Goal: Task Accomplishment & Management: Use online tool/utility

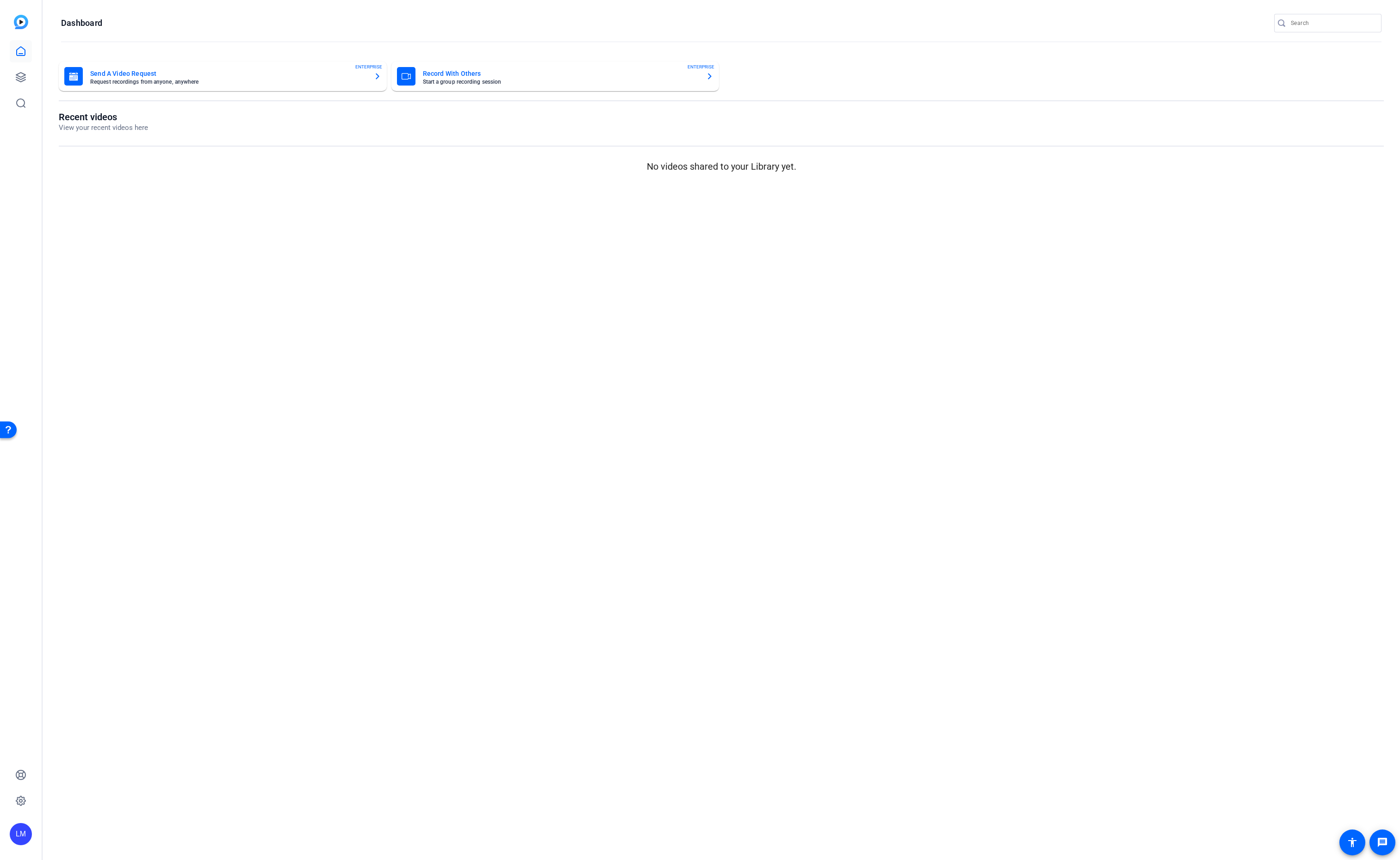
click at [1315, 20] on input "Search" at bounding box center [1332, 23] width 83 height 11
paste input "2505-11089-CS"
click at [1315, 20] on input "2505-11089-CS" at bounding box center [1332, 23] width 83 height 11
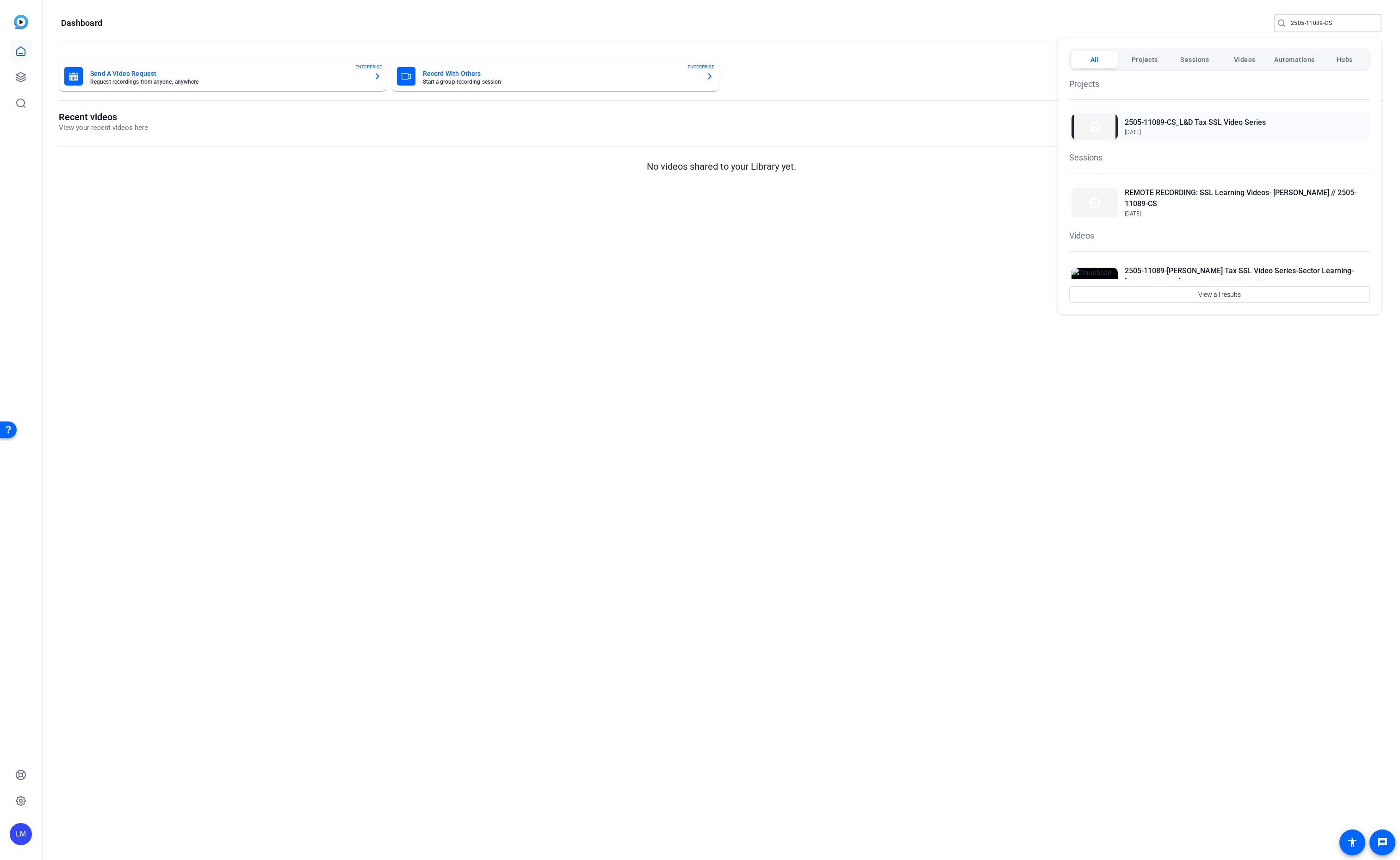
type input "2505-11089-CS"
click at [1190, 122] on h2 "2505-11089-CS_L&D Tax SSL Video Series" at bounding box center [1195, 122] width 141 height 11
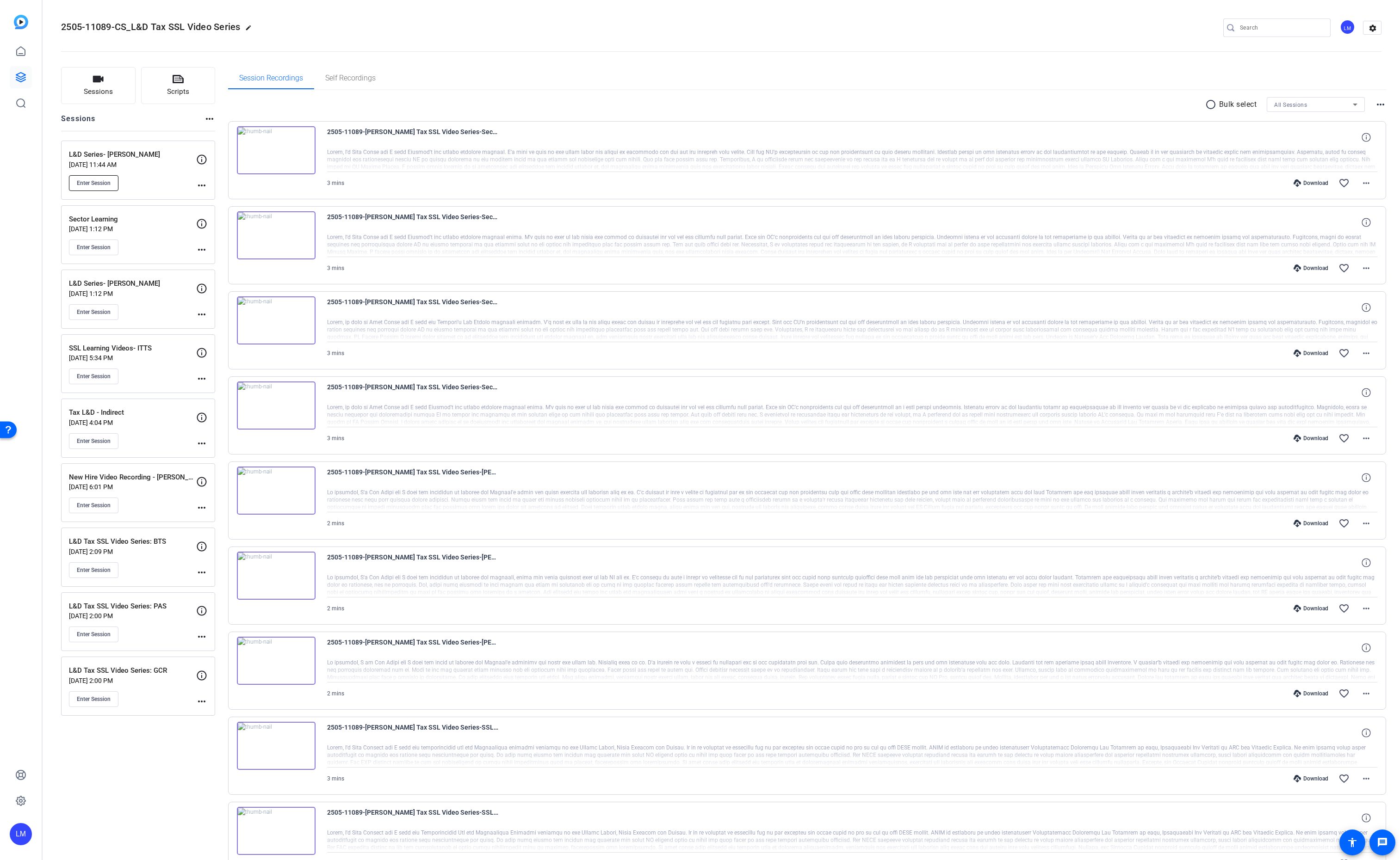
click at [87, 177] on button "Enter Session" at bounding box center [94, 183] width 50 height 15
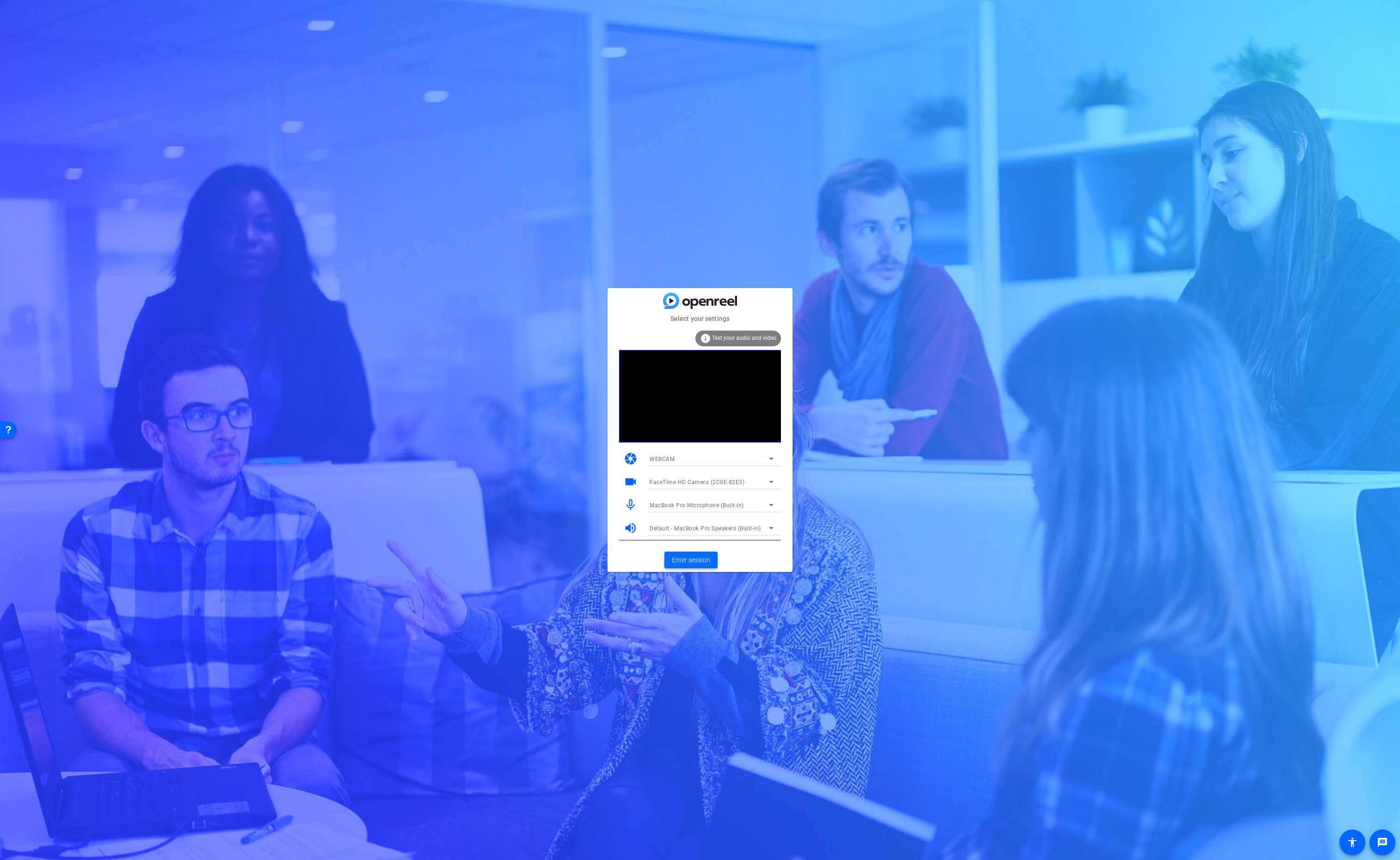
click at [684, 558] on span "Enter session" at bounding box center [690, 560] width 38 height 9
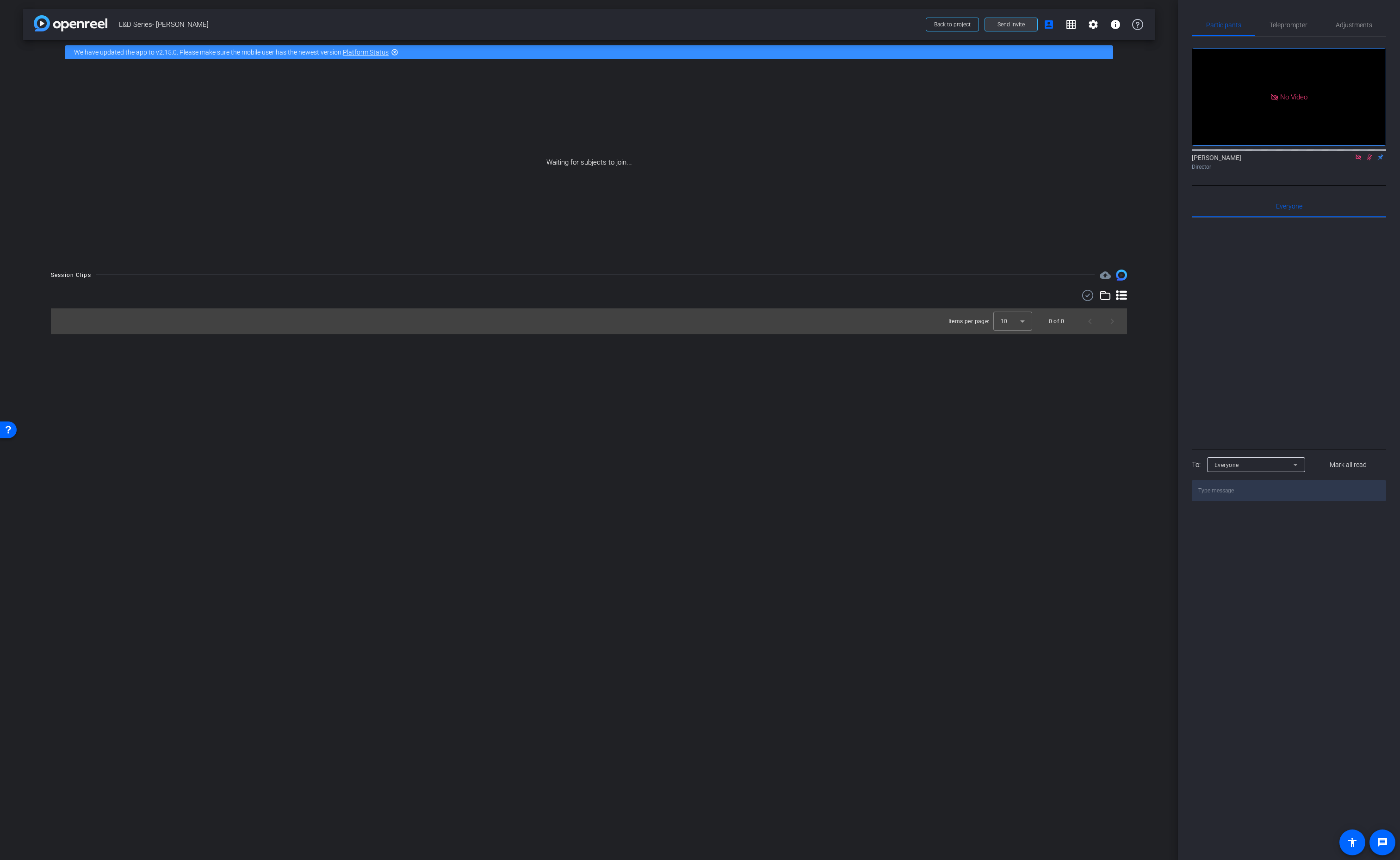
click at [1012, 26] on span "Send invite" at bounding box center [1011, 24] width 28 height 7
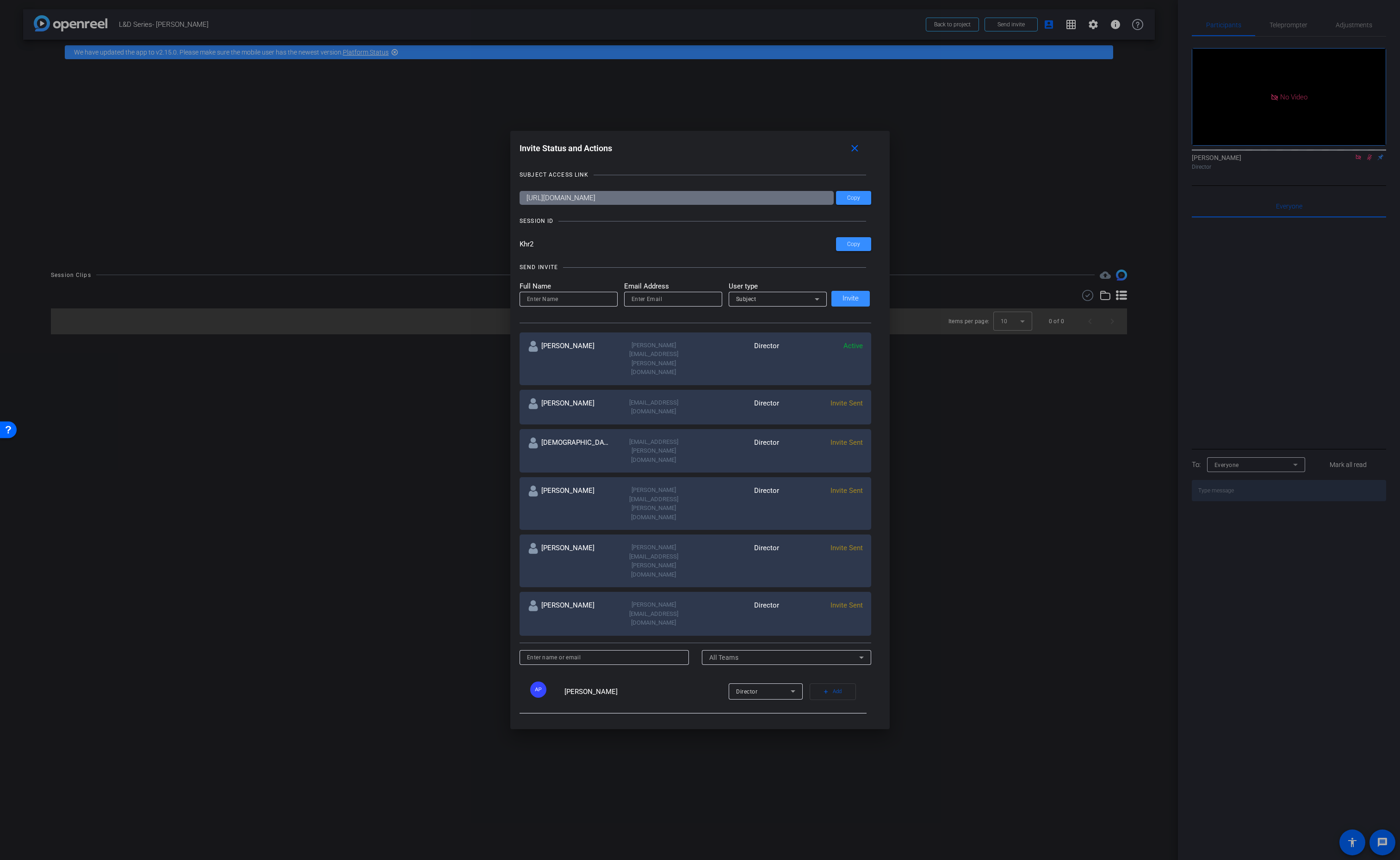
click at [1012, 429] on div at bounding box center [700, 430] width 1400 height 860
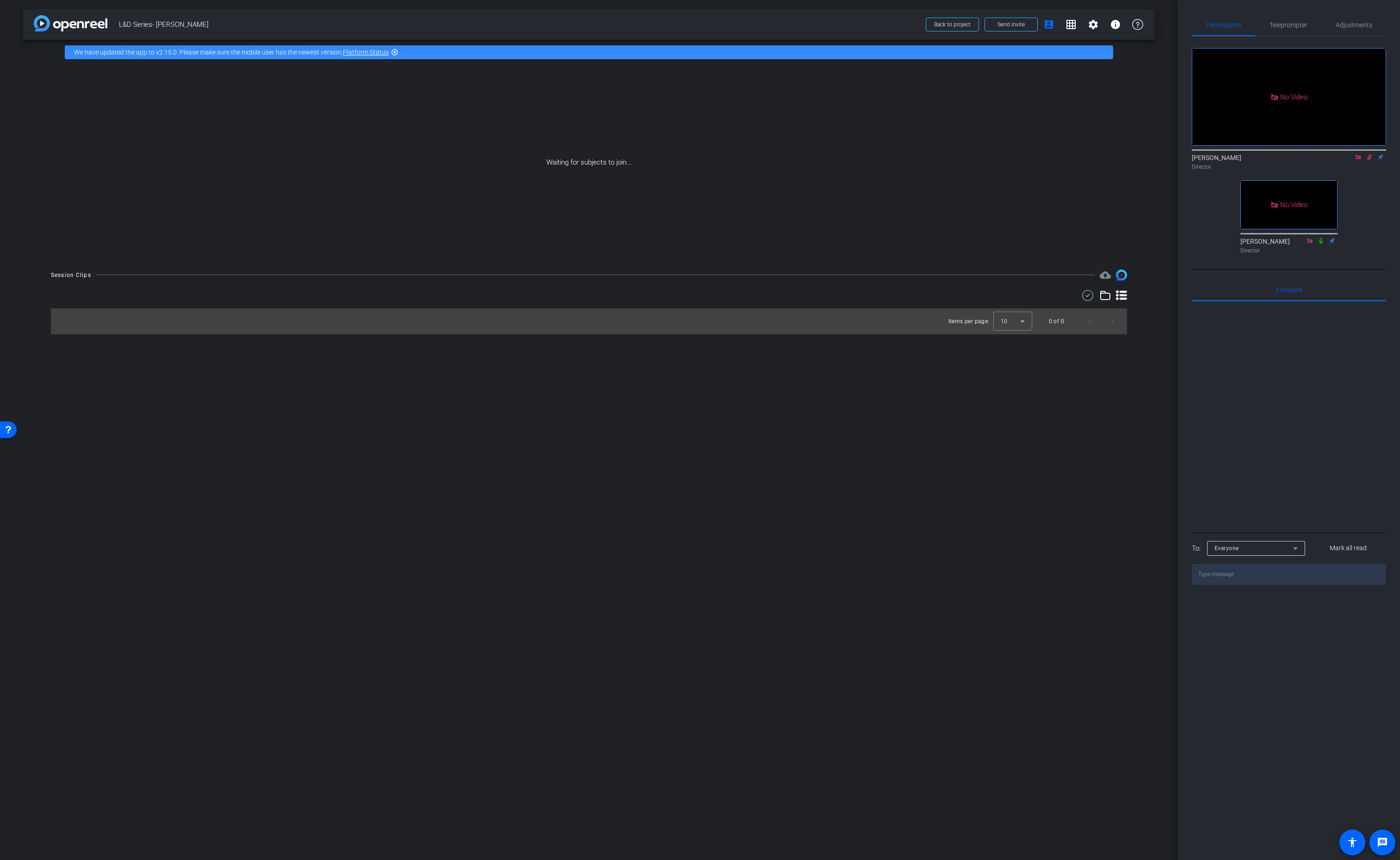
click at [1368, 161] on icon at bounding box center [1370, 157] width 5 height 6
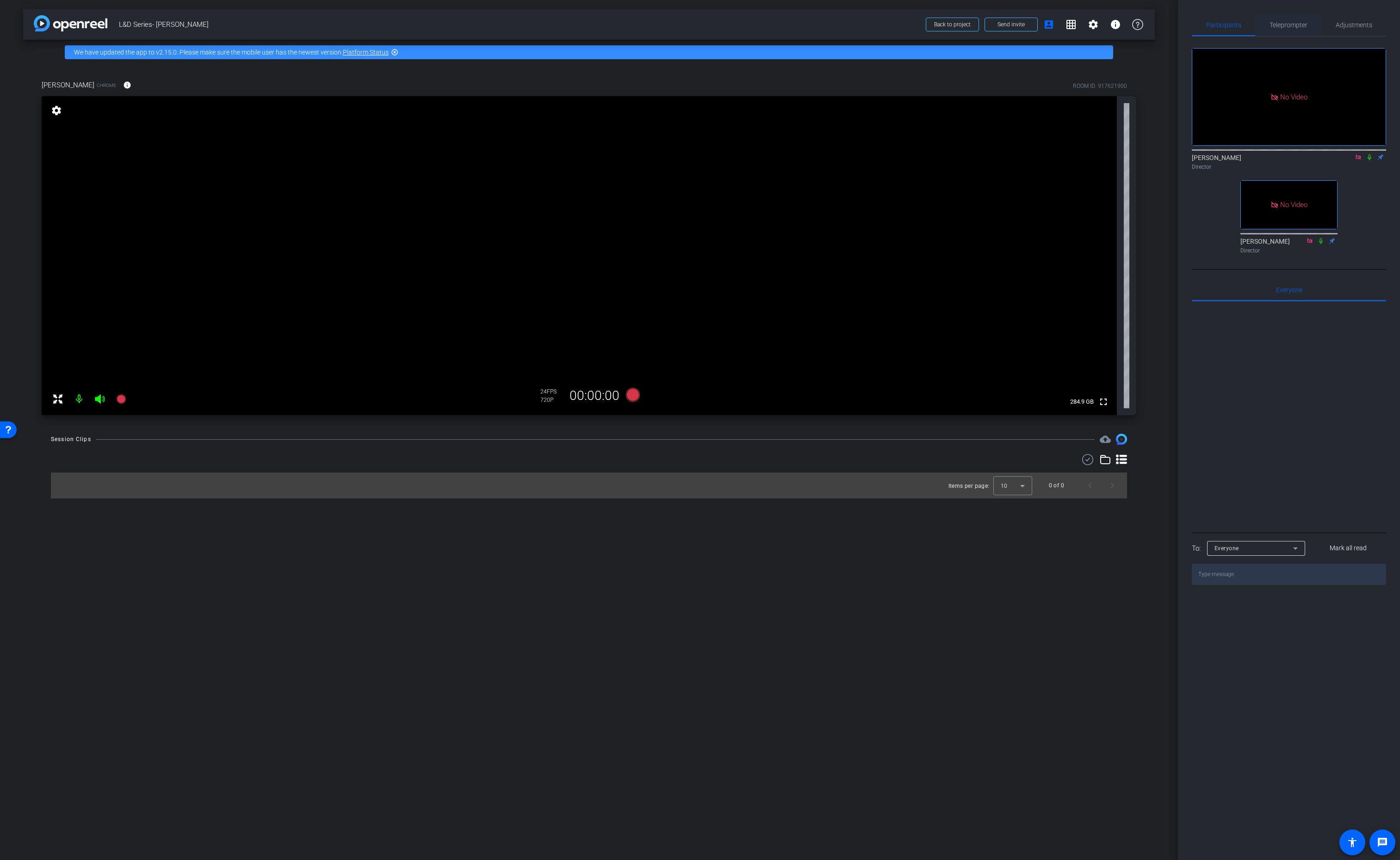
click at [1273, 27] on span "Teleprompter" at bounding box center [1288, 25] width 38 height 7
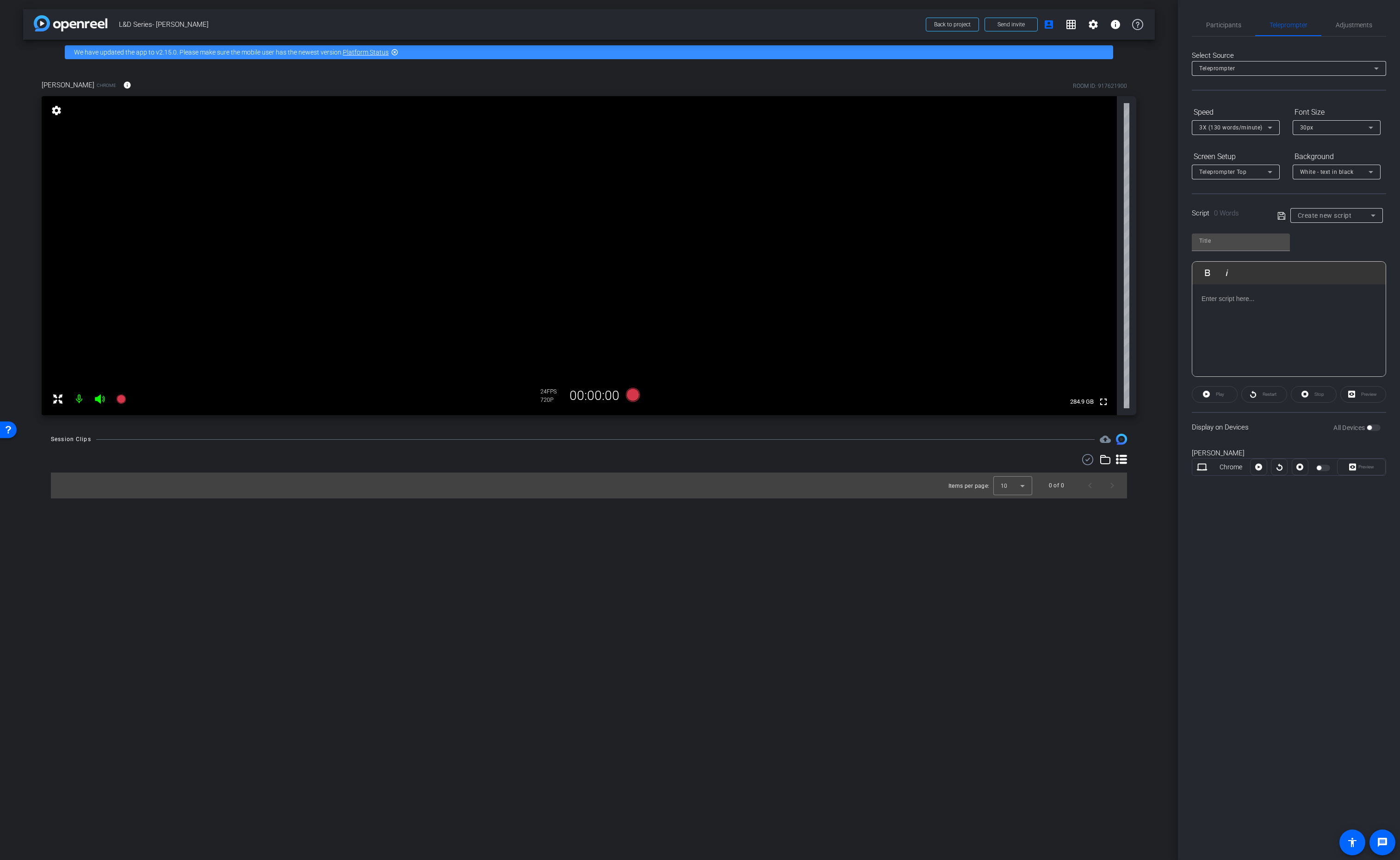
click at [1349, 214] on span "Create new script" at bounding box center [1325, 215] width 54 height 7
click at [1243, 200] on div at bounding box center [700, 430] width 1400 height 860
click at [1218, 26] on span "Participants" at bounding box center [1224, 25] width 35 height 7
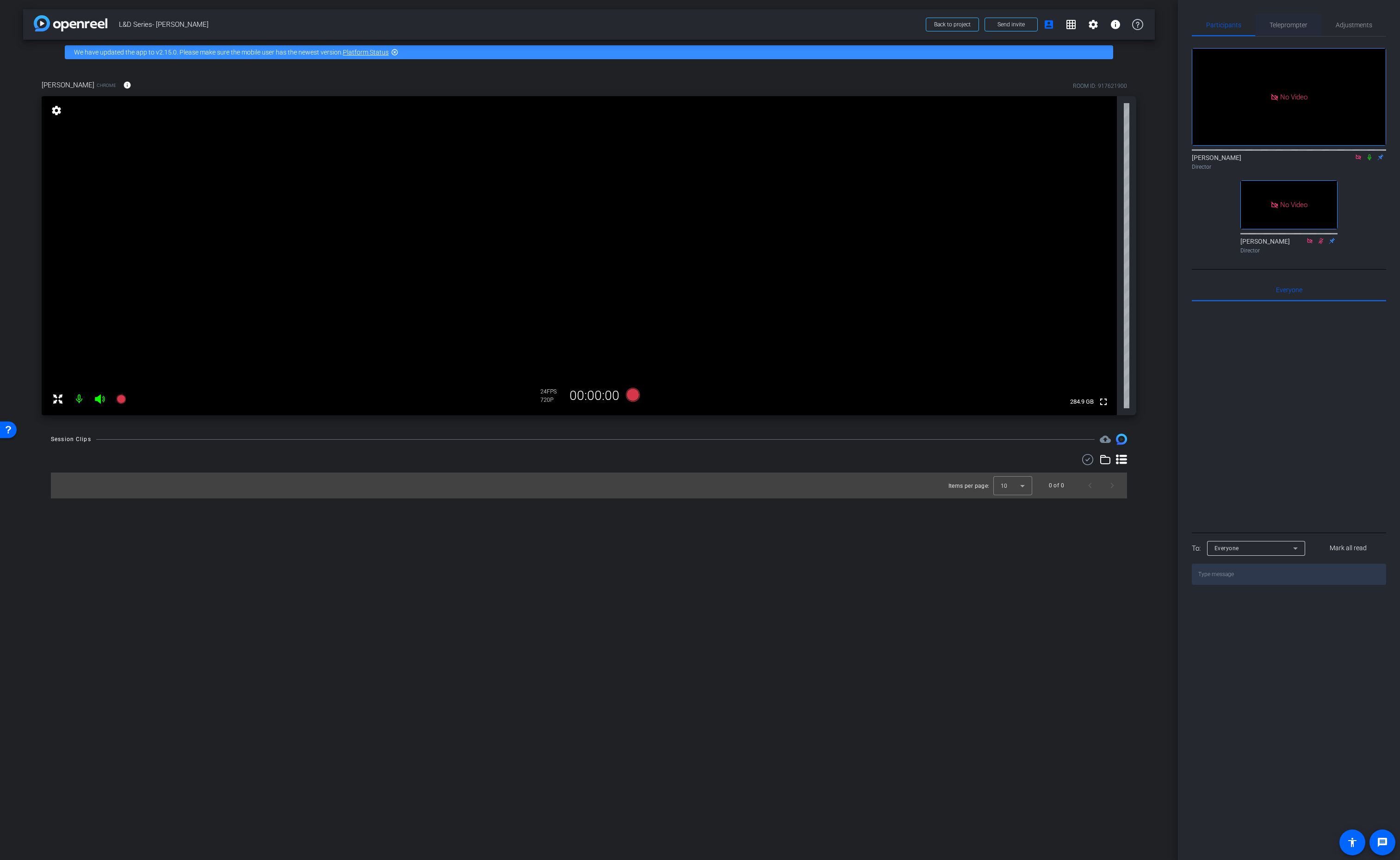
click at [1282, 25] on span "Teleprompter" at bounding box center [1288, 25] width 38 height 7
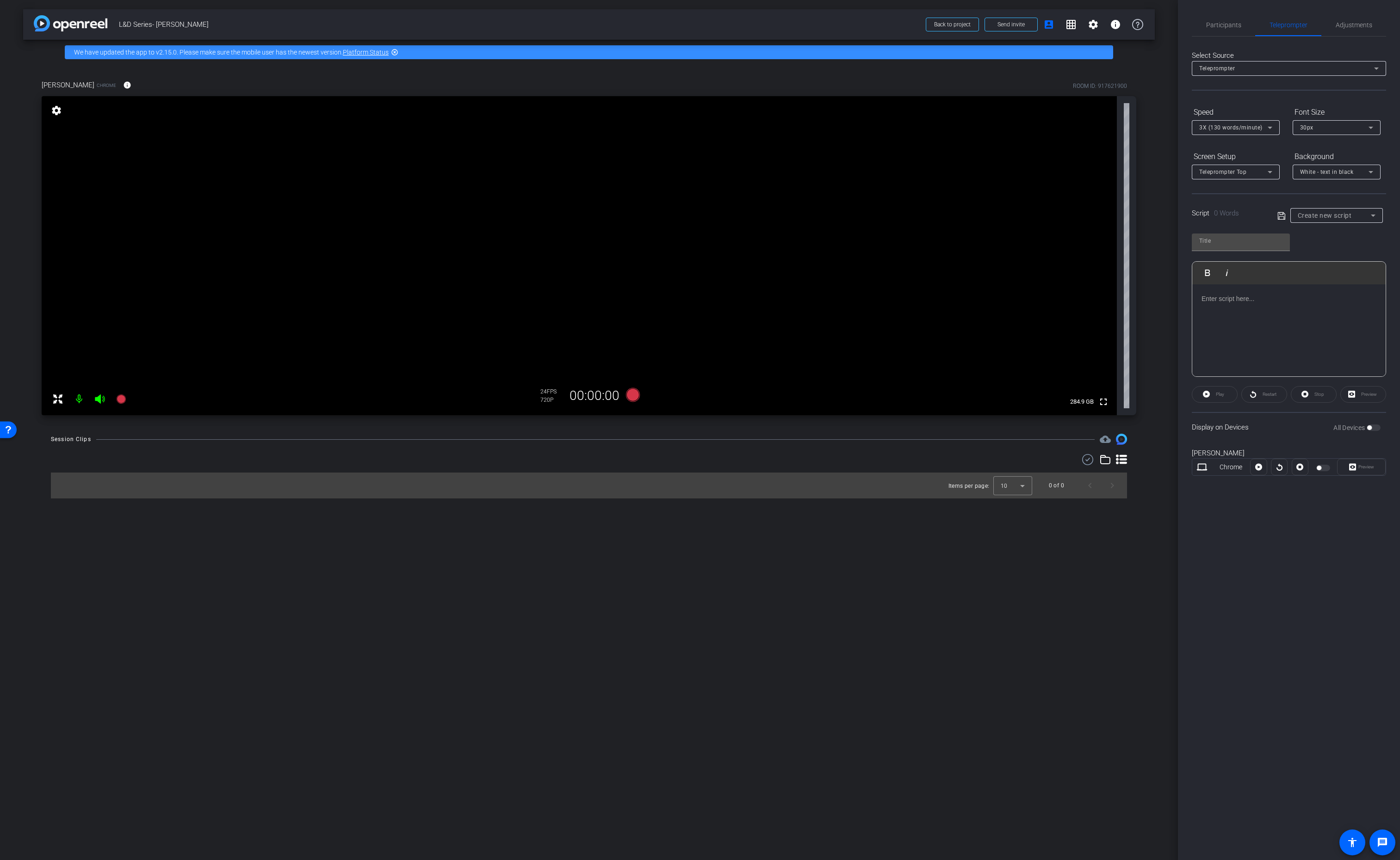
click at [1247, 308] on div at bounding box center [1289, 331] width 194 height 93
click at [1343, 320] on strong "[SSL key areas of focus/strategy/business value]" at bounding box center [1277, 318] width 151 height 7
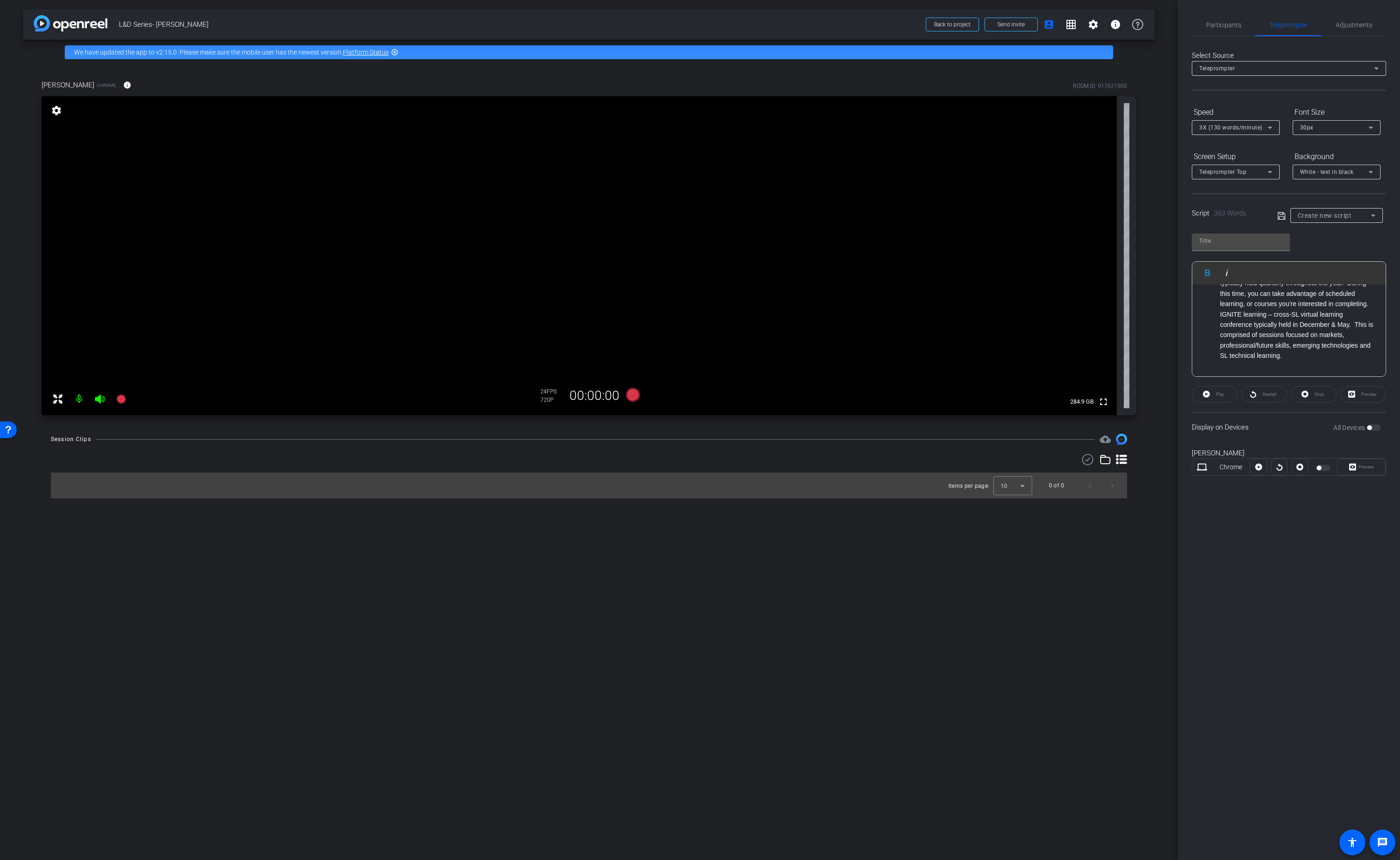
click at [1294, 359] on li "IGNITE learning – cross-SL virtual learning conference typically held in Decemb…" at bounding box center [1298, 335] width 157 height 52
click at [1218, 240] on input "text" at bounding box center [1241, 241] width 83 height 11
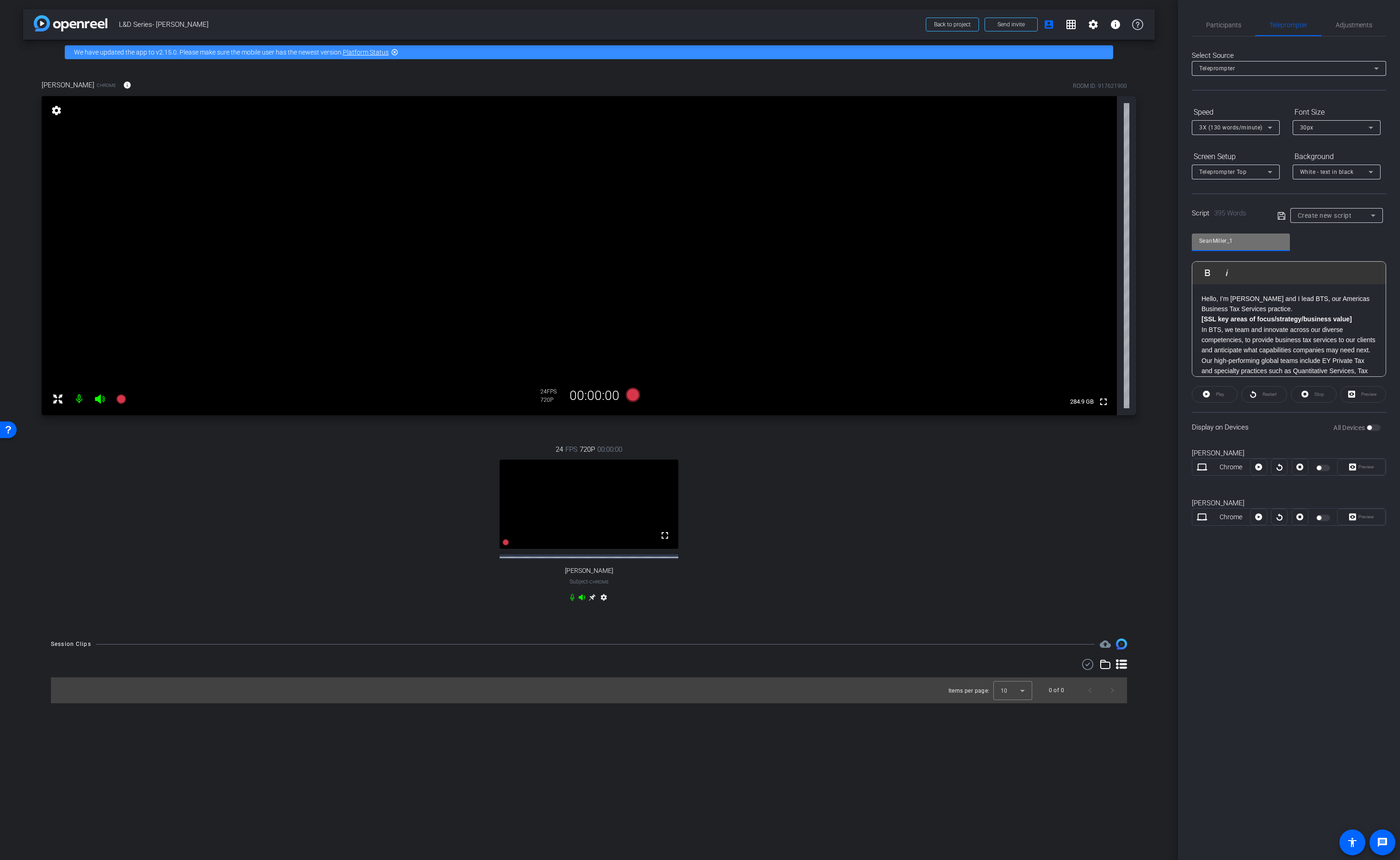
type input "SeanMiller_1"
click at [1282, 214] on icon at bounding box center [1281, 215] width 7 height 7
click at [591, 601] on icon at bounding box center [592, 597] width 7 height 7
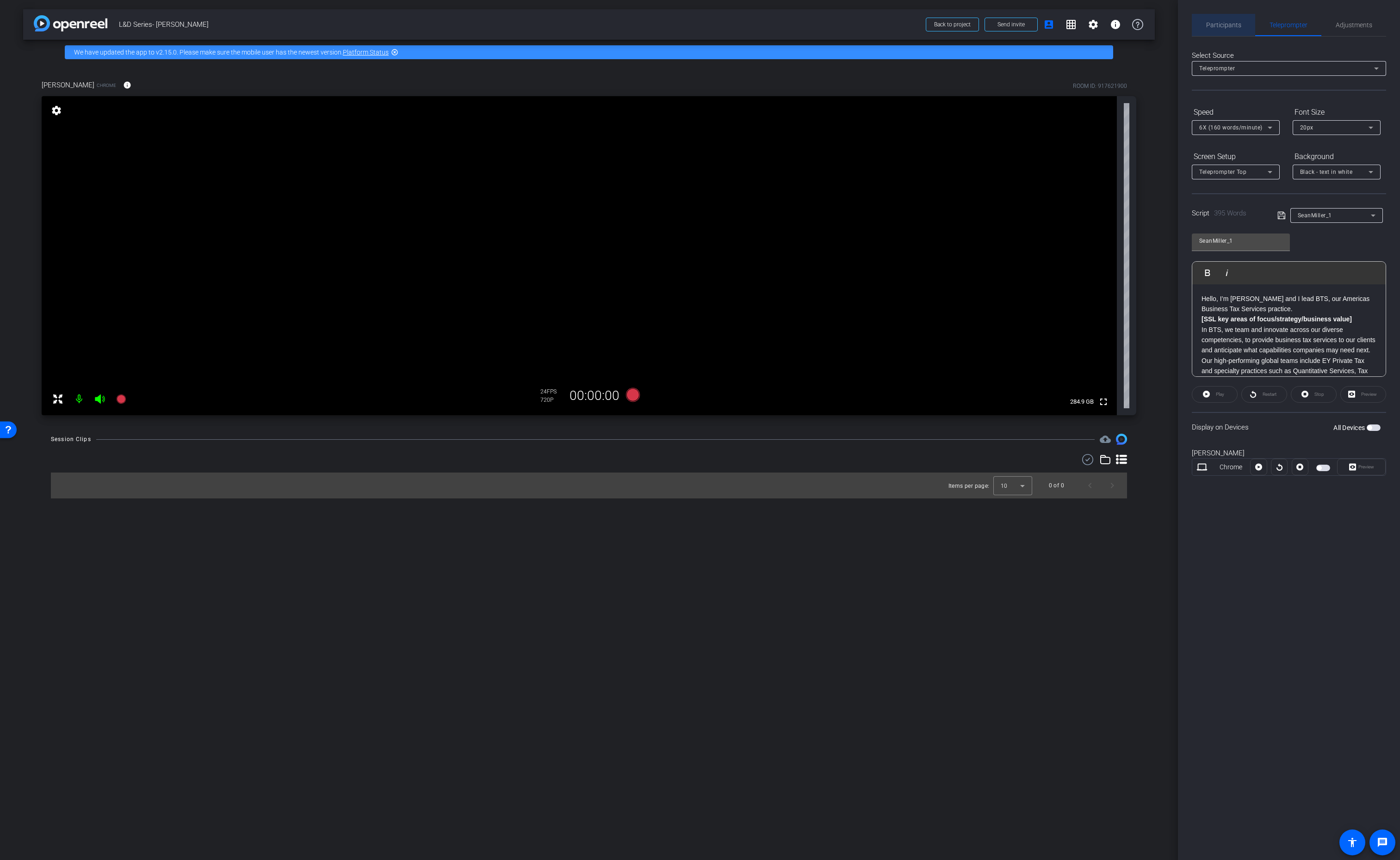
click at [1219, 23] on span "Participants" at bounding box center [1224, 25] width 35 height 7
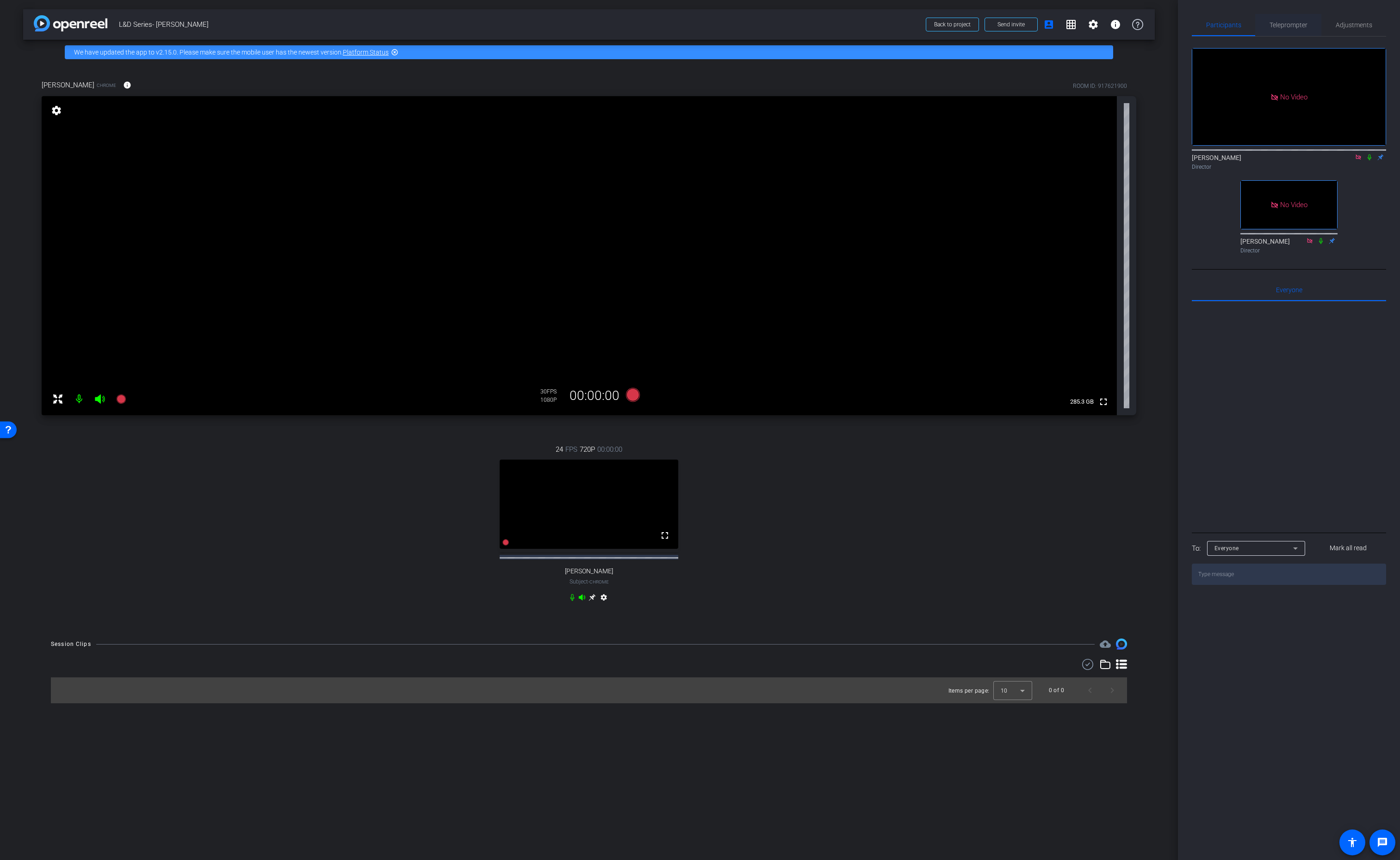
click at [1285, 22] on span "Teleprompter" at bounding box center [1288, 25] width 38 height 7
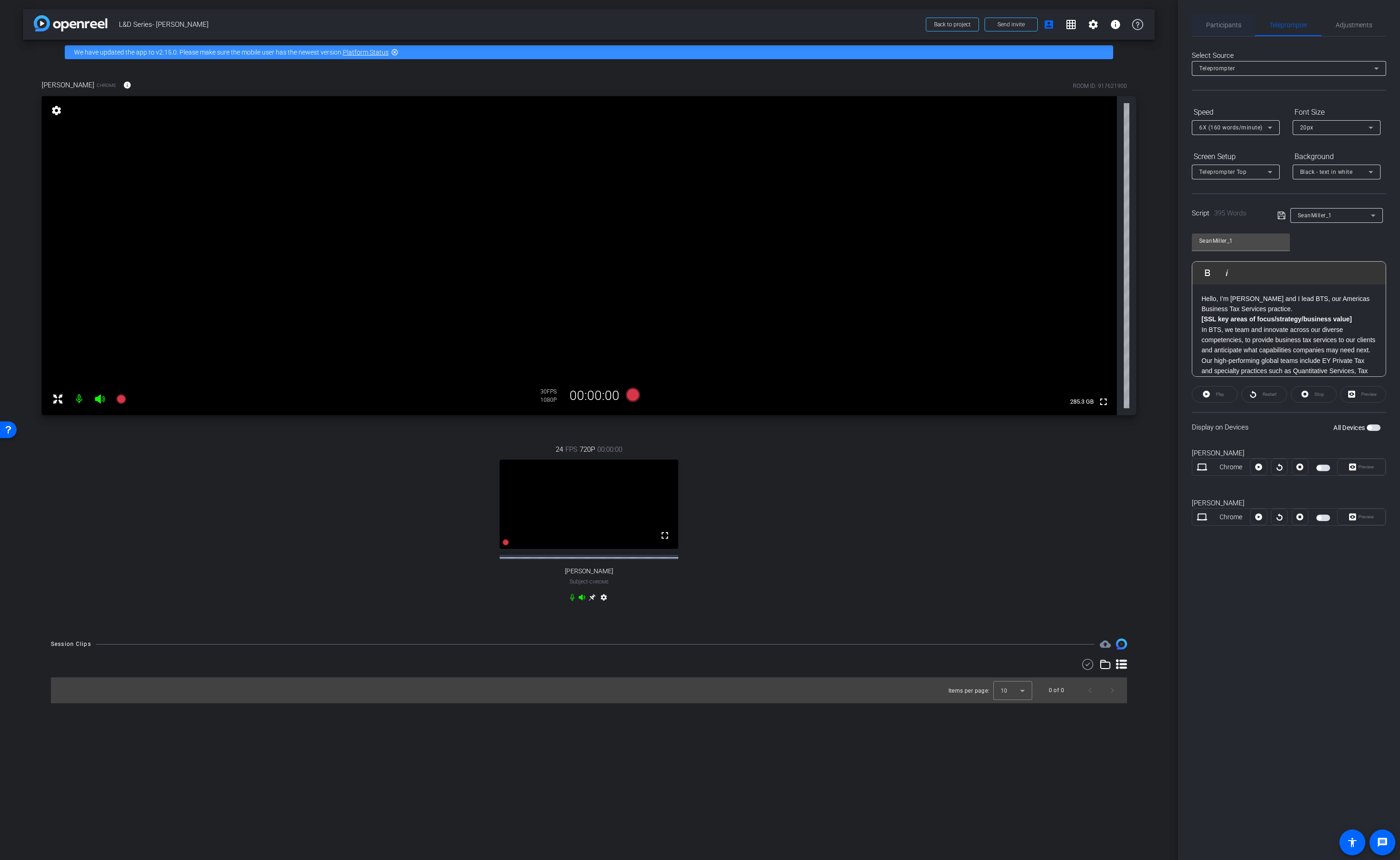
click at [1227, 24] on span "Participants" at bounding box center [1224, 25] width 35 height 7
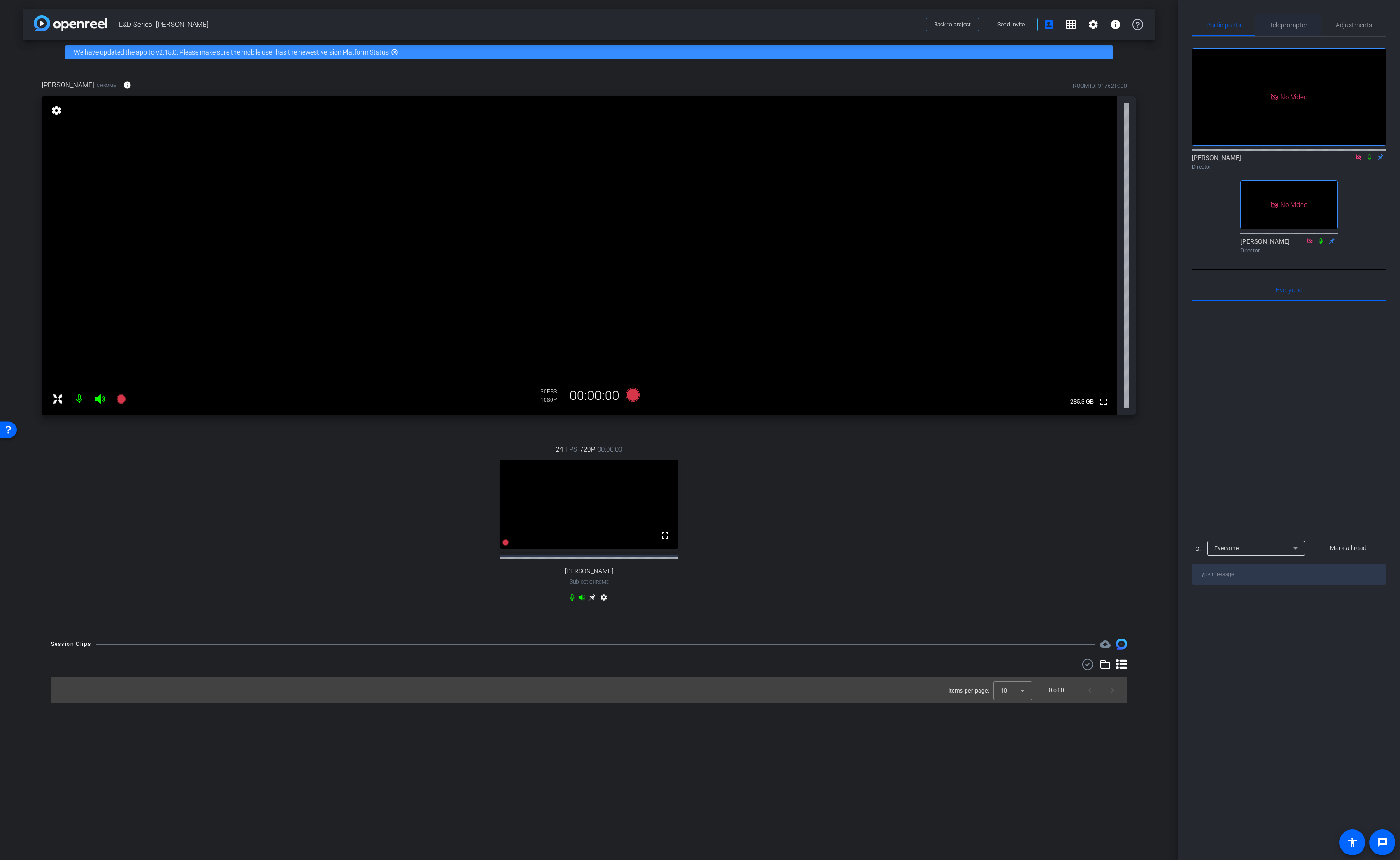
click at [1284, 26] on span "Teleprompter" at bounding box center [1288, 25] width 38 height 7
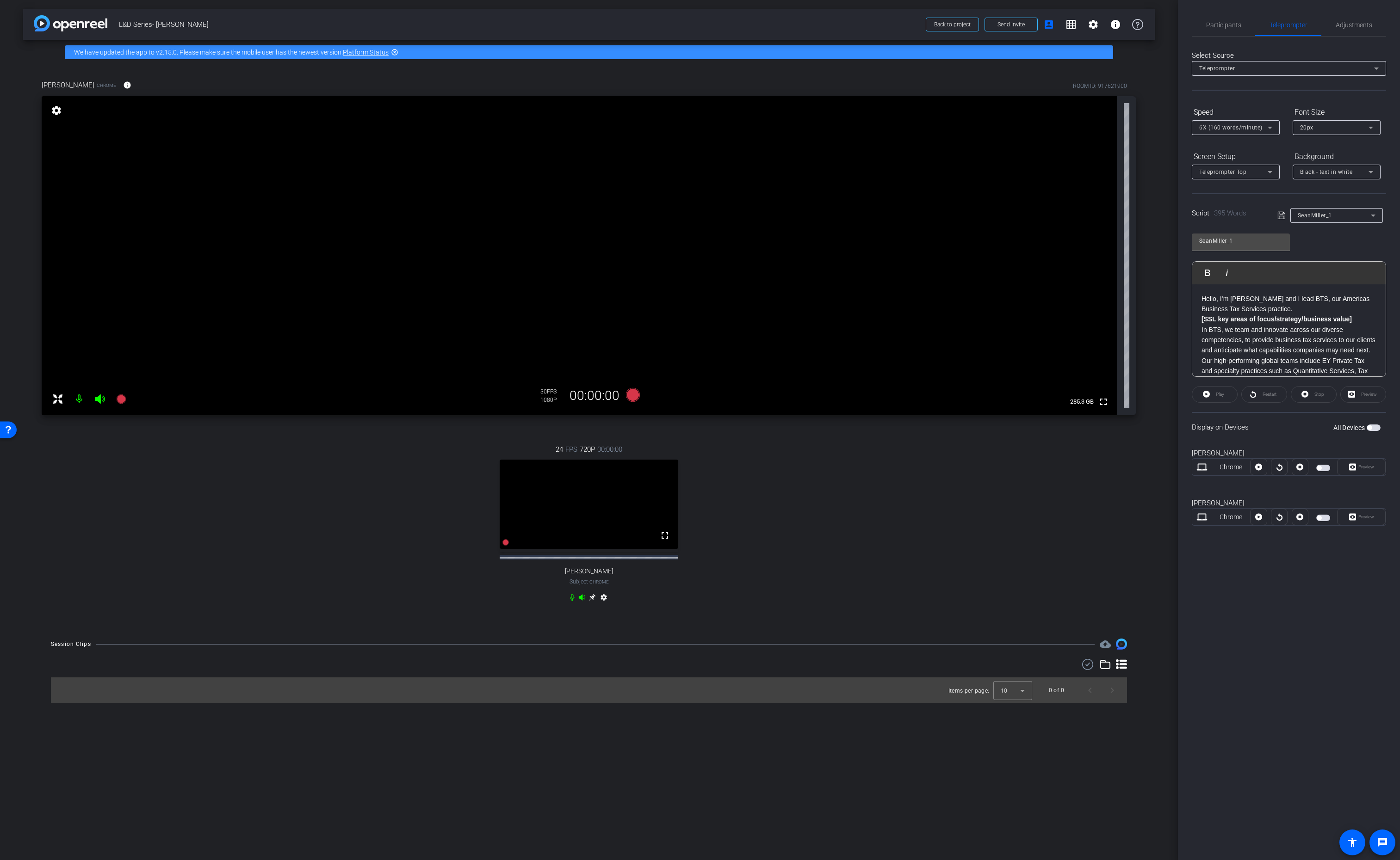
click at [1230, 336] on p "In BTS, we team and innovate across our diverse competencies, to provide busine…" at bounding box center [1289, 340] width 175 height 31
click at [1271, 326] on p "Thanks so much for taking the time to listen and investing in your professional…" at bounding box center [1289, 339] width 175 height 52
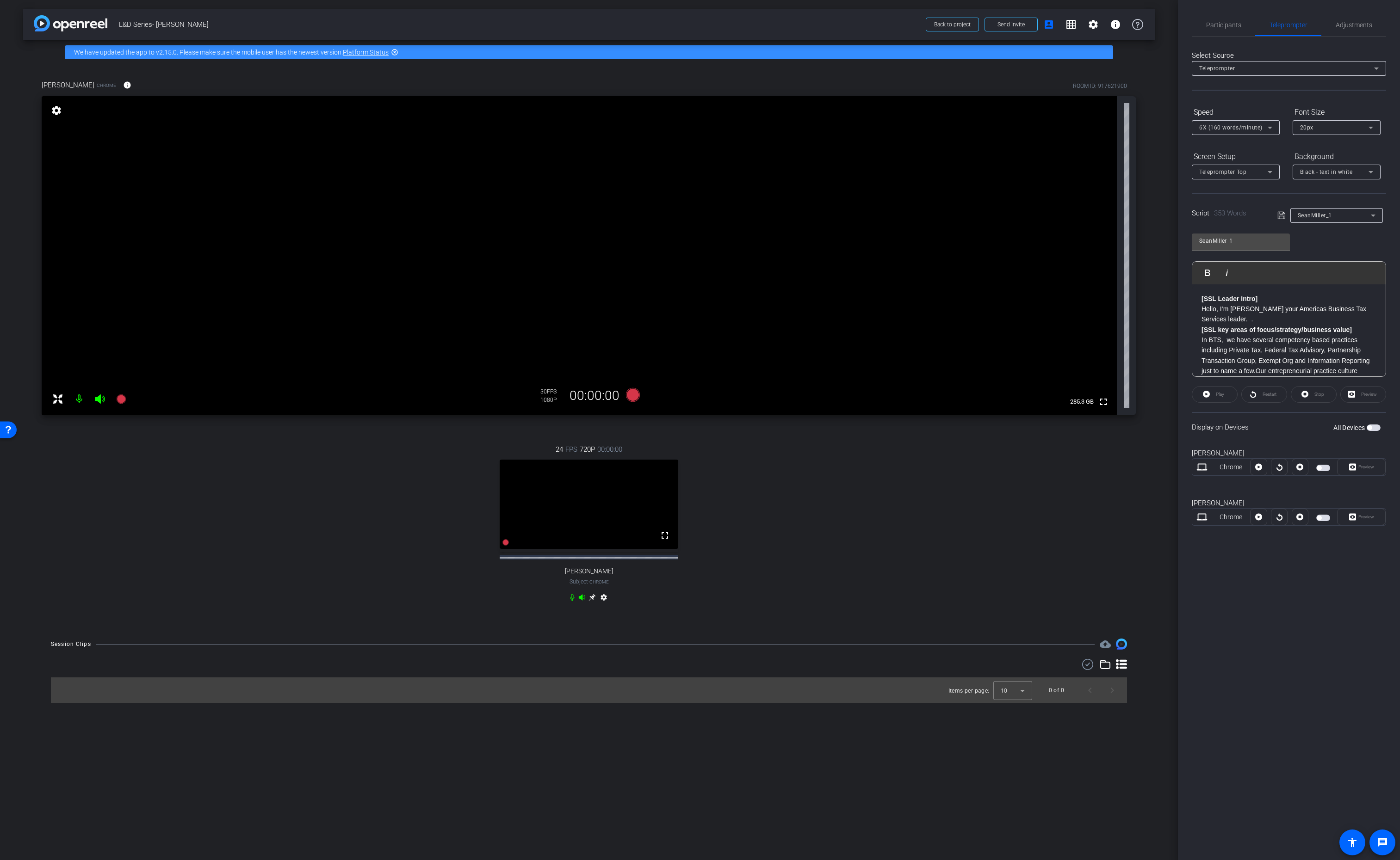
click at [1280, 213] on icon at bounding box center [1281, 215] width 7 height 7
click at [1370, 427] on span "button" at bounding box center [1369, 427] width 5 height 5
click at [1219, 396] on span "Play" at bounding box center [1220, 394] width 8 height 5
click at [1214, 25] on span "Participants" at bounding box center [1224, 25] width 35 height 7
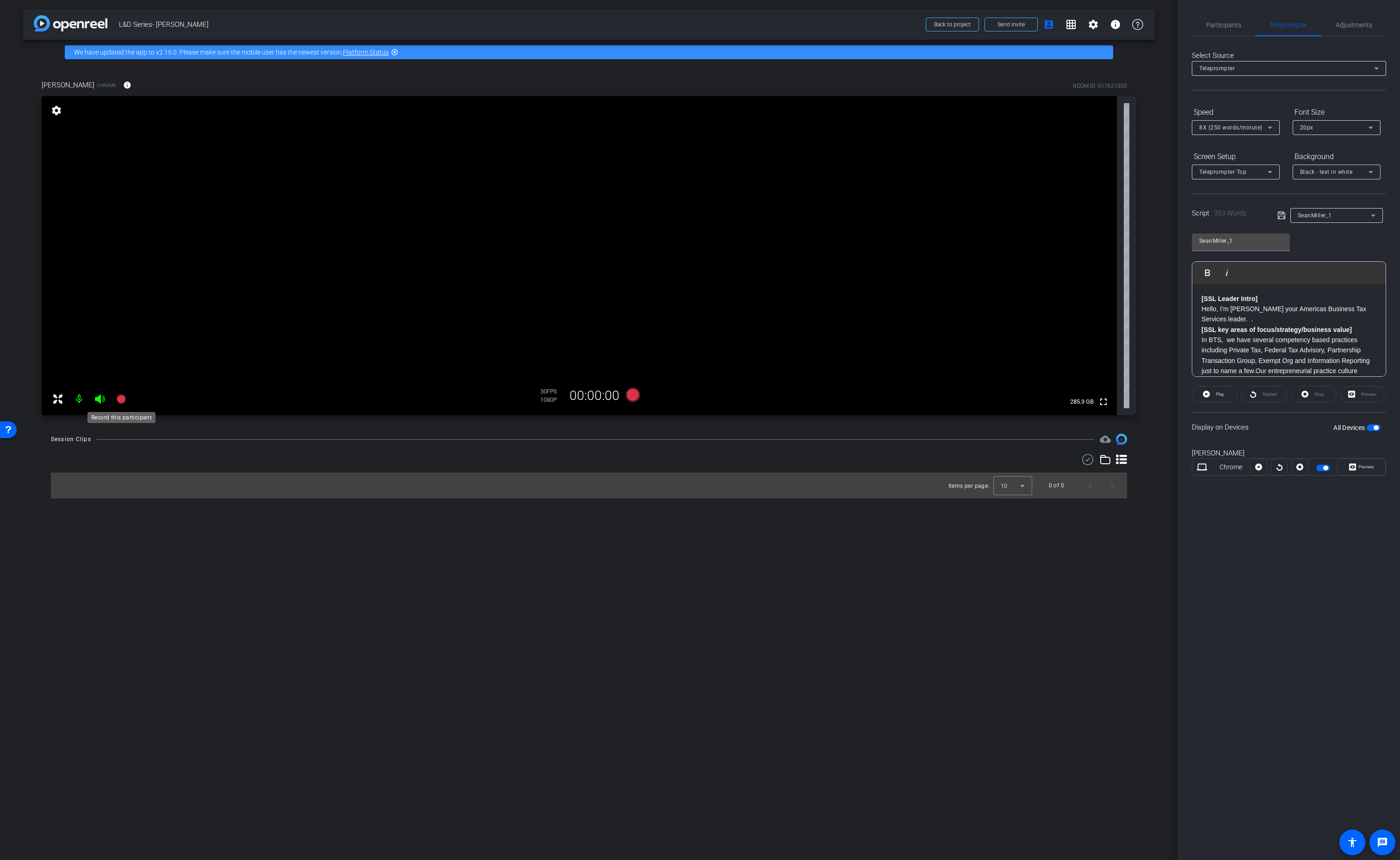
click at [122, 400] on icon at bounding box center [121, 399] width 9 height 9
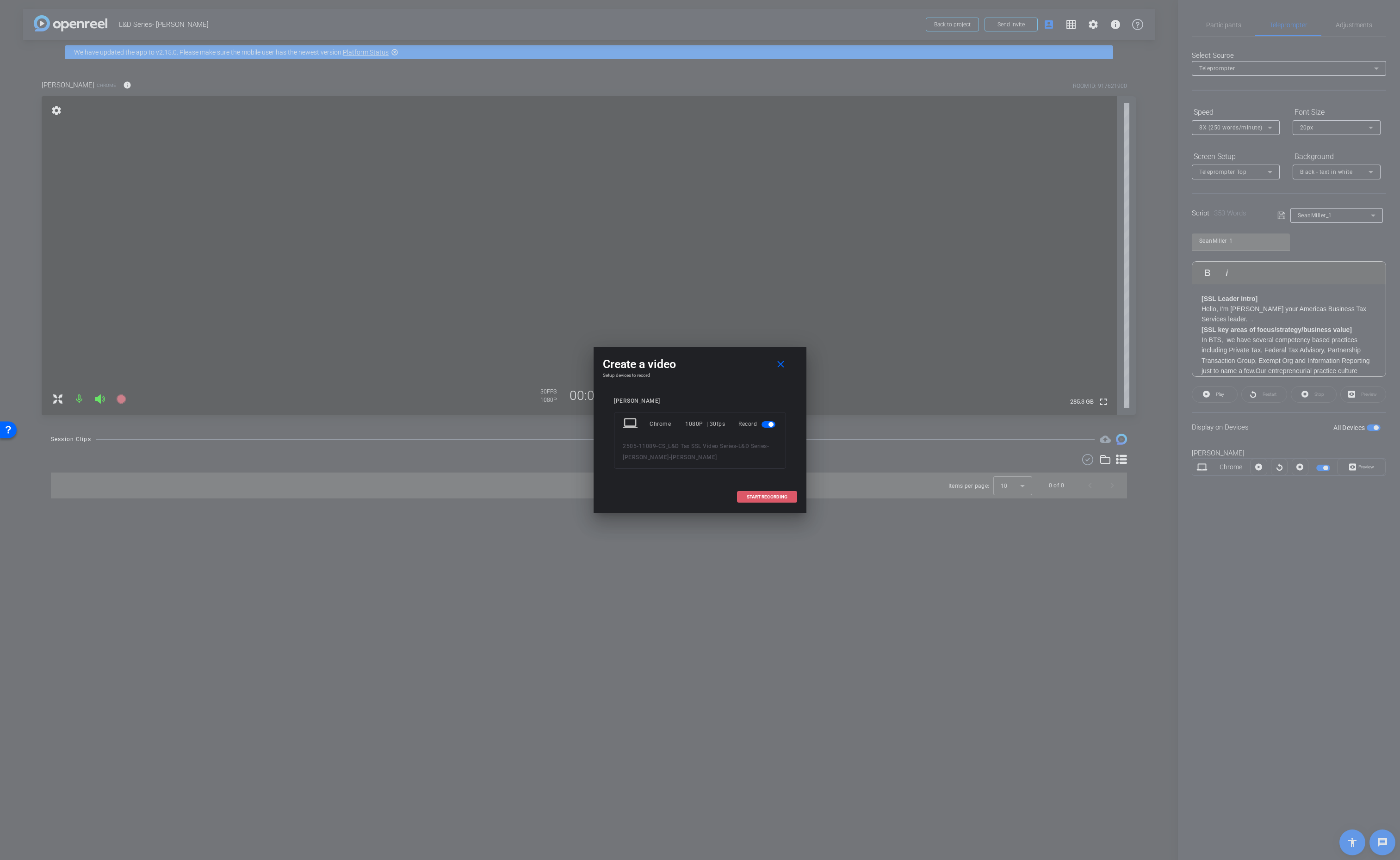
click at [771, 495] on span "START RECORDING" at bounding box center [767, 497] width 41 height 5
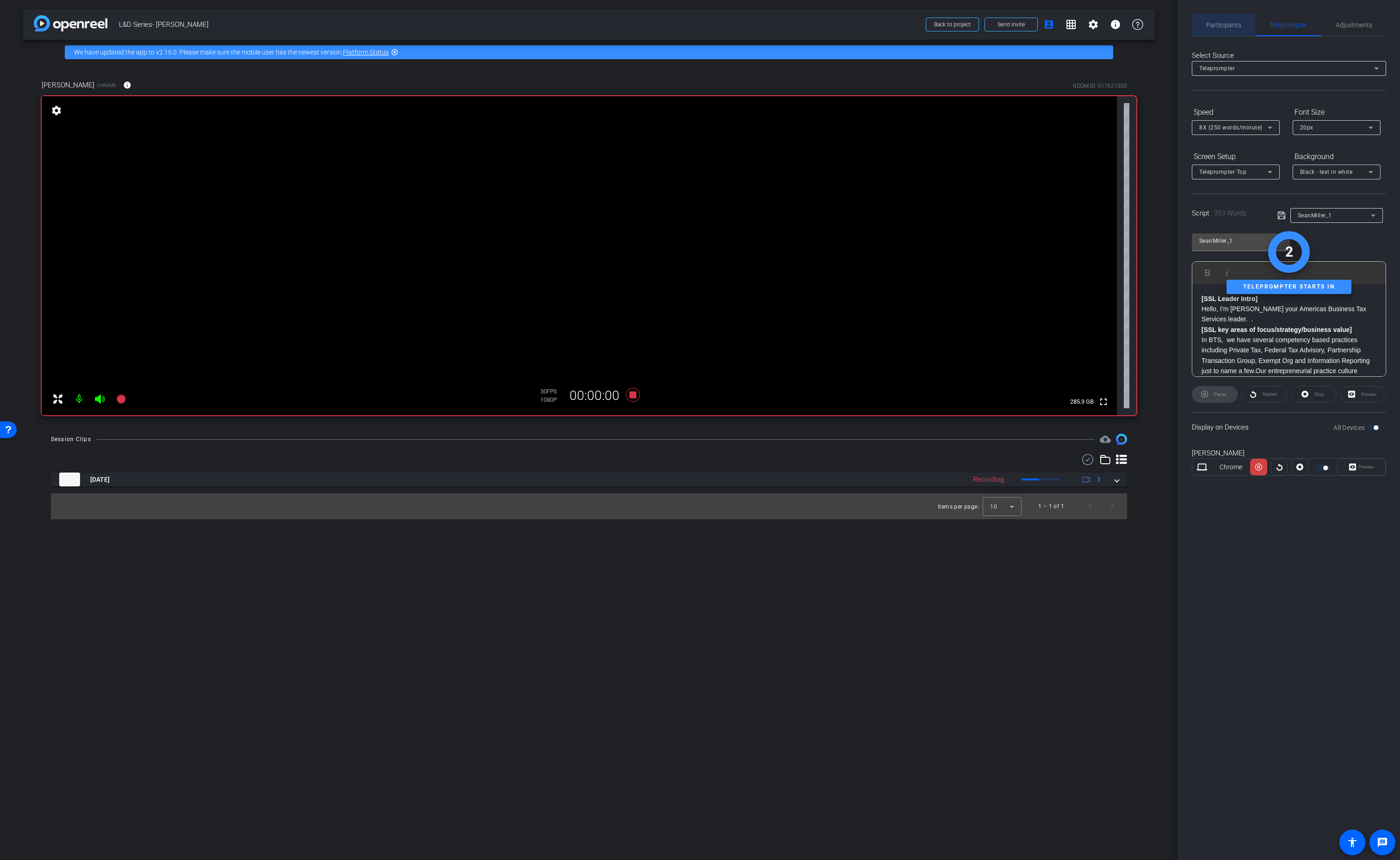
click at [1215, 26] on span "Participants" at bounding box center [1224, 25] width 35 height 7
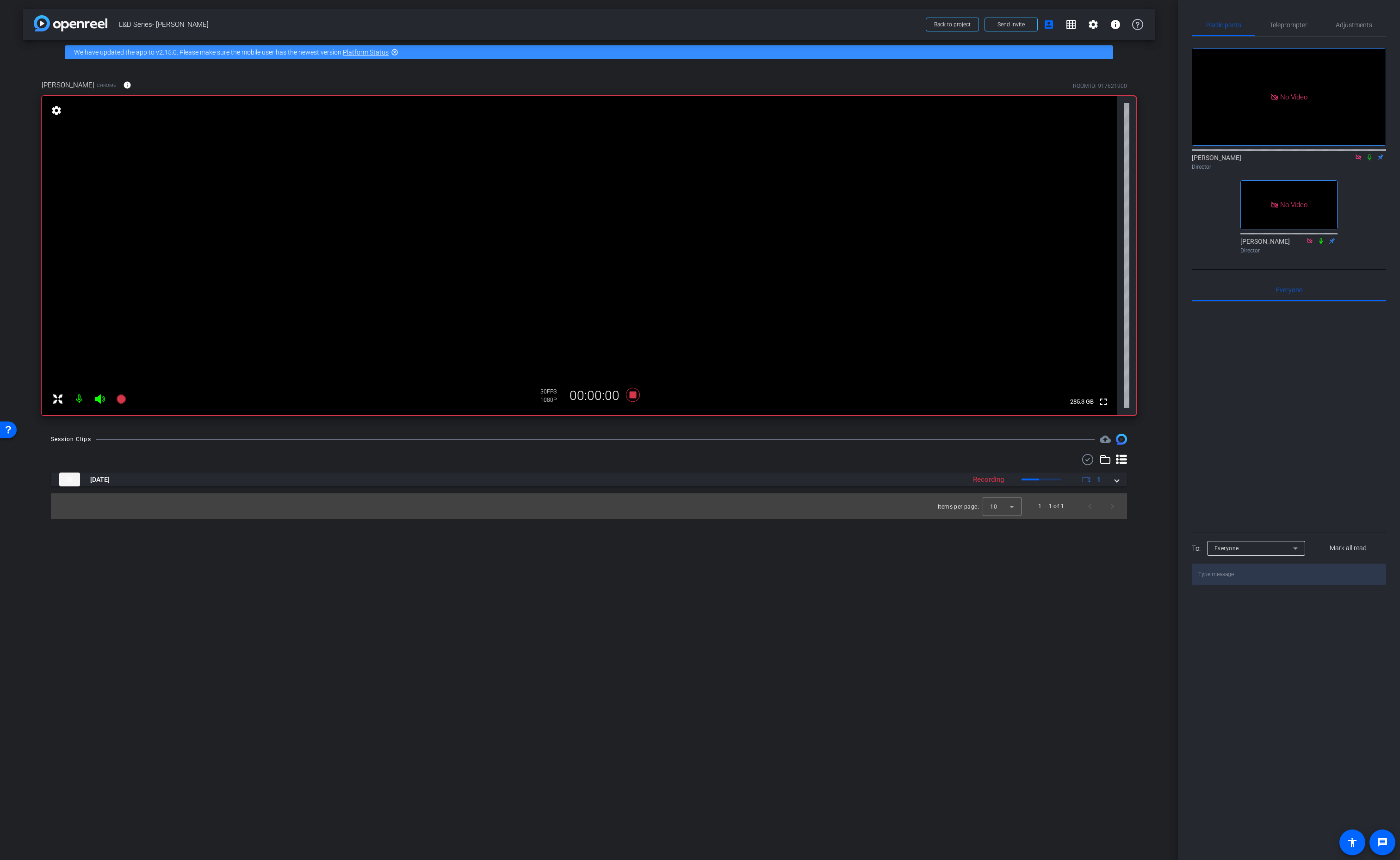
click at [1370, 155] on icon at bounding box center [1370, 157] width 4 height 6
click at [1368, 154] on icon at bounding box center [1369, 157] width 7 height 7
click at [634, 396] on icon at bounding box center [632, 395] width 14 height 14
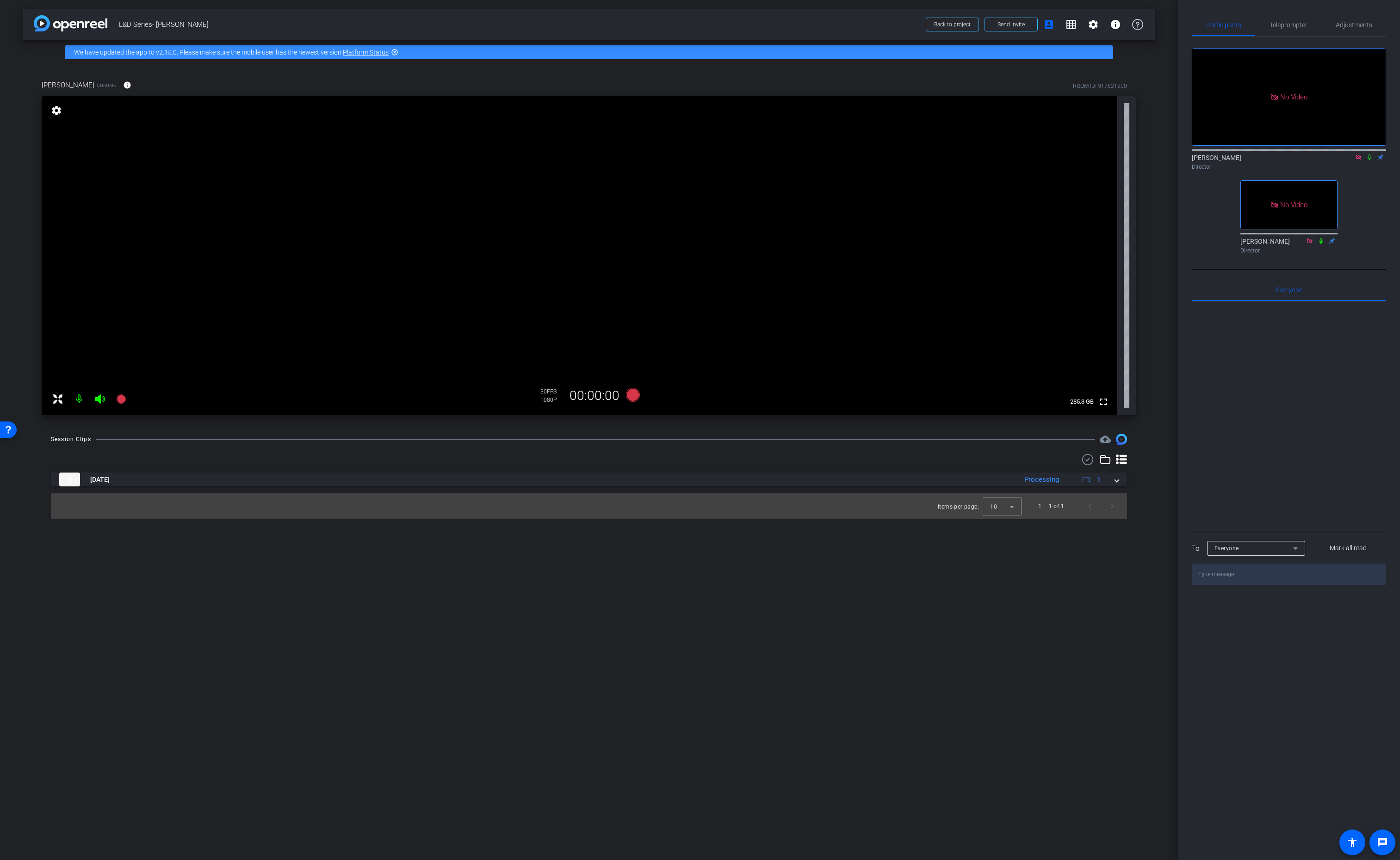
click at [1368, 154] on icon at bounding box center [1369, 157] width 7 height 7
click at [1370, 154] on icon at bounding box center [1369, 157] width 7 height 7
click at [1282, 17] on span "Teleprompter" at bounding box center [1288, 25] width 38 height 22
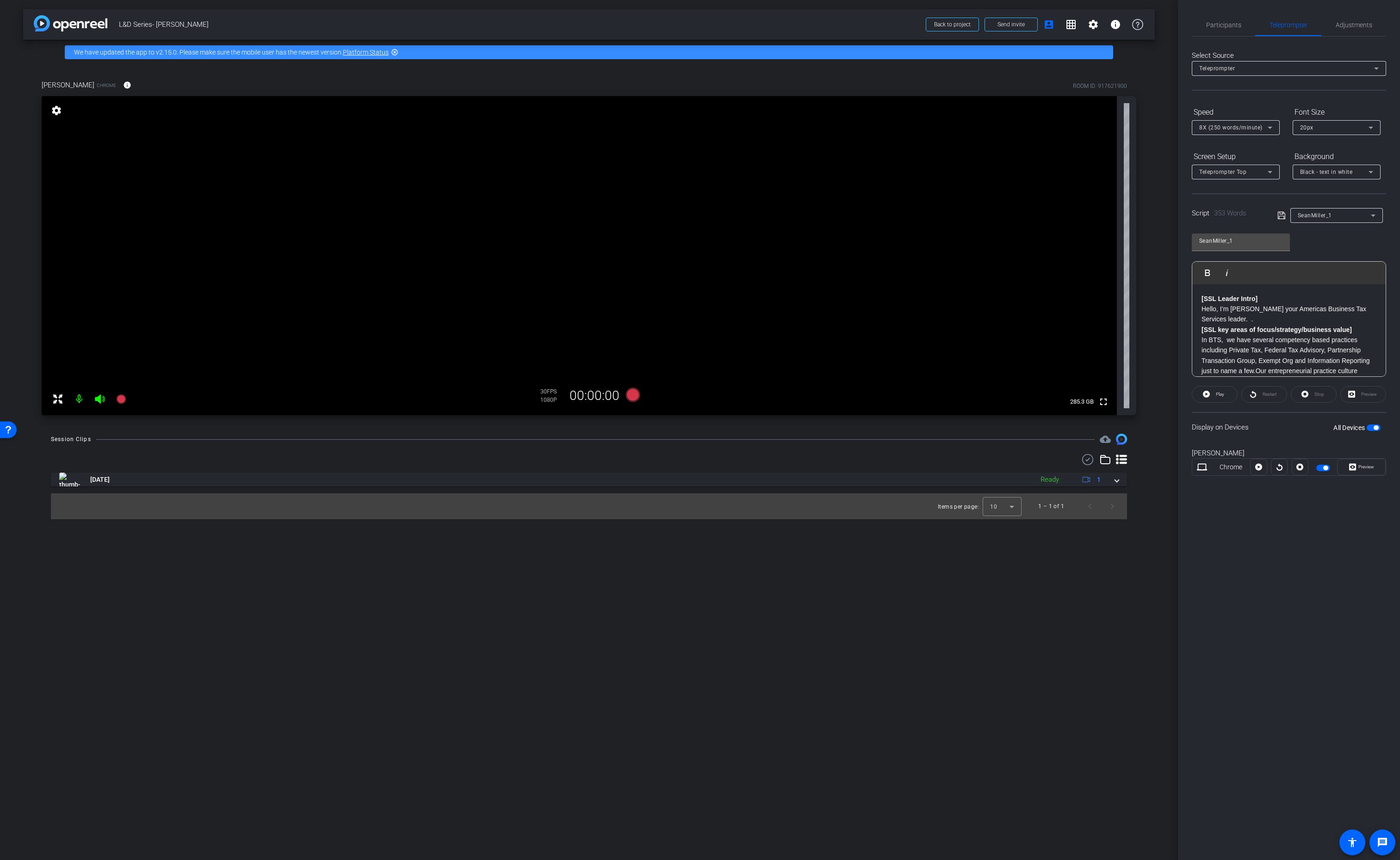
click at [1252, 361] on p "In BTS, we have several competency based practices including Private Tax, Feder…" at bounding box center [1289, 371] width 175 height 73
click at [1251, 349] on p "In BTS, we have several competency based practices including Private Tax, Feder…" at bounding box center [1289, 371] width 175 height 73
click at [1279, 216] on icon at bounding box center [1282, 216] width 8 height 11
click at [1262, 355] on p "Sign in to your account" at bounding box center [1289, 350] width 175 height 10
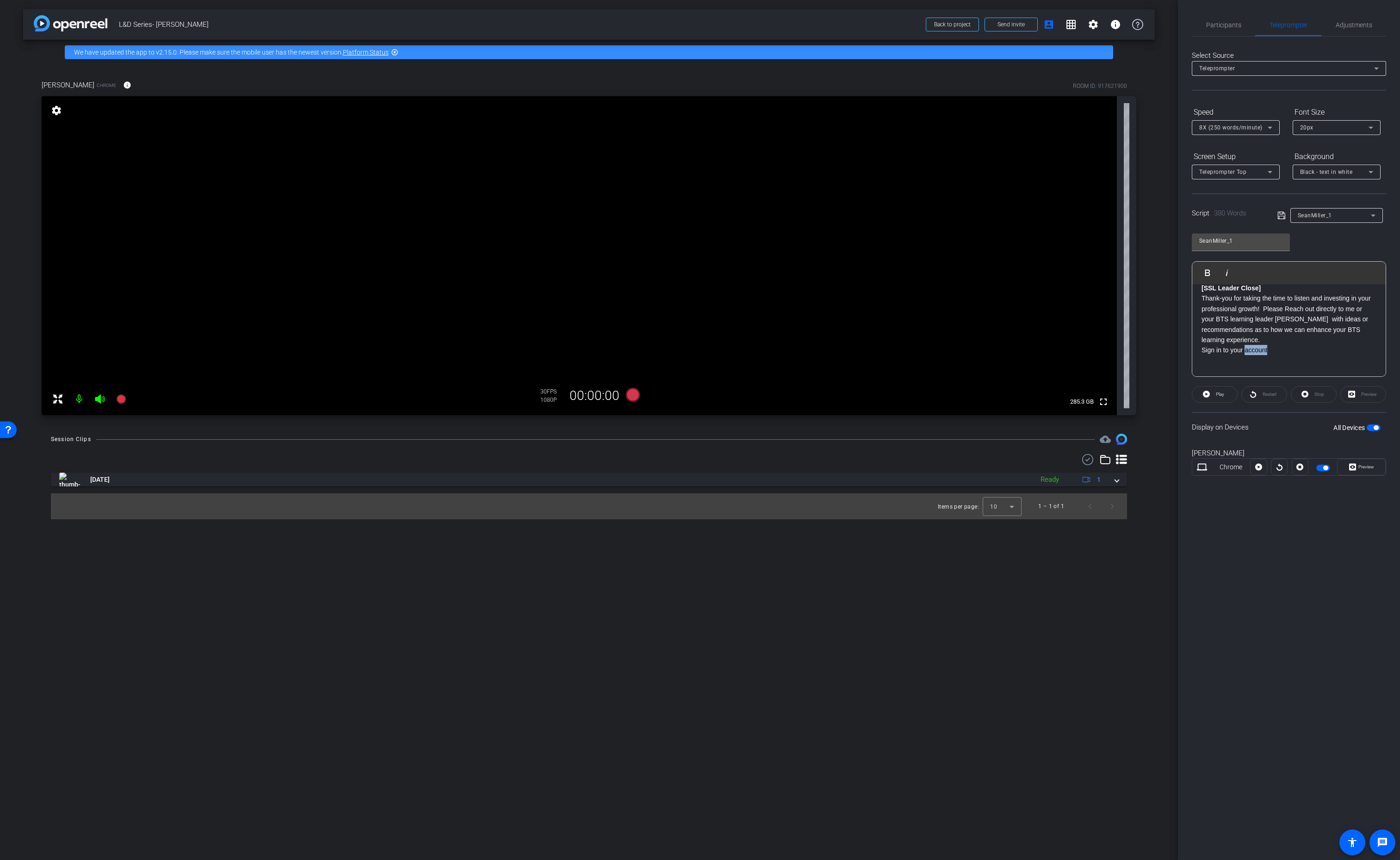
click at [1262, 355] on p "Sign in to your account" at bounding box center [1289, 350] width 175 height 10
click at [1279, 214] on icon at bounding box center [1282, 216] width 8 height 11
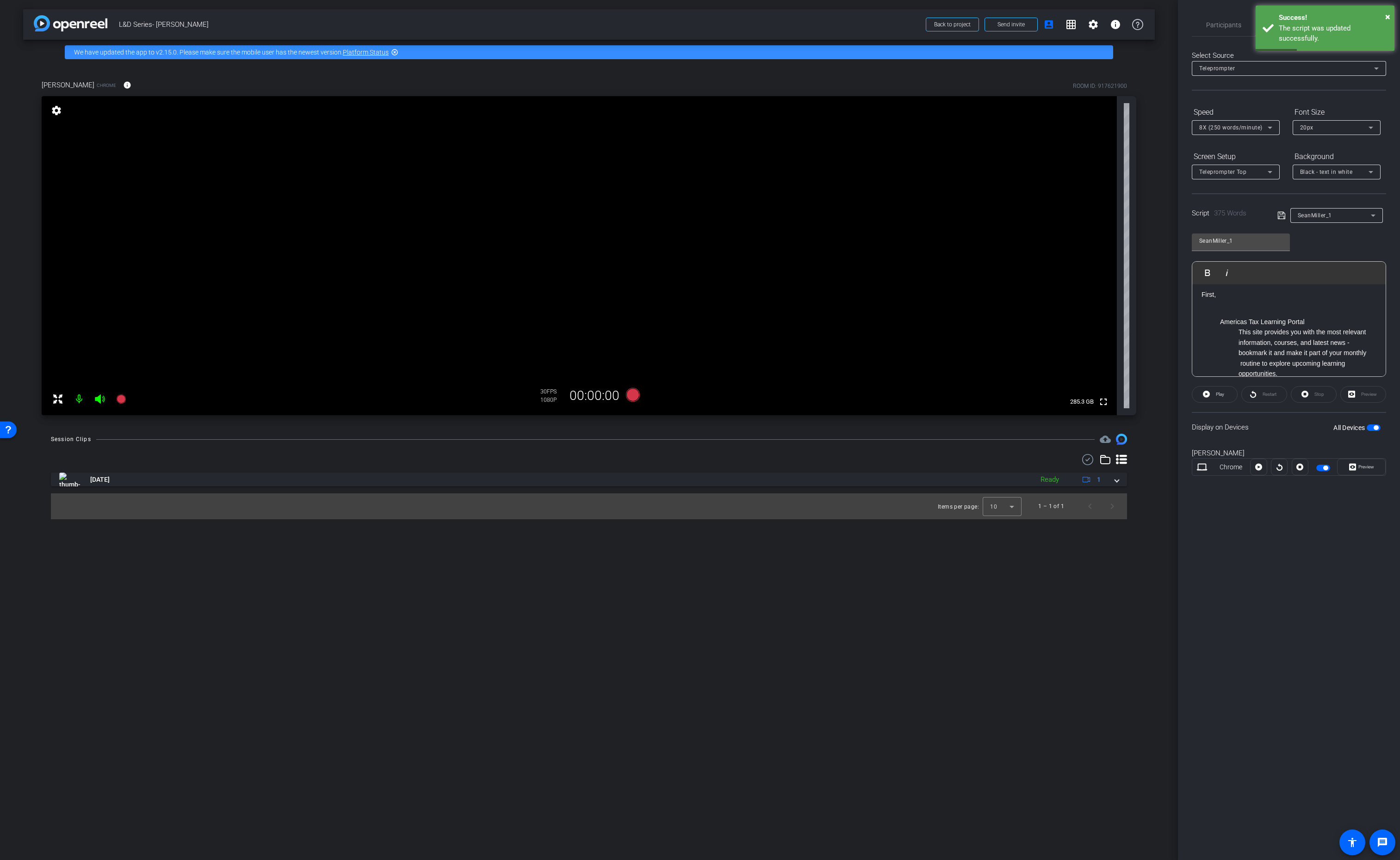
scroll to position [262, 0]
click at [1218, 324] on ul "Americas Tax Learning Portal This site provides you with the most relevant info…" at bounding box center [1289, 395] width 175 height 155
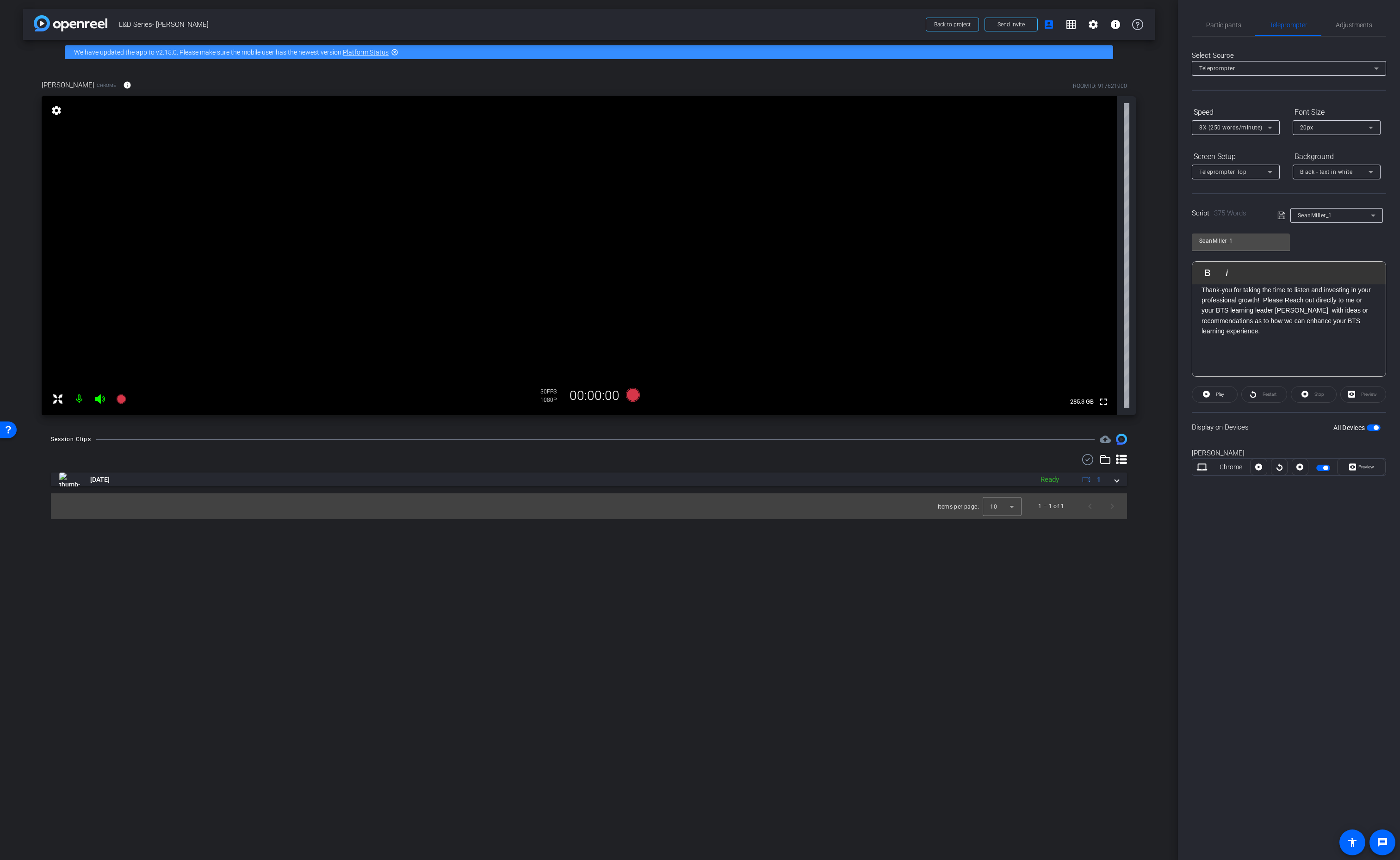
click at [1281, 215] on icon at bounding box center [1282, 216] width 8 height 11
click at [123, 401] on icon at bounding box center [121, 399] width 9 height 9
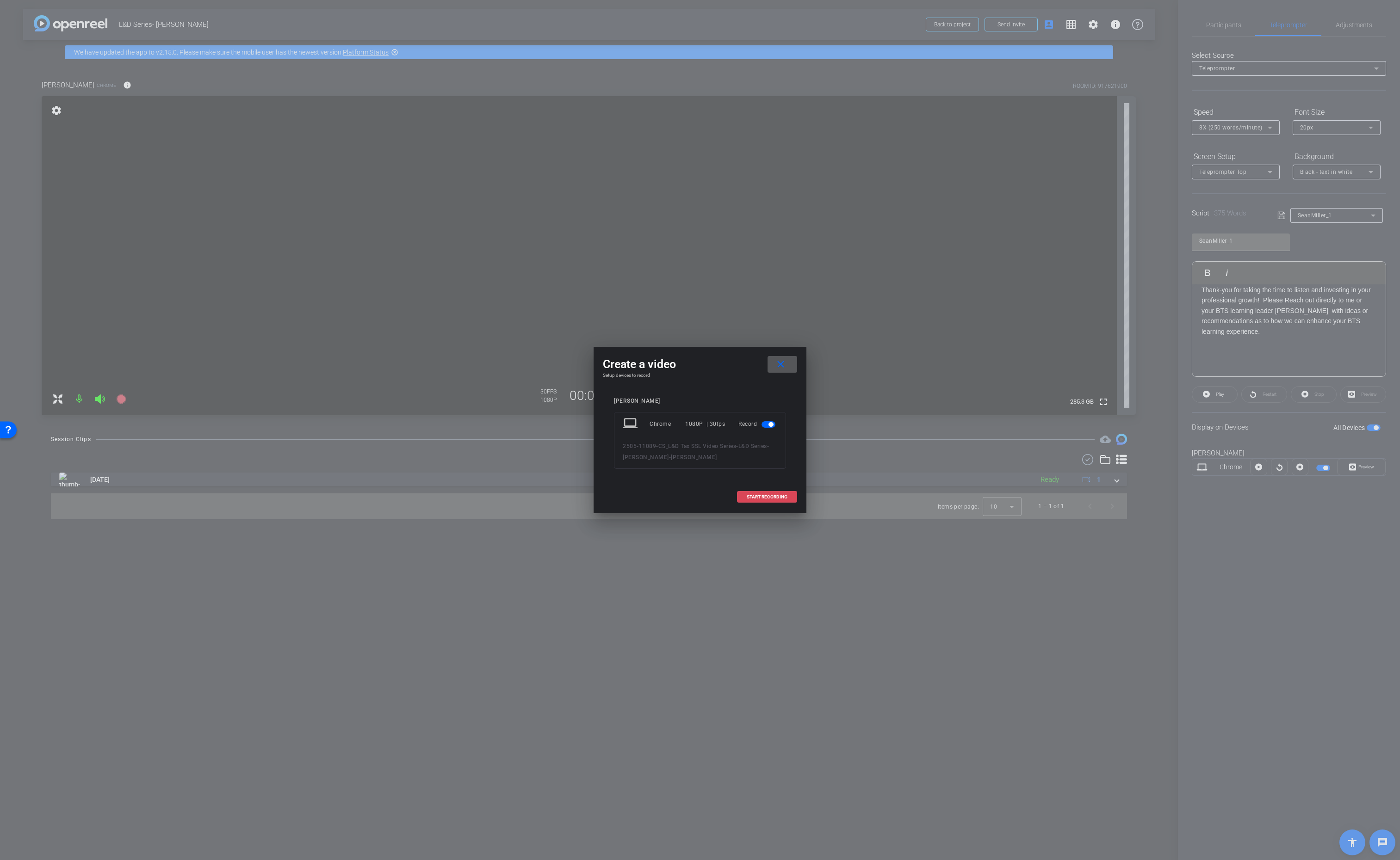
click at [758, 493] on span at bounding box center [767, 497] width 59 height 22
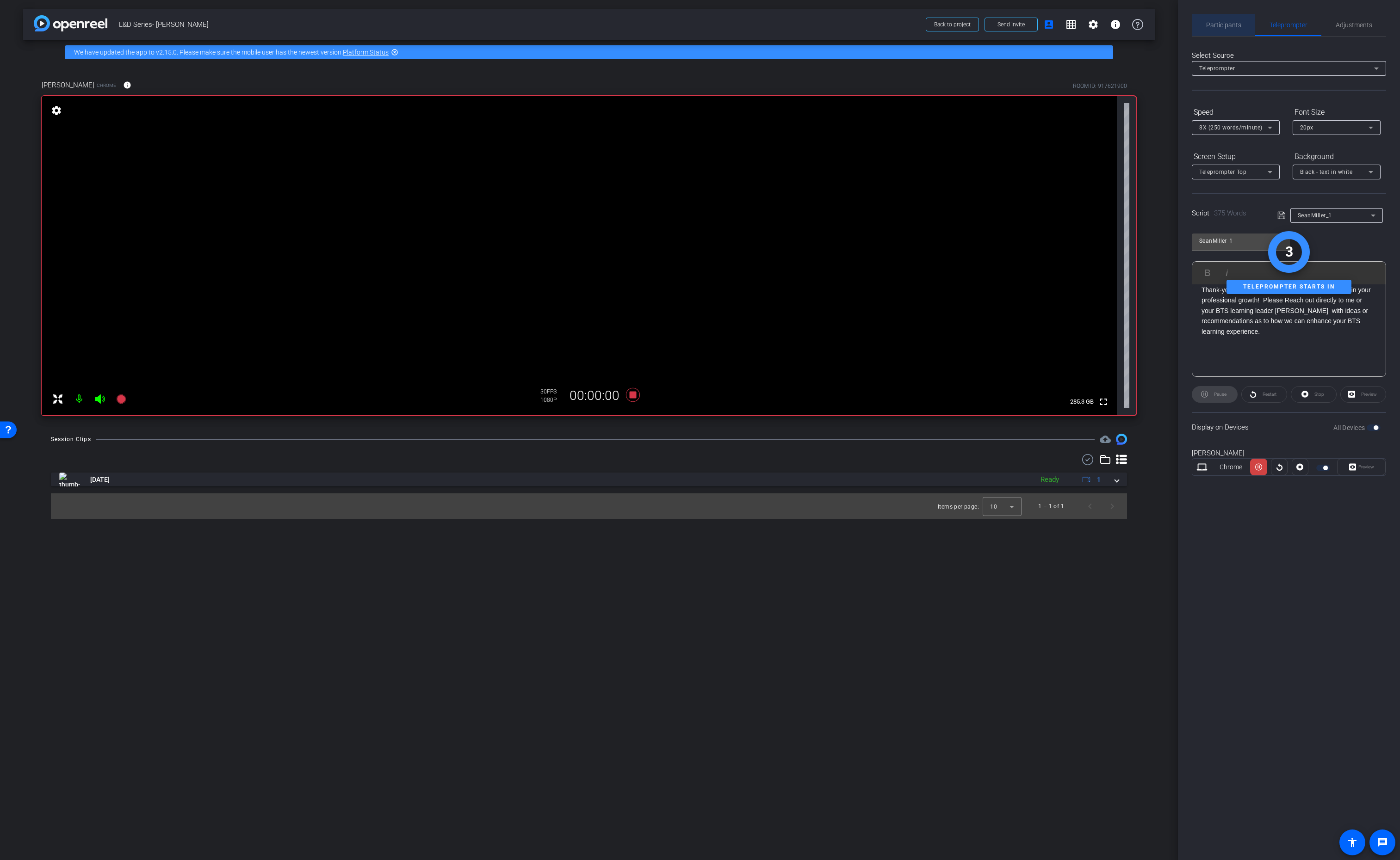
click at [1212, 27] on span "Participants" at bounding box center [1224, 25] width 35 height 7
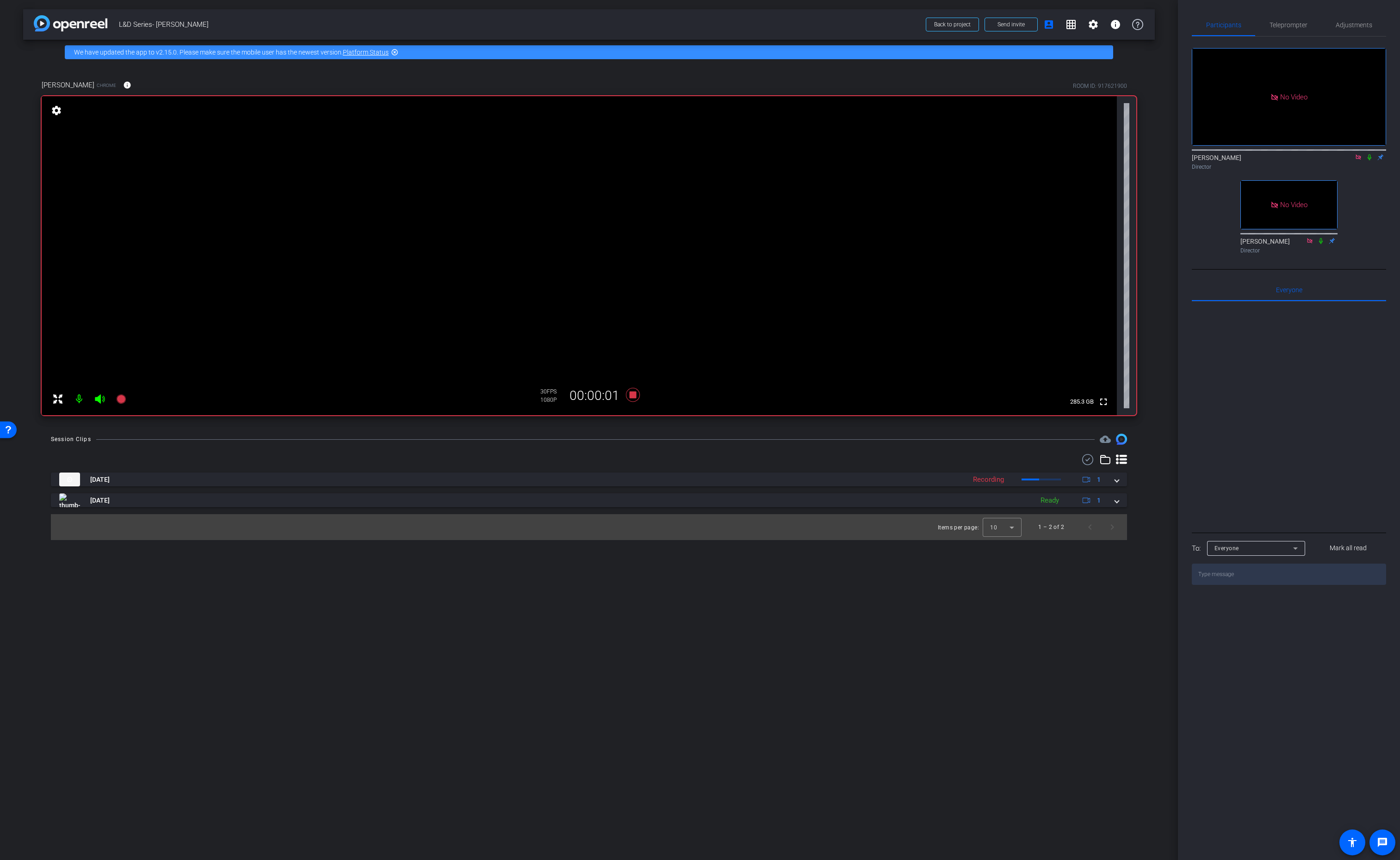
click at [1370, 154] on icon at bounding box center [1369, 157] width 7 height 7
click at [1321, 238] on icon at bounding box center [1321, 241] width 4 height 6
click at [1369, 154] on icon at bounding box center [1369, 157] width 7 height 7
click at [628, 393] on icon at bounding box center [632, 394] width 22 height 17
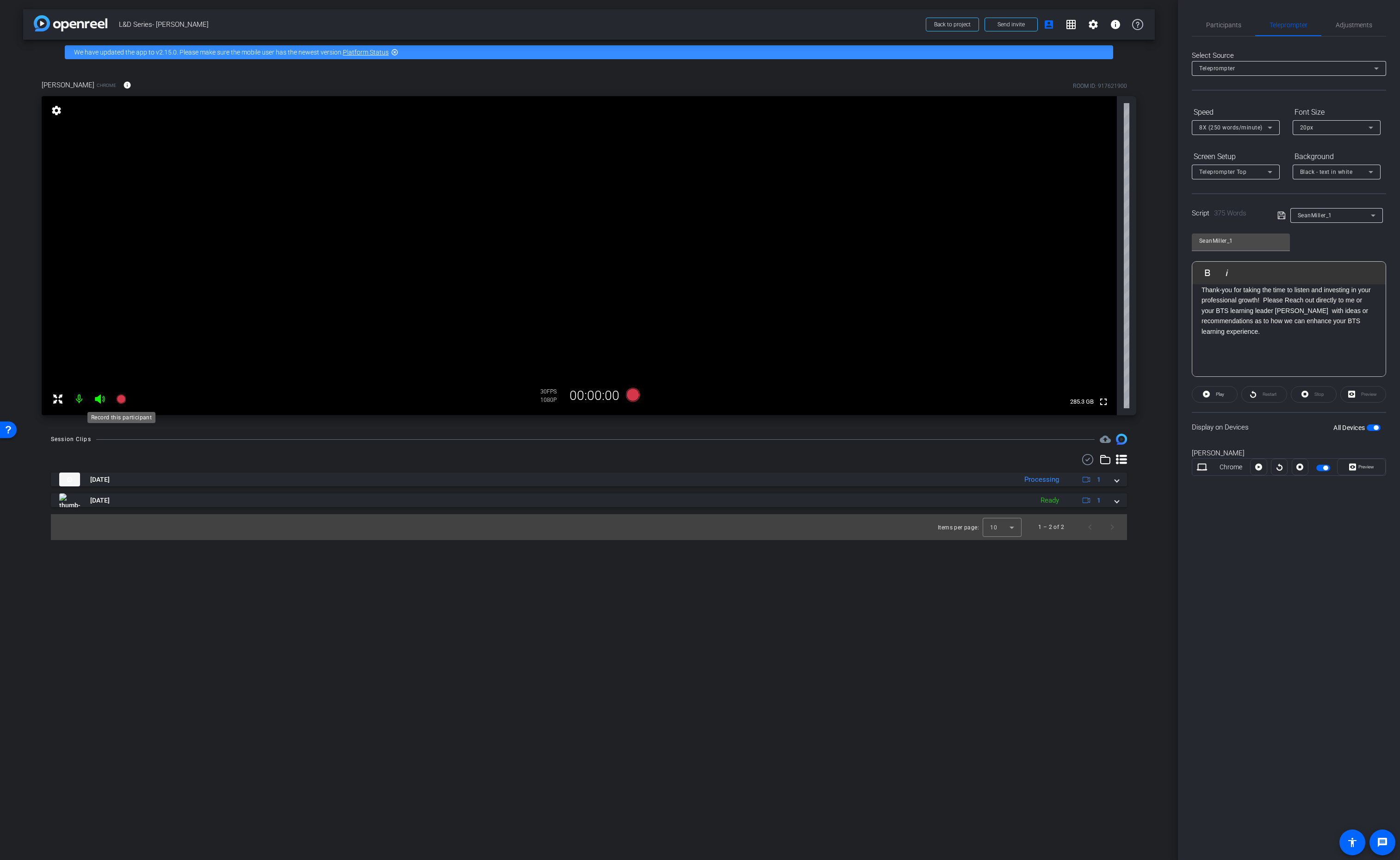
click at [118, 400] on icon at bounding box center [121, 399] width 9 height 9
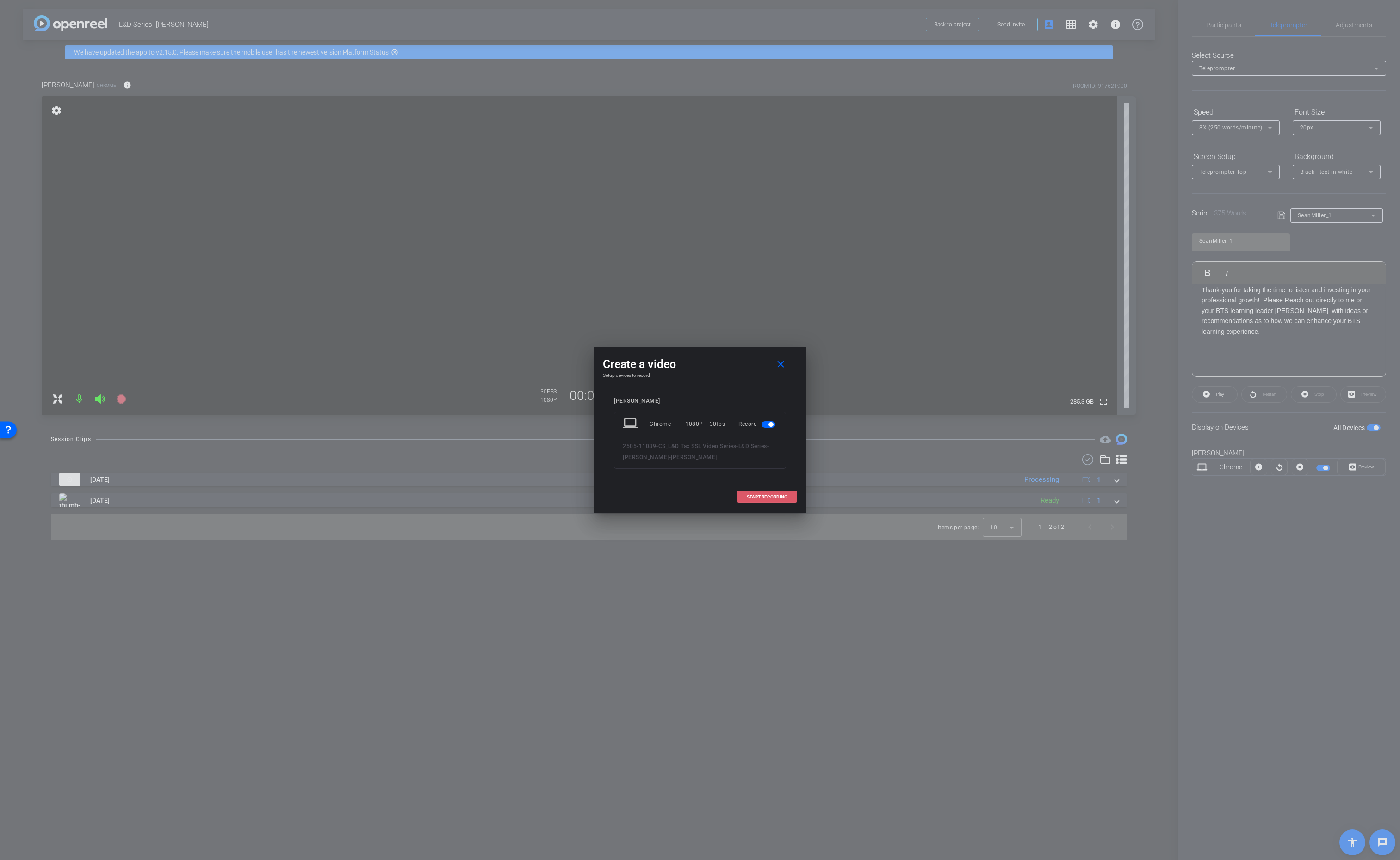
click at [766, 495] on span "START RECORDING" at bounding box center [767, 497] width 41 height 5
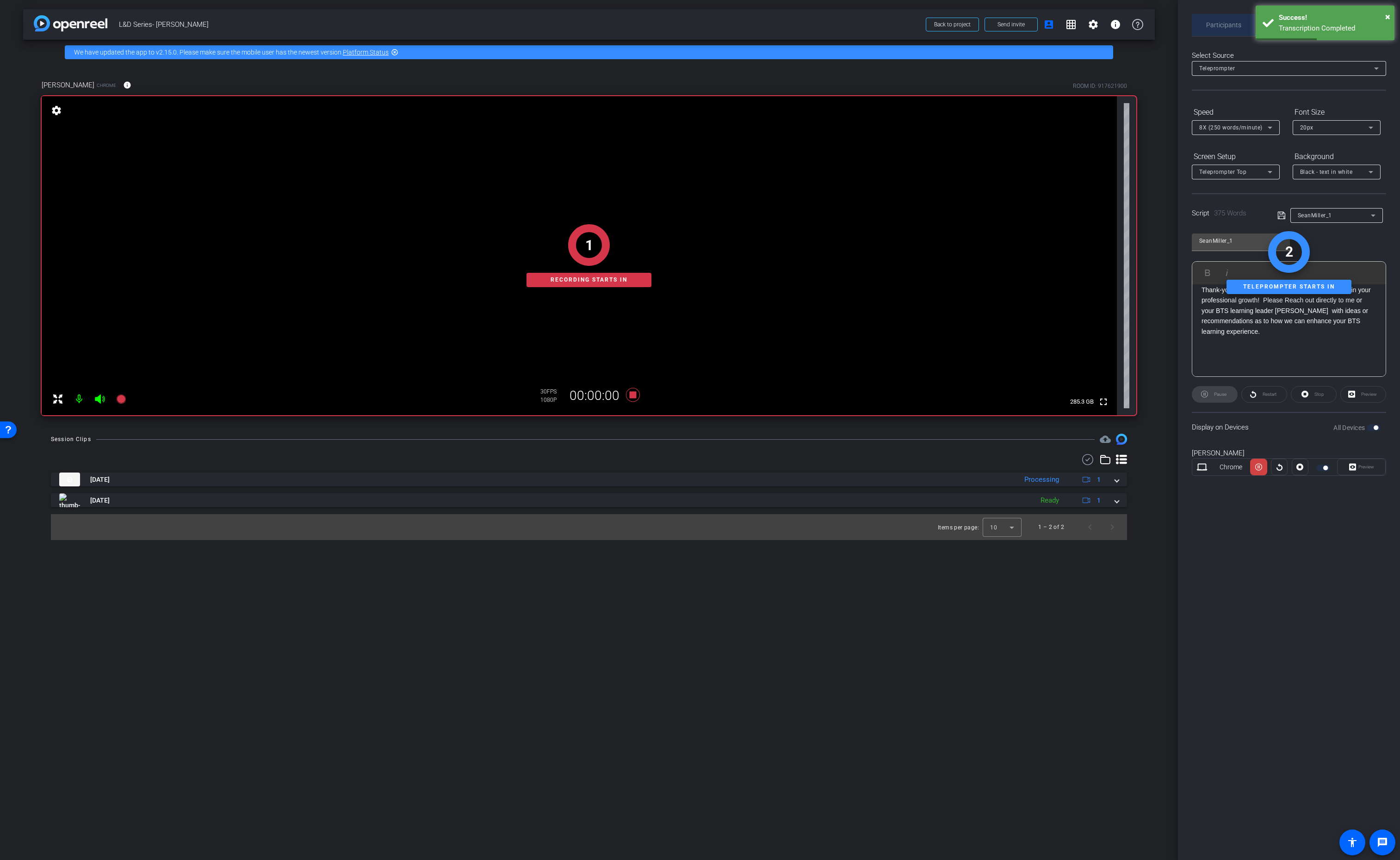
click at [1222, 23] on span "Participants" at bounding box center [1224, 25] width 35 height 7
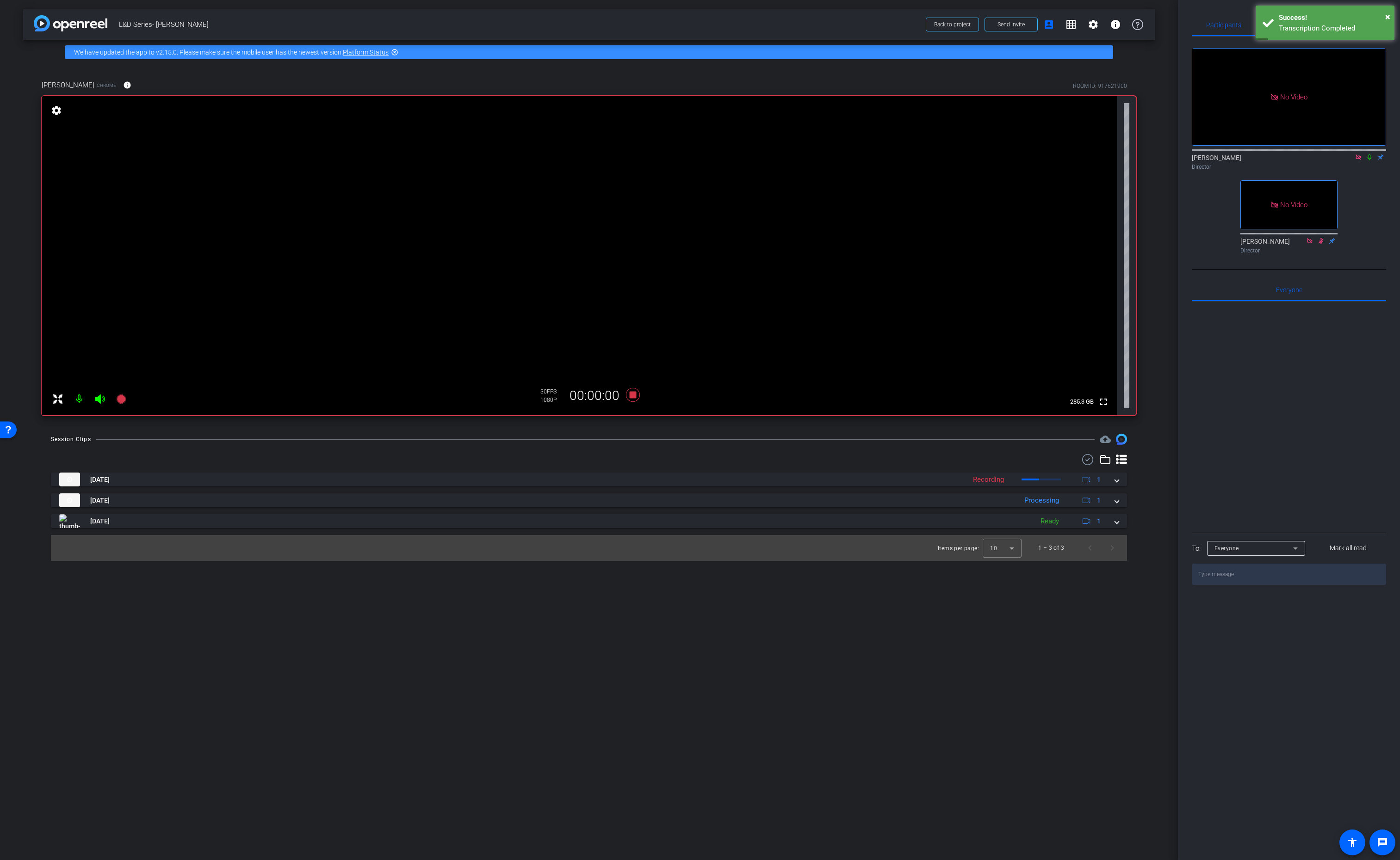
click at [1372, 154] on icon at bounding box center [1369, 157] width 7 height 7
click at [1368, 155] on icon at bounding box center [1370, 157] width 5 height 6
click at [636, 394] on icon at bounding box center [632, 395] width 14 height 14
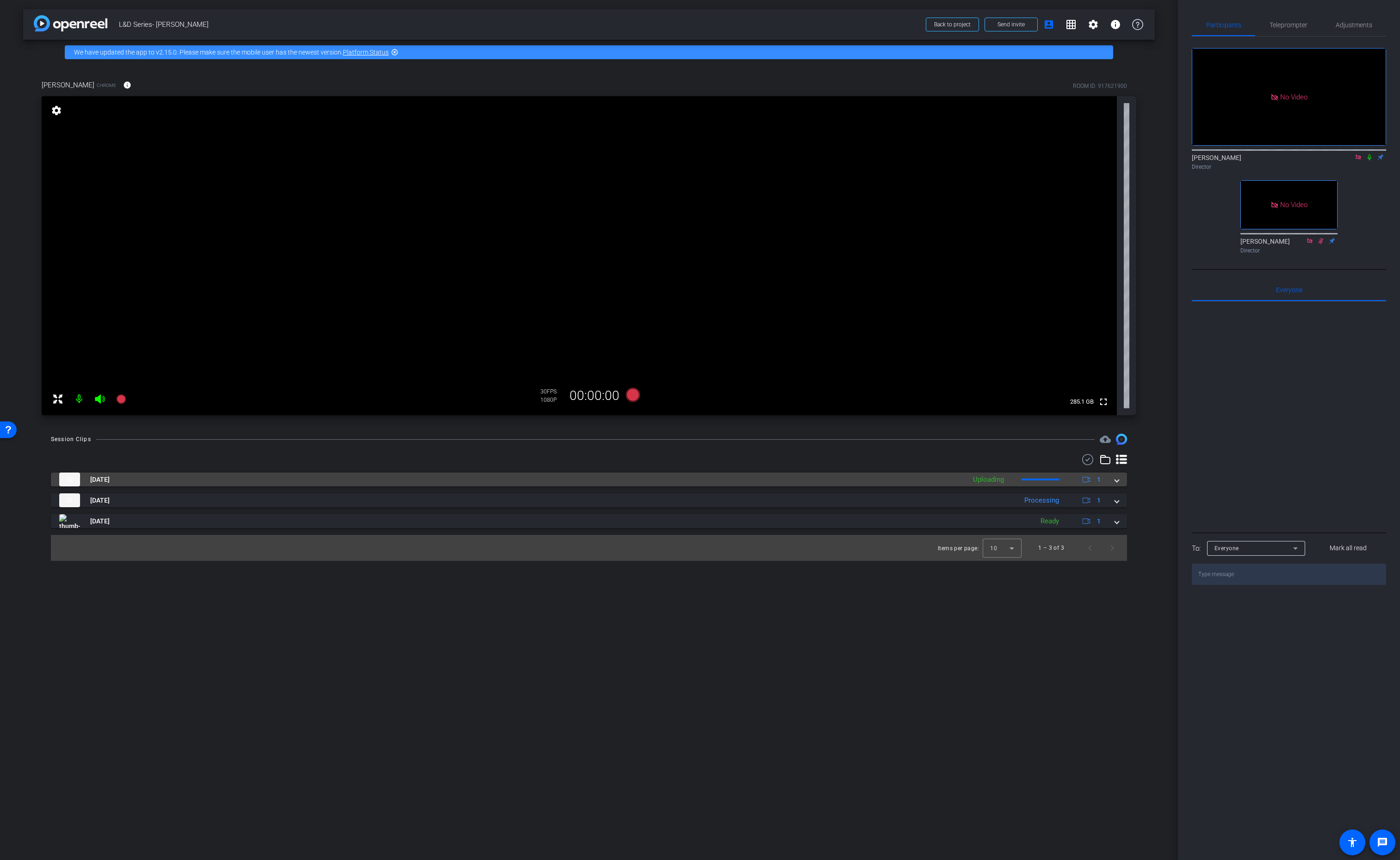
click at [1117, 480] on span at bounding box center [1117, 480] width 4 height 9
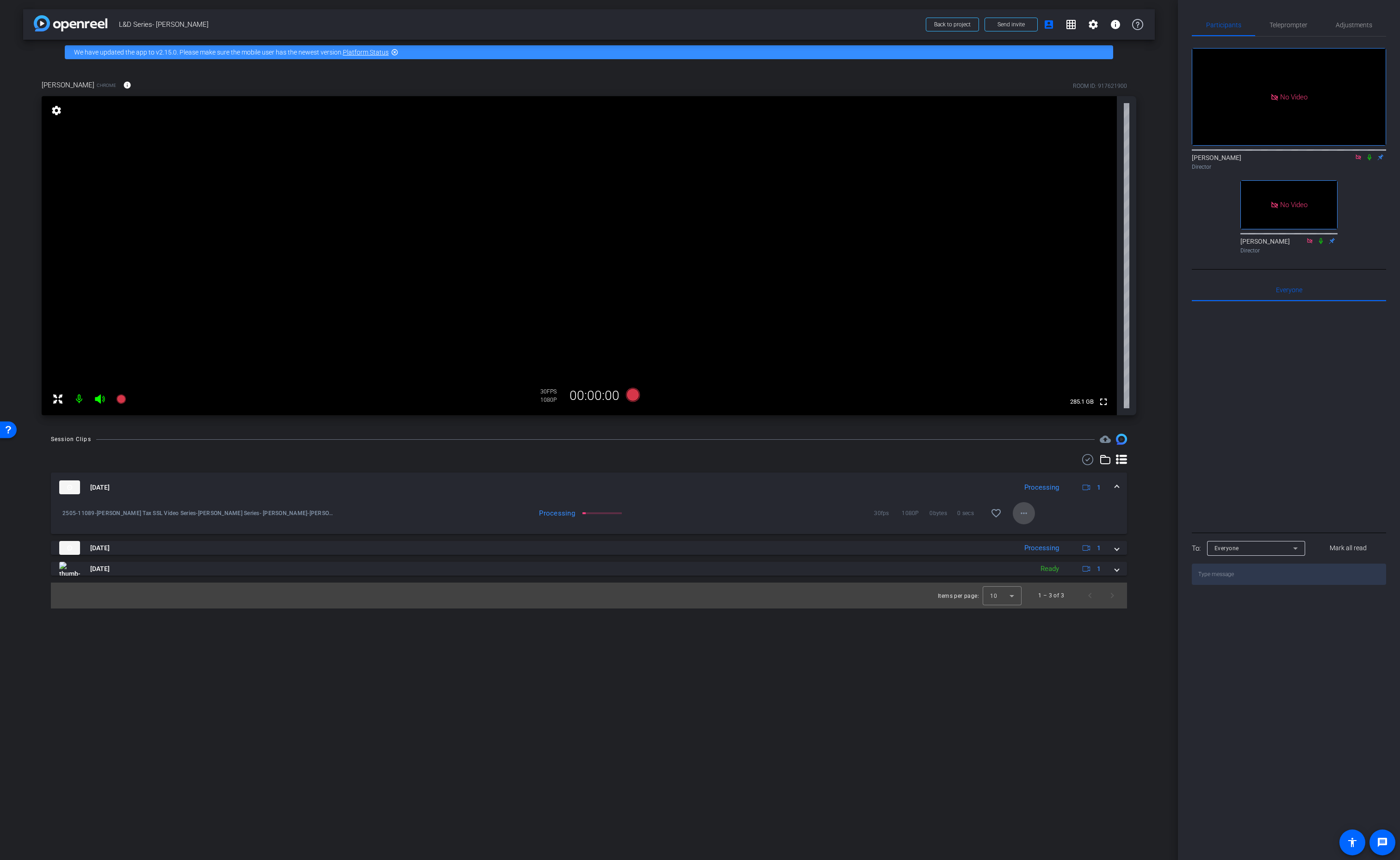
click at [1026, 515] on mat-icon "more_horiz" at bounding box center [1024, 513] width 11 height 11
click at [1149, 456] on div at bounding box center [700, 430] width 1400 height 860
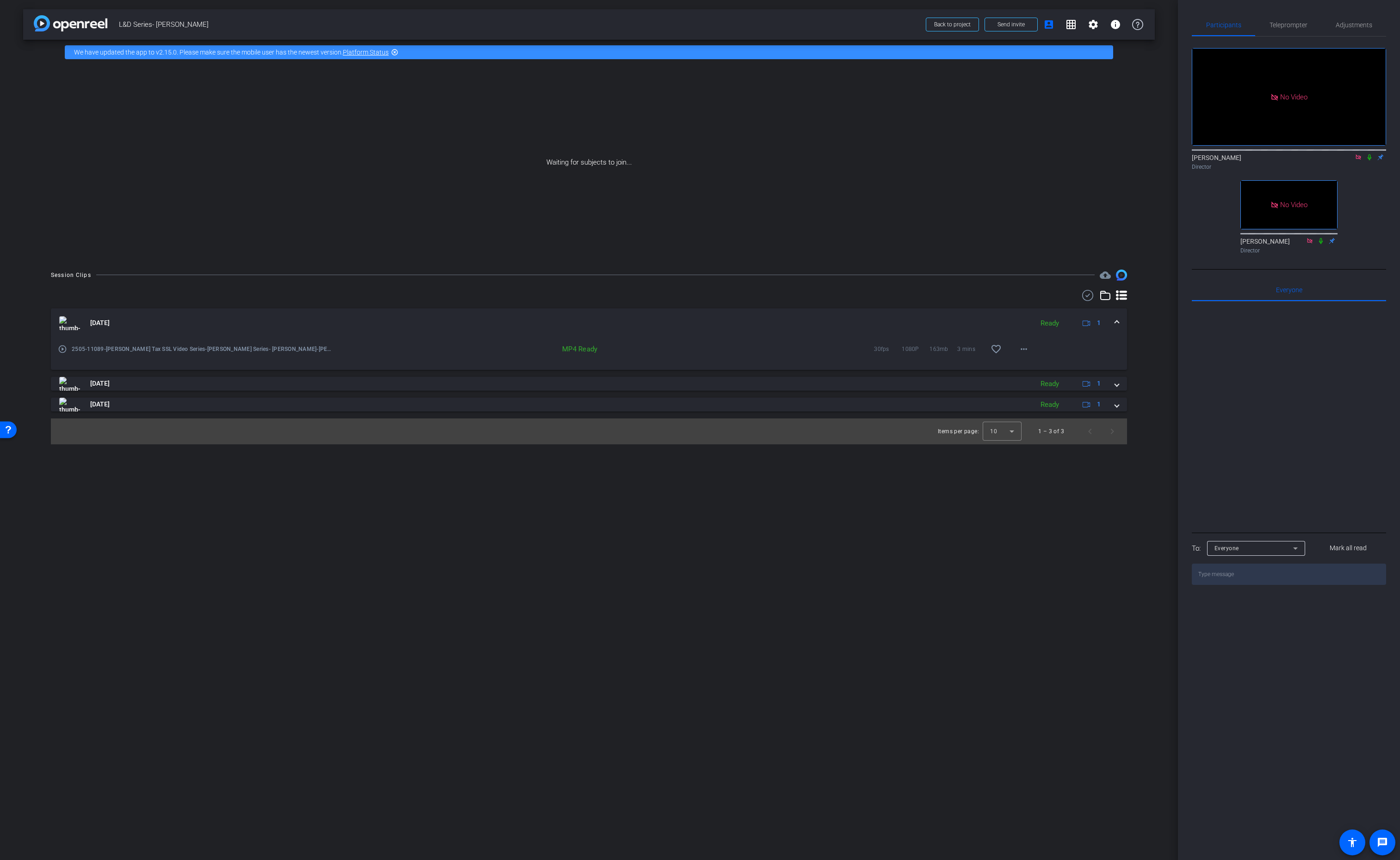
click at [1368, 154] on icon at bounding box center [1369, 157] width 7 height 7
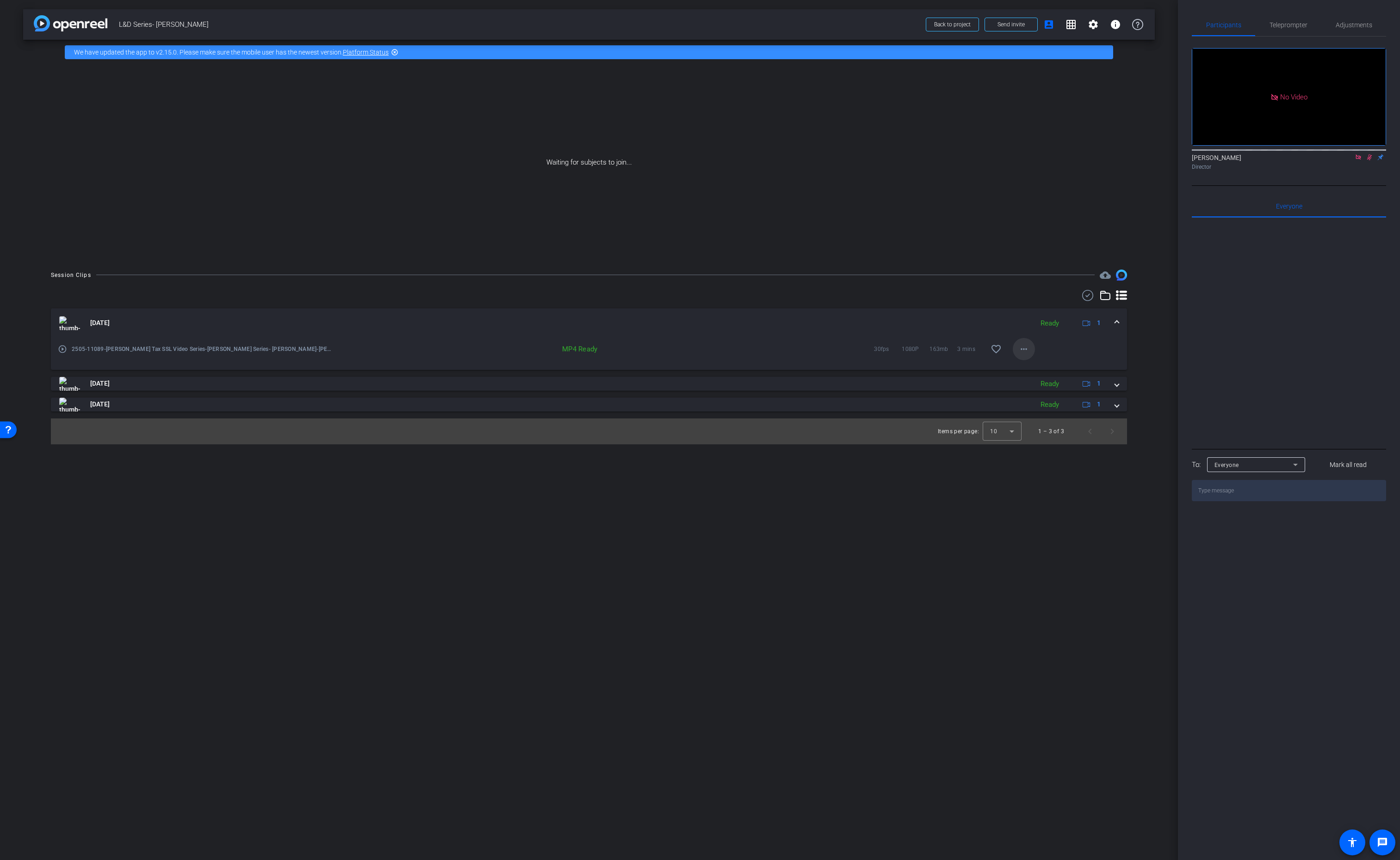
click at [1026, 347] on mat-icon "more_horiz" at bounding box center [1024, 349] width 11 height 11
click at [1058, 390] on span "Download MP4" at bounding box center [1048, 391] width 56 height 11
click at [1116, 386] on span at bounding box center [1117, 384] width 4 height 9
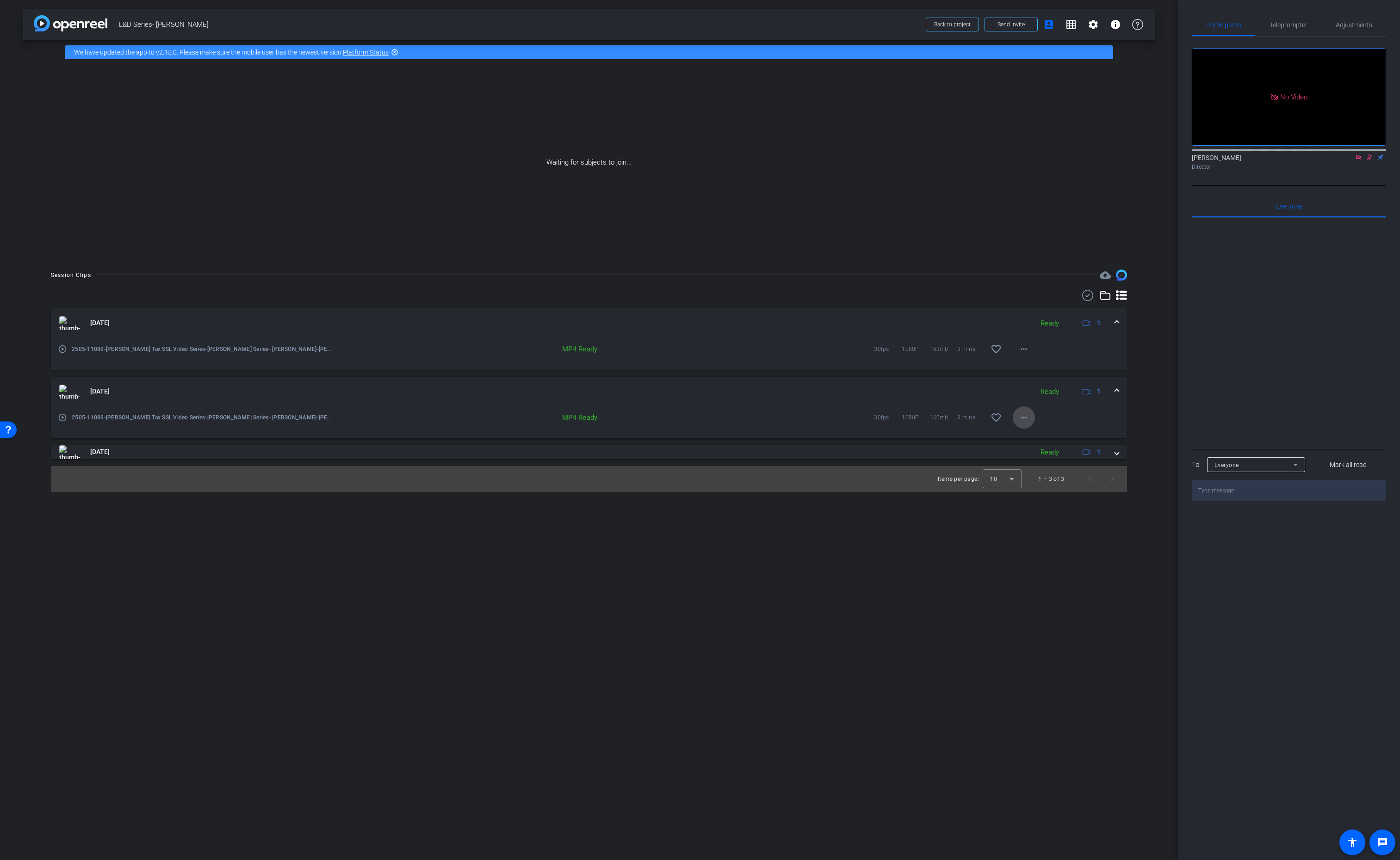
click at [1024, 419] on mat-icon "more_horiz" at bounding box center [1024, 417] width 11 height 11
click at [1046, 458] on span "Download MP4" at bounding box center [1048, 460] width 56 height 11
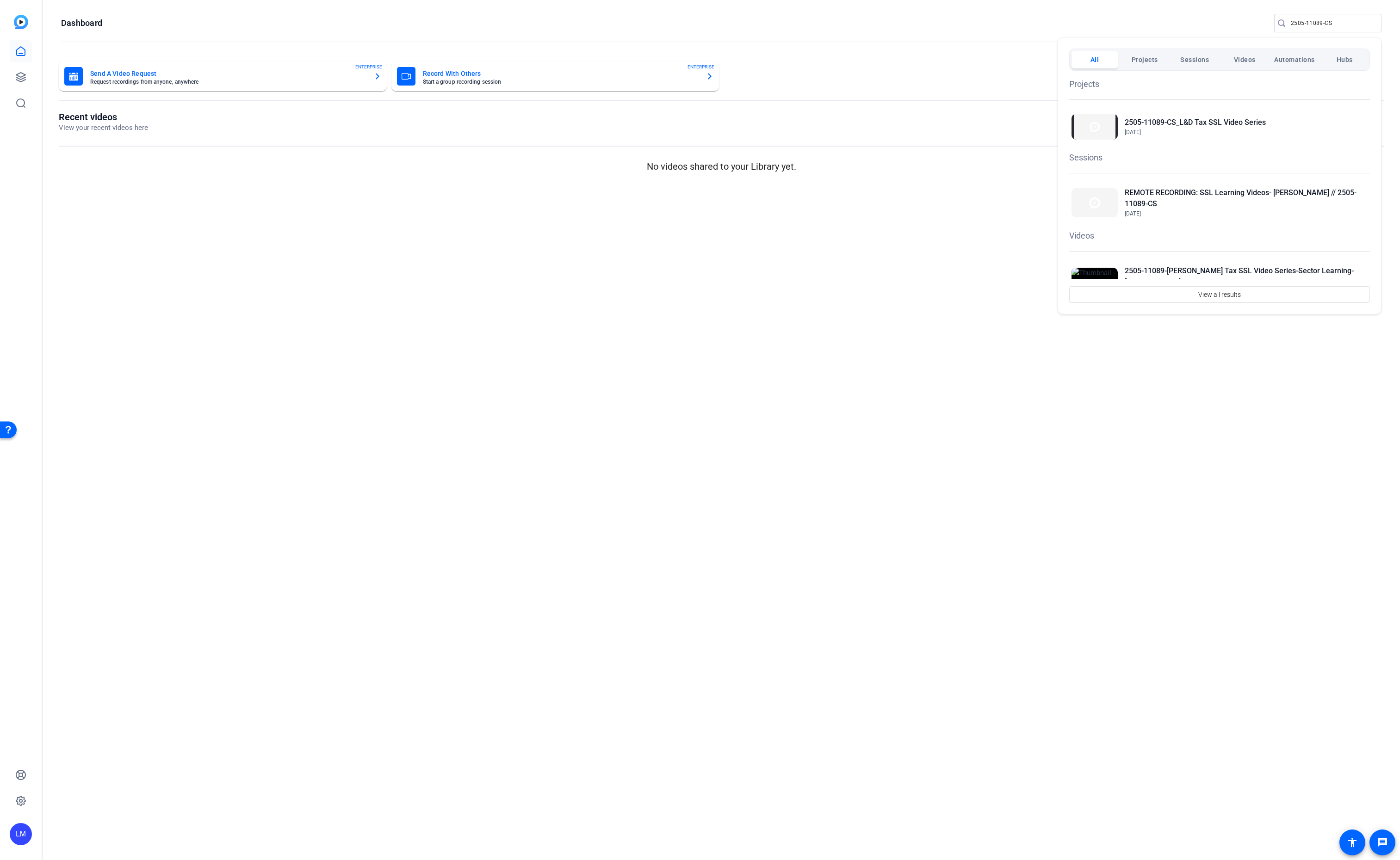
click at [1326, 17] on div at bounding box center [700, 430] width 1400 height 860
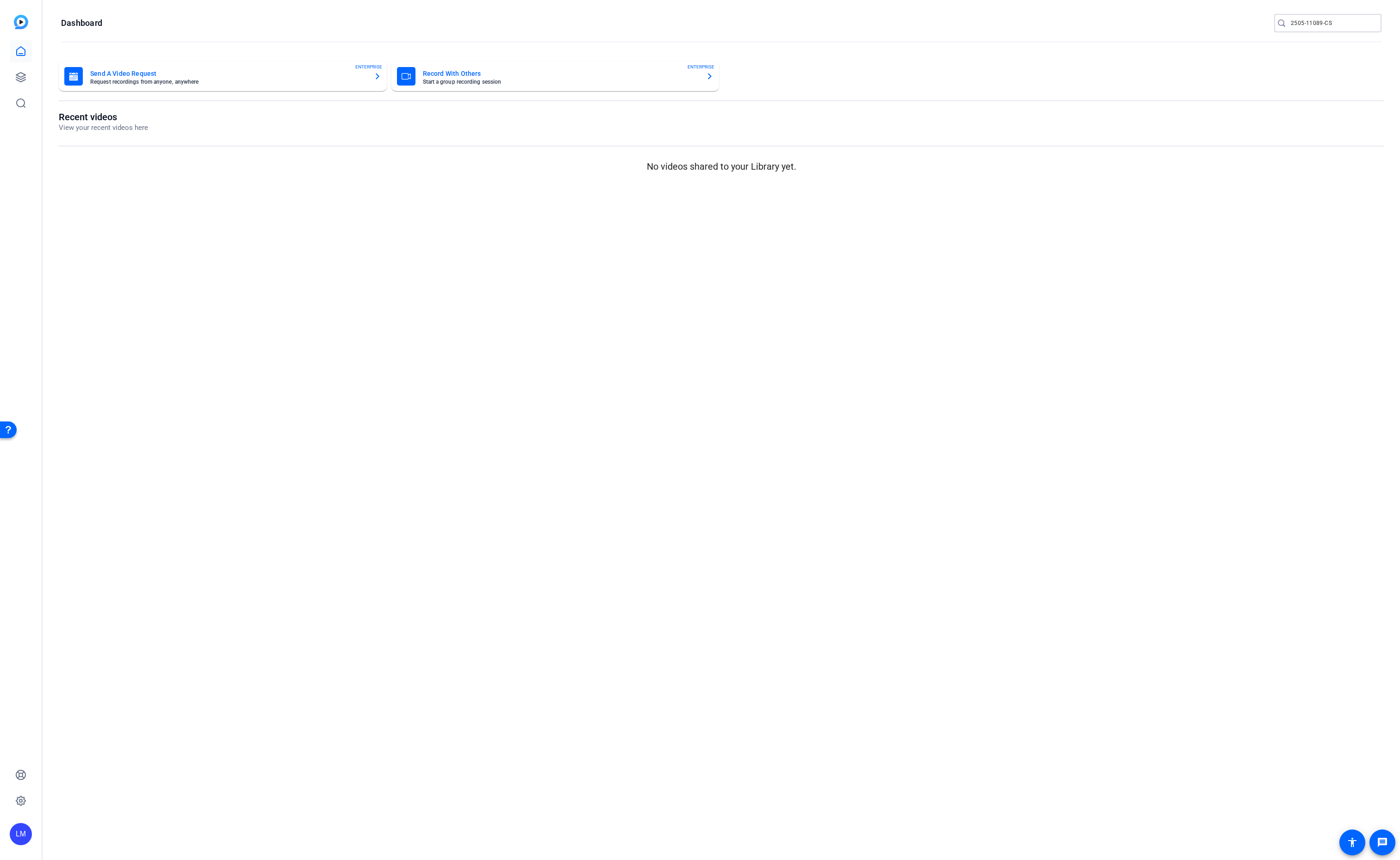
click at [1326, 17] on input "2505-11089-CS" at bounding box center [1332, 23] width 83 height 11
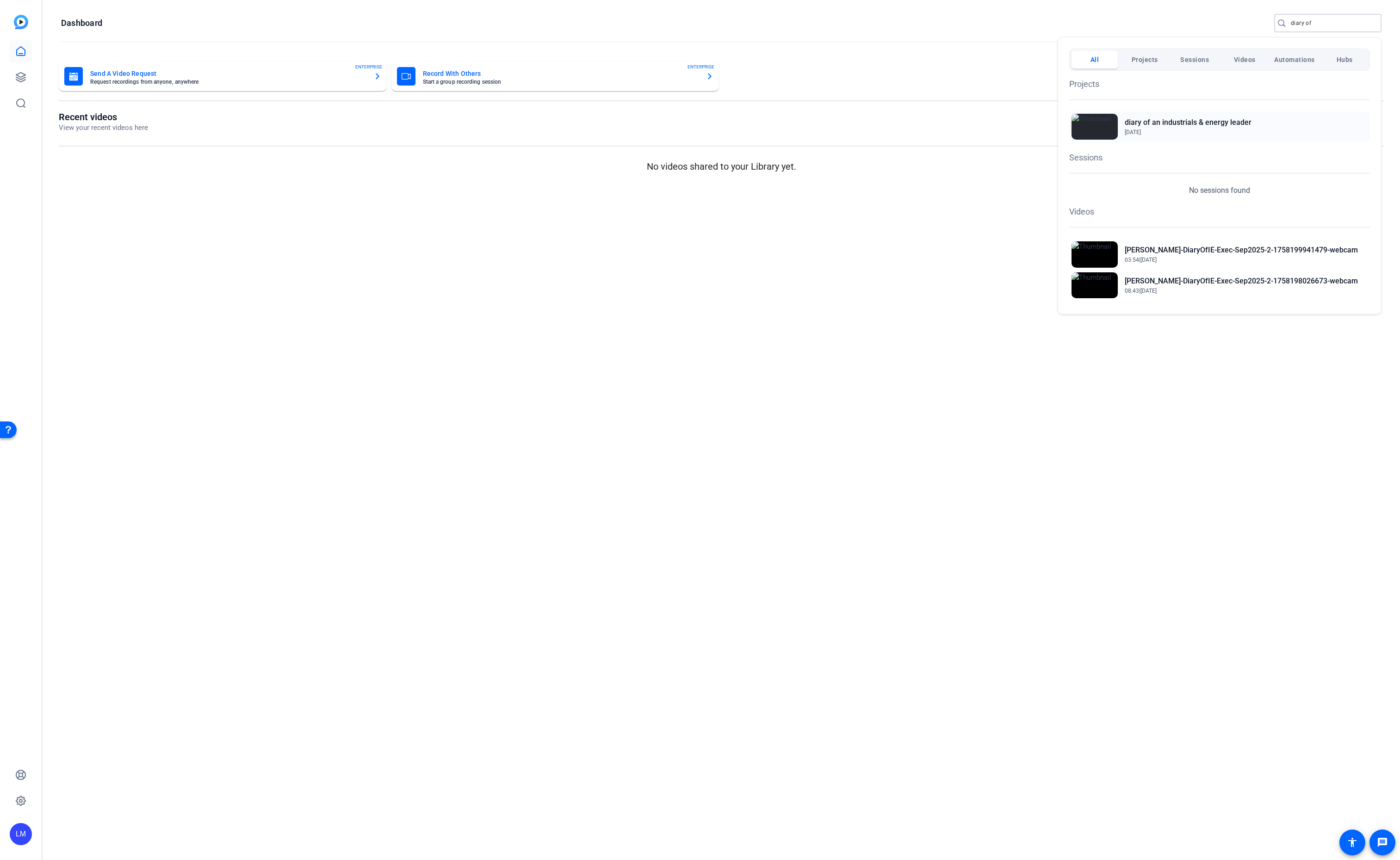
click at [1193, 126] on h2 "diary of an industrials & energy leader" at bounding box center [1188, 122] width 127 height 11
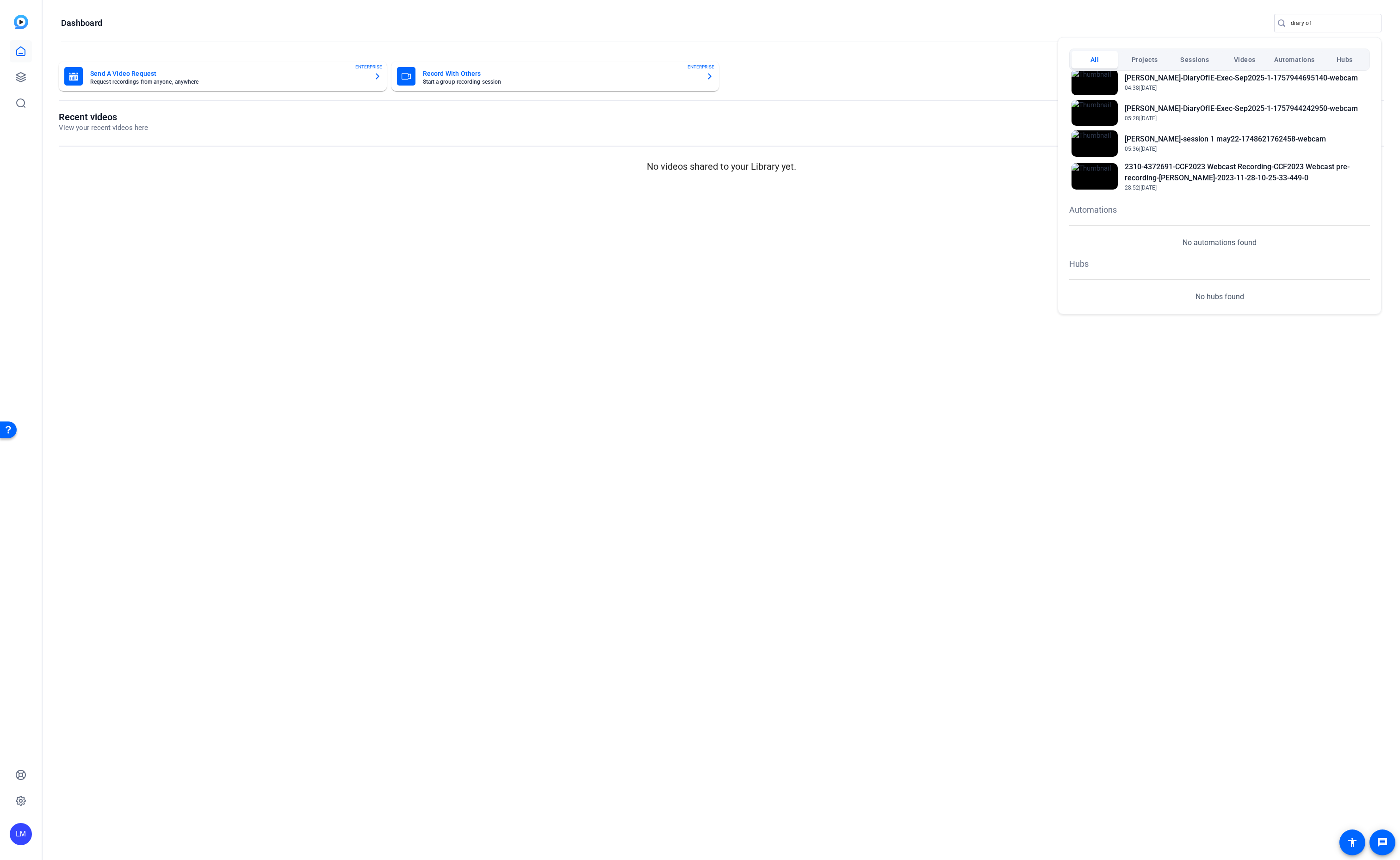
scroll to position [240, 0]
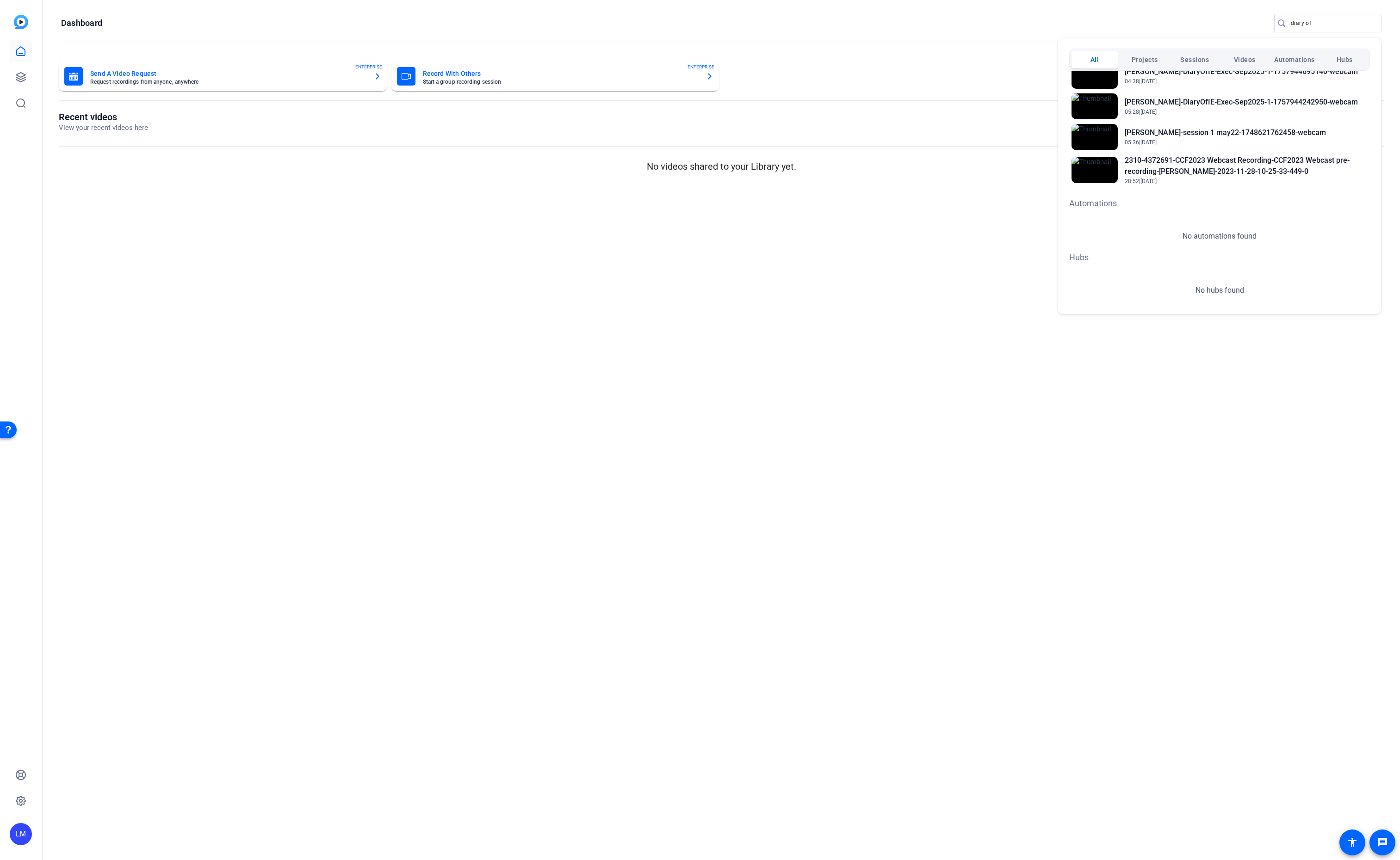
click at [443, 448] on div at bounding box center [700, 430] width 1400 height 860
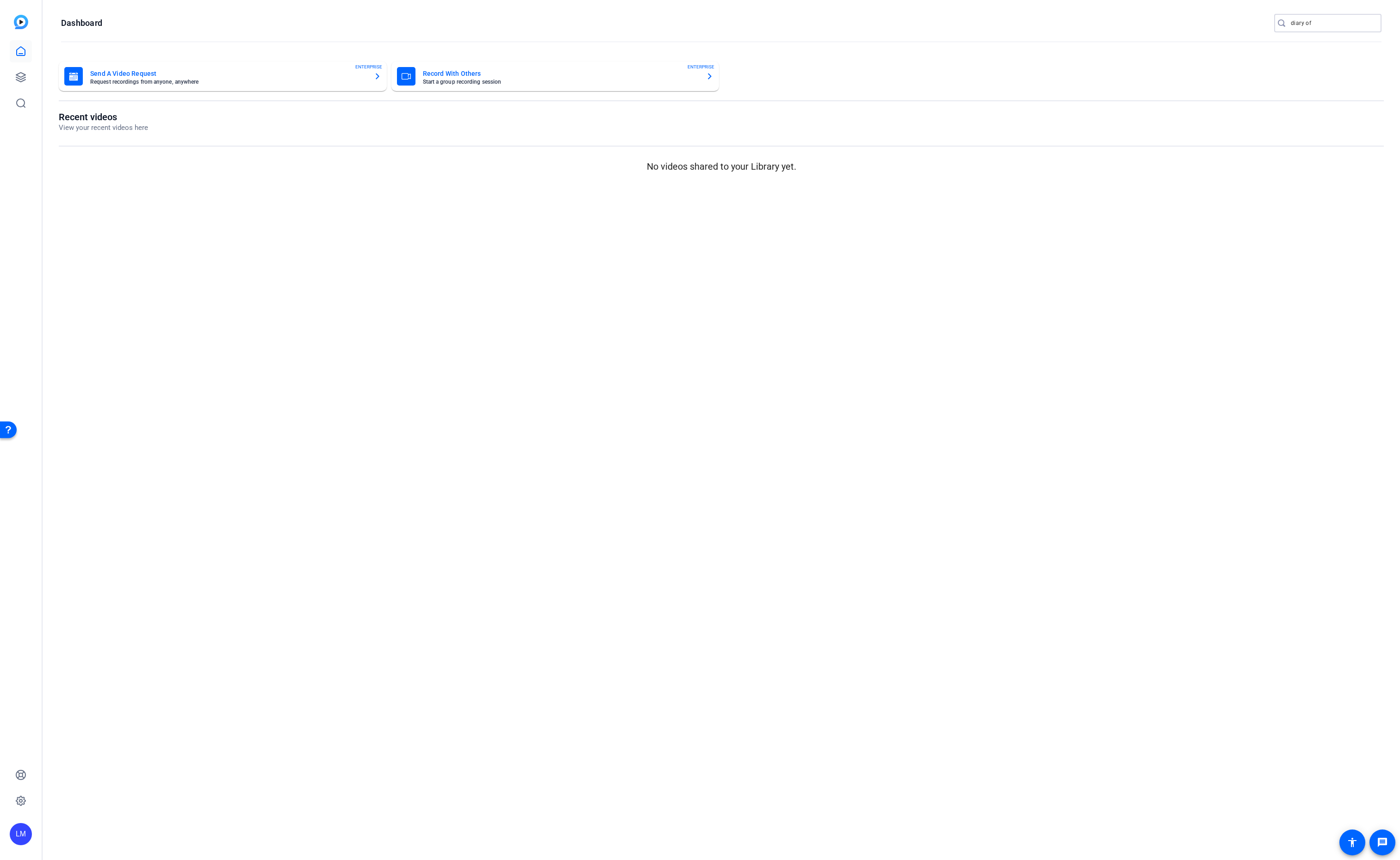
click at [1316, 23] on input "diary of" at bounding box center [1332, 23] width 83 height 11
type input "diary ofIE"
click at [1147, 60] on span "Projects" at bounding box center [1145, 59] width 26 height 17
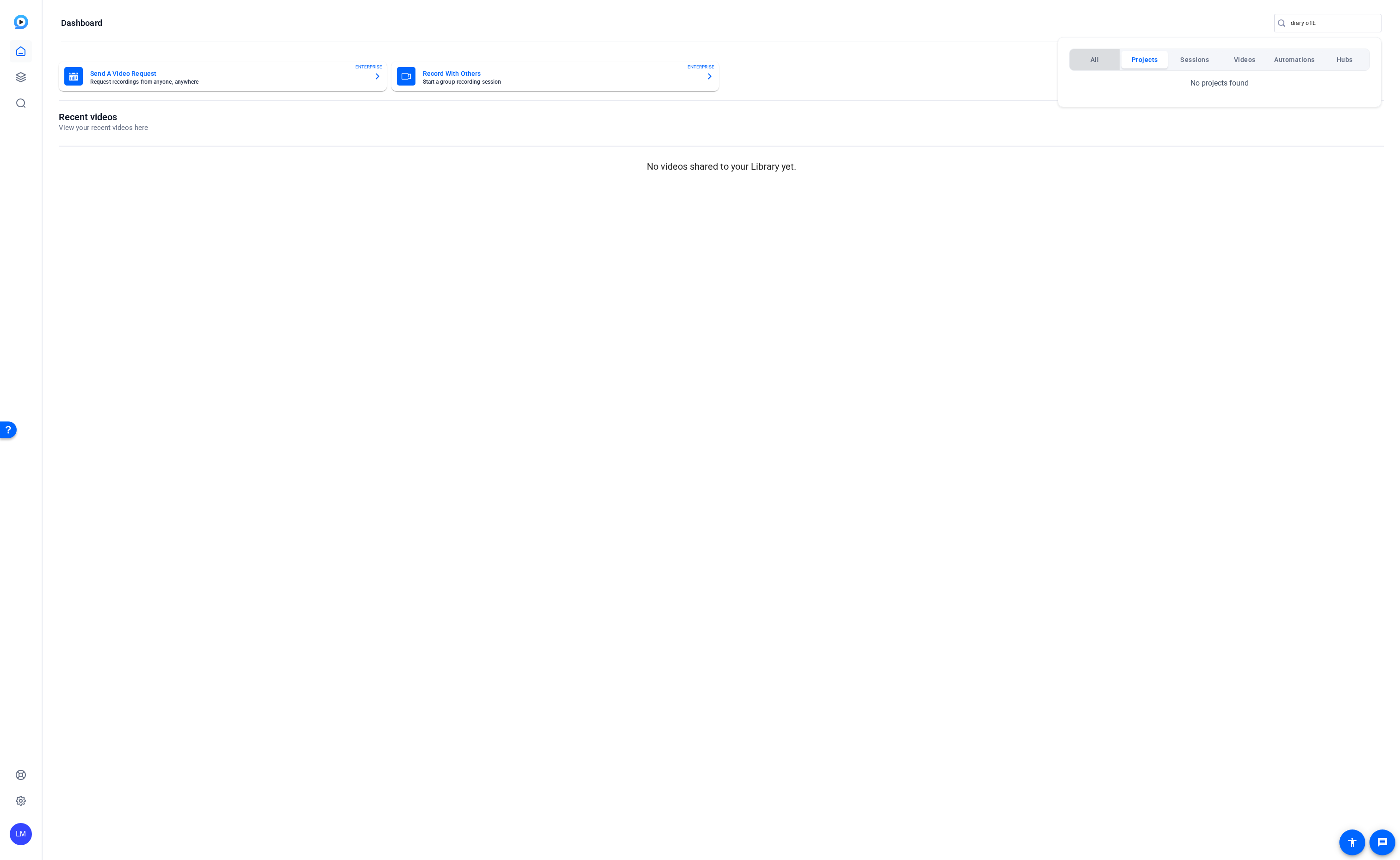
click at [1096, 60] on span "All" at bounding box center [1094, 59] width 9 height 17
click at [1190, 179] on h2 "Diary OfIE-Exec-Sep18No2 10a" at bounding box center [1176, 178] width 103 height 11
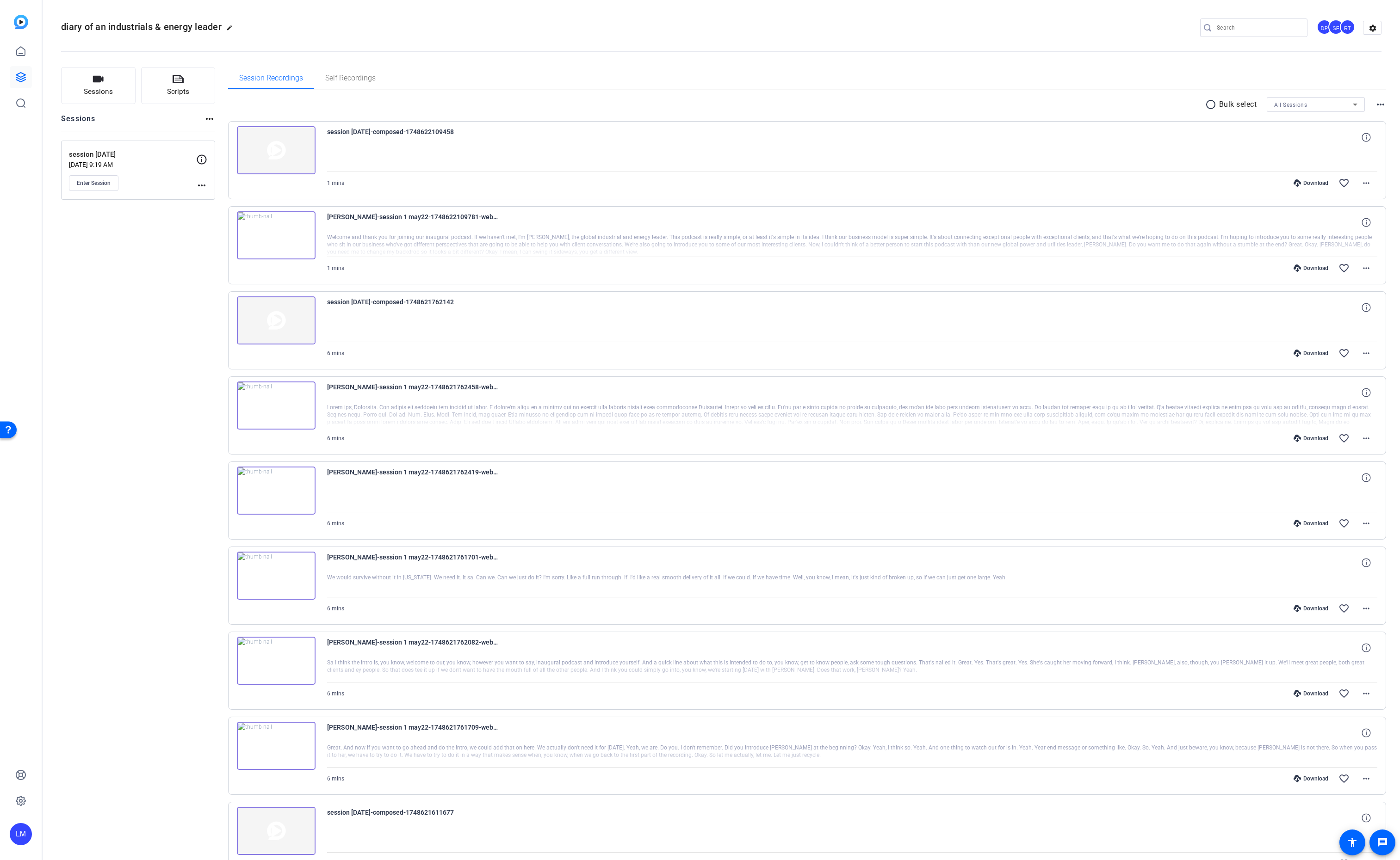
click at [200, 184] on mat-icon "more_horiz" at bounding box center [202, 185] width 11 height 11
click at [207, 196] on span "Edit Session" at bounding box center [224, 199] width 42 height 11
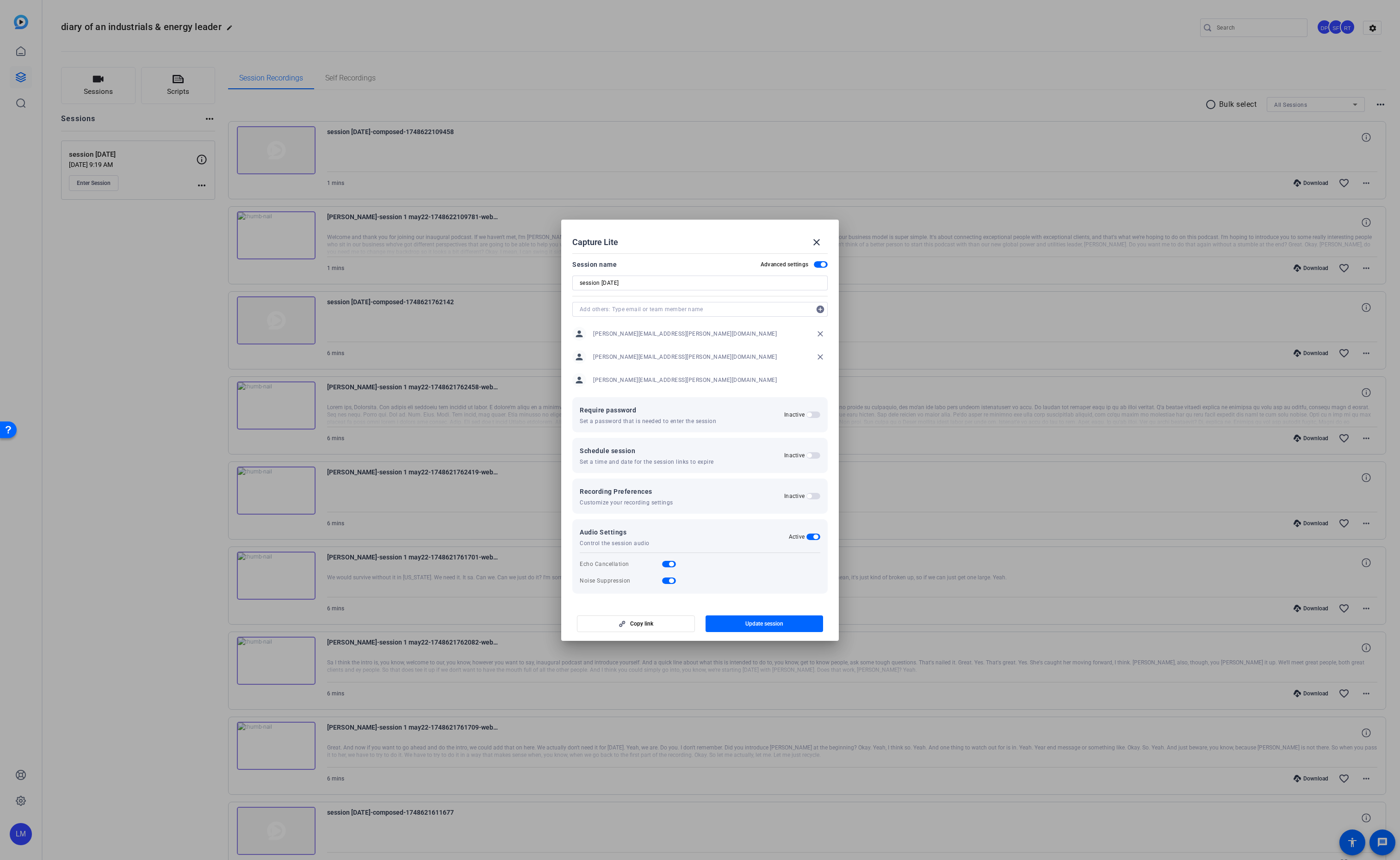
click at [714, 304] on input "text" at bounding box center [695, 309] width 231 height 11
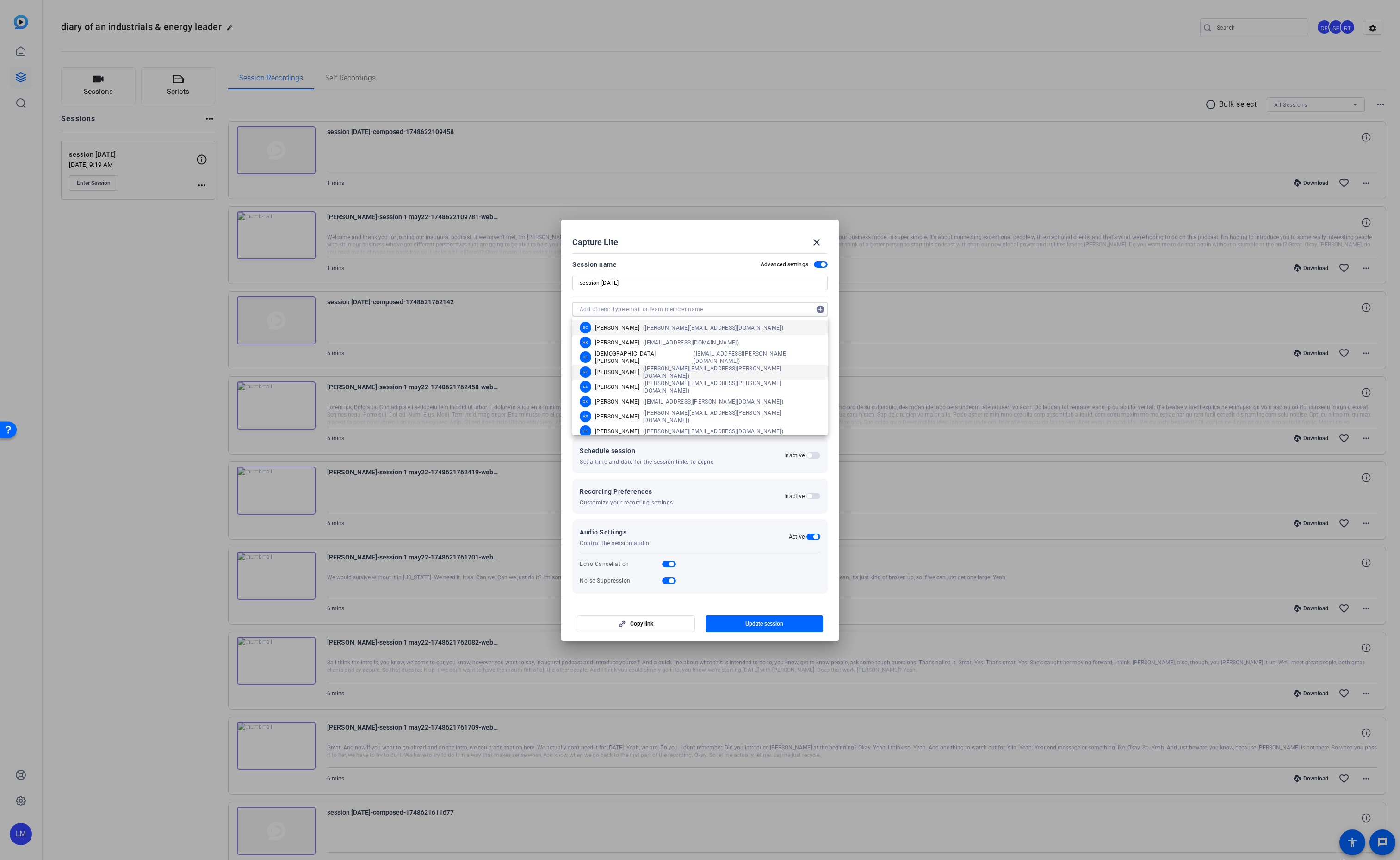
click at [674, 367] on div "RT [PERSON_NAME] ([PERSON_NAME][EMAIL_ADDRESS][PERSON_NAME][DOMAIN_NAME])" at bounding box center [700, 372] width 241 height 15
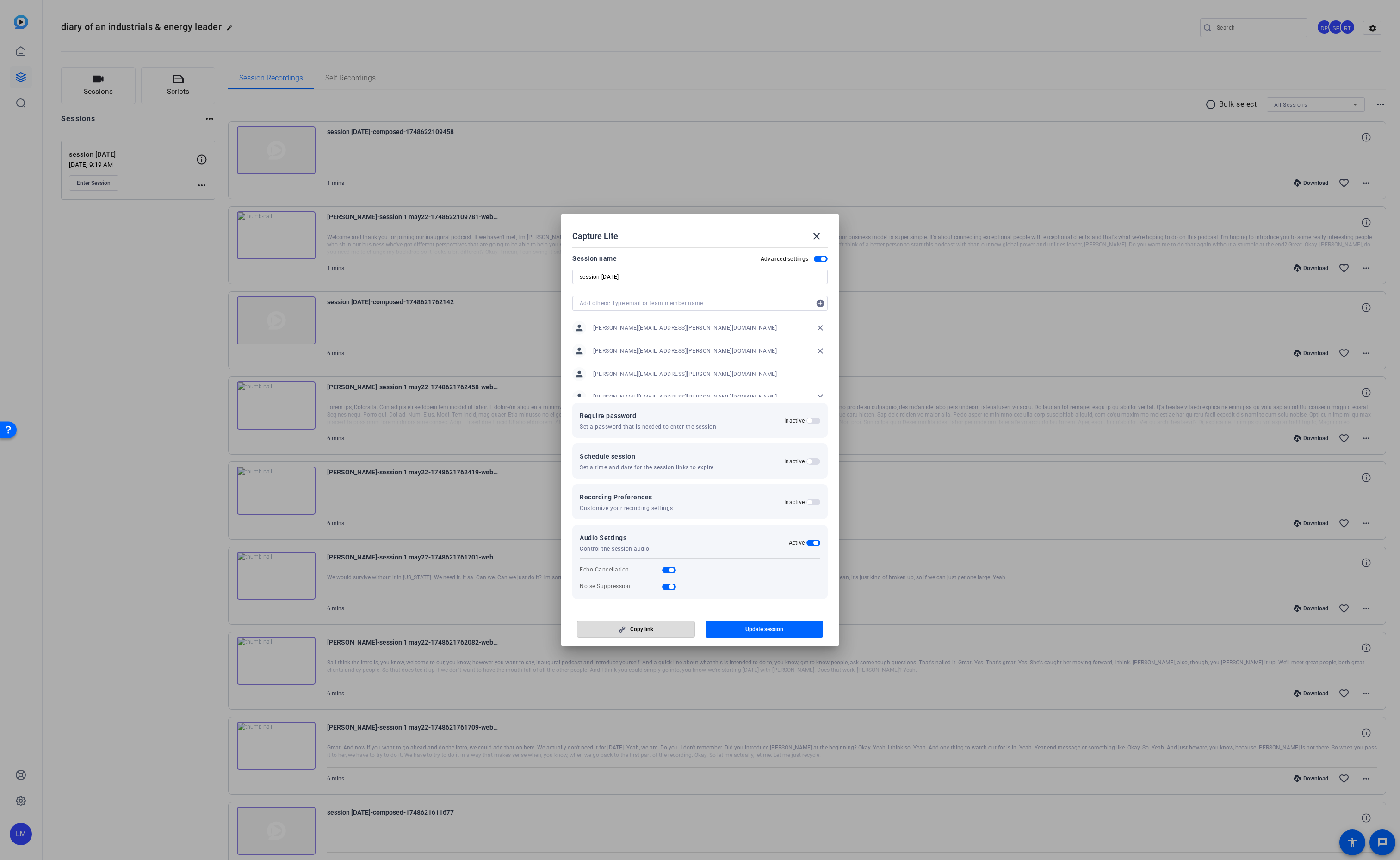
click at [626, 630] on icon "button" at bounding box center [622, 630] width 11 height 7
click at [79, 462] on div at bounding box center [700, 430] width 1400 height 860
click at [127, 439] on div at bounding box center [700, 430] width 1400 height 860
click at [817, 238] on mat-icon "close" at bounding box center [817, 236] width 11 height 11
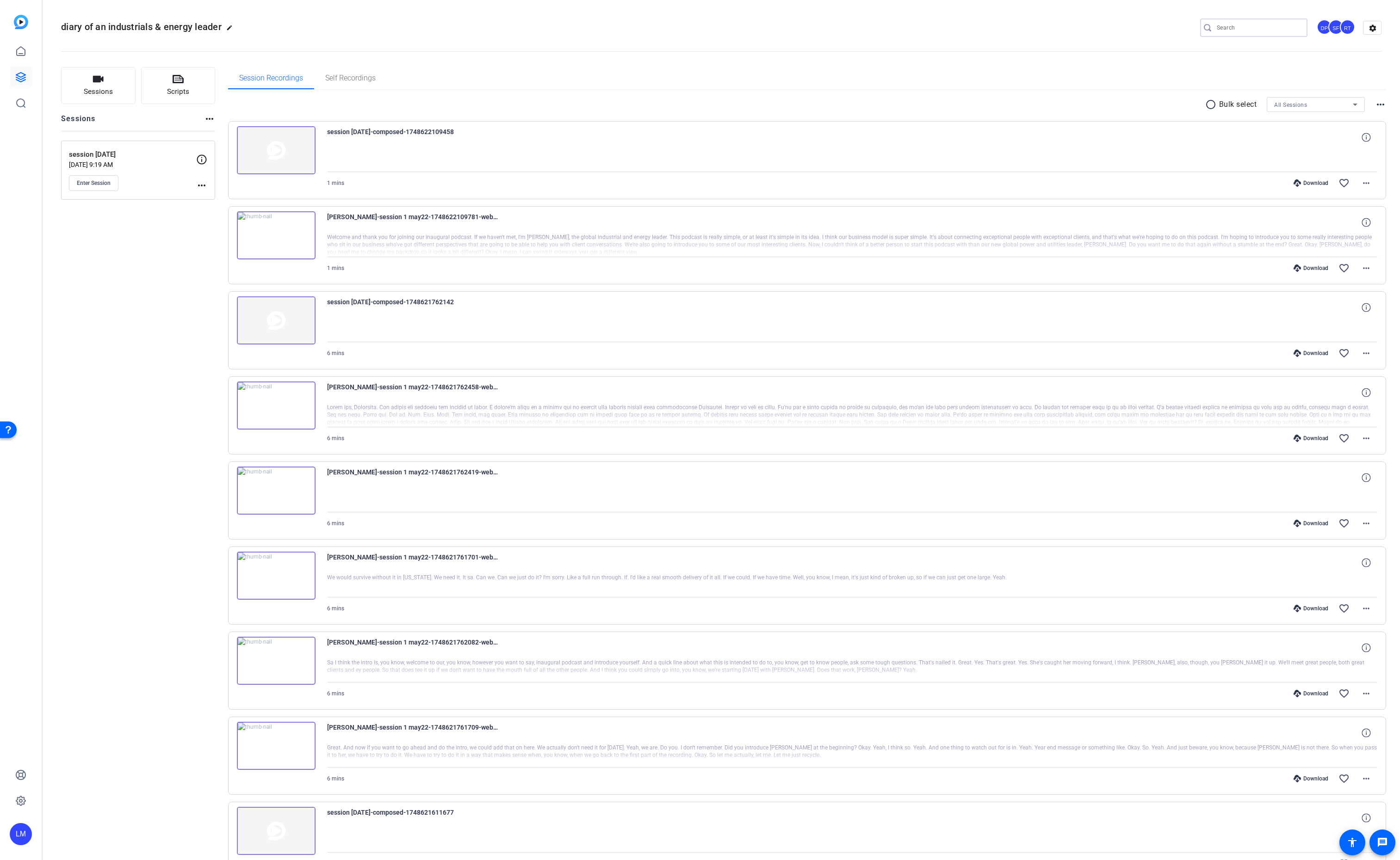
click at [1269, 28] on input "Search" at bounding box center [1258, 28] width 83 height 11
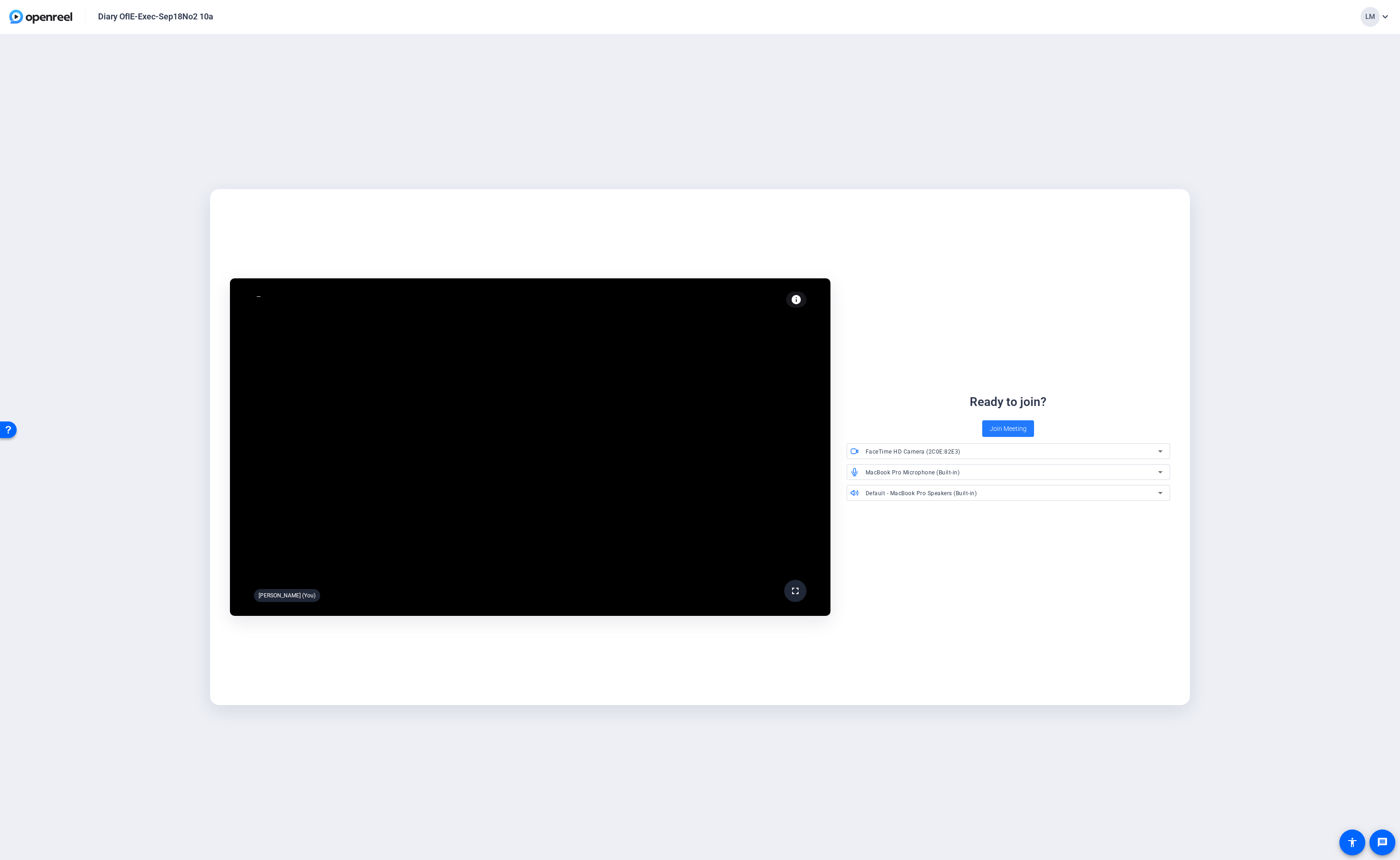
click at [1003, 429] on span "Join Meeting" at bounding box center [1007, 429] width 37 height 9
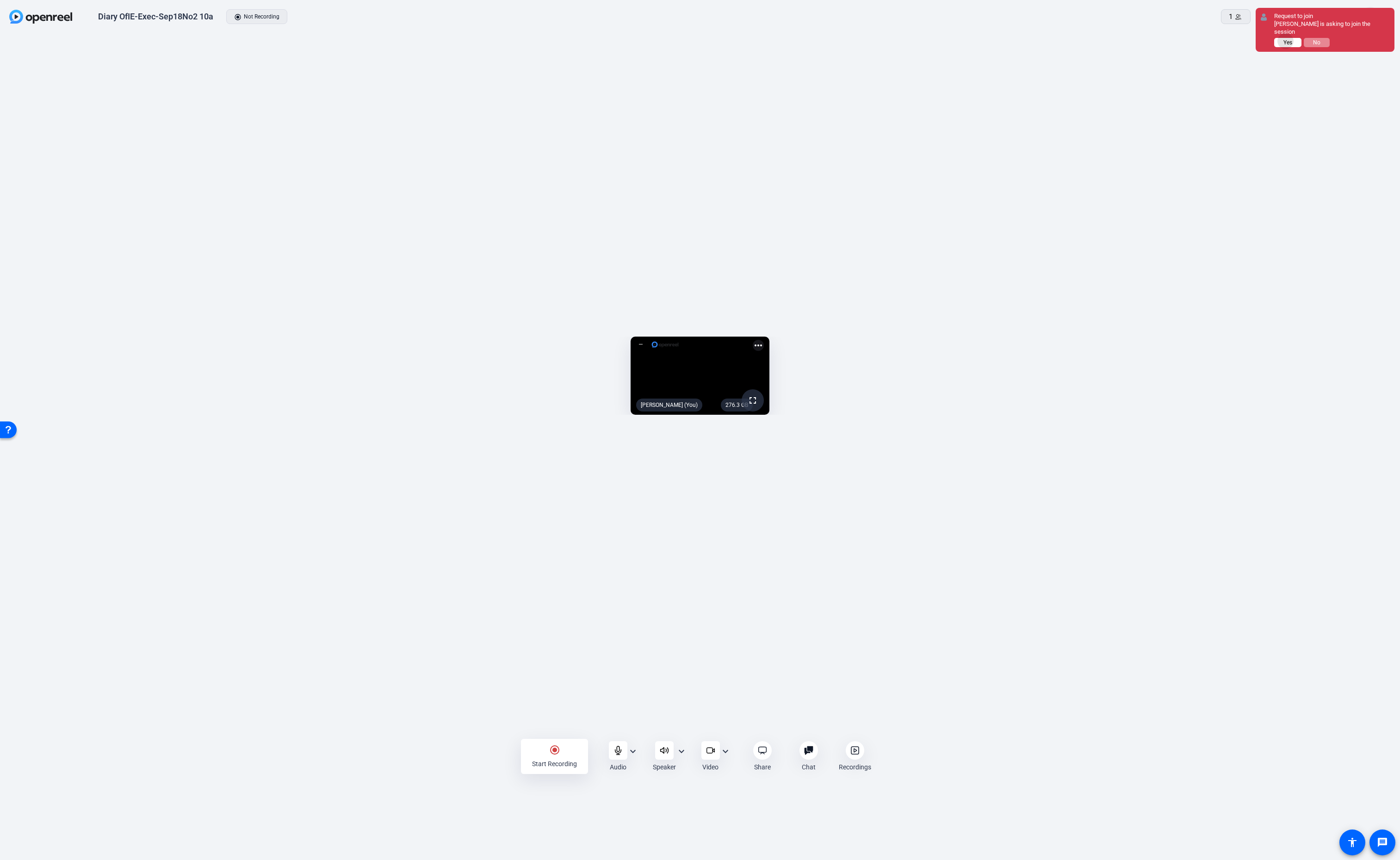
click at [1286, 40] on span "Yes" at bounding box center [1287, 43] width 9 height 7
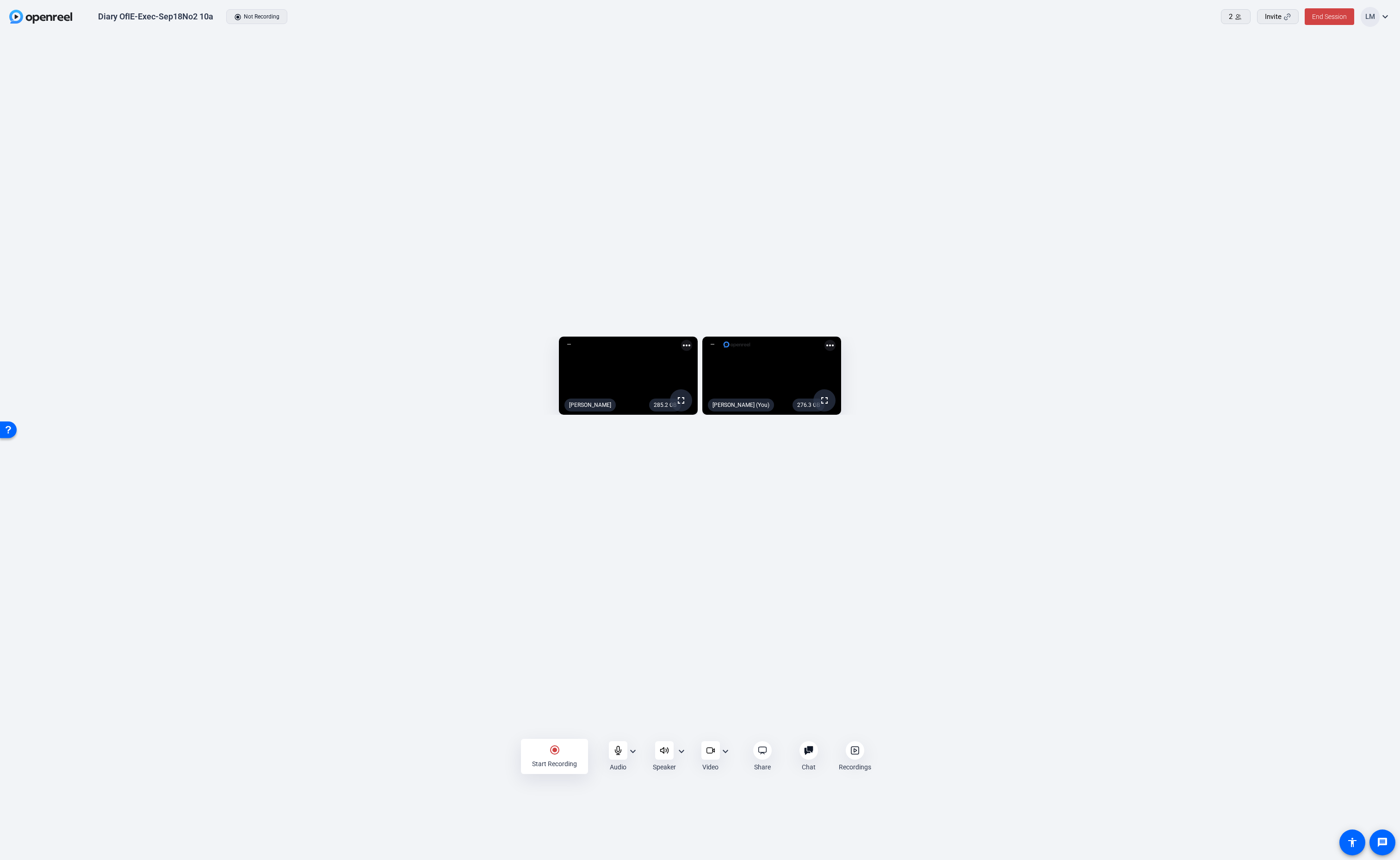
click at [1387, 17] on mat-icon "expand_more" at bounding box center [1385, 17] width 11 height 11
click at [1217, 127] on div at bounding box center [700, 430] width 1400 height 860
drag, startPoint x: 1243, startPoint y: 17, endPoint x: 1247, endPoint y: 64, distance: 47.2
click at [1246, 64] on div "Diary OfIE-Exec-Sep18No2 10a radio_button_checked Not Recording 2 Invite End Se…" at bounding box center [700, 430] width 1400 height 860
drag, startPoint x: 99, startPoint y: 14, endPoint x: 149, endPoint y: 15, distance: 50.0
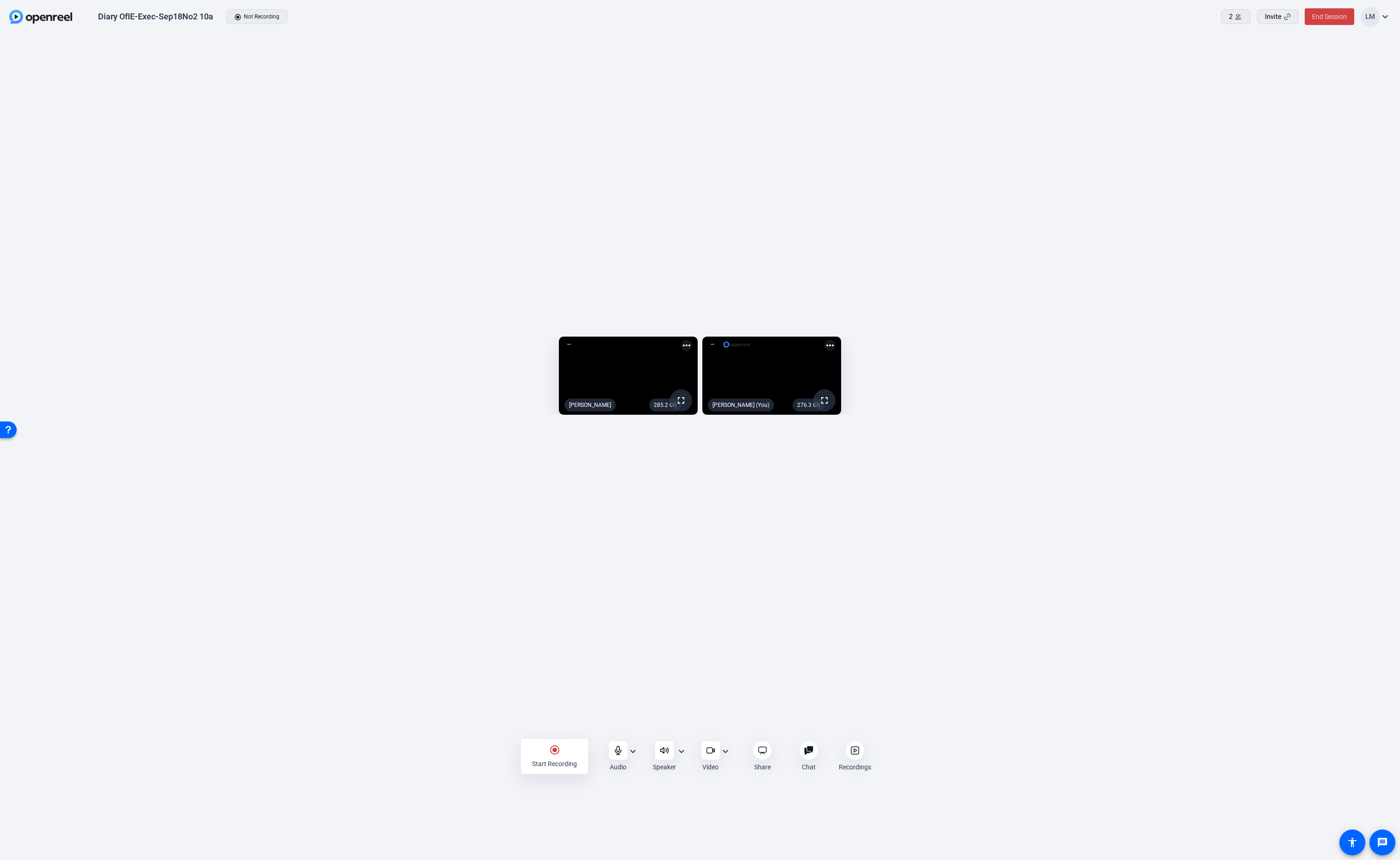
click at [149, 15] on div "Diary OfIE-Exec-Sep18No2 10a" at bounding box center [155, 17] width 115 height 11
drag, startPoint x: 99, startPoint y: 14, endPoint x: 172, endPoint y: 13, distance: 73.0
click at [171, 13] on div "Diary OfIE-Exec-Sep18No2 10a" at bounding box center [155, 17] width 115 height 11
drag, startPoint x: 212, startPoint y: 14, endPoint x: 186, endPoint y: 13, distance: 26.0
click at [188, 13] on div "Diary OfIE-Exec-Sep18No2 10a" at bounding box center [155, 17] width 115 height 11
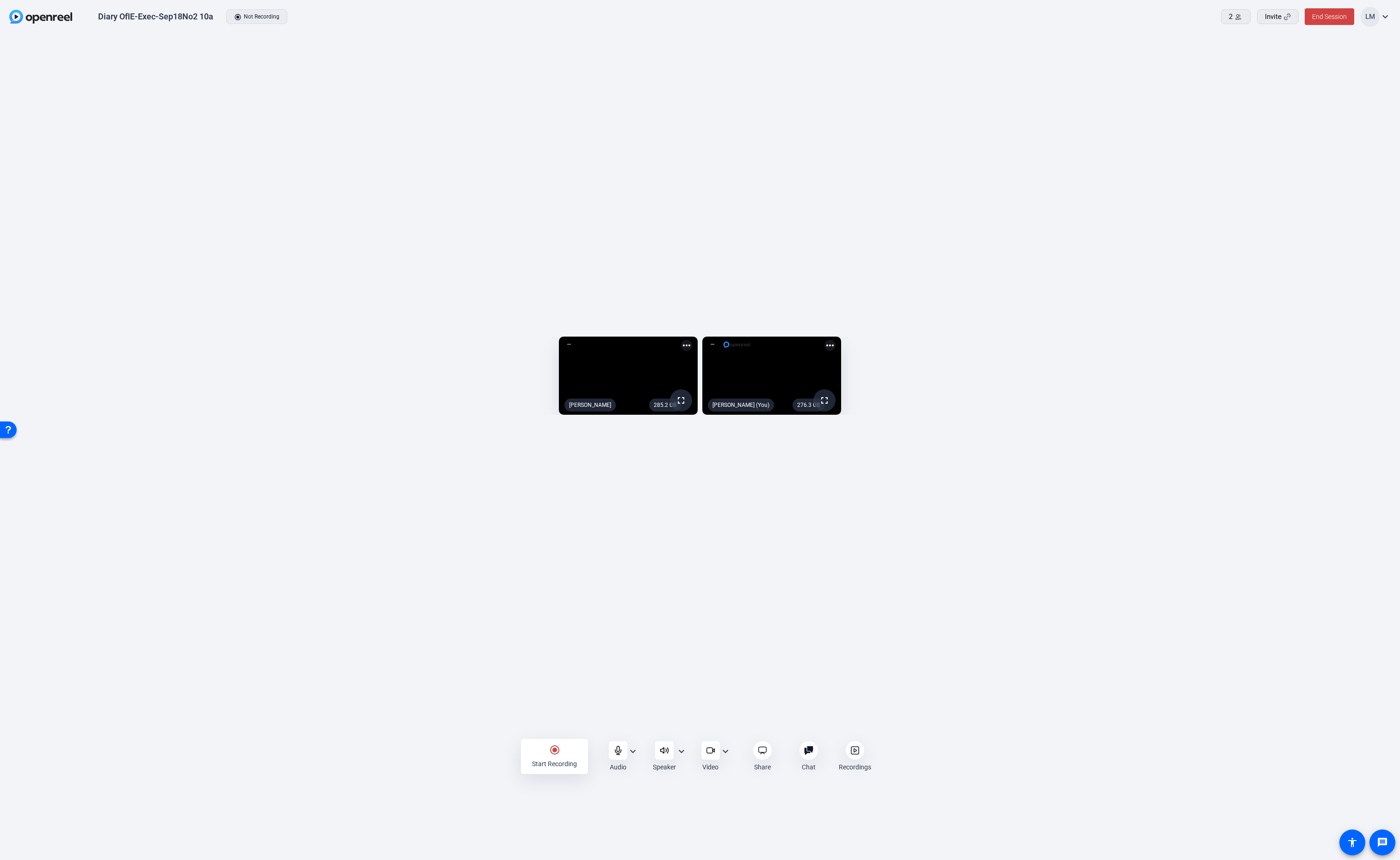
click at [186, 14] on div "Diary OfIE-Exec-Sep18No2 10a" at bounding box center [155, 17] width 115 height 11
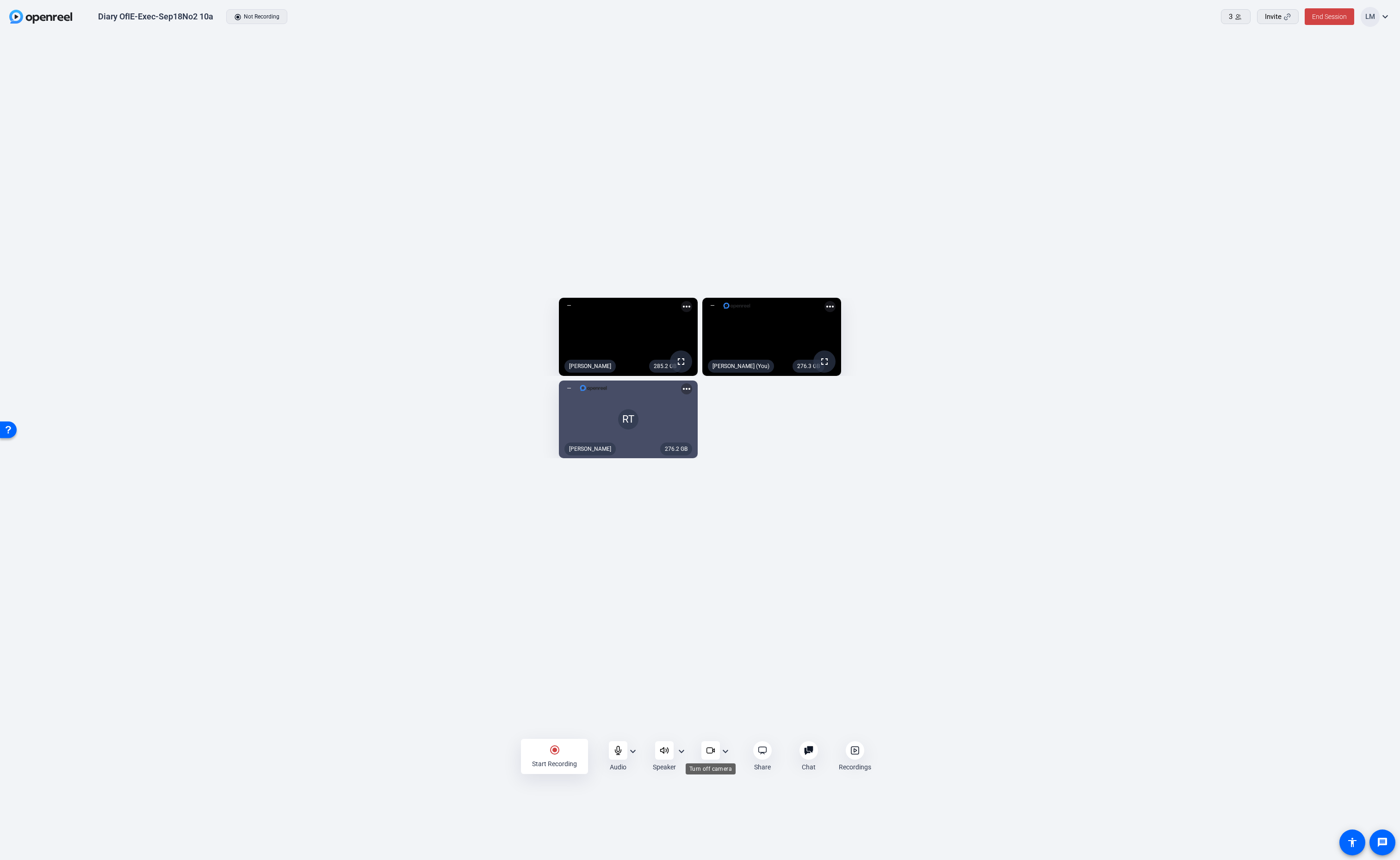
click at [709, 752] on icon at bounding box center [710, 750] width 9 height 9
click at [1383, 17] on mat-icon "expand_more" at bounding box center [1385, 17] width 11 height 11
click at [1360, 230] on div at bounding box center [700, 430] width 1400 height 860
click at [1235, 18] on icon at bounding box center [1238, 17] width 7 height 7
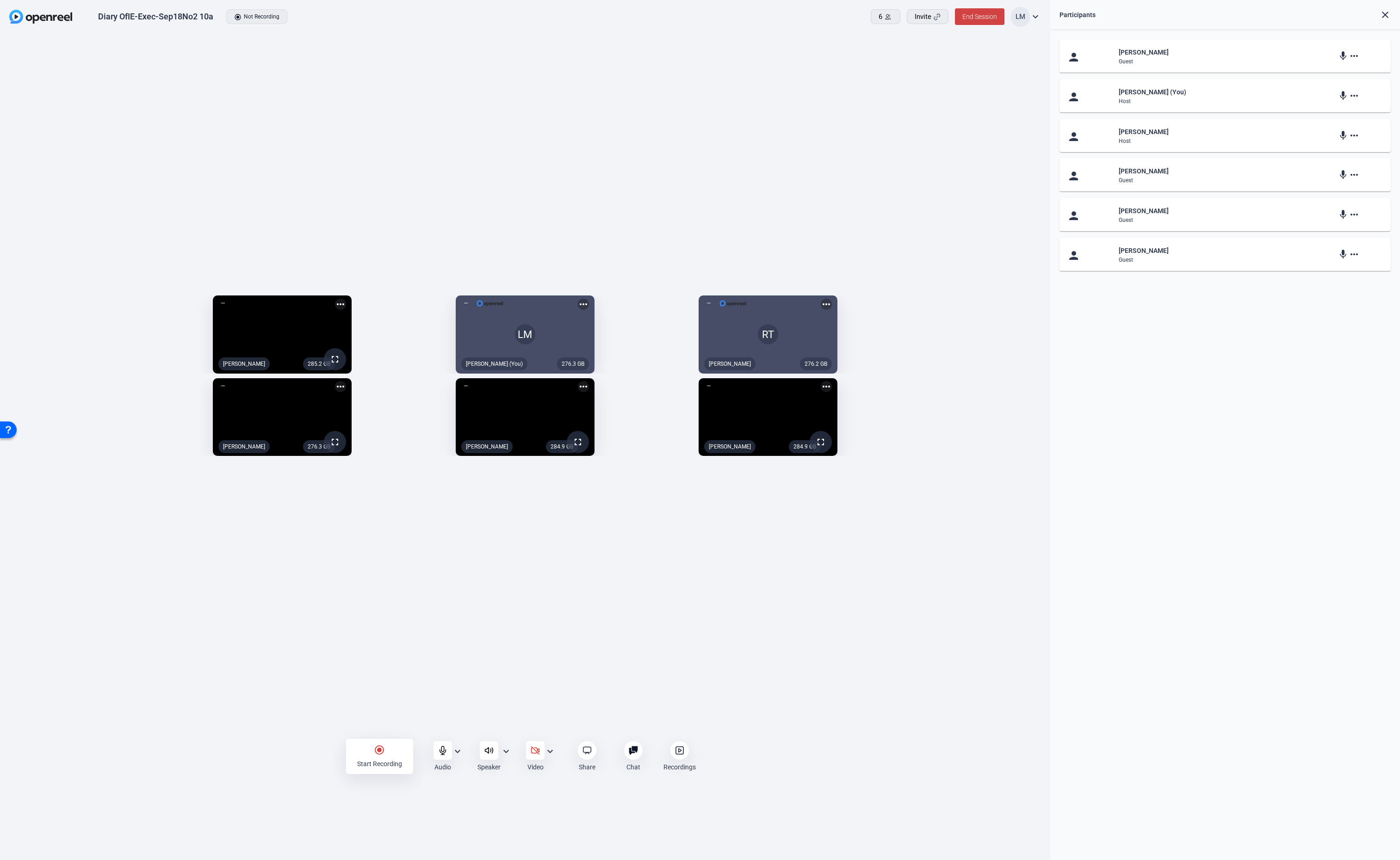
click at [148, 729] on div "radio_button_checked Start Recording Audio expand_more Speaker expand_more Vide…" at bounding box center [525, 757] width 1051 height 69
click at [440, 750] on icon at bounding box center [443, 750] width 9 height 9
click at [440, 749] on icon at bounding box center [443, 750] width 9 height 9
click at [442, 748] on icon at bounding box center [443, 750] width 9 height 9
click at [589, 390] on mat-icon "more_horiz" at bounding box center [583, 386] width 11 height 11
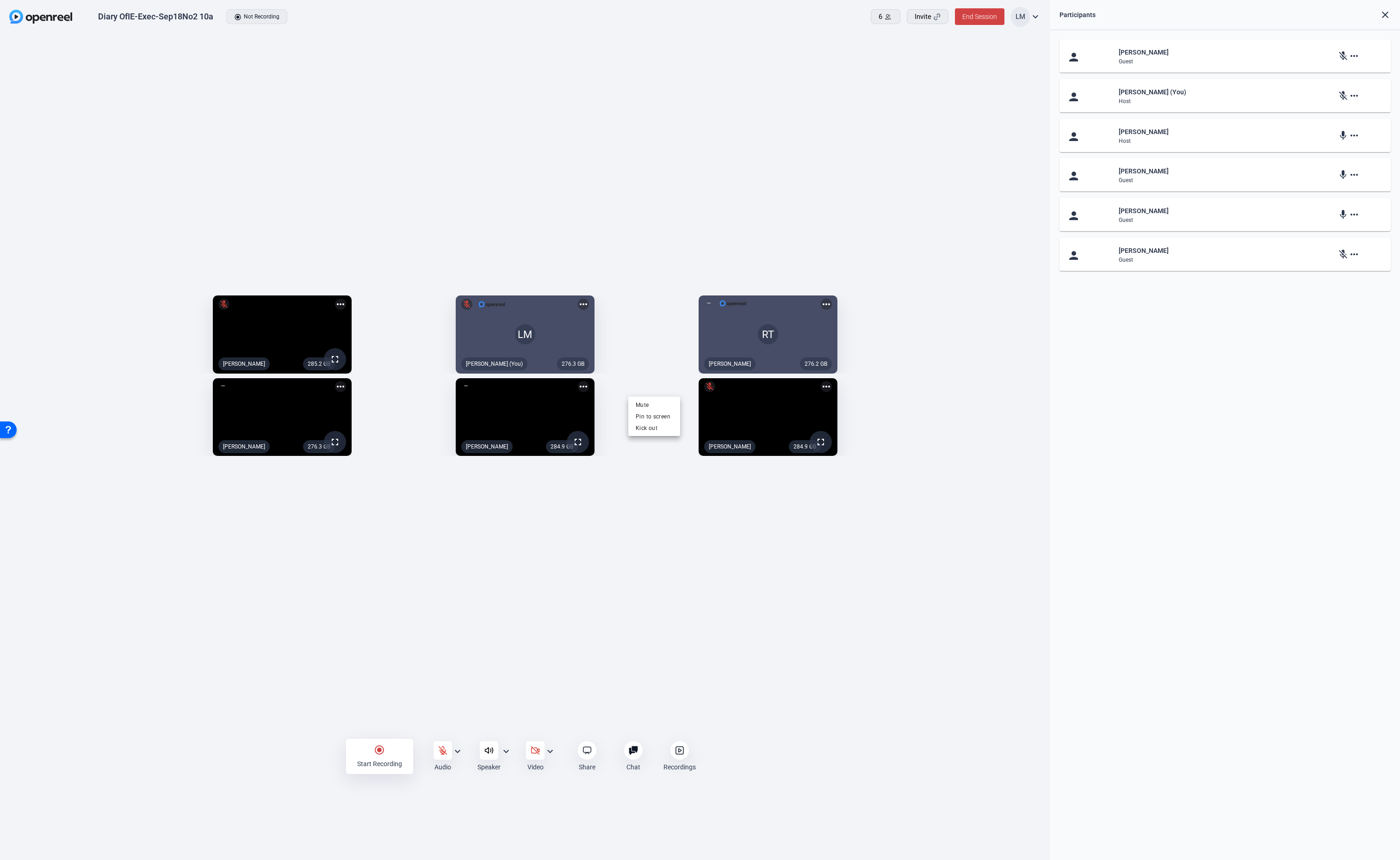
click at [669, 623] on div at bounding box center [700, 430] width 1400 height 860
click at [412, 678] on div "285.2 GB fullscreen Beth Ridenour more_horiz 276.3 GB LM mic_off Lalo Moreno (Y…" at bounding box center [525, 378] width 1051 height 688
click at [440, 748] on icon at bounding box center [443, 750] width 9 height 9
click at [440, 750] on icon at bounding box center [443, 750] width 9 height 9
click at [437, 749] on div at bounding box center [443, 750] width 19 height 19
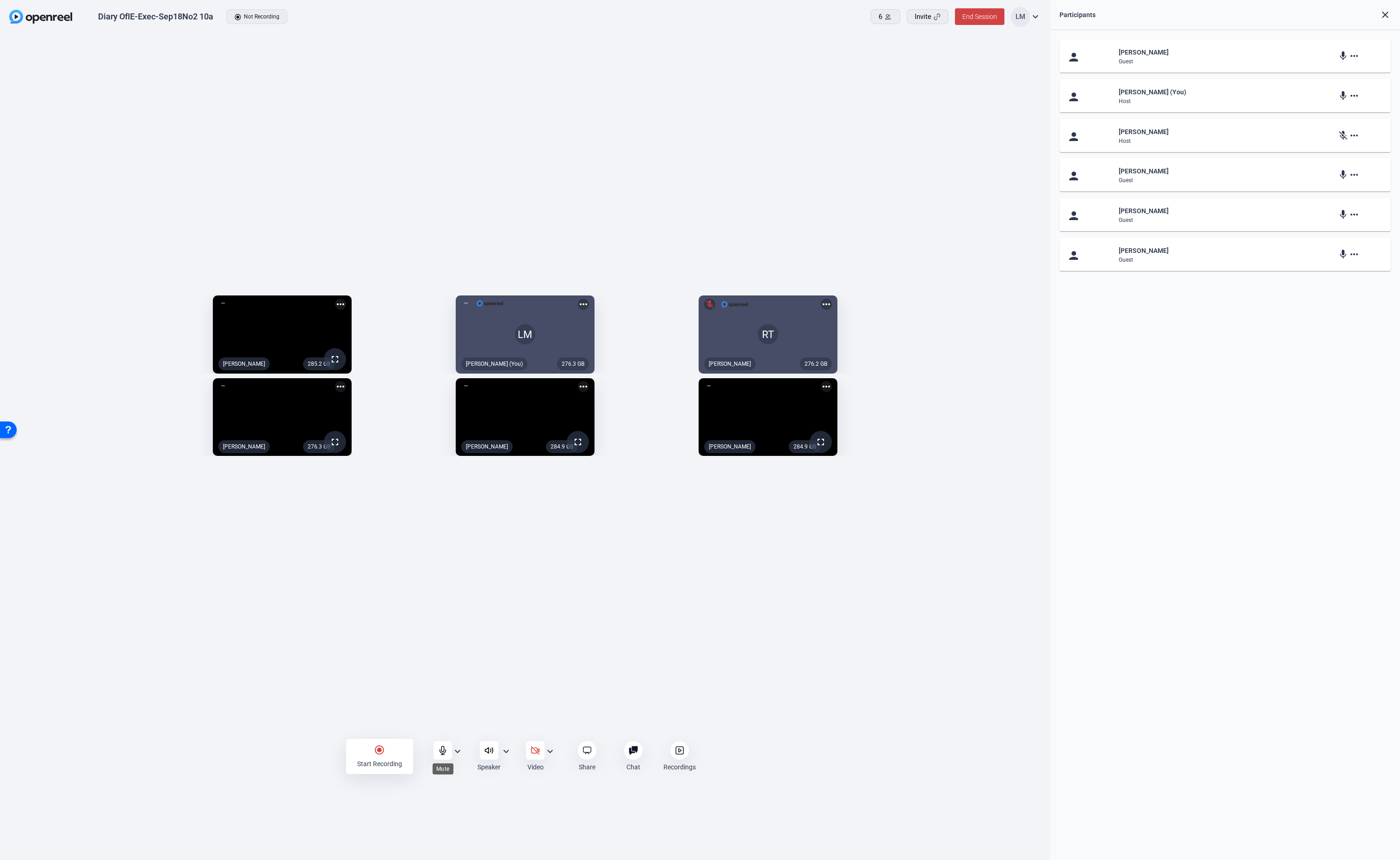
click at [440, 750] on icon at bounding box center [443, 750] width 9 height 9
click at [439, 750] on icon at bounding box center [443, 750] width 9 height 9
click at [441, 750] on icon at bounding box center [443, 750] width 9 height 9
drag, startPoint x: 440, startPoint y: 744, endPoint x: 446, endPoint y: 693, distance: 51.4
click at [446, 693] on div "Diary OfIE-Exec-Sep18No2 10a radio_button_checked Not Recording 6 Invite End Se…" at bounding box center [525, 430] width 1051 height 860
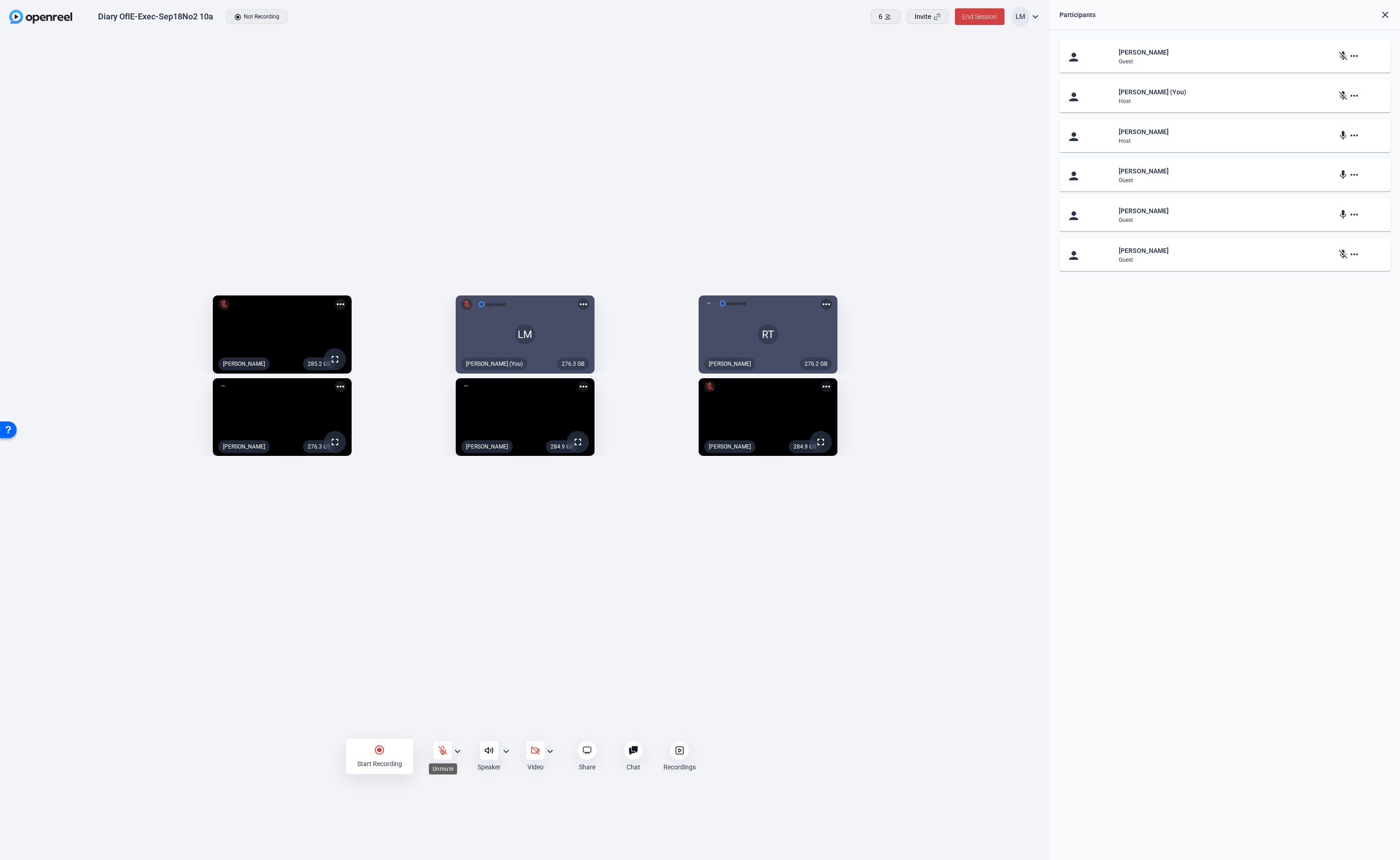
click at [443, 748] on icon at bounding box center [443, 750] width 9 height 9
click at [256, 666] on div "285.2 GB fullscreen Beth Ridenour more_horiz 276.3 GB LM Lalo Moreno (You) more…" at bounding box center [525, 378] width 1051 height 688
click at [1032, 16] on mat-icon "expand_more" at bounding box center [1035, 17] width 11 height 11
click at [413, 68] on div at bounding box center [700, 430] width 1400 height 860
click at [441, 748] on icon at bounding box center [443, 750] width 9 height 9
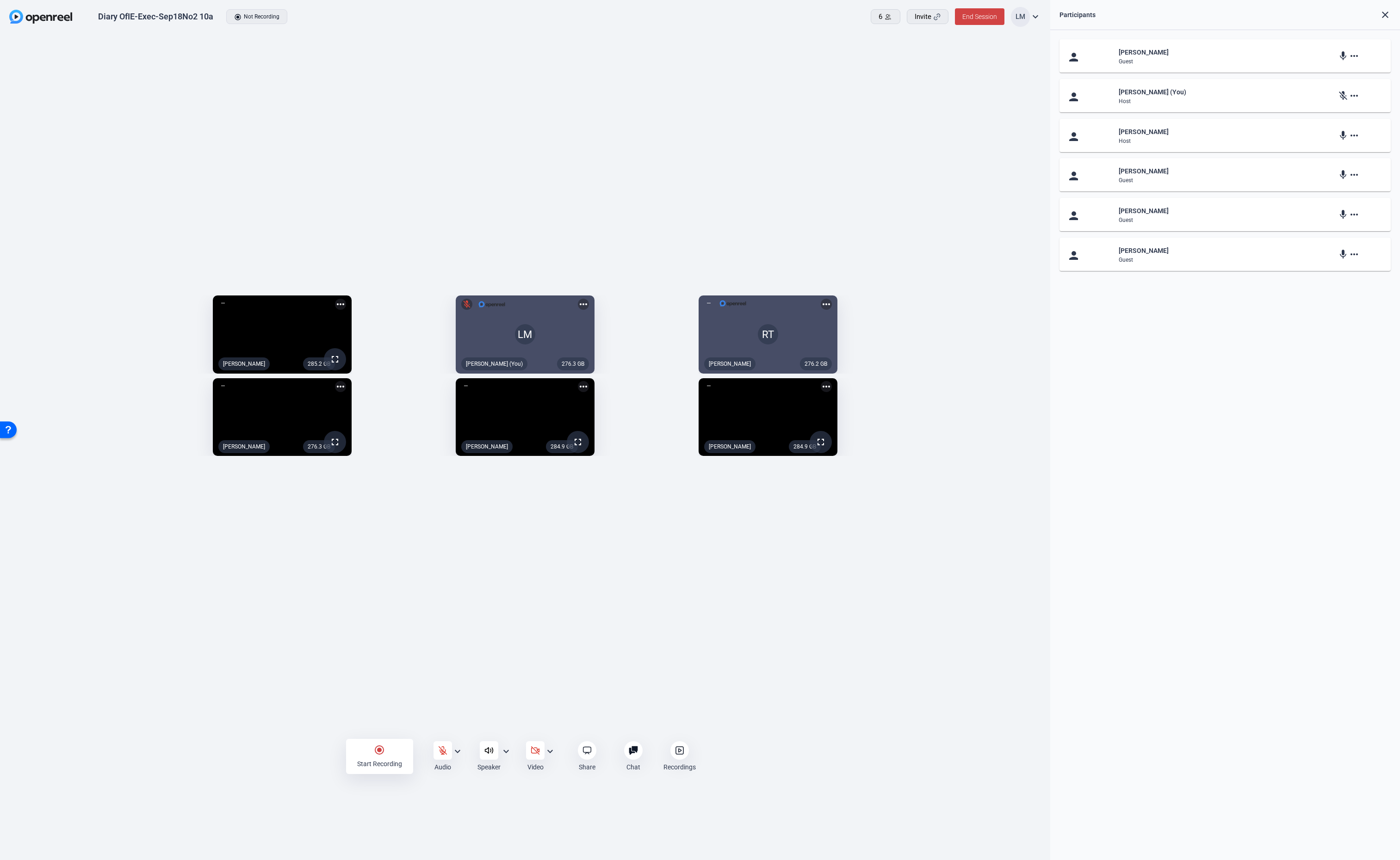
click at [227, 730] on div "radio_button_checked Start Recording Audio expand_more Speaker expand_more Vide…" at bounding box center [525, 757] width 1051 height 69
click at [440, 750] on icon at bounding box center [443, 751] width 8 height 8
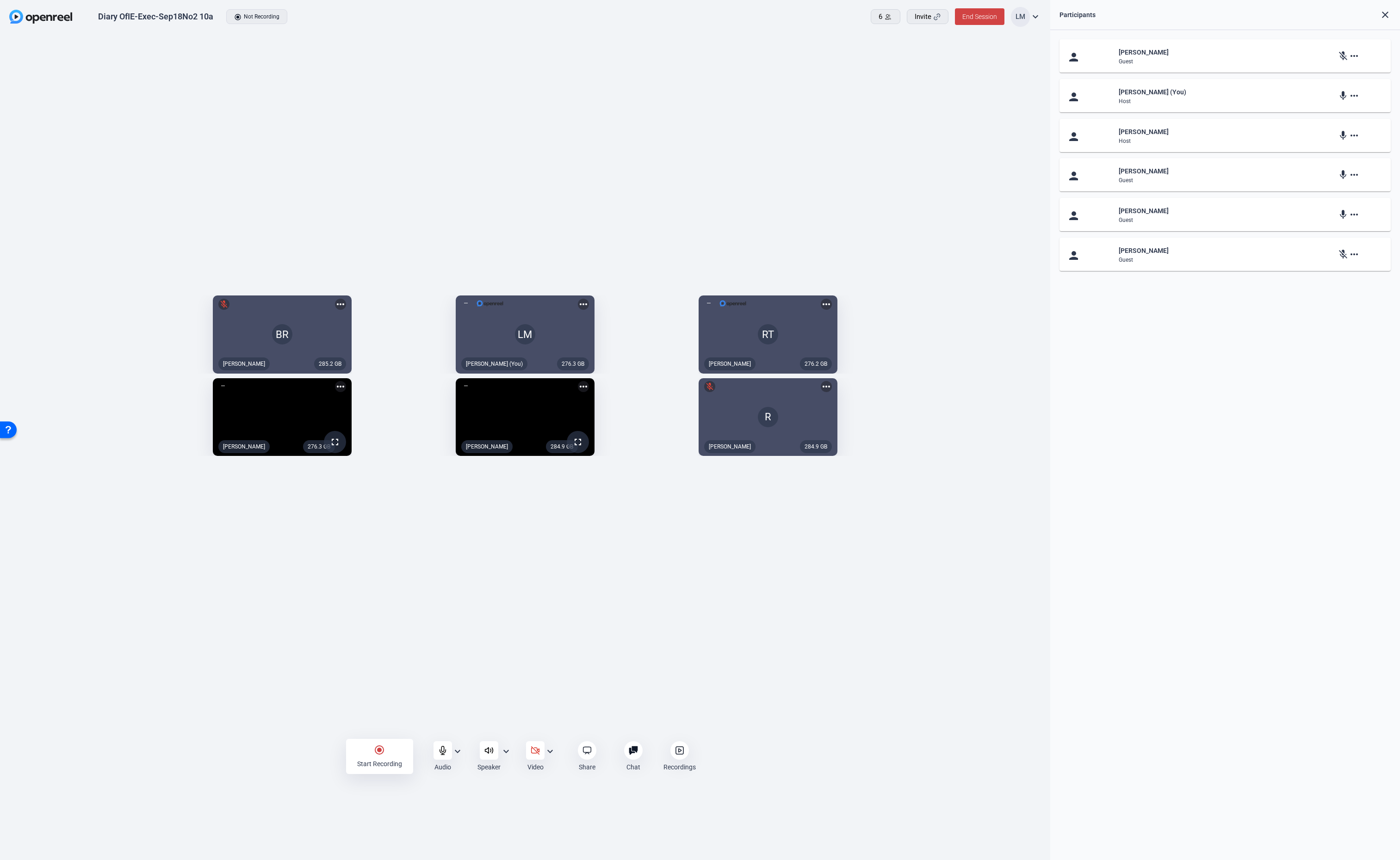
click at [379, 755] on mat-icon "radio_button_checked" at bounding box center [379, 750] width 11 height 11
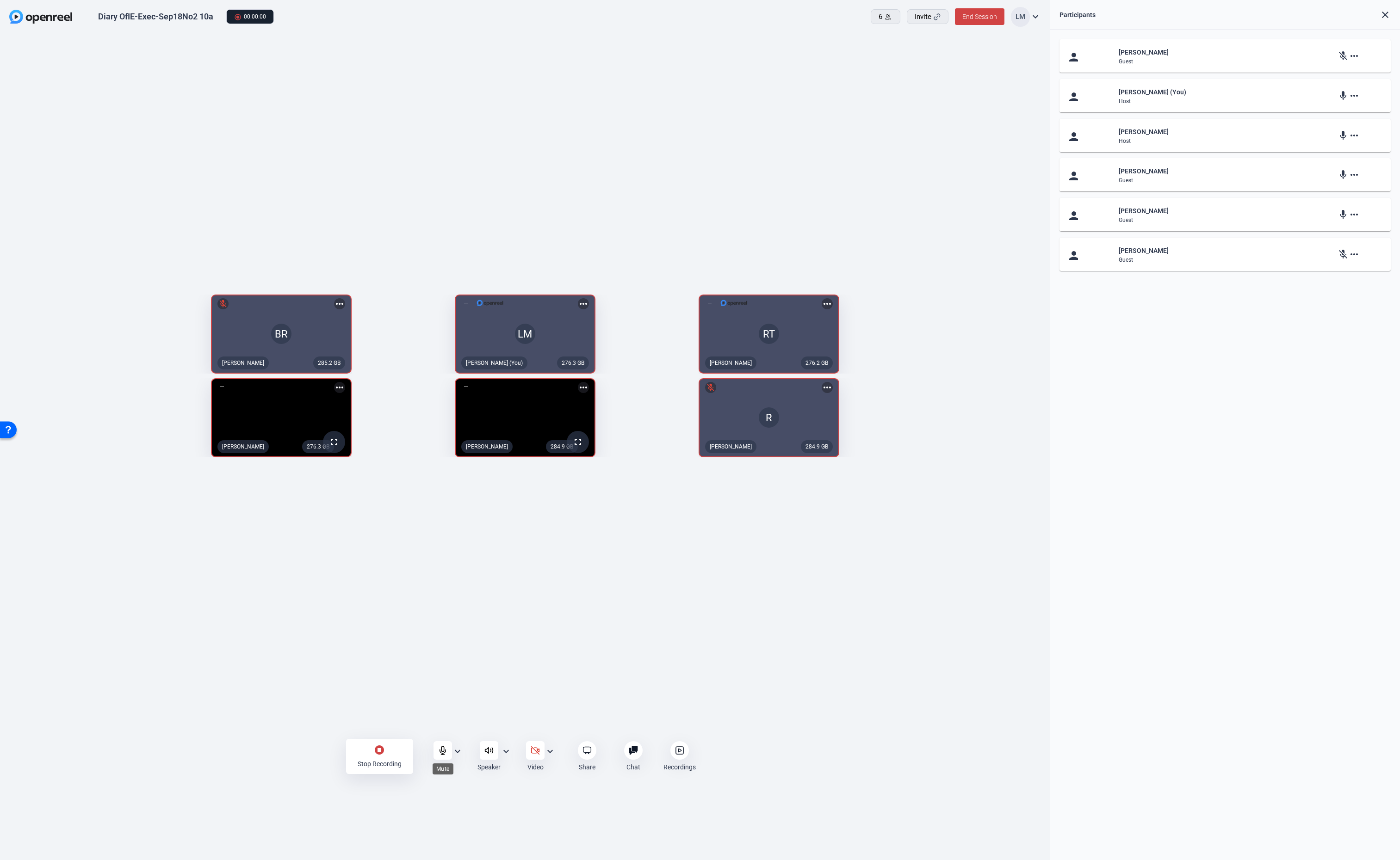
click at [438, 750] on icon at bounding box center [443, 750] width 9 height 9
click at [1342, 134] on mat-icon "mic" at bounding box center [1343, 135] width 11 height 11
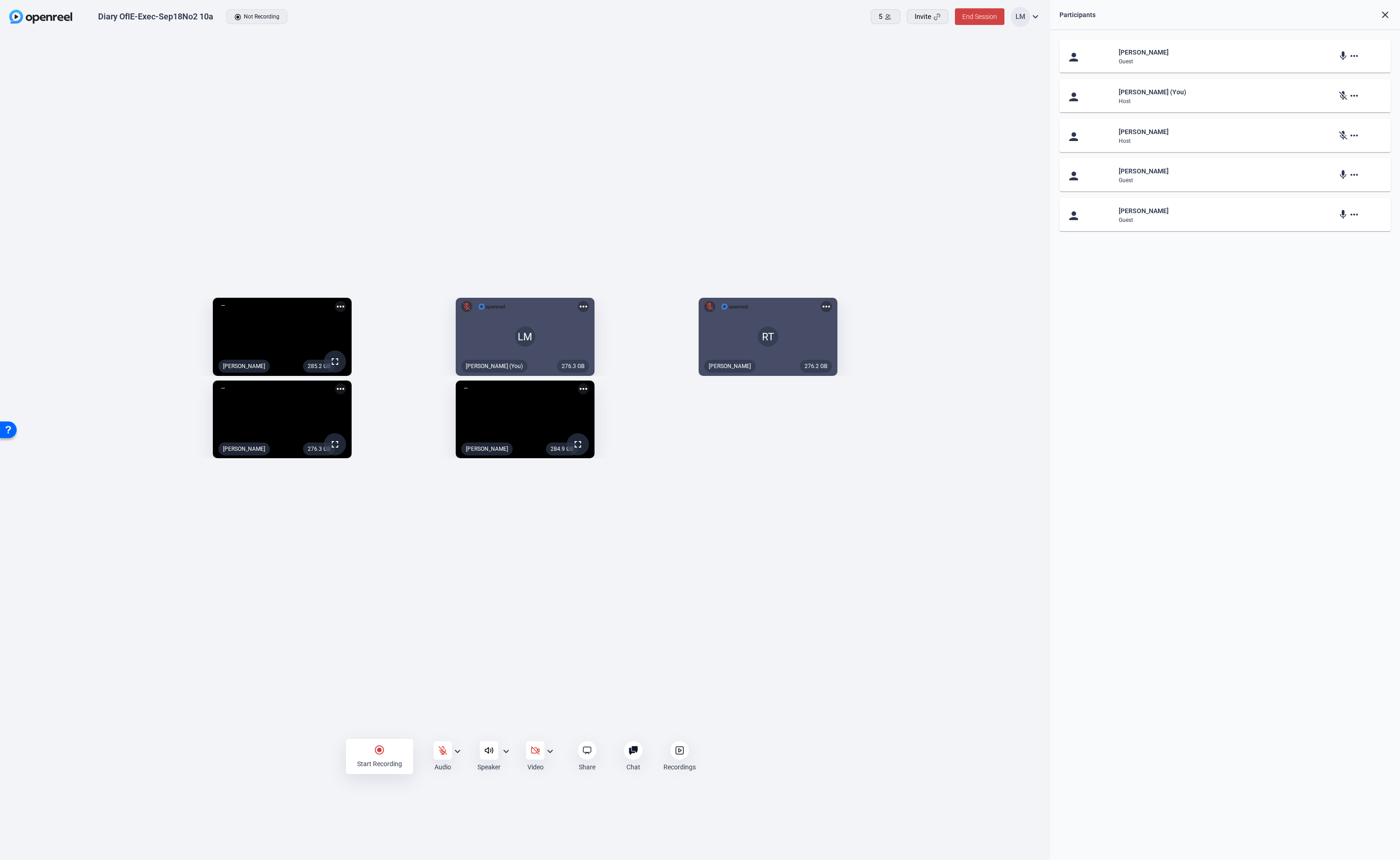
click at [680, 753] on icon at bounding box center [680, 750] width 9 height 9
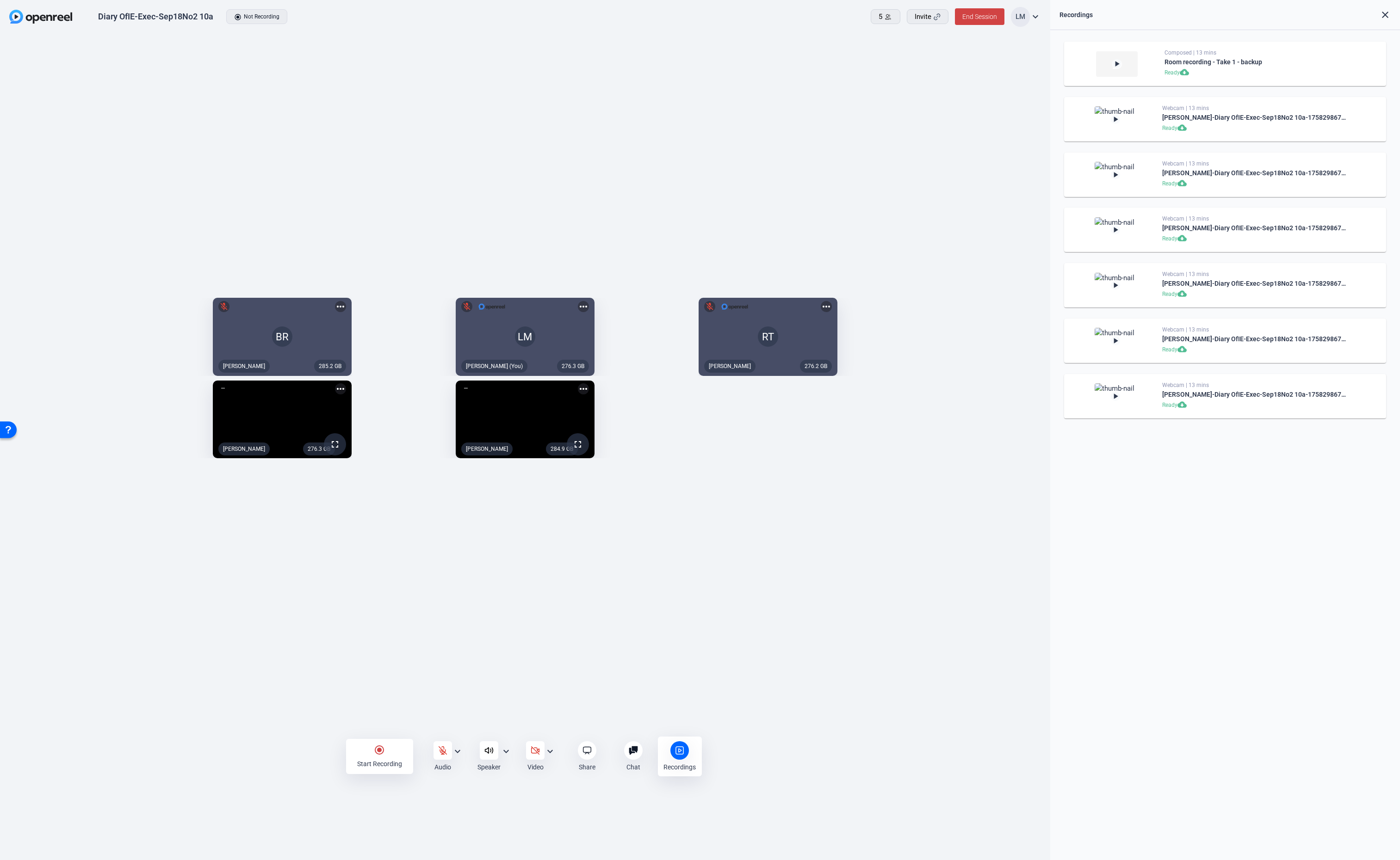
click at [442, 716] on div "285.2 GB BR mic_off Beth Ridenour more_horiz 276.3 GB LM mic_off Lalo Moreno (Y…" at bounding box center [525, 378] width 1051 height 688
click at [442, 748] on icon at bounding box center [443, 750] width 9 height 9
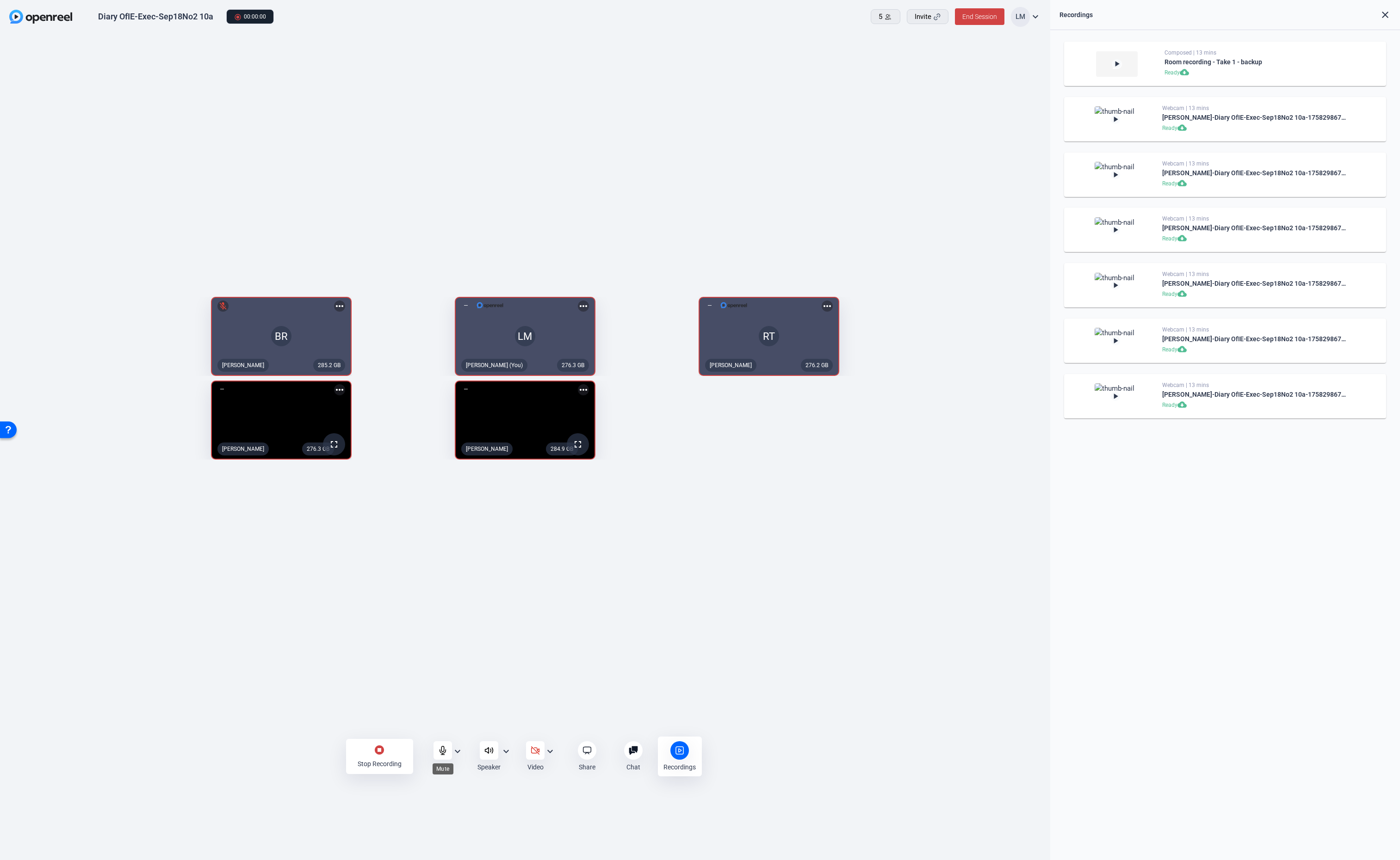
click at [443, 748] on icon at bounding box center [443, 750] width 9 height 9
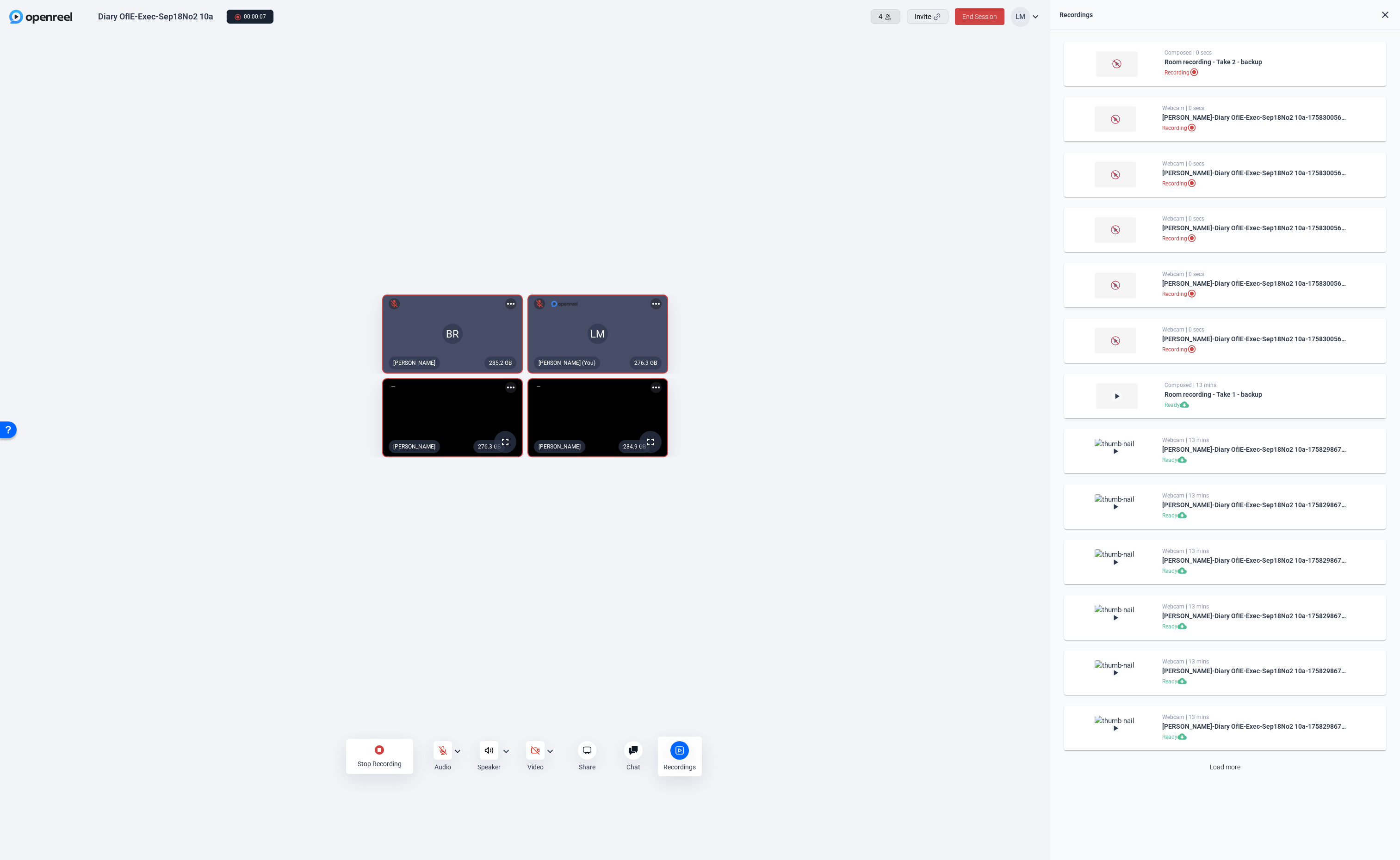
click at [886, 16] on icon at bounding box center [888, 17] width 5 height 5
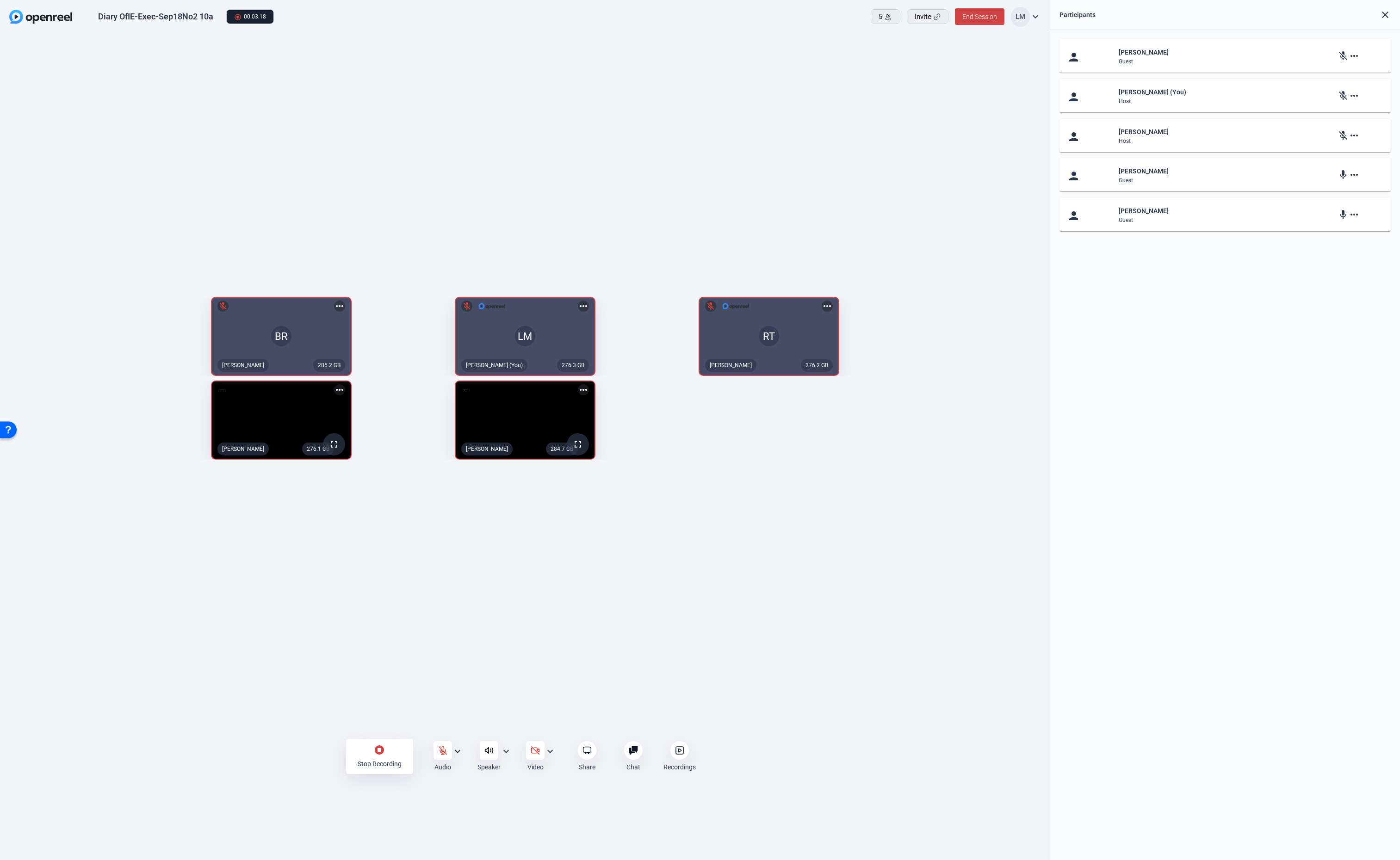
click at [1383, 13] on mat-icon "close" at bounding box center [1385, 15] width 11 height 11
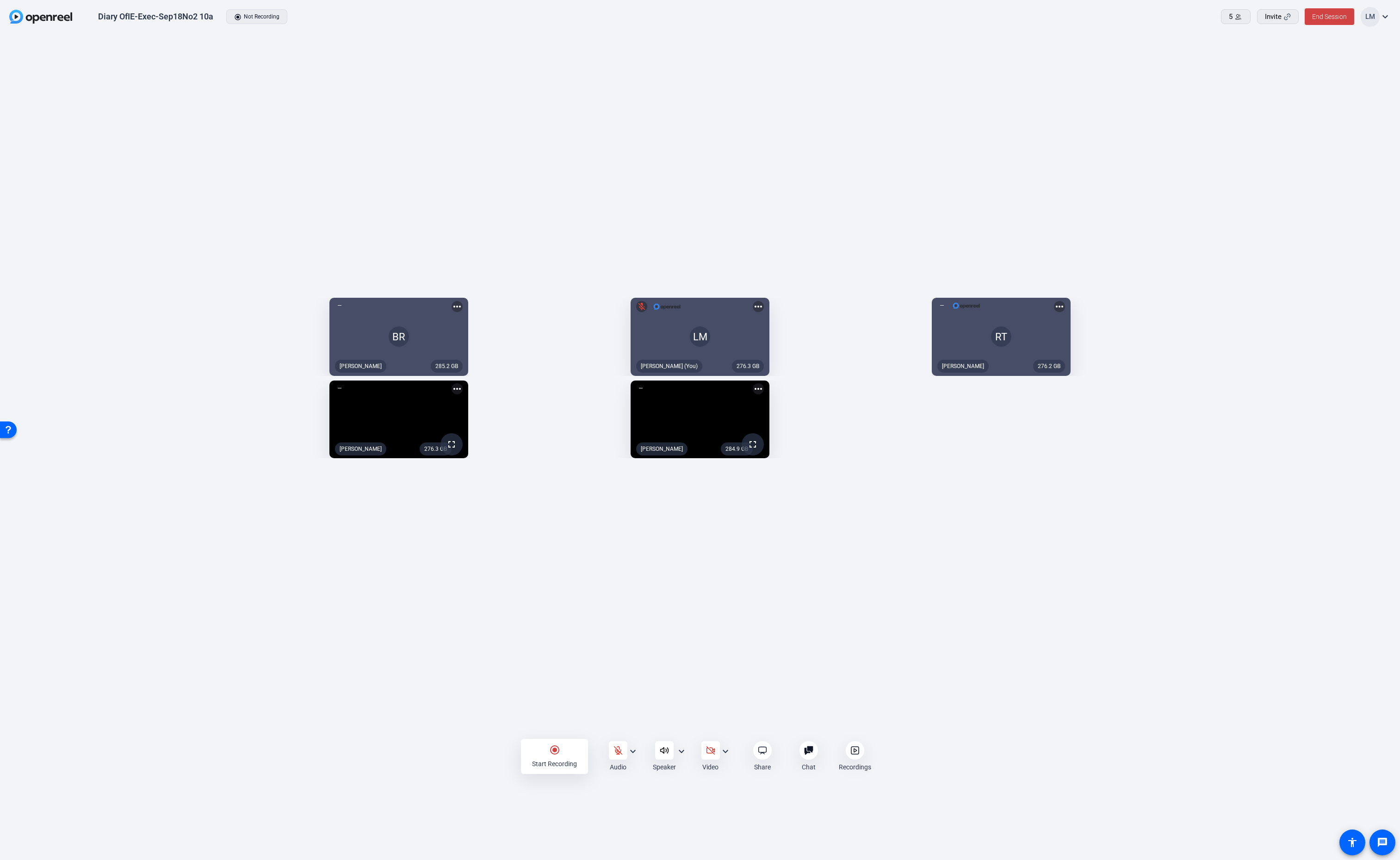
click at [851, 755] on icon at bounding box center [855, 750] width 9 height 9
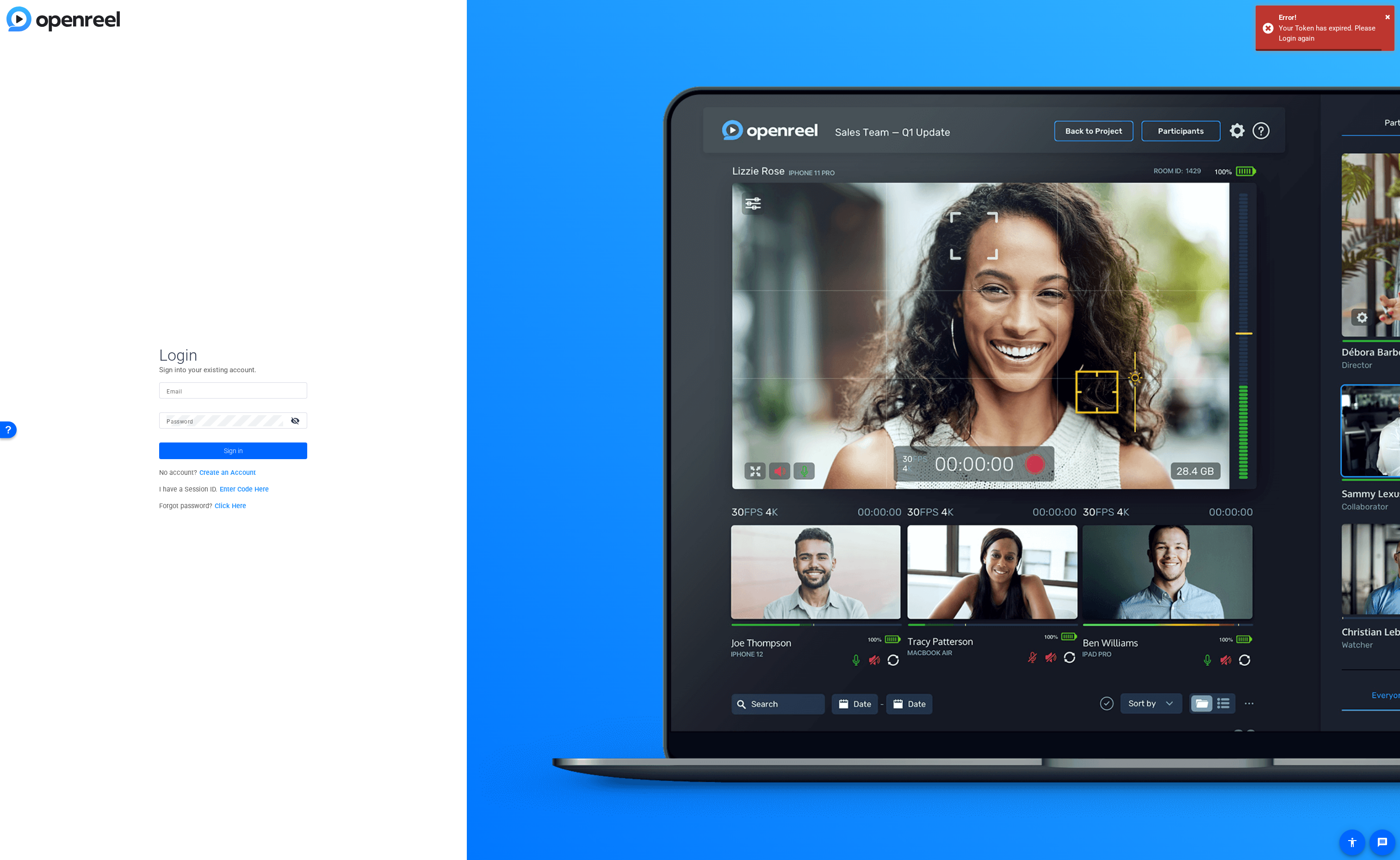
type input "eduardo.moreno@ey.com"
click at [228, 452] on span "Sign in" at bounding box center [233, 451] width 19 height 23
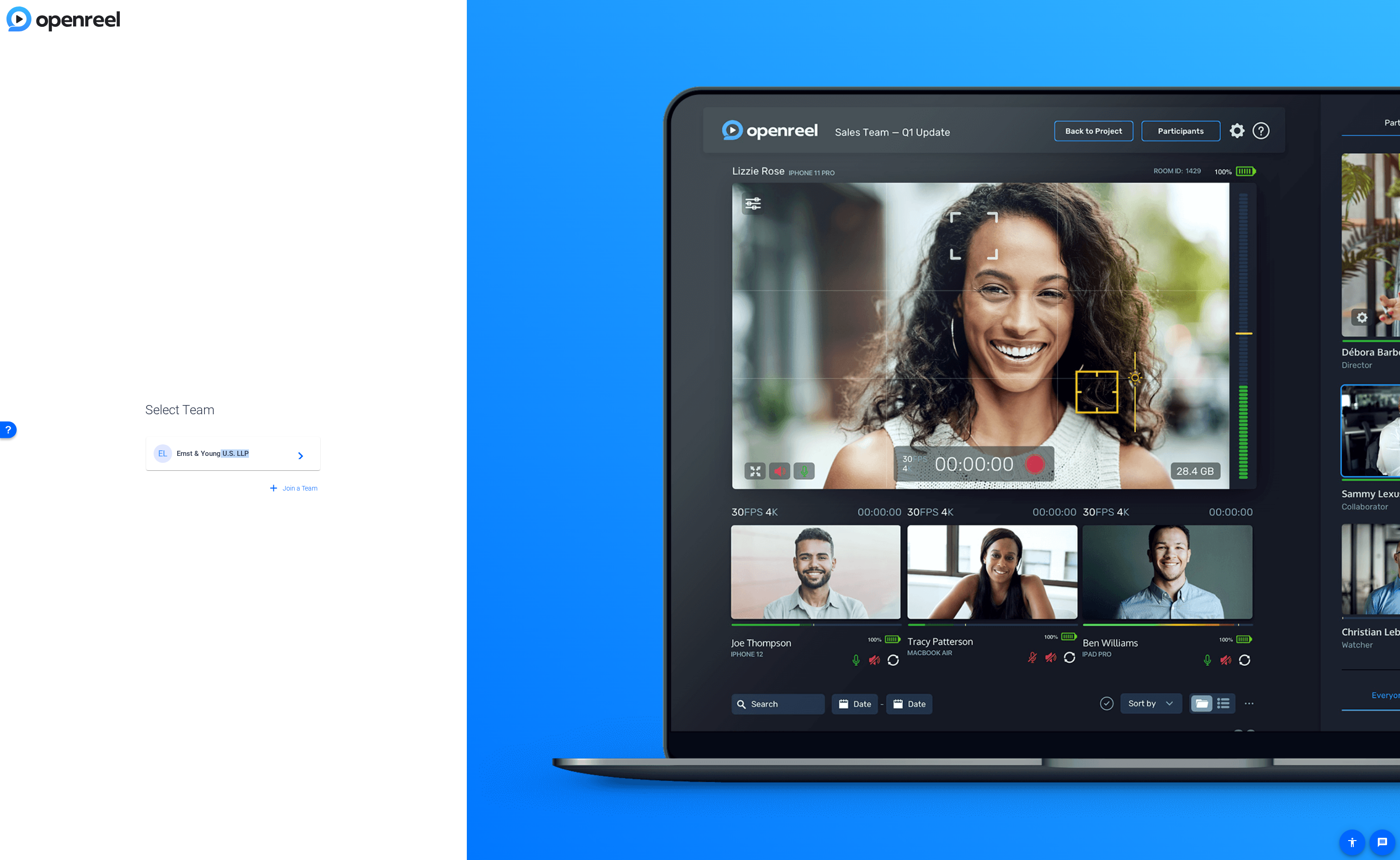
click at [221, 458] on div "EL Ernst & Young U.S. LLP navigate_next" at bounding box center [233, 454] width 159 height 19
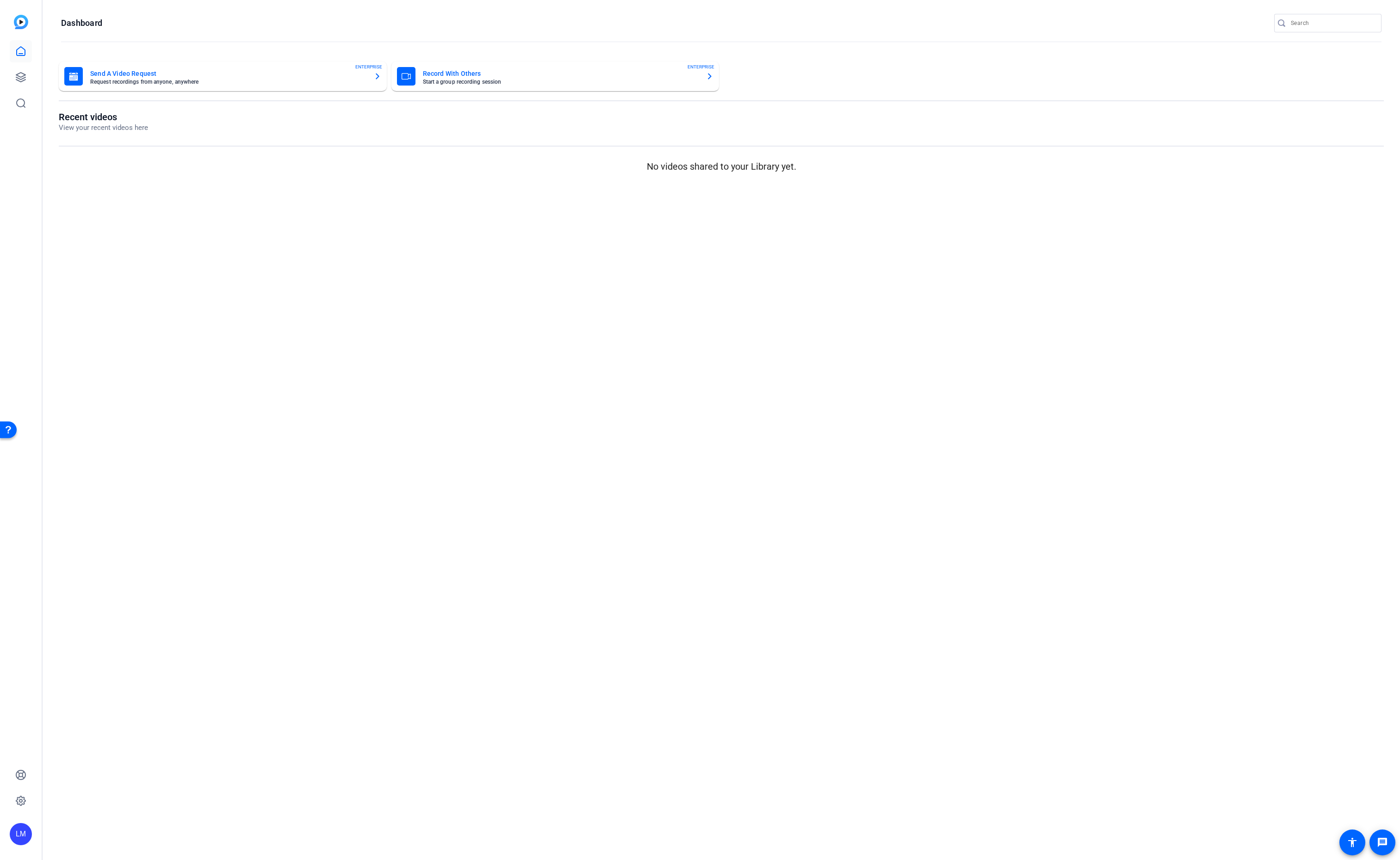
click at [1307, 22] on input "Search" at bounding box center [1332, 23] width 83 height 11
paste input "2508-11116-CS"
click at [1307, 22] on input "2508-11116-CS" at bounding box center [1332, 23] width 83 height 11
type input "2508-11116-CS"
click at [1152, 124] on h2 "2508-11116-CS_Clayton [PERSON_NAME] Leadership" at bounding box center [1212, 122] width 177 height 11
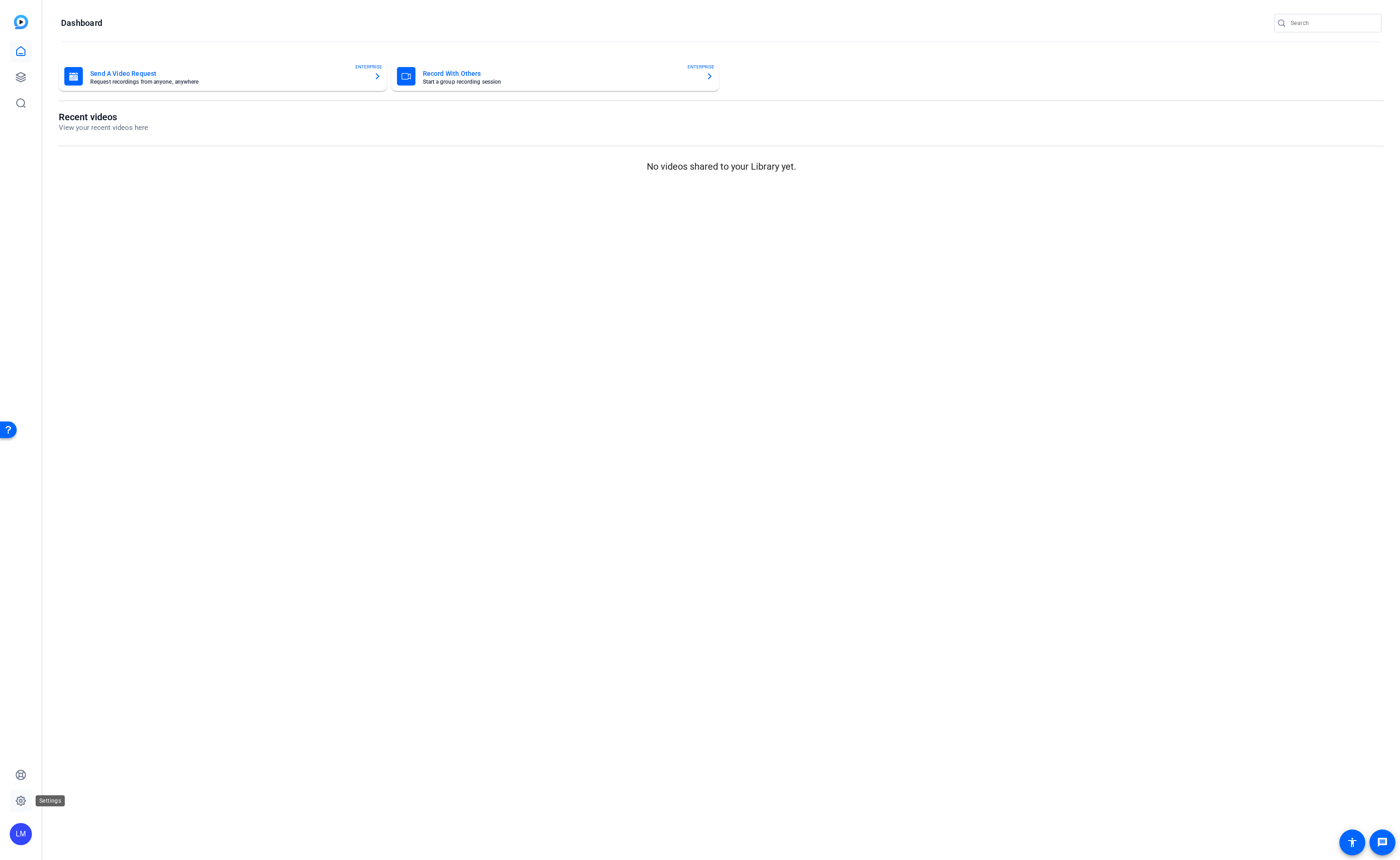
click at [17, 799] on icon at bounding box center [21, 801] width 11 height 11
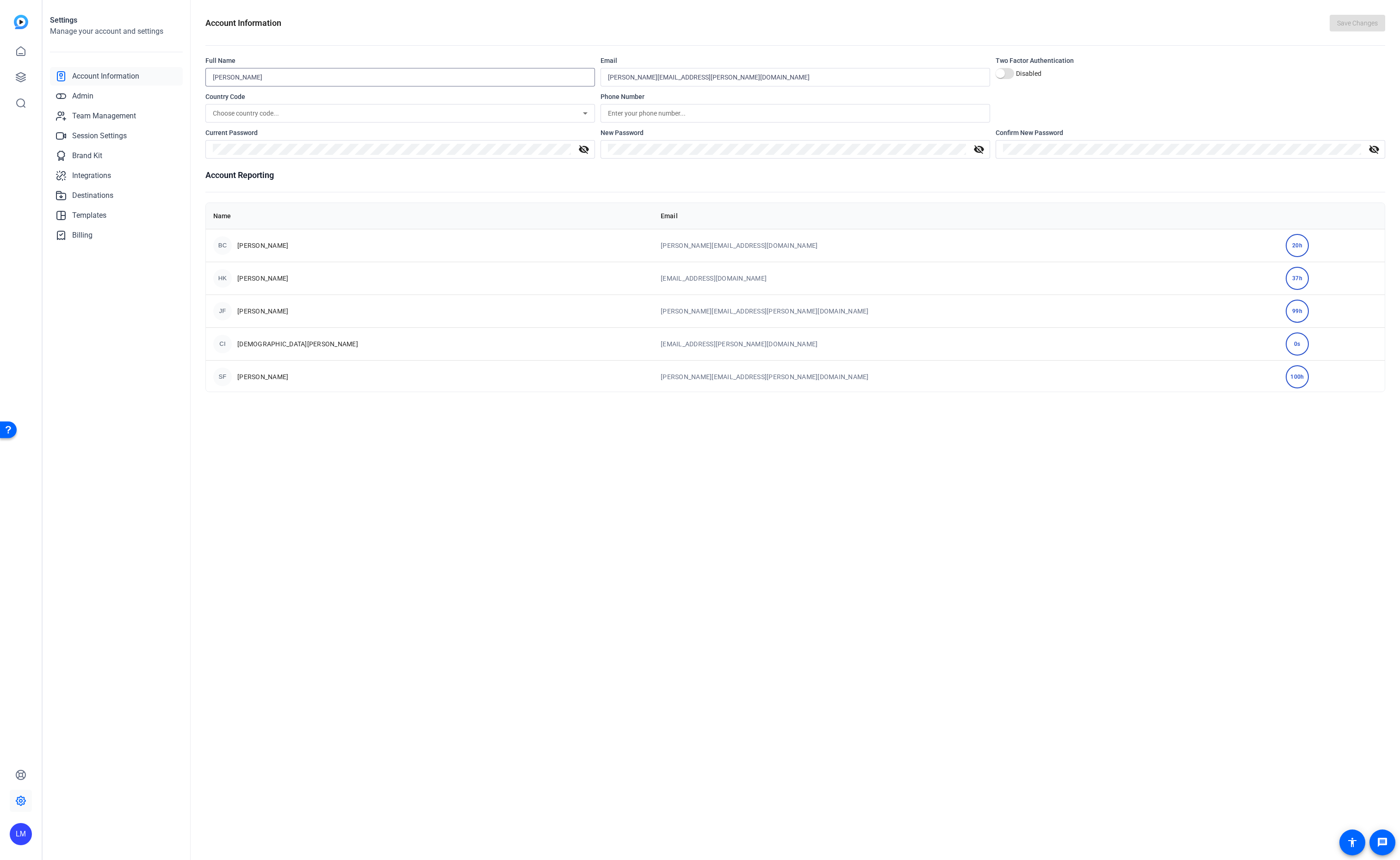
click at [226, 75] on input "[PERSON_NAME]" at bounding box center [401, 77] width 375 height 11
click at [261, 78] on input "Lalo (there is no "lay" in Lalo) Moreno" at bounding box center [401, 77] width 375 height 11
click at [314, 75] on input "Lalo (you can pronounce characters from Game of Thrones, but not Lalo?!?) Moreno" at bounding box center [401, 77] width 375 height 11
drag, startPoint x: 448, startPoint y: 77, endPoint x: 230, endPoint y: 80, distance: 218.0
click at [230, 80] on input "Lalo (you can pronounce character names from Game of Thrones, but not Lalo?!?) …" at bounding box center [401, 77] width 375 height 11
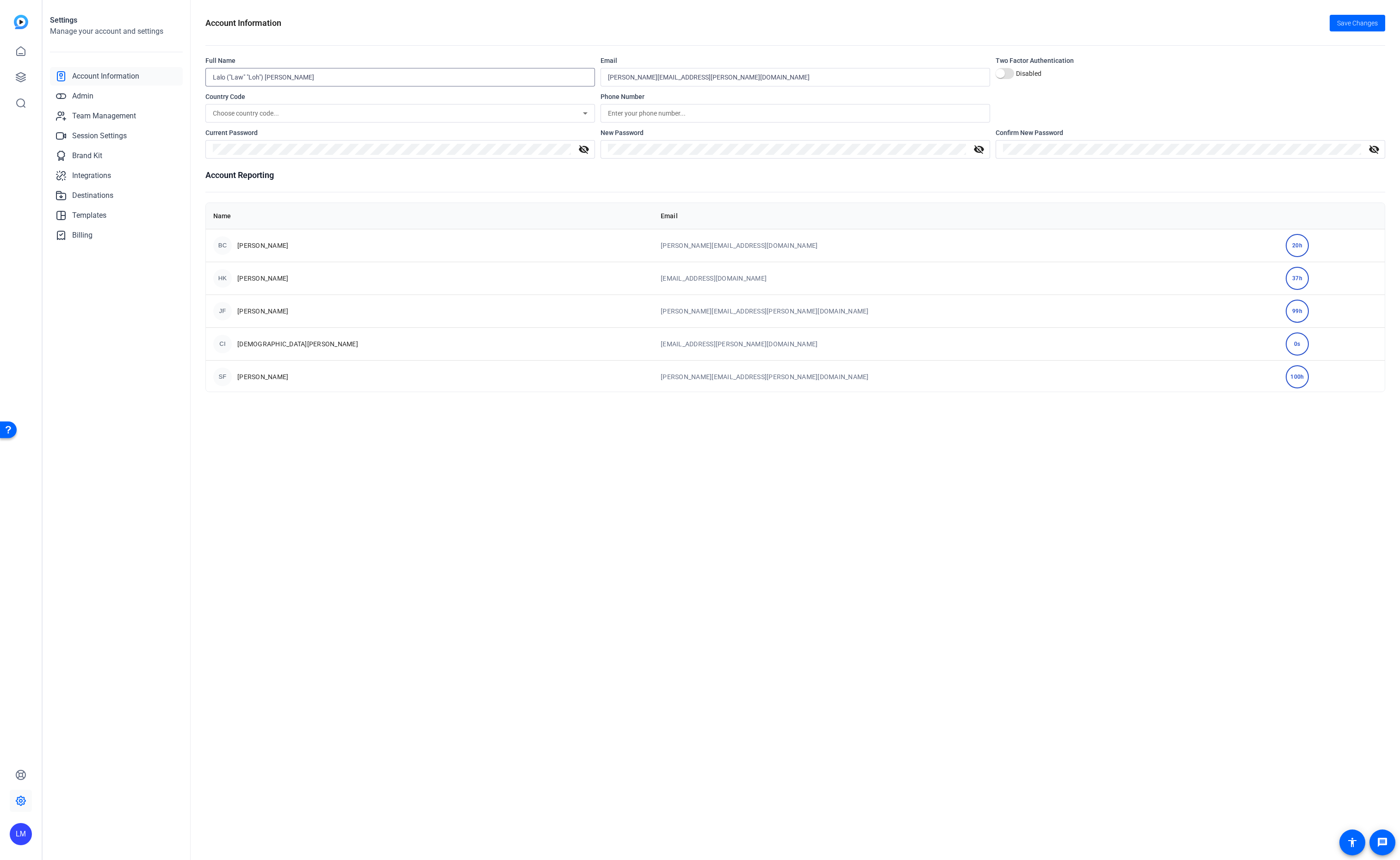
type input "Lalo ("Law" "Loh") Moreno"
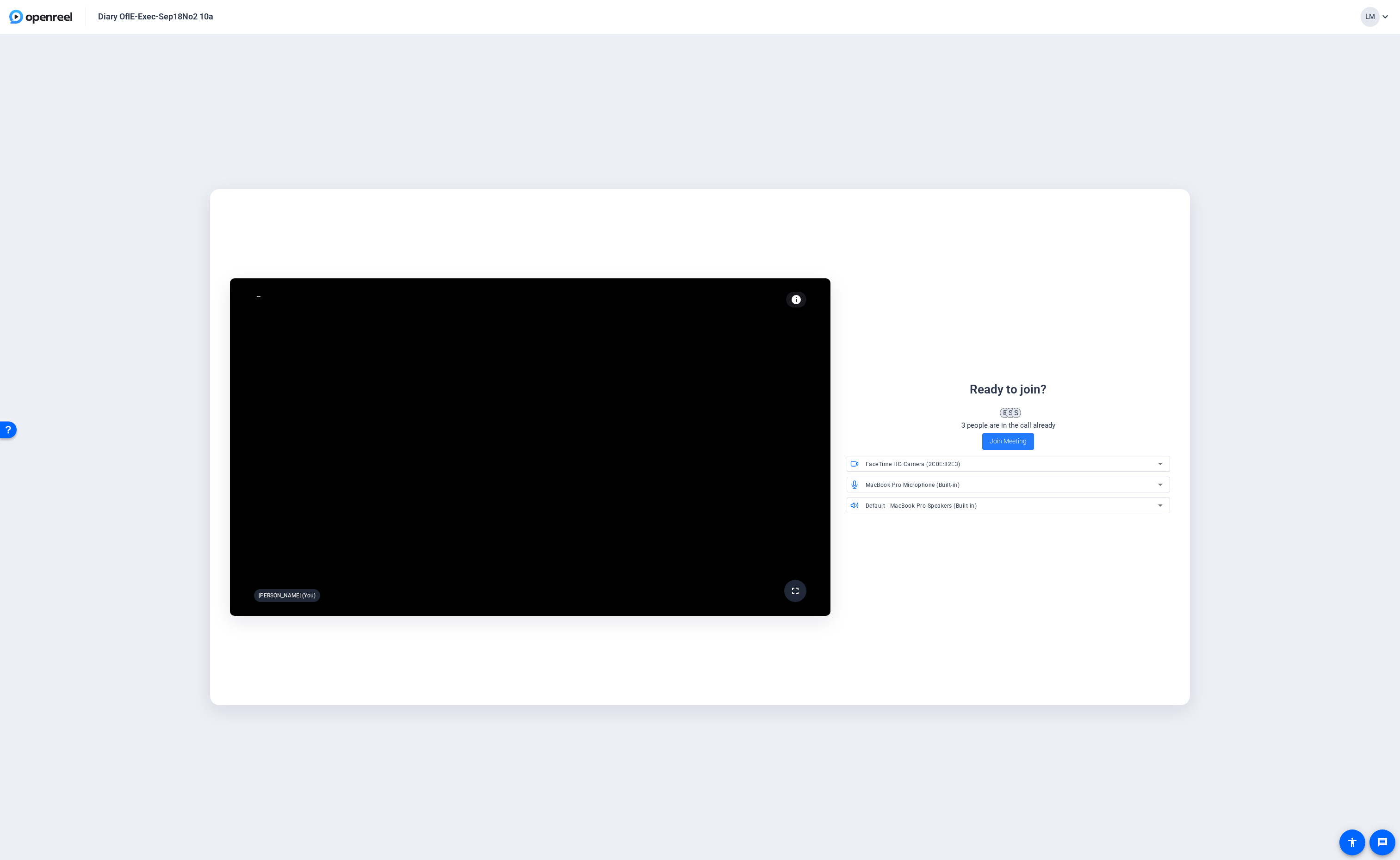
click at [1009, 444] on span "Join Meeting" at bounding box center [1007, 441] width 37 height 9
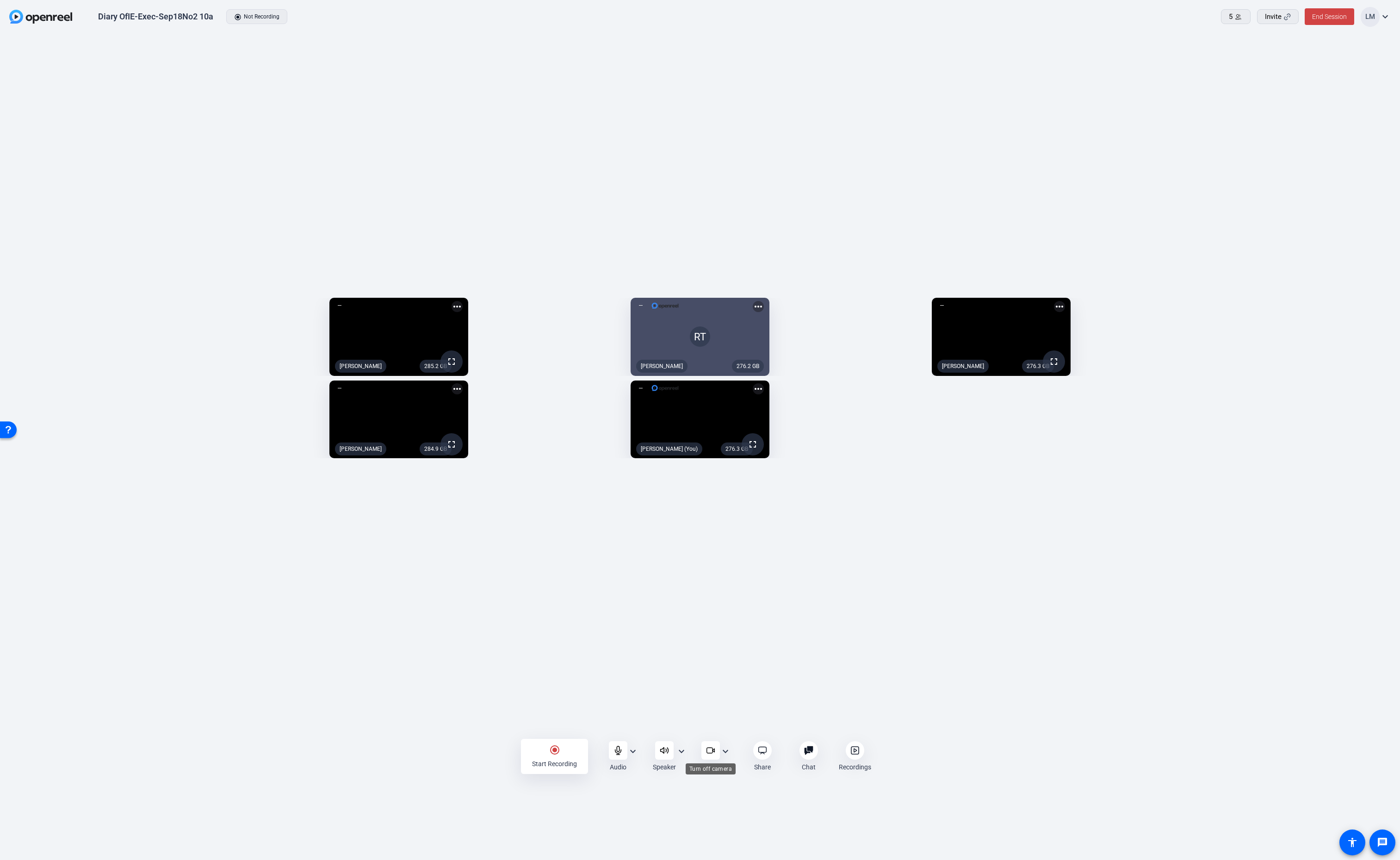
click at [709, 750] on icon at bounding box center [710, 750] width 9 height 9
click at [1242, 15] on span at bounding box center [1235, 16] width 29 height 22
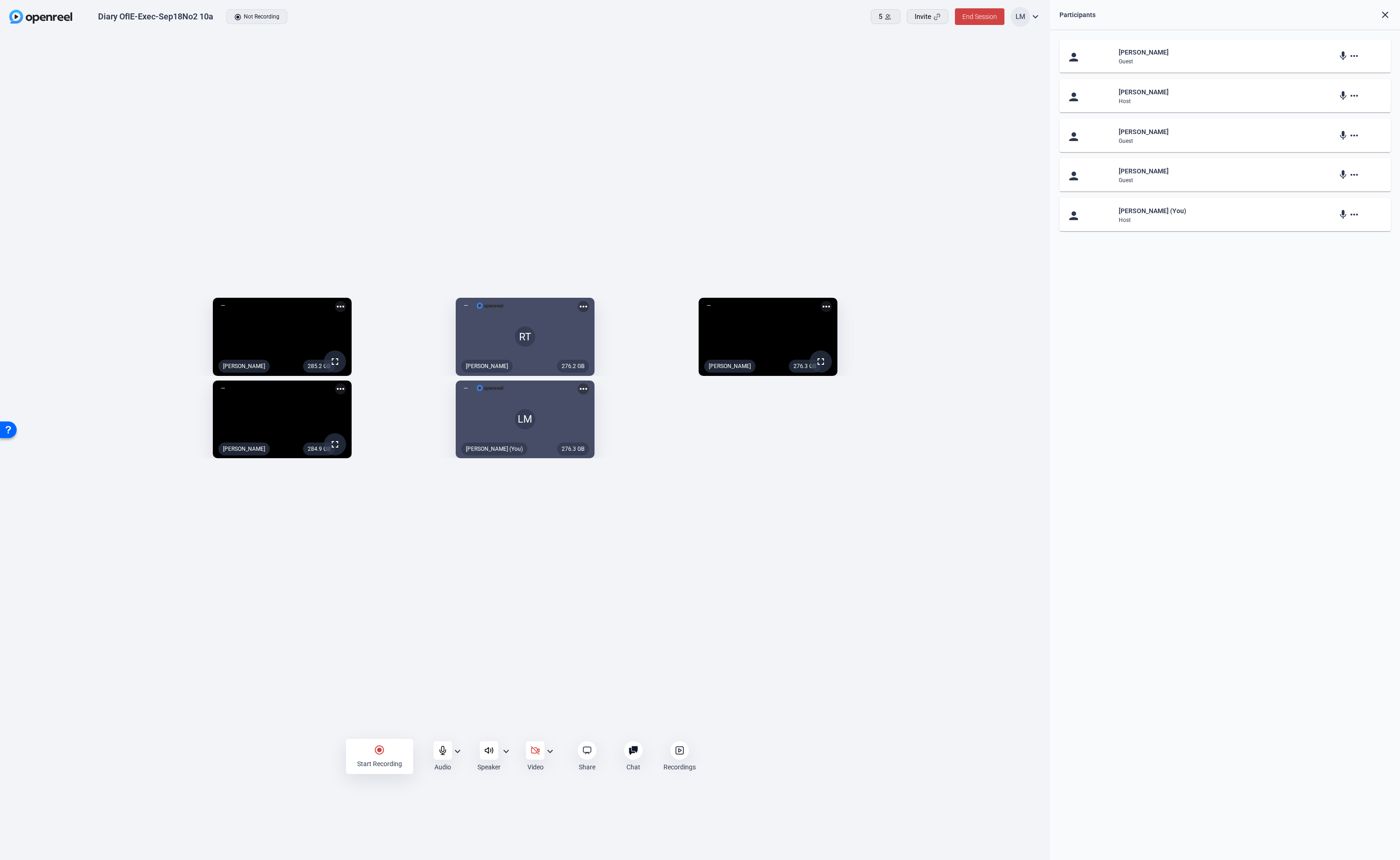
click at [677, 748] on icon at bounding box center [680, 750] width 9 height 9
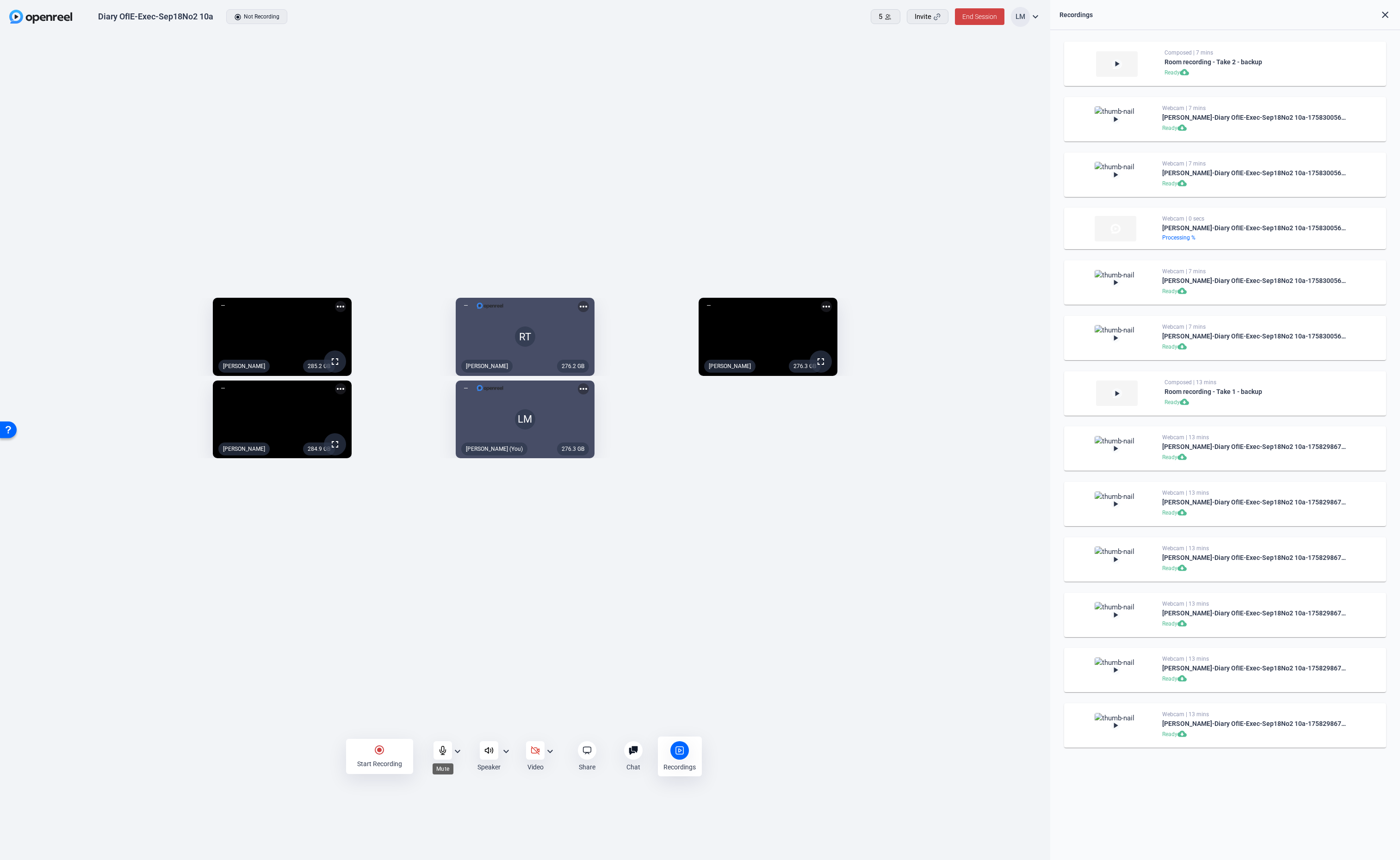
click at [439, 745] on div at bounding box center [443, 750] width 19 height 19
click at [442, 756] on div at bounding box center [443, 750] width 19 height 19
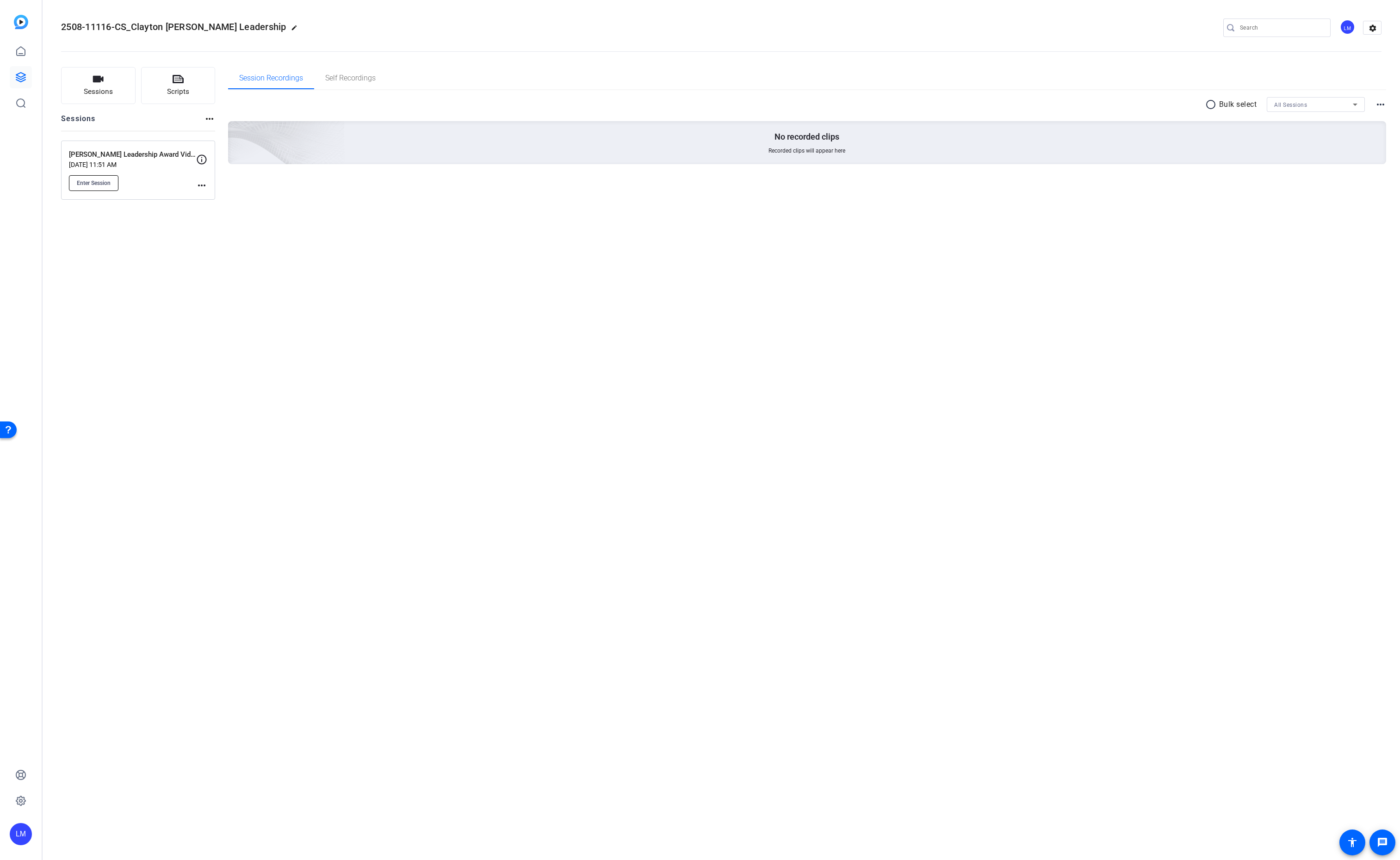
click at [86, 182] on span "Enter Session" at bounding box center [93, 183] width 34 height 7
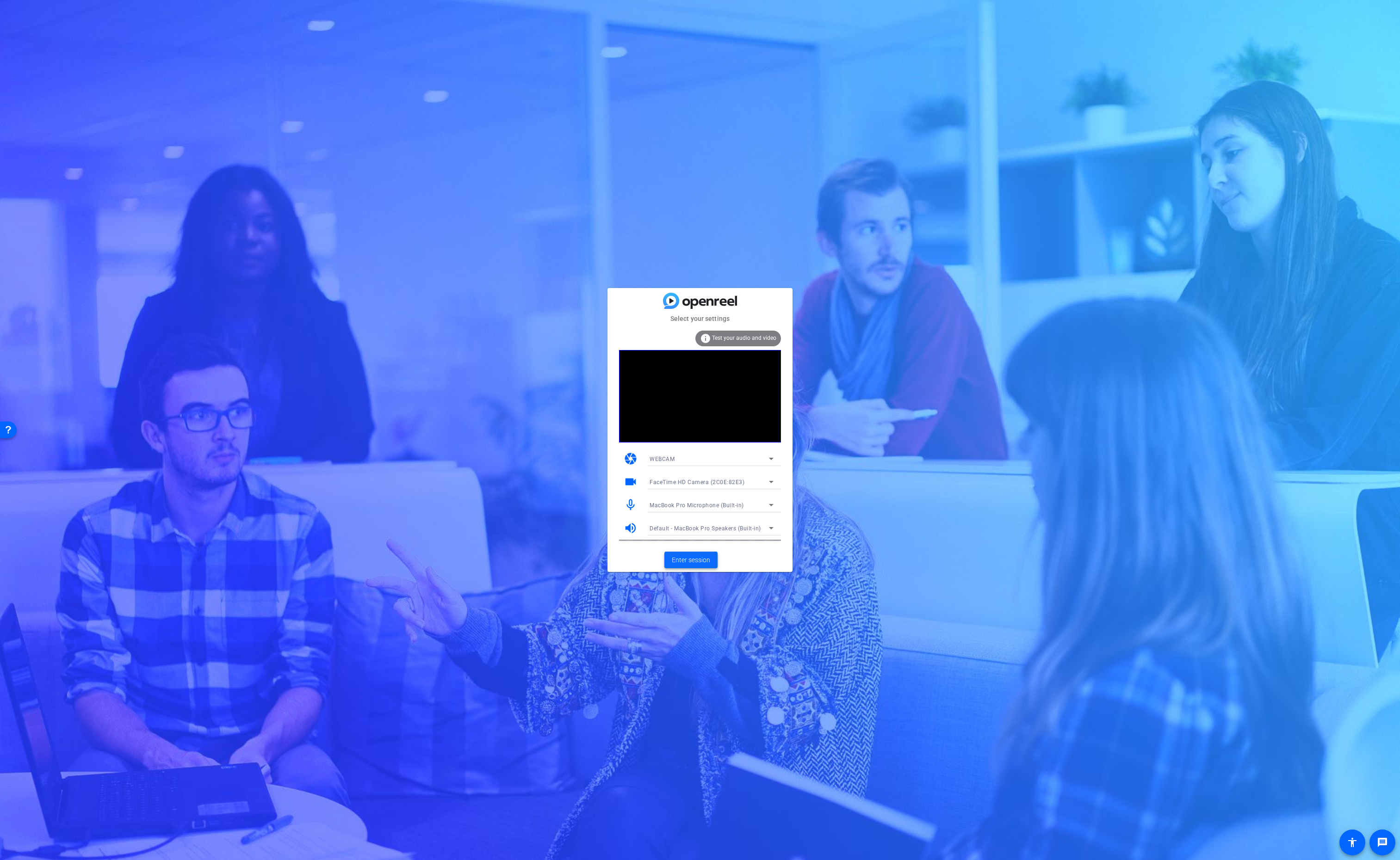
click at [688, 560] on span "Enter session" at bounding box center [690, 560] width 38 height 9
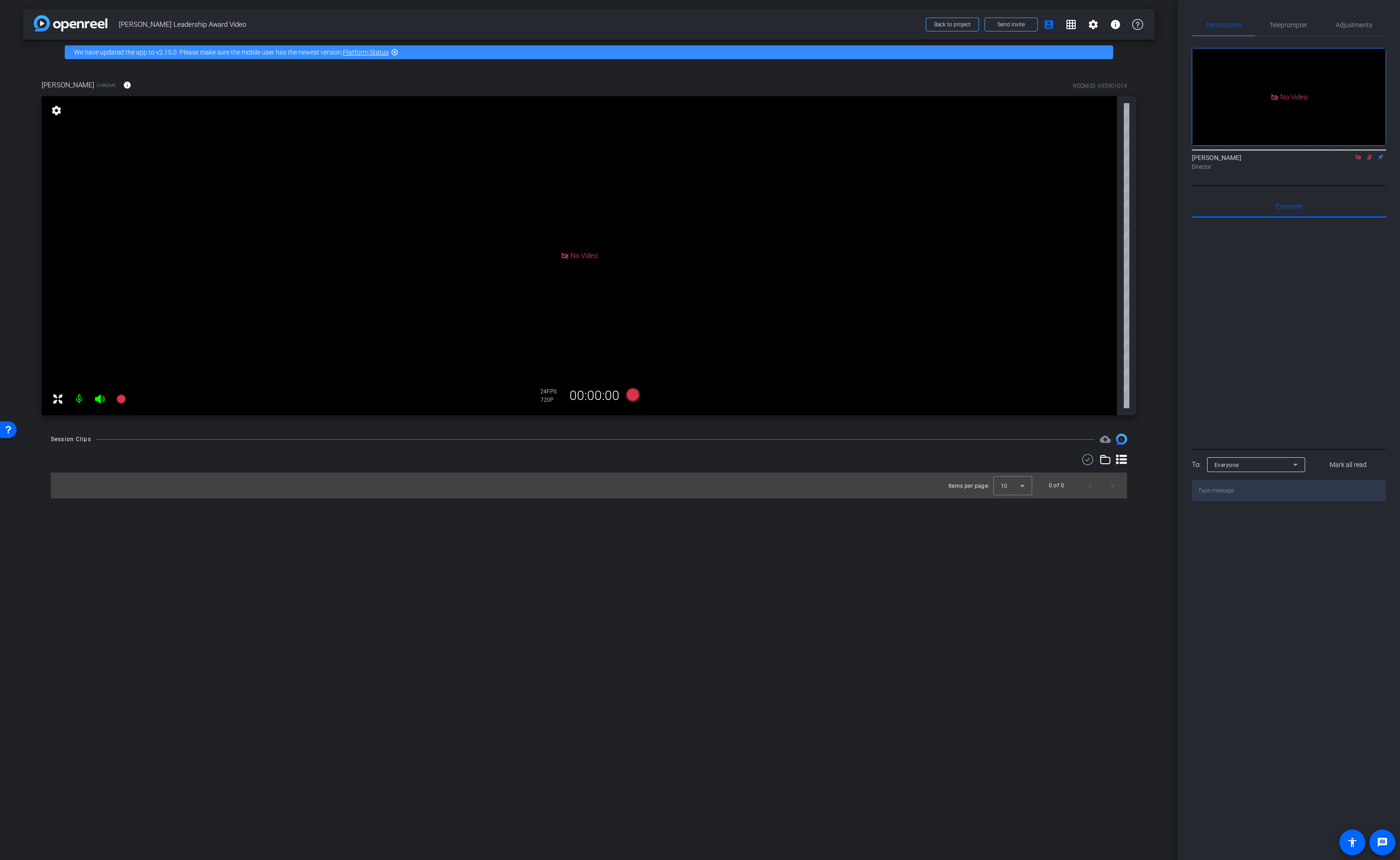
click at [1368, 161] on icon at bounding box center [1369, 157] width 7 height 7
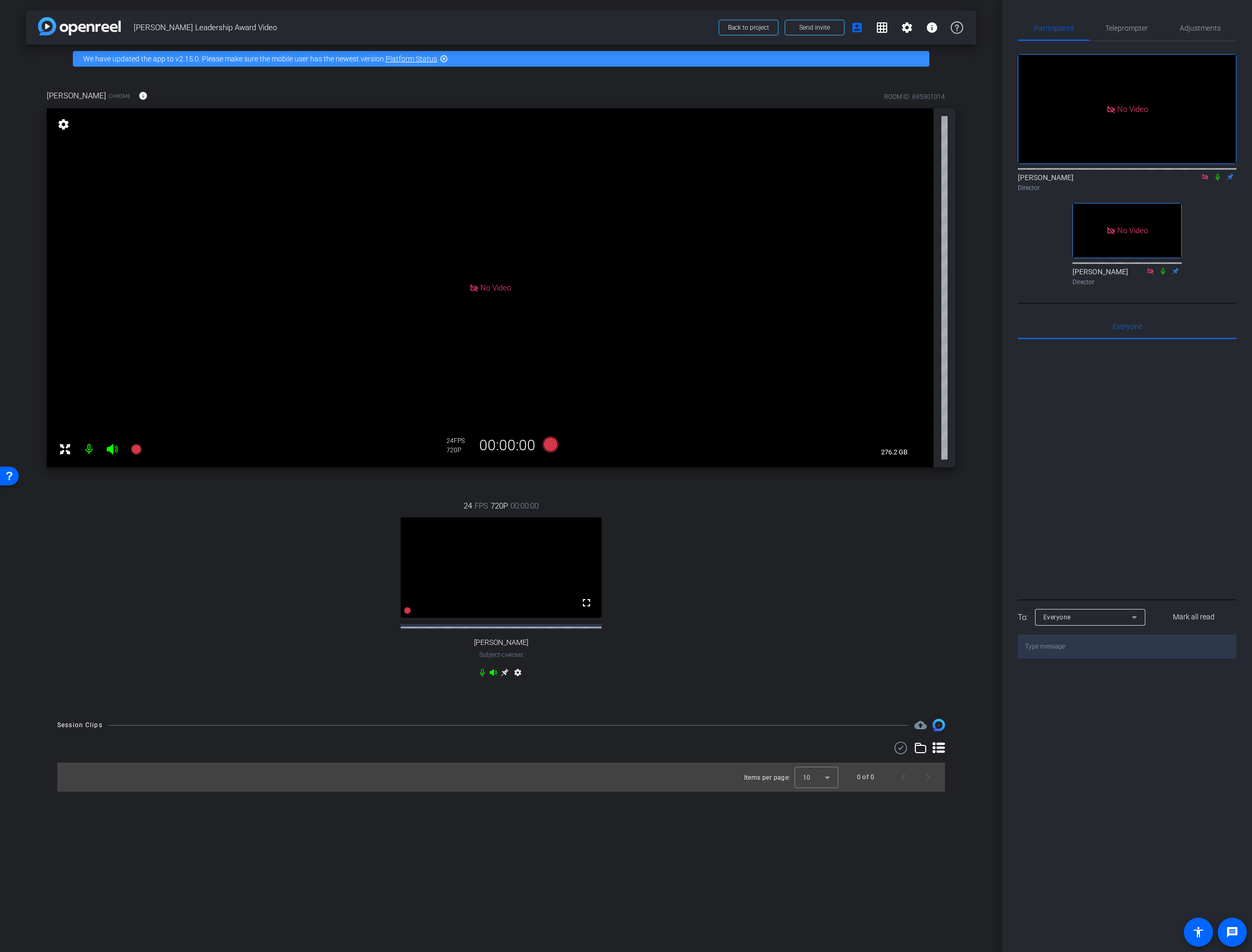
click at [505, 677] on icon at bounding box center [504, 673] width 8 height 8
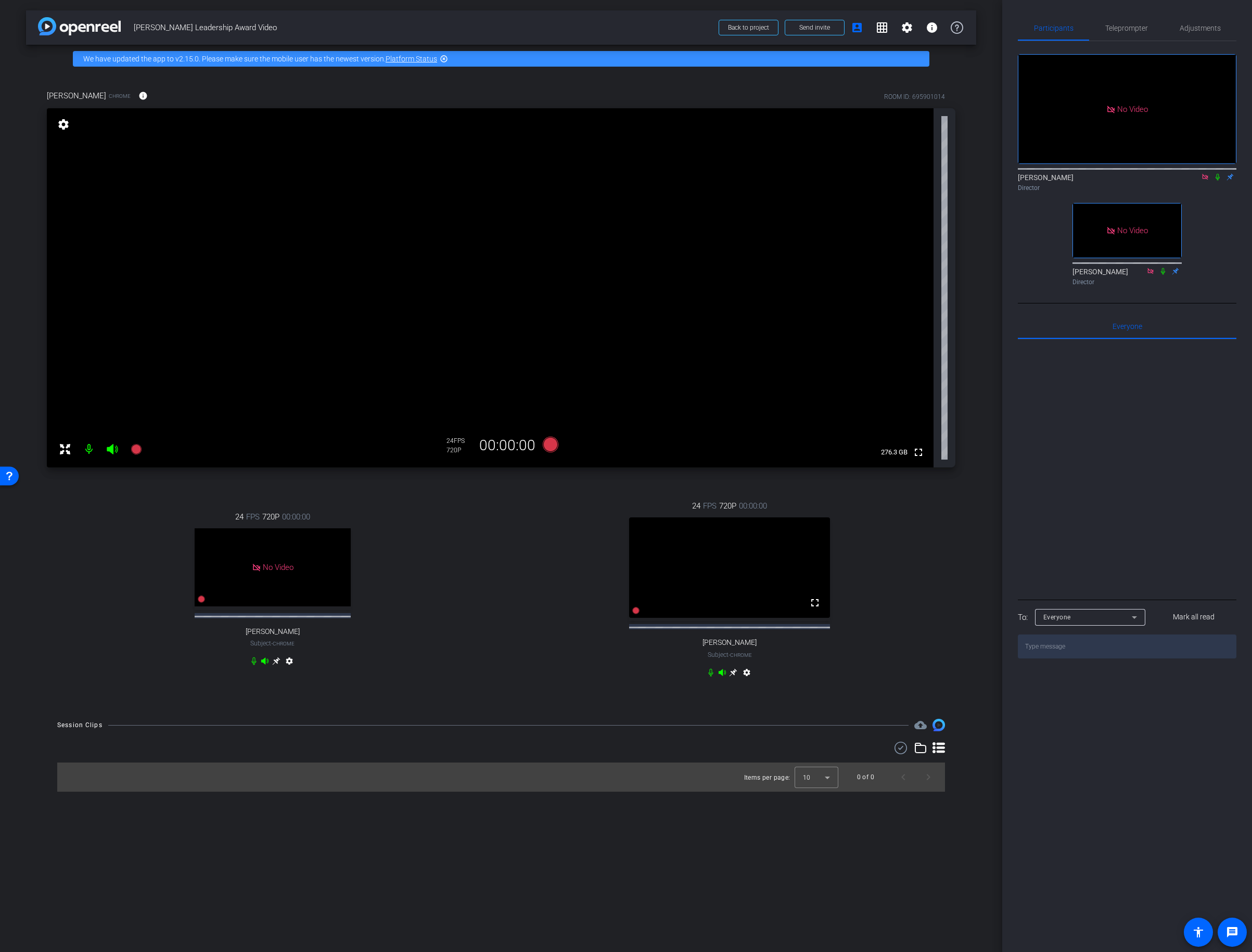
click at [732, 677] on icon at bounding box center [733, 672] width 8 height 8
click at [63, 121] on mat-icon "settings" at bounding box center [63, 124] width 14 height 13
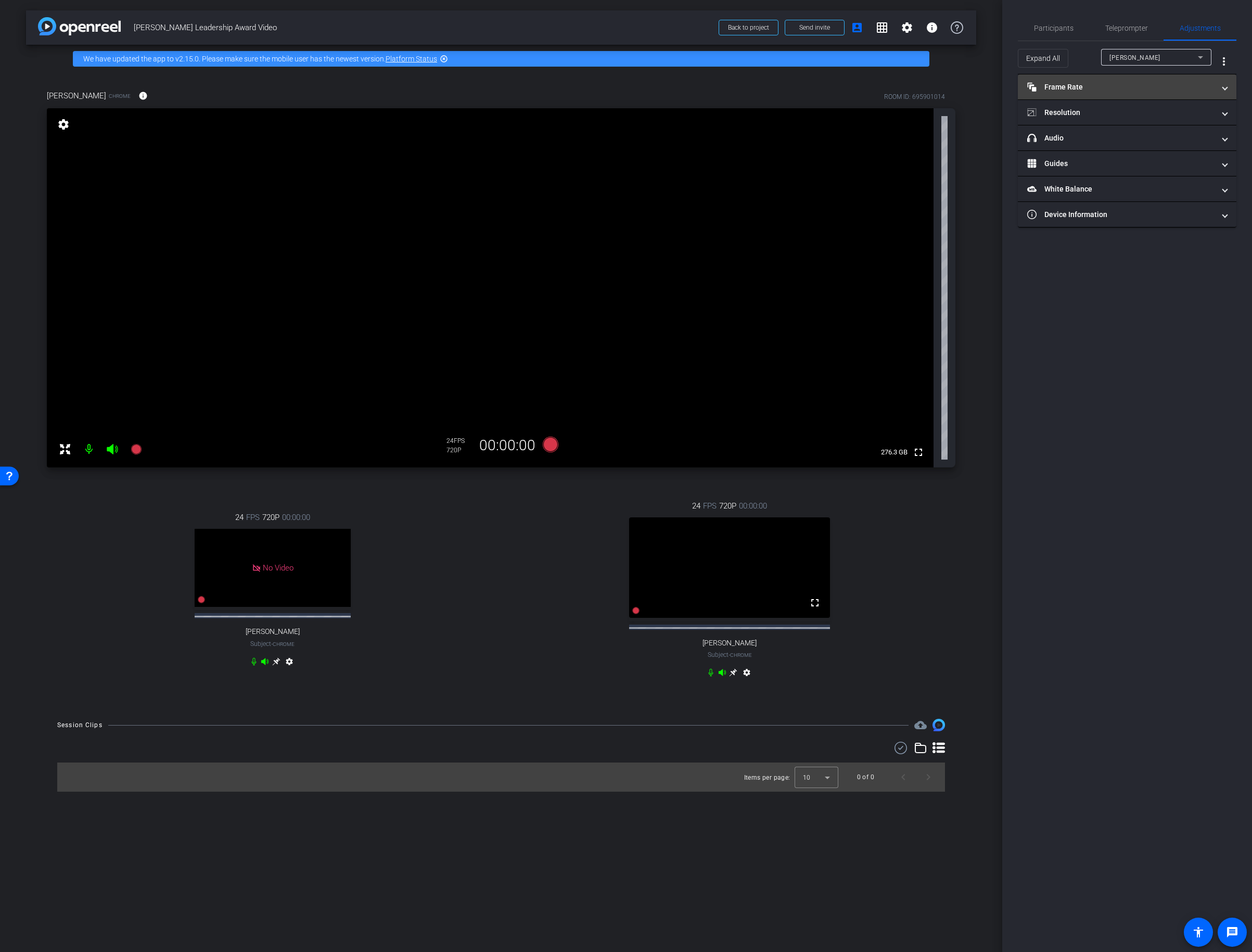
click at [1058, 85] on mat-panel-title "Frame Rate Frame Rate" at bounding box center [1121, 87] width 187 height 11
click at [1169, 116] on div "30" at bounding box center [1168, 117] width 27 height 17
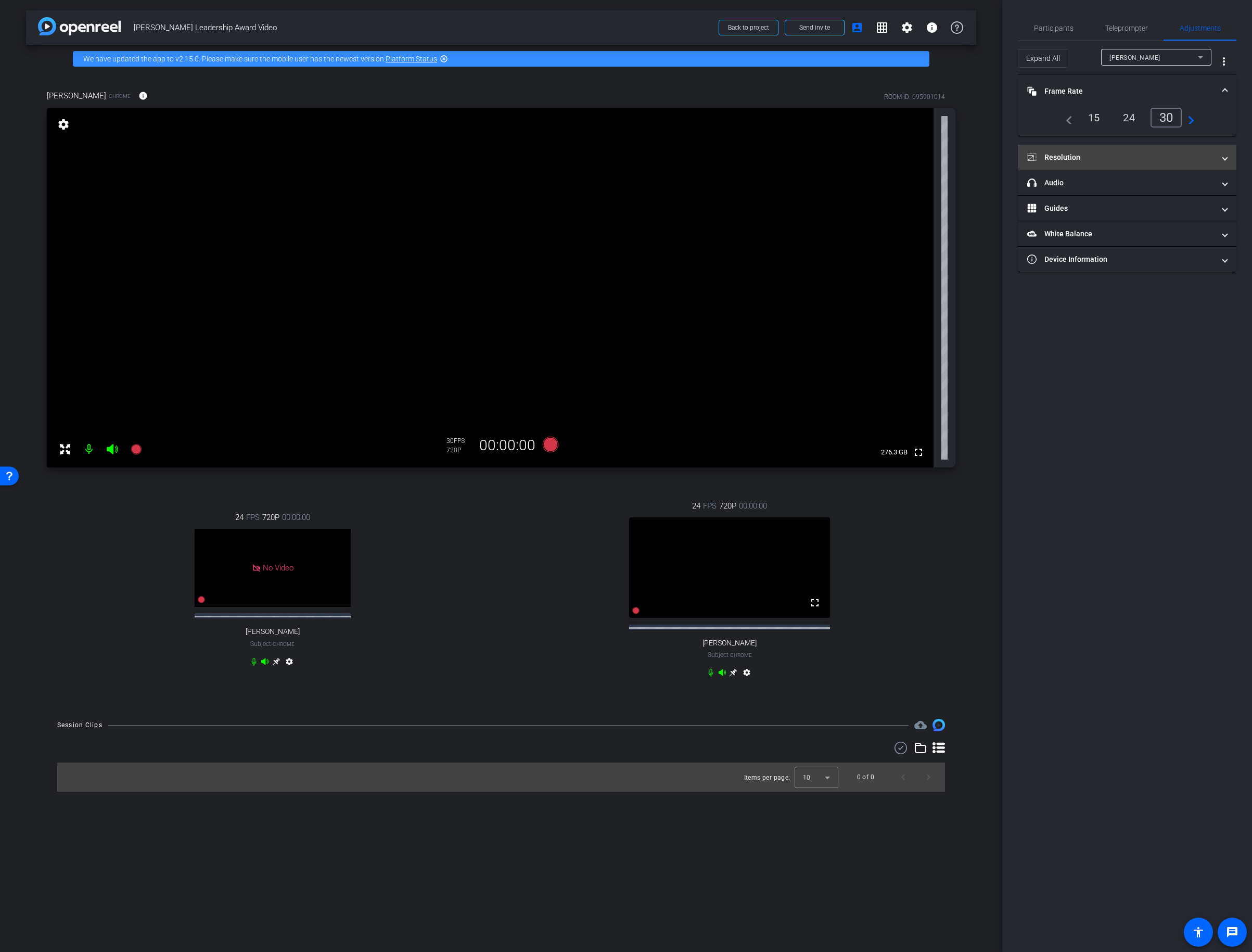
click at [1136, 150] on mat-expansion-panel-header "Resolution" at bounding box center [1126, 157] width 218 height 25
click at [1136, 187] on div "1080" at bounding box center [1136, 188] width 39 height 17
click at [1048, 31] on span "Participants" at bounding box center [1054, 28] width 39 height 8
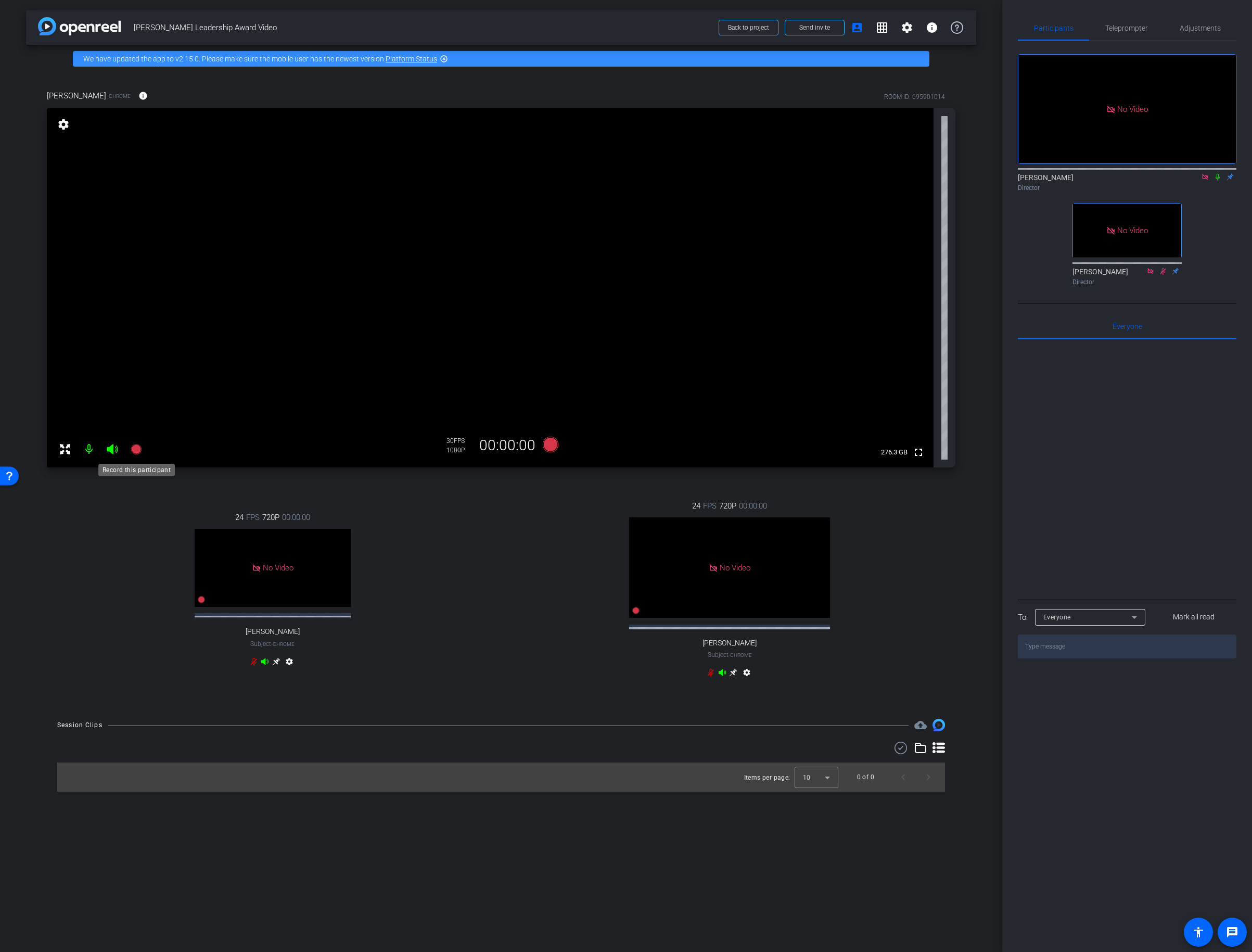
click at [135, 450] on icon at bounding box center [136, 449] width 11 height 11
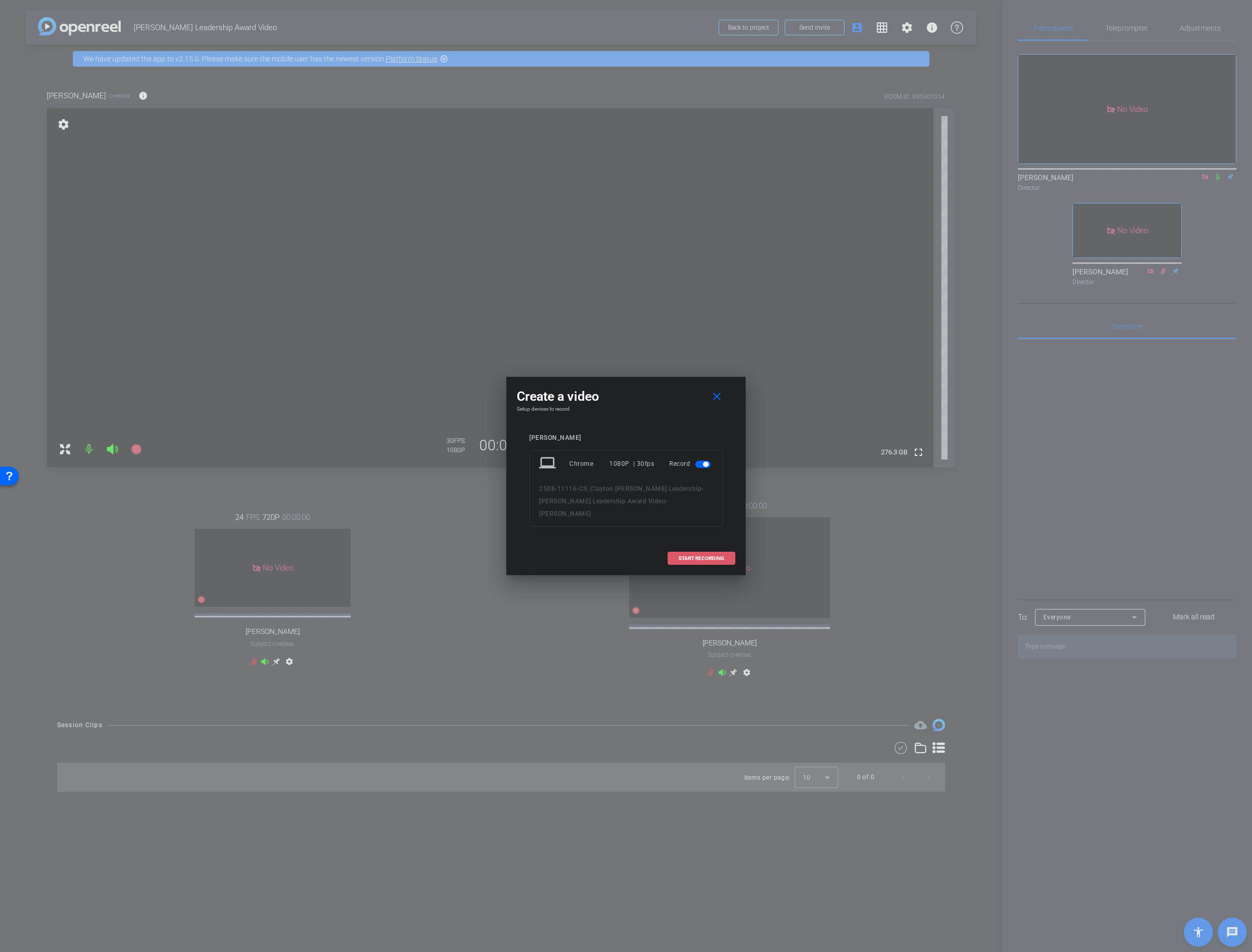
click at [701, 556] on span "START RECORDING" at bounding box center [702, 558] width 46 height 5
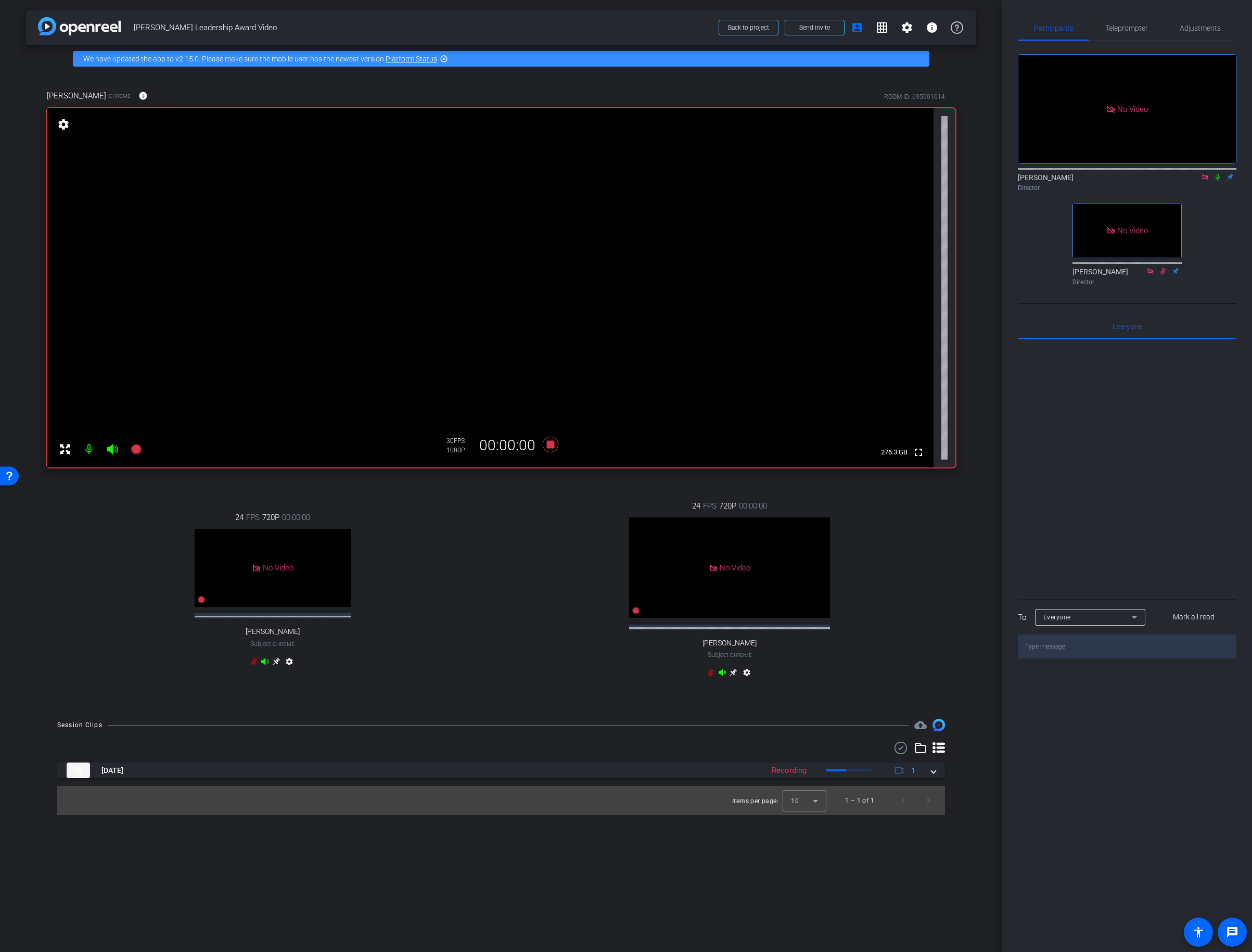
click at [1216, 173] on icon at bounding box center [1217, 177] width 8 height 8
click at [1216, 174] on icon at bounding box center [1218, 177] width 5 height 7
click at [1215, 173] on icon at bounding box center [1217, 177] width 8 height 8
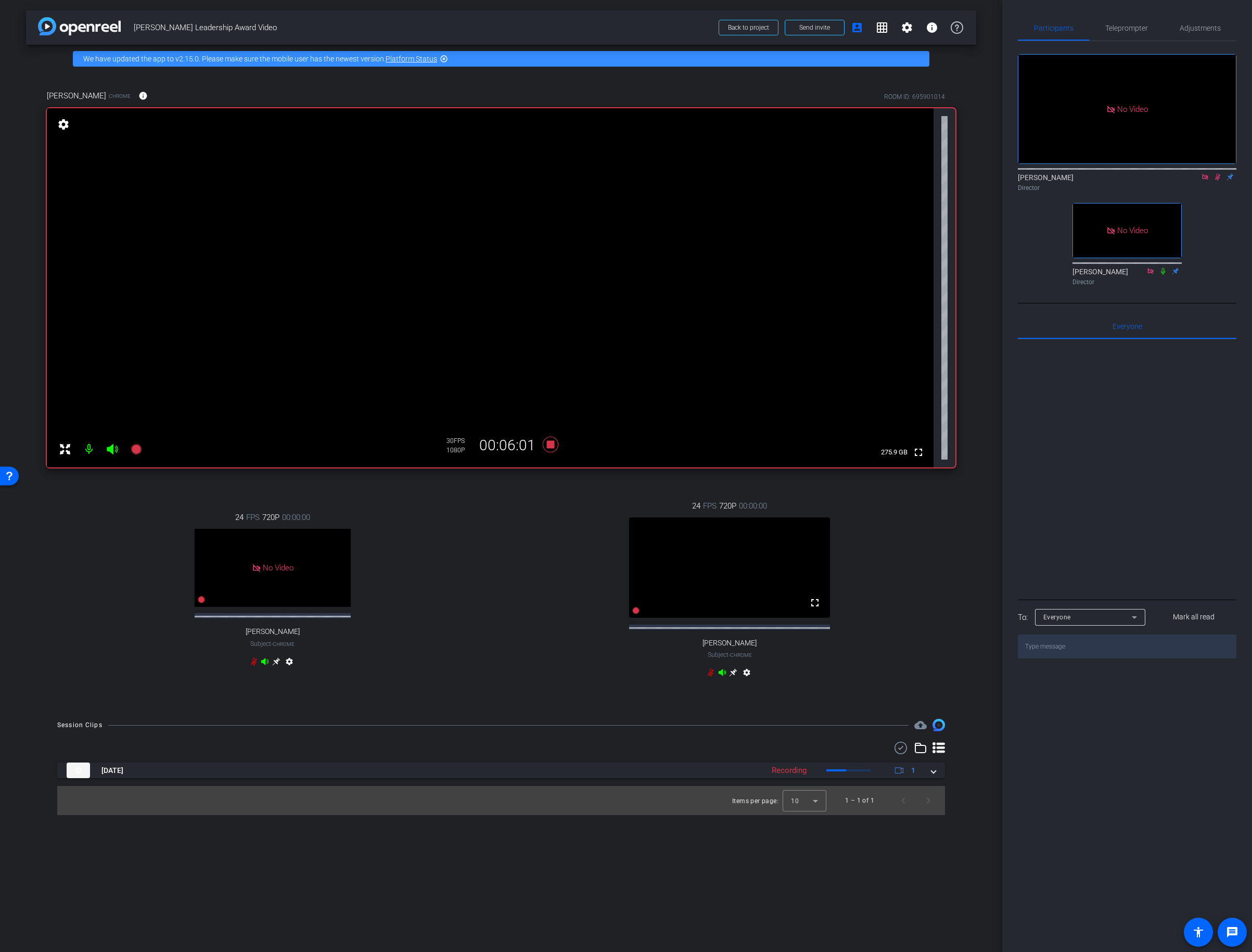
click at [1163, 268] on icon at bounding box center [1163, 271] width 8 height 8
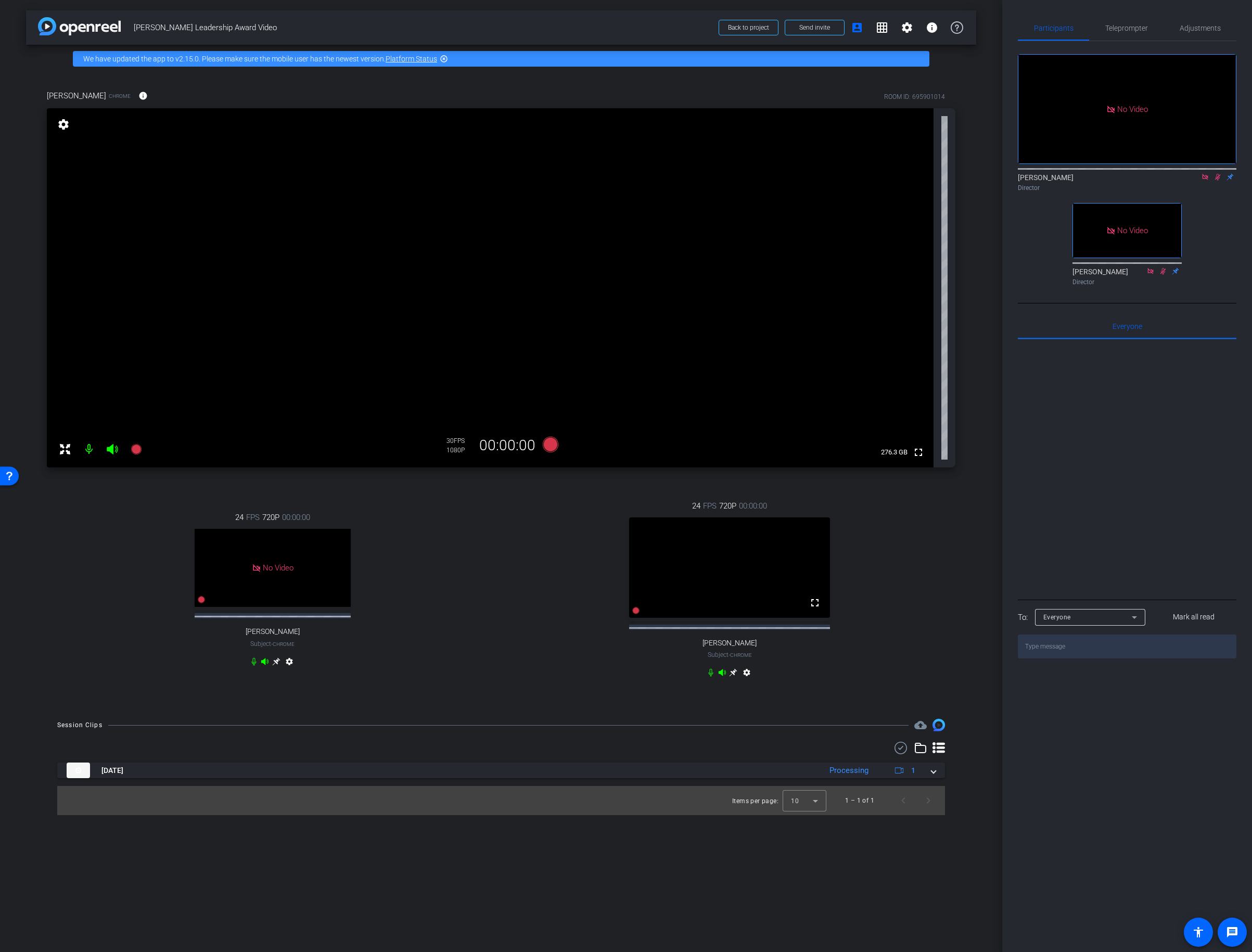
click at [1214, 172] on div "No Video Lalo Moreno Director No Video Rob Thomas Director" at bounding box center [1126, 165] width 218 height 249
click at [1219, 173] on icon at bounding box center [1217, 177] width 8 height 8
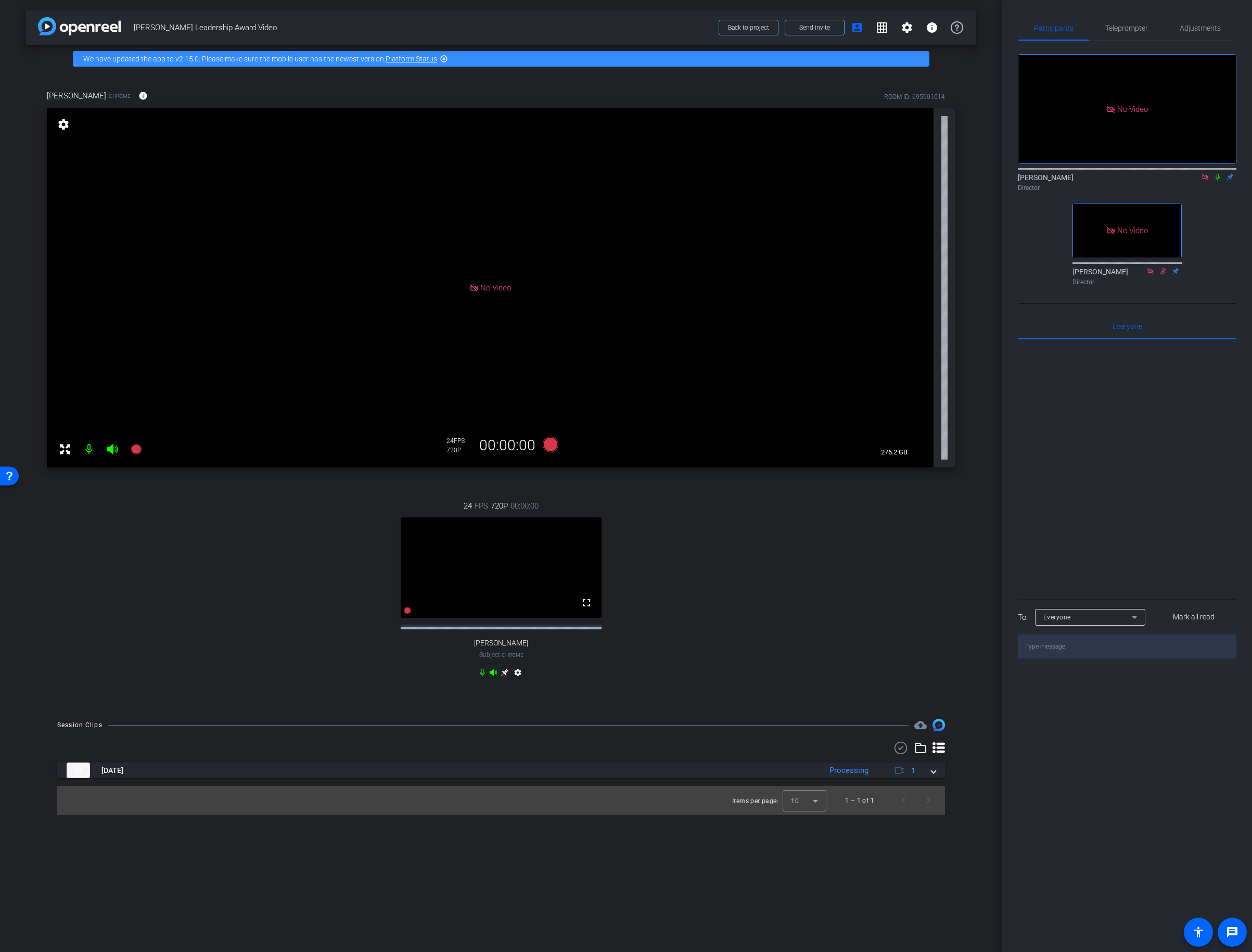
click at [1219, 173] on icon at bounding box center [1217, 177] width 8 height 8
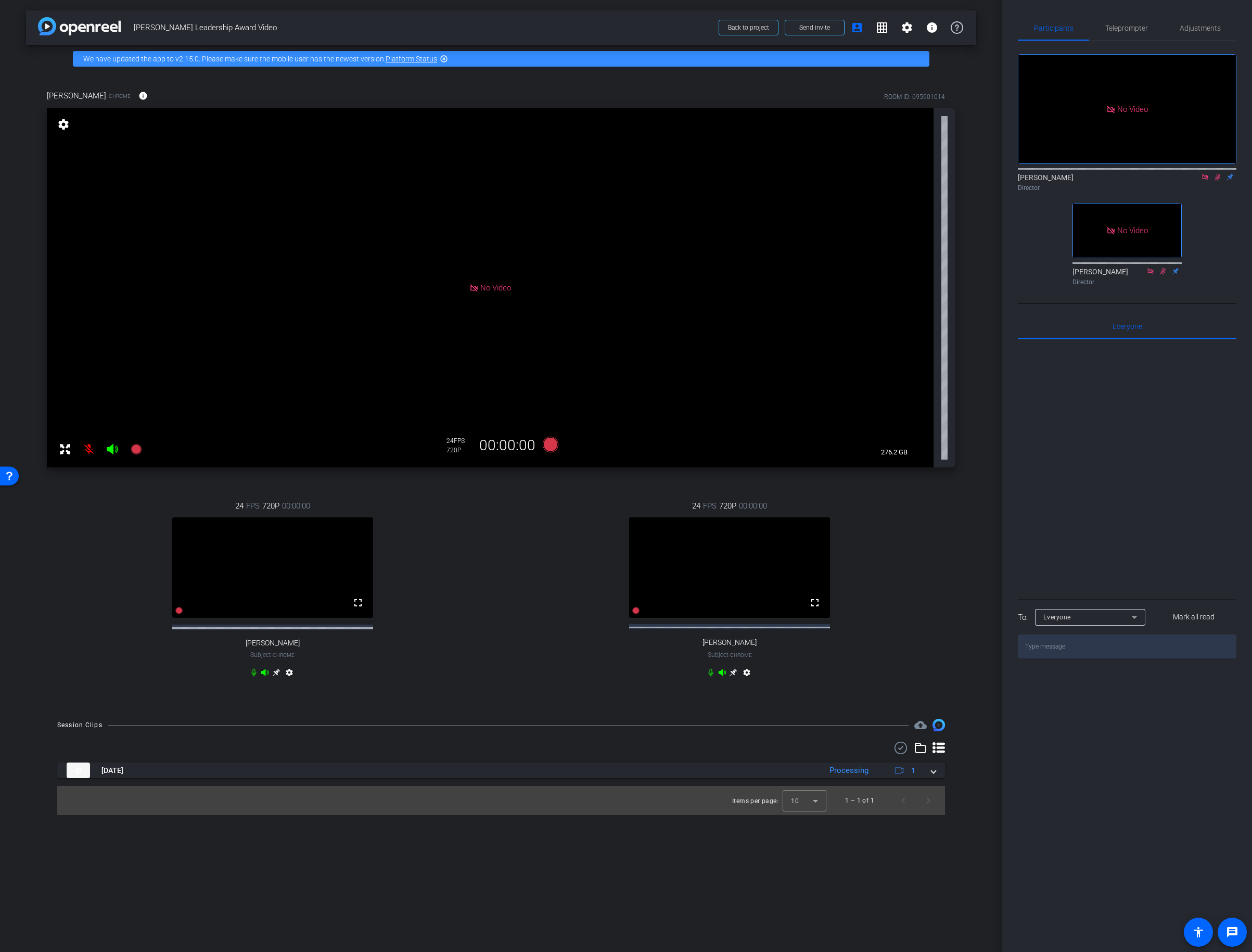
click at [747, 681] on mat-icon "settings" at bounding box center [747, 674] width 13 height 13
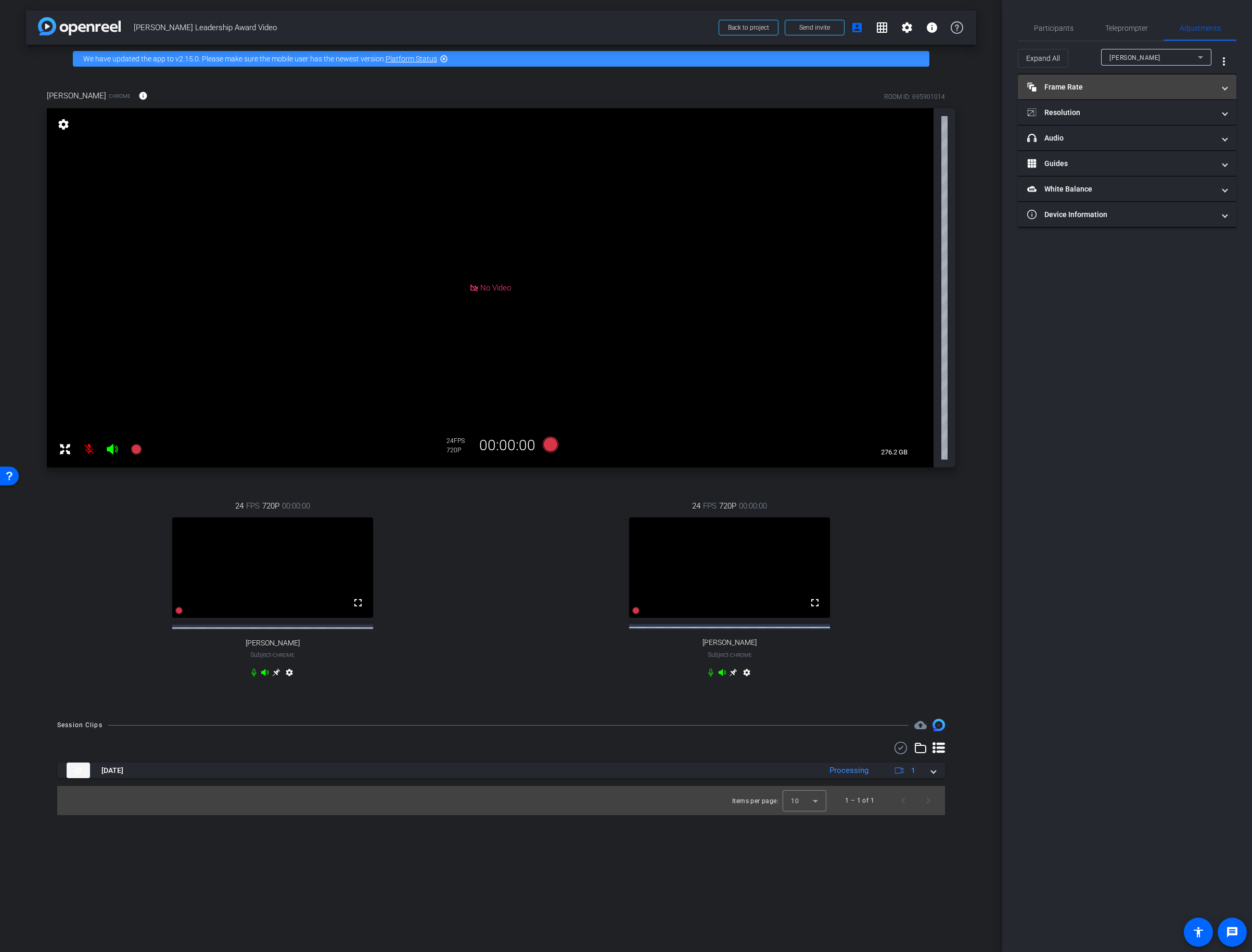
click at [1102, 93] on mat-expansion-panel-header "Frame Rate Frame Rate" at bounding box center [1126, 86] width 218 height 25
click at [1175, 116] on div "30" at bounding box center [1168, 117] width 27 height 17
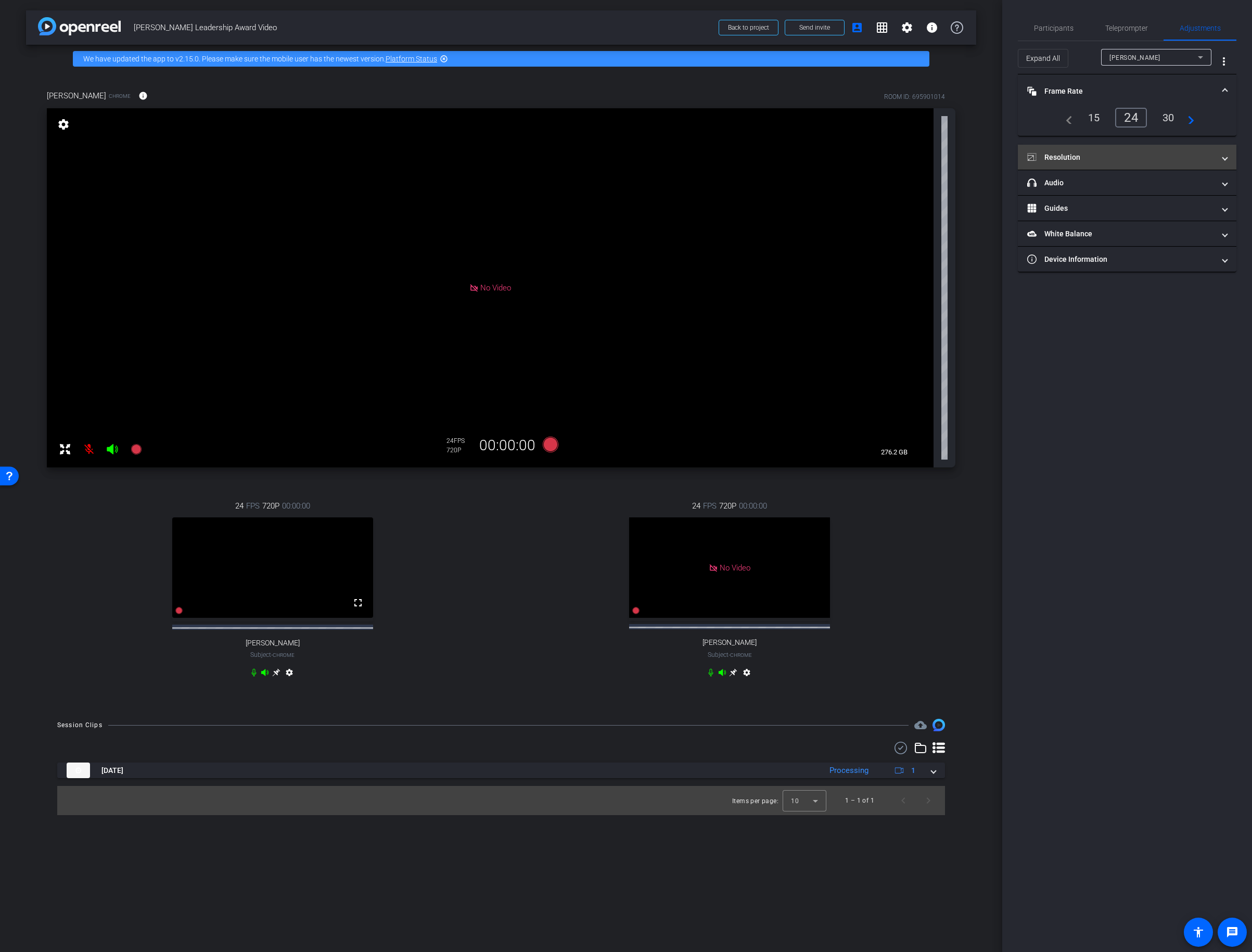
click at [1136, 155] on mat-panel-title "Resolution" at bounding box center [1121, 157] width 187 height 11
click at [1133, 189] on div "1080" at bounding box center [1136, 188] width 39 height 17
click at [734, 677] on icon at bounding box center [733, 672] width 8 height 8
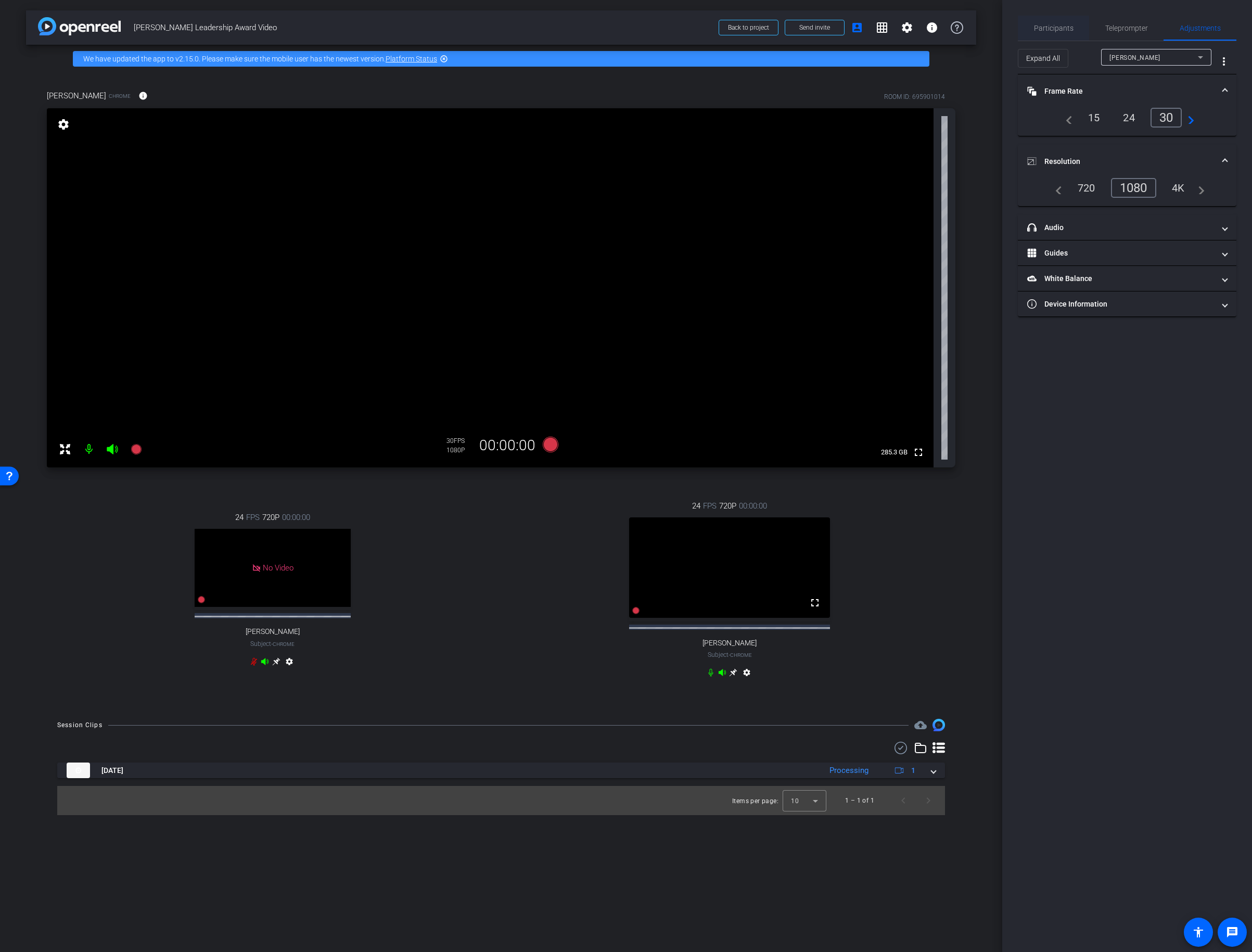
click at [1046, 30] on span "Participants" at bounding box center [1054, 28] width 39 height 8
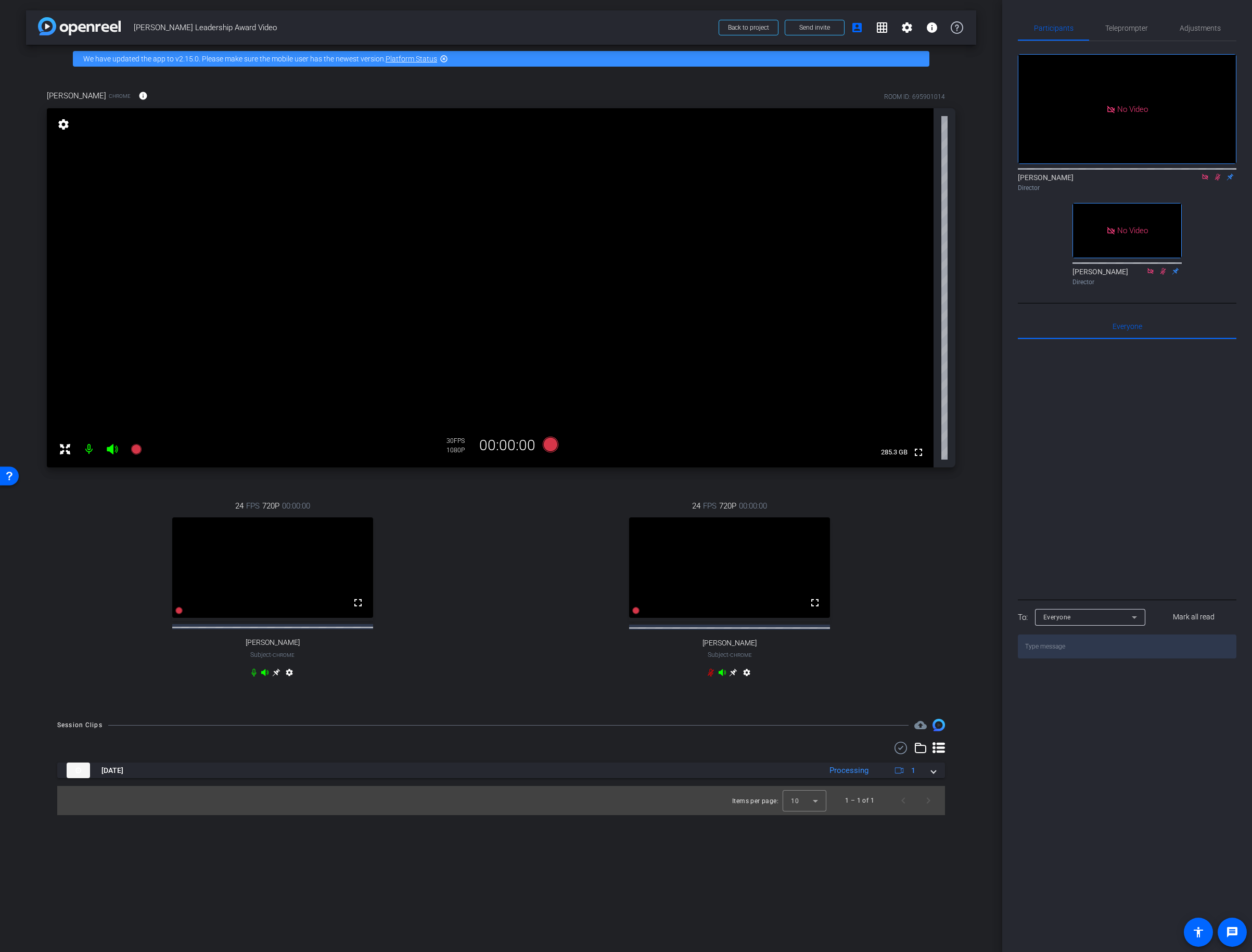
click at [1217, 173] on icon at bounding box center [1217, 177] width 8 height 8
click at [133, 454] on icon at bounding box center [136, 449] width 13 height 13
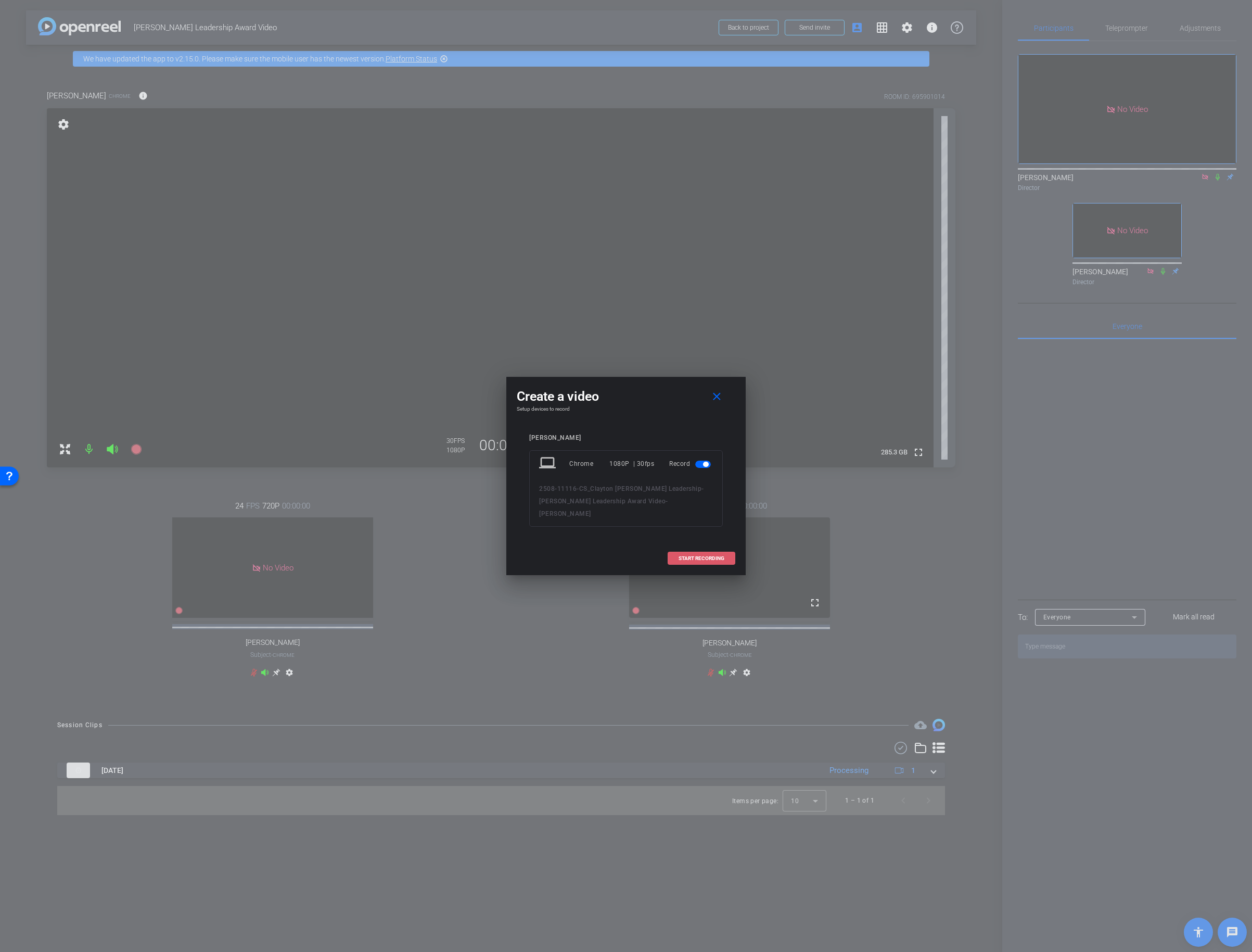
click at [697, 556] on span "START RECORDING" at bounding box center [702, 558] width 46 height 5
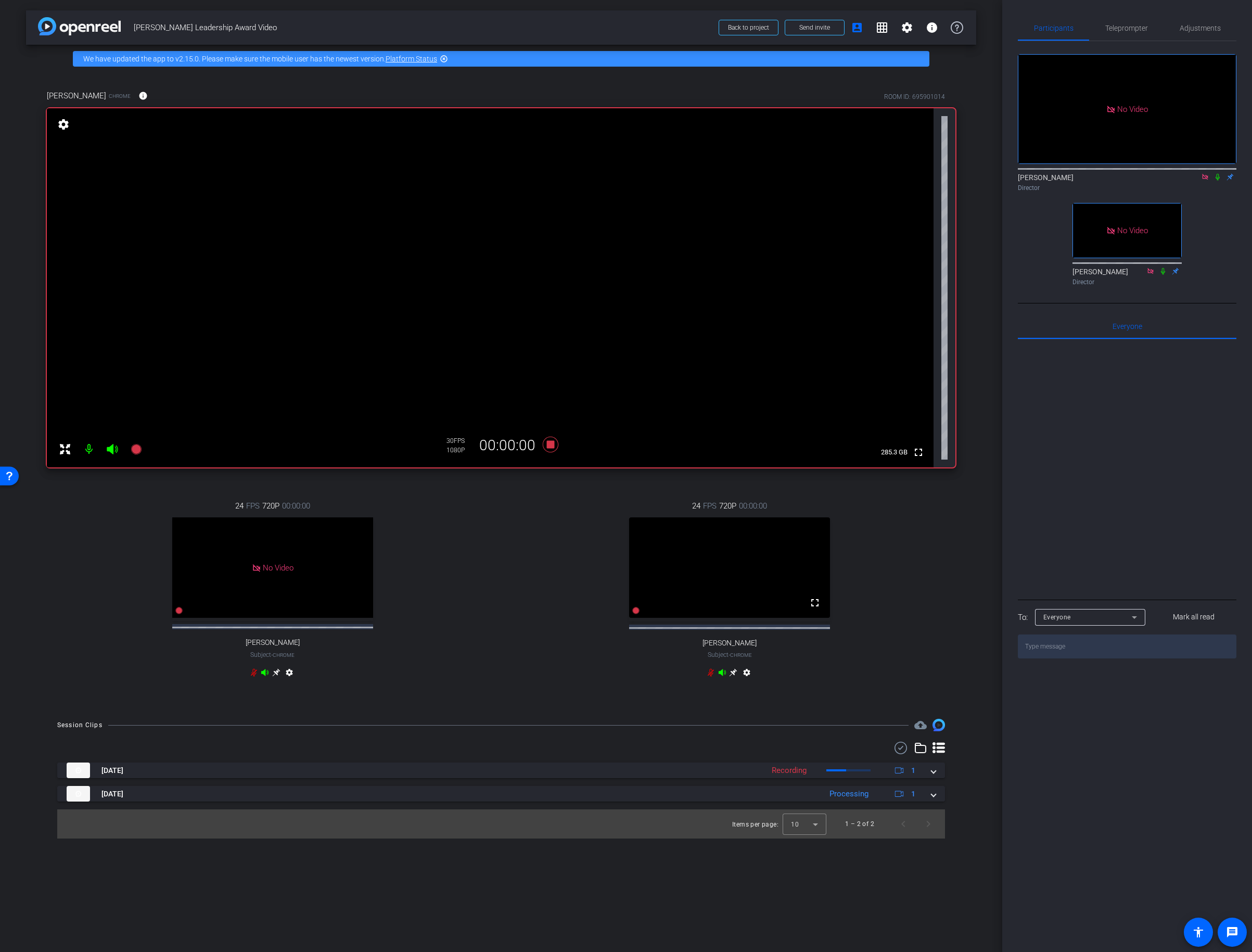
click at [1216, 173] on icon at bounding box center [1217, 177] width 8 height 8
click at [1161, 268] on icon at bounding box center [1163, 271] width 8 height 8
click at [1216, 174] on icon at bounding box center [1218, 177] width 6 height 7
click at [1219, 173] on icon at bounding box center [1217, 177] width 8 height 8
click at [1207, 184] on div "No Video Lalo Moreno Director No Video Rob Thomas Director" at bounding box center [1126, 165] width 218 height 249
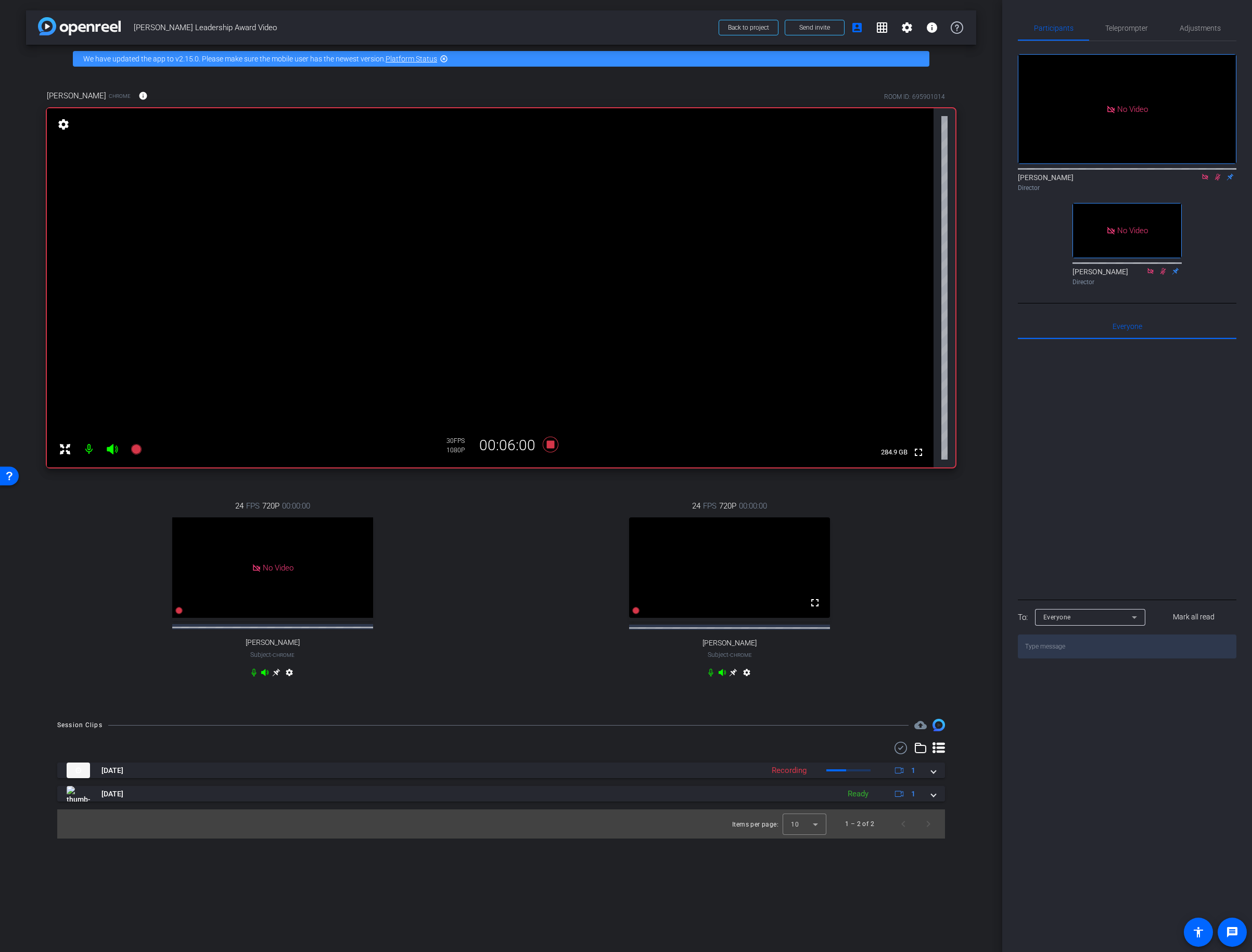
click at [1216, 173] on icon at bounding box center [1217, 177] width 8 height 8
click at [550, 445] on icon at bounding box center [550, 445] width 16 height 16
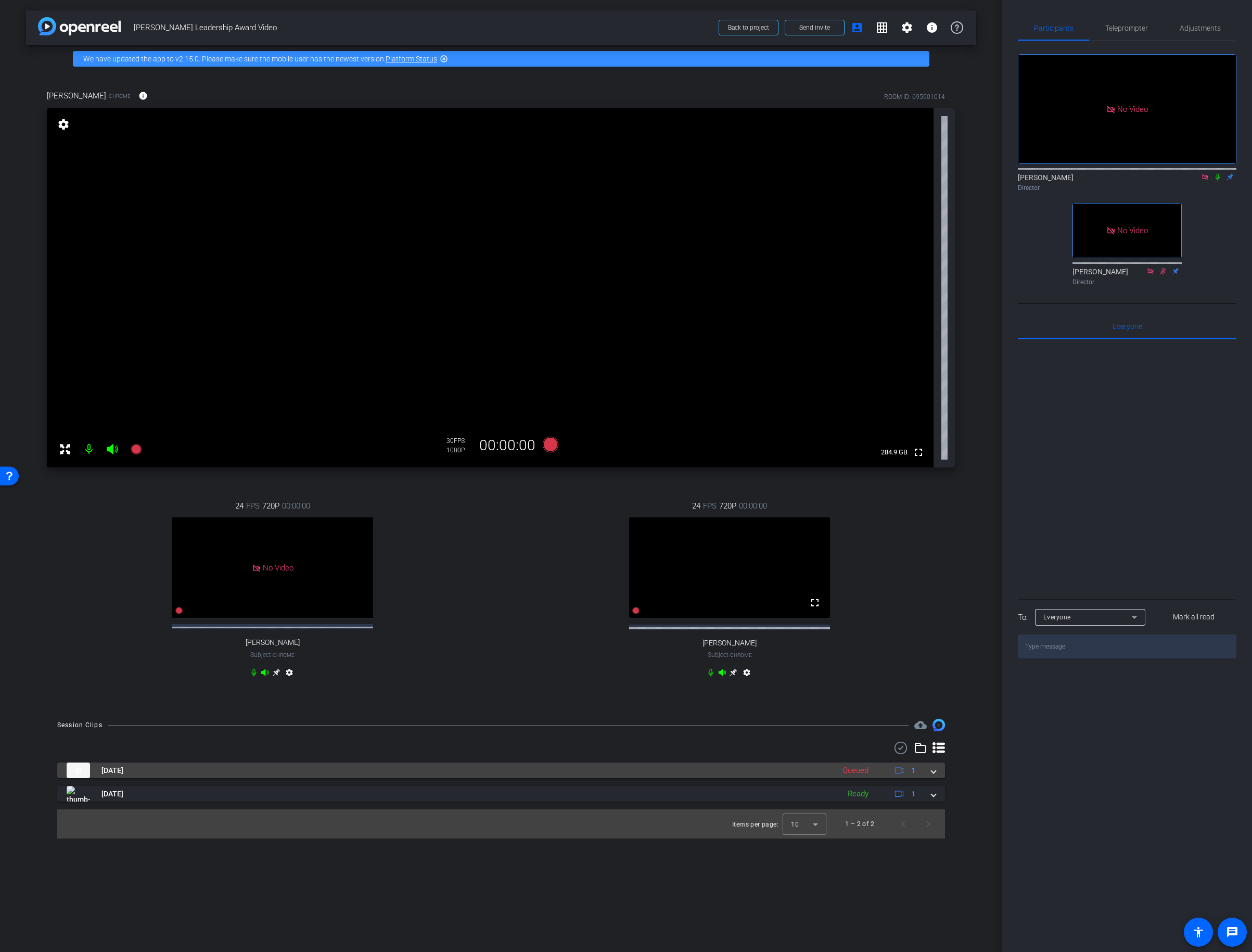
click at [934, 776] on span at bounding box center [934, 771] width 5 height 11
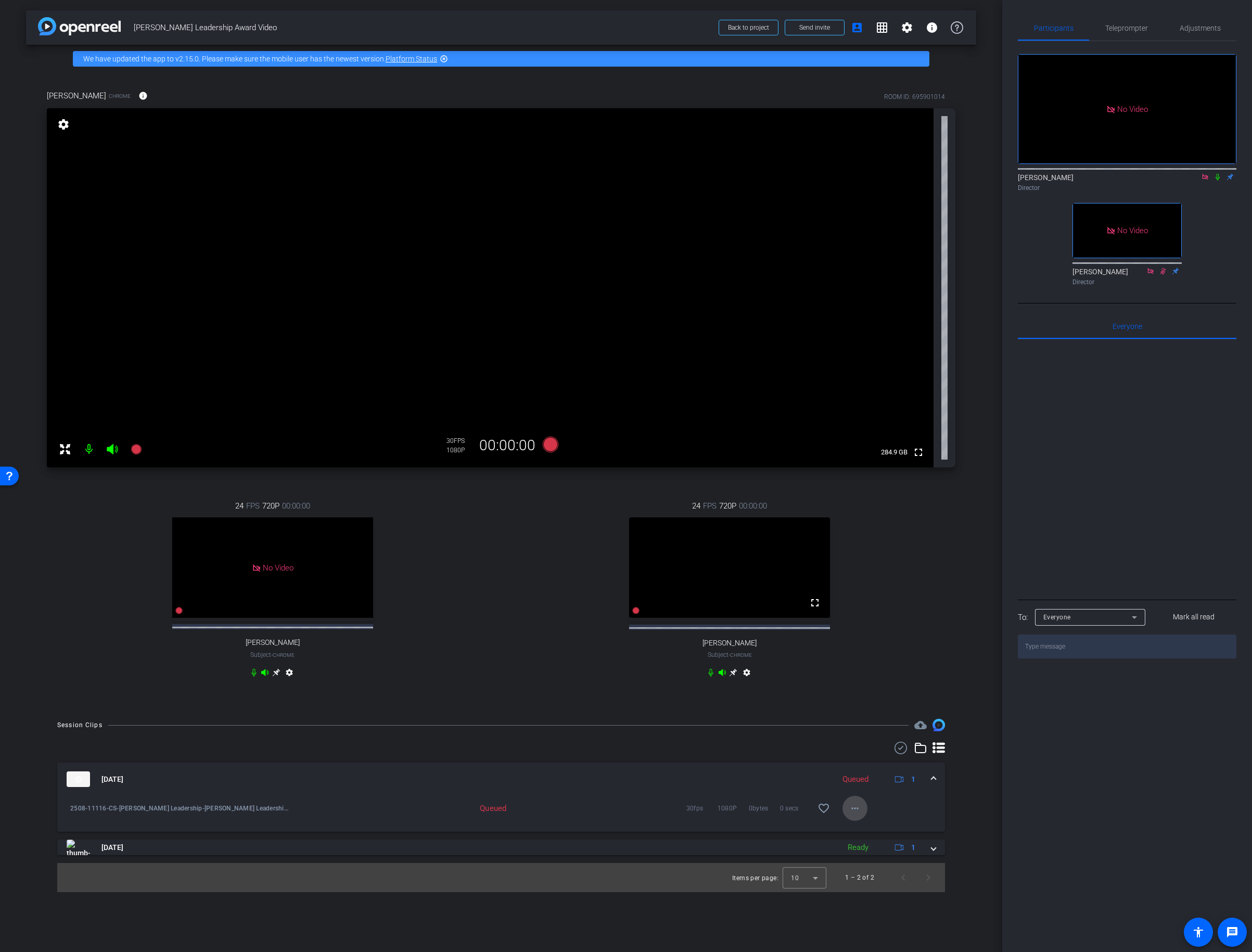
click at [854, 814] on mat-icon "more_horiz" at bounding box center [855, 808] width 13 height 13
click at [965, 643] on div at bounding box center [626, 476] width 1252 height 952
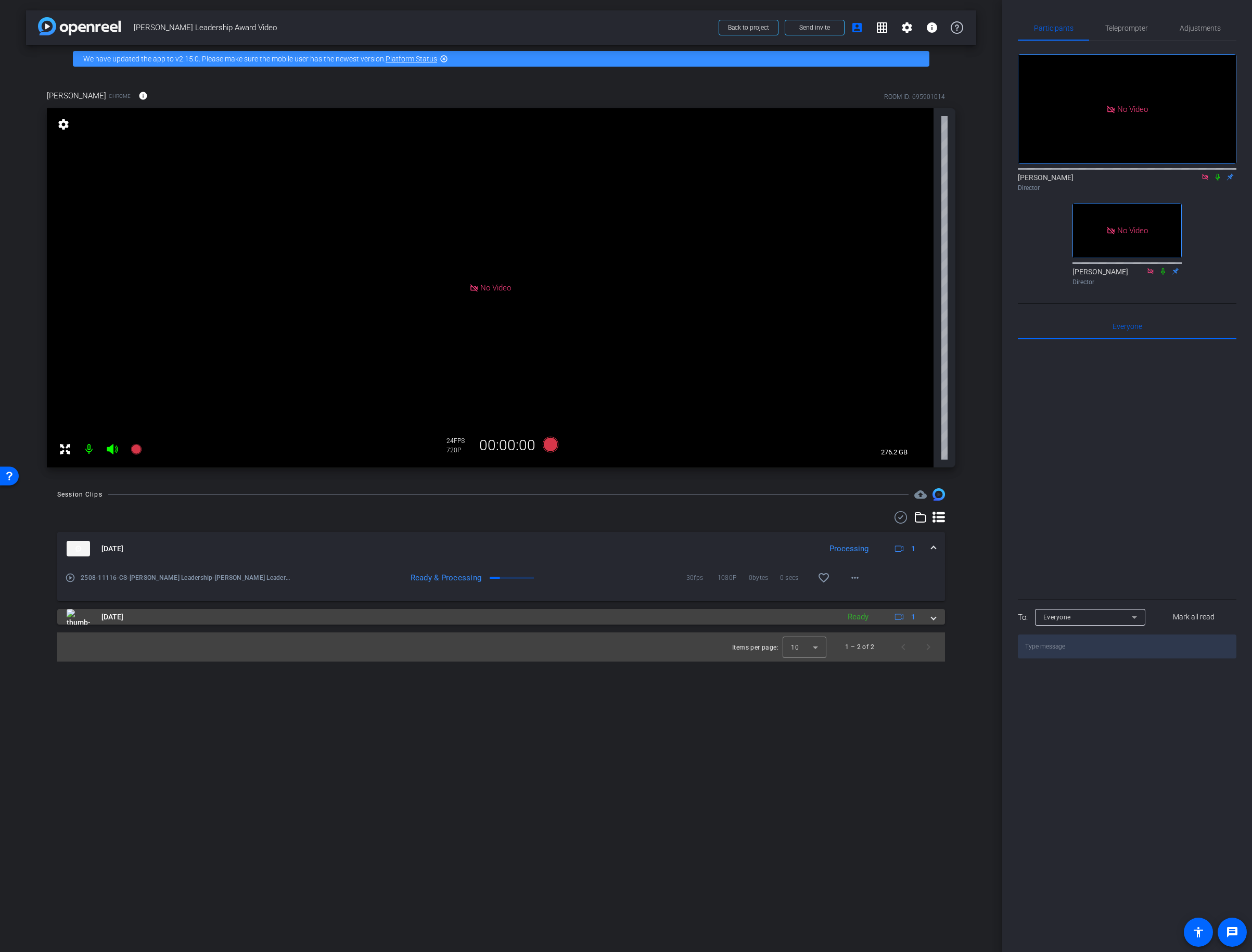
click at [936, 619] on mat-expansion-panel-header "Sep 19, 2025 Ready 1" at bounding box center [501, 616] width 888 height 16
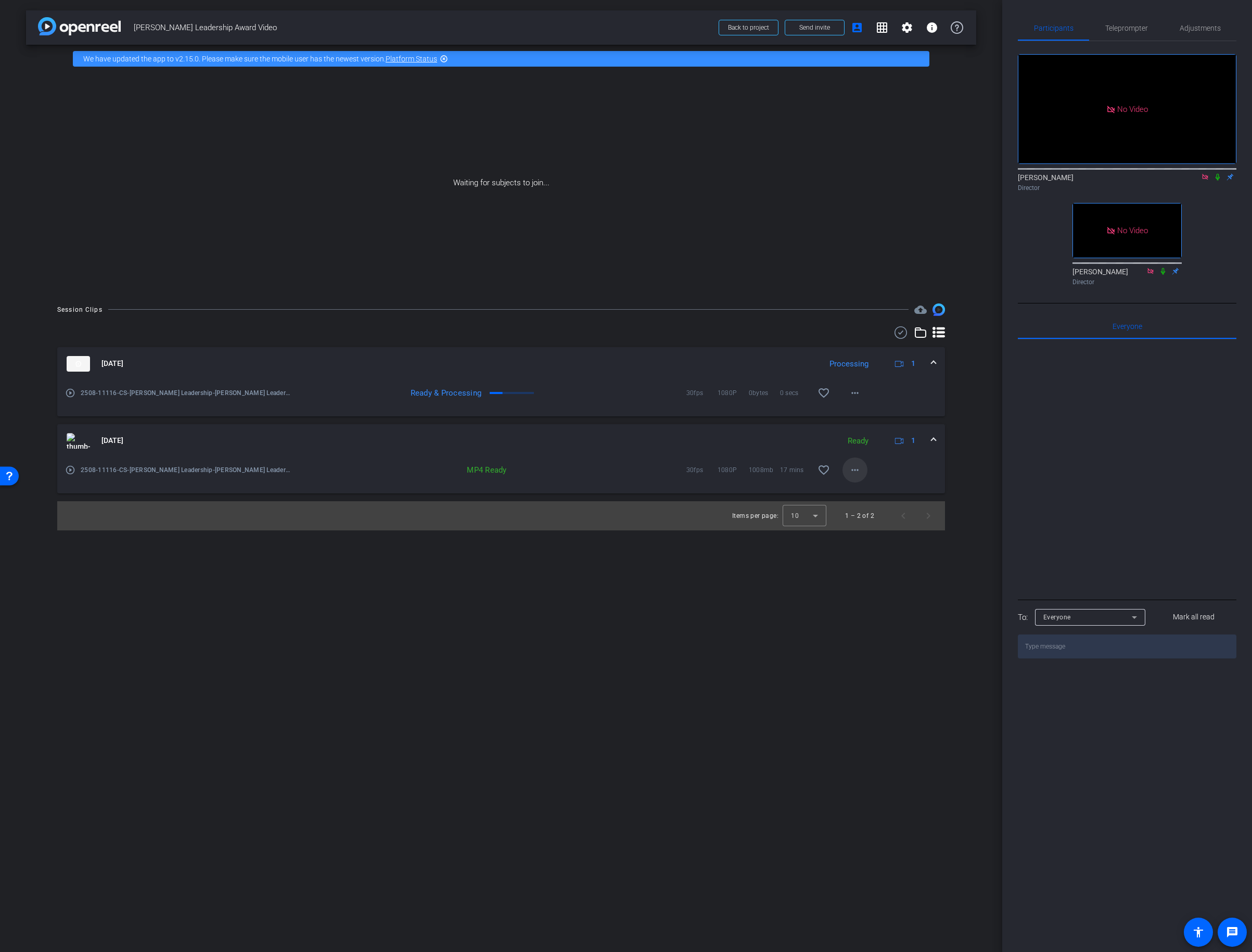
click at [854, 469] on mat-icon "more_horiz" at bounding box center [855, 470] width 13 height 13
click at [899, 517] on span "Download MP4" at bounding box center [882, 517] width 63 height 13
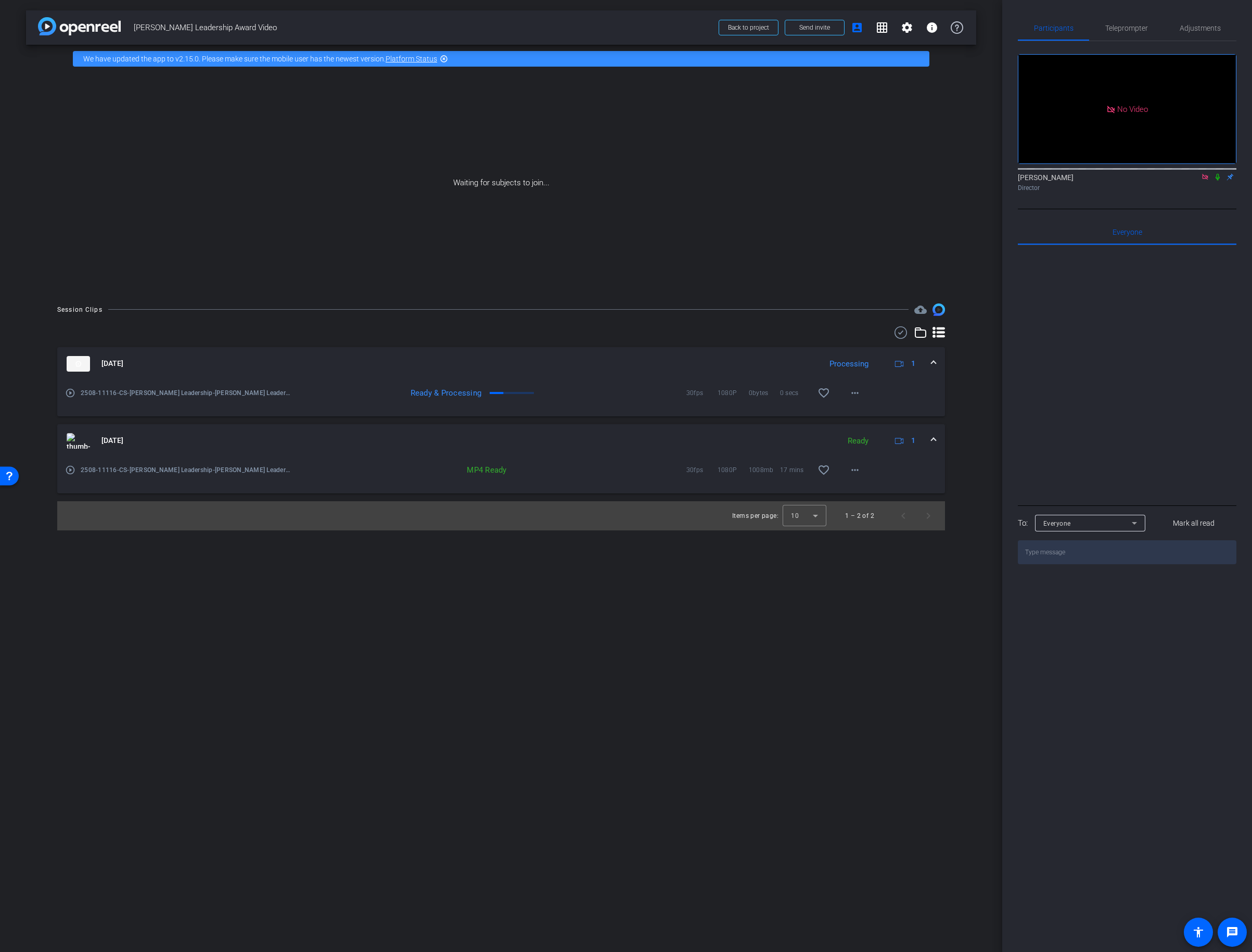
click at [1215, 173] on icon at bounding box center [1217, 177] width 8 height 8
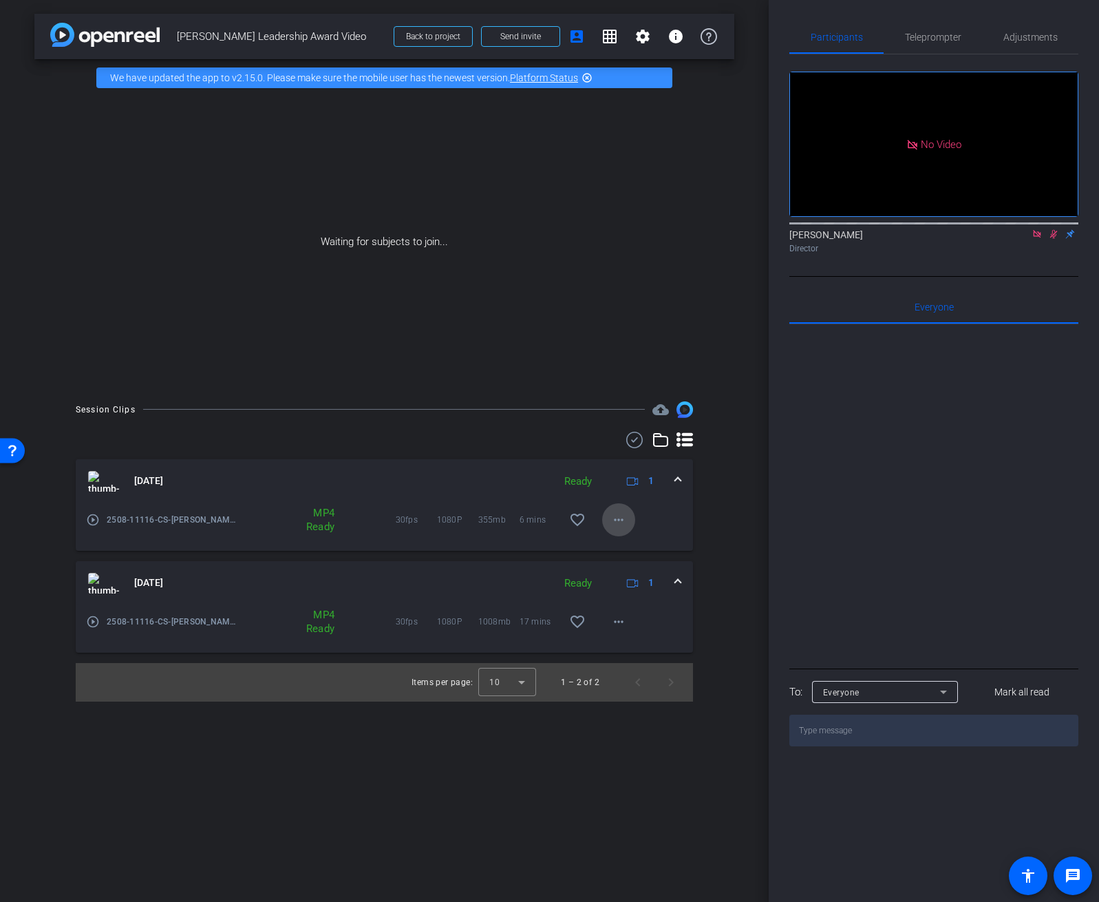
click at [622, 519] on mat-icon "more_horiz" at bounding box center [619, 519] width 17 height 17
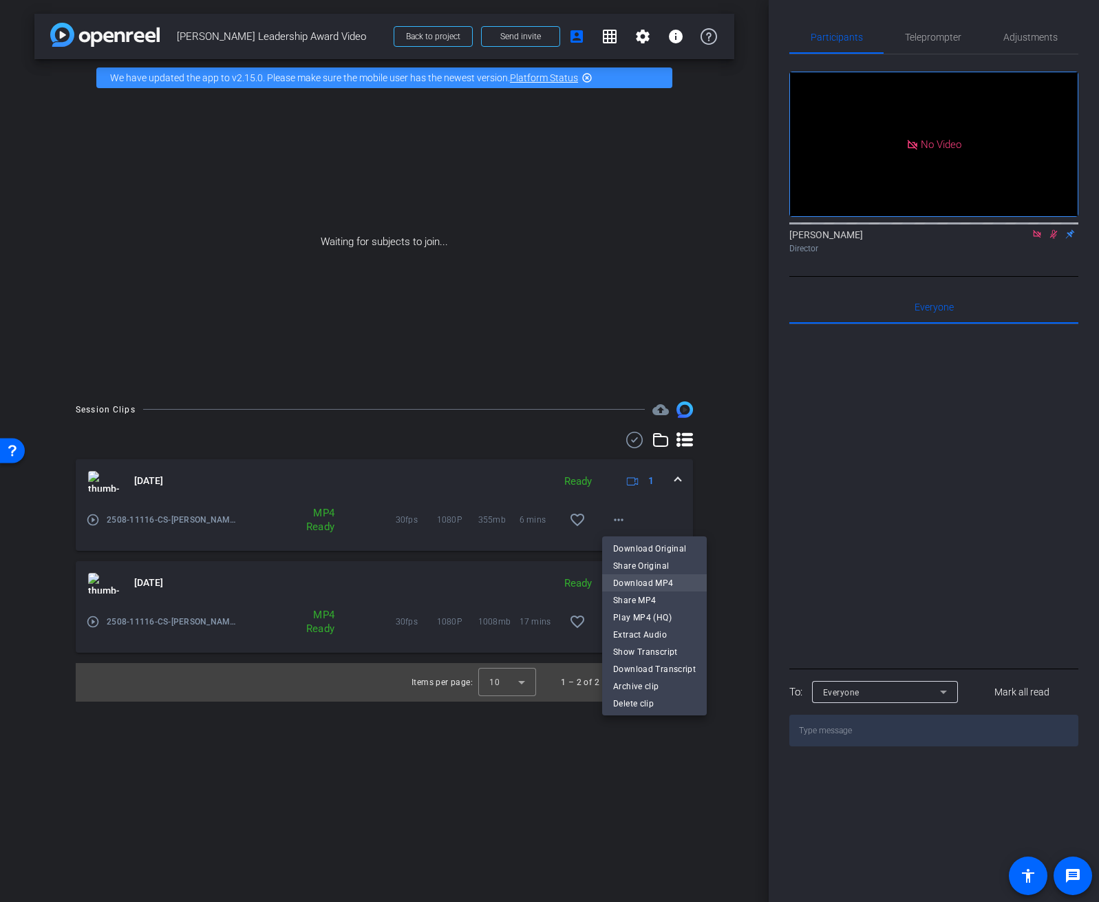
click at [654, 579] on span "Download MP4" at bounding box center [654, 582] width 83 height 17
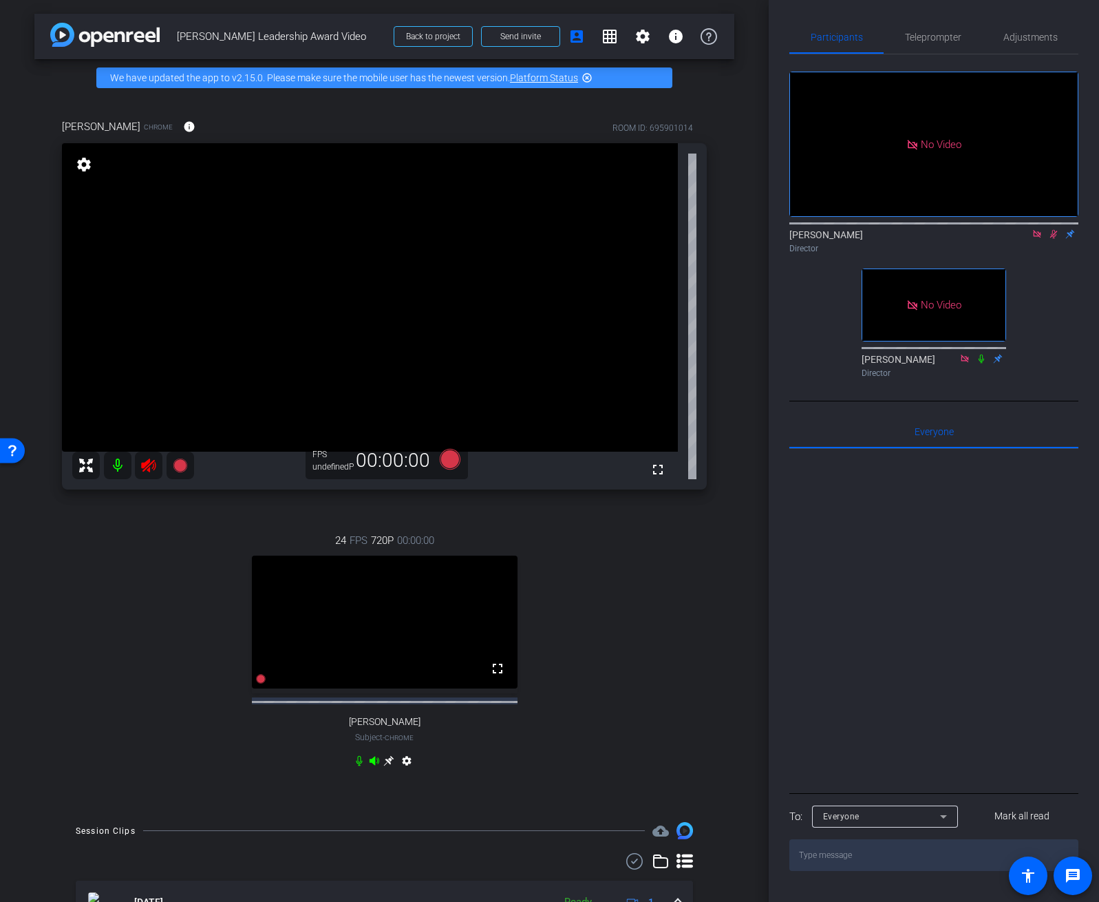
click at [1052, 230] on icon at bounding box center [1054, 234] width 8 height 9
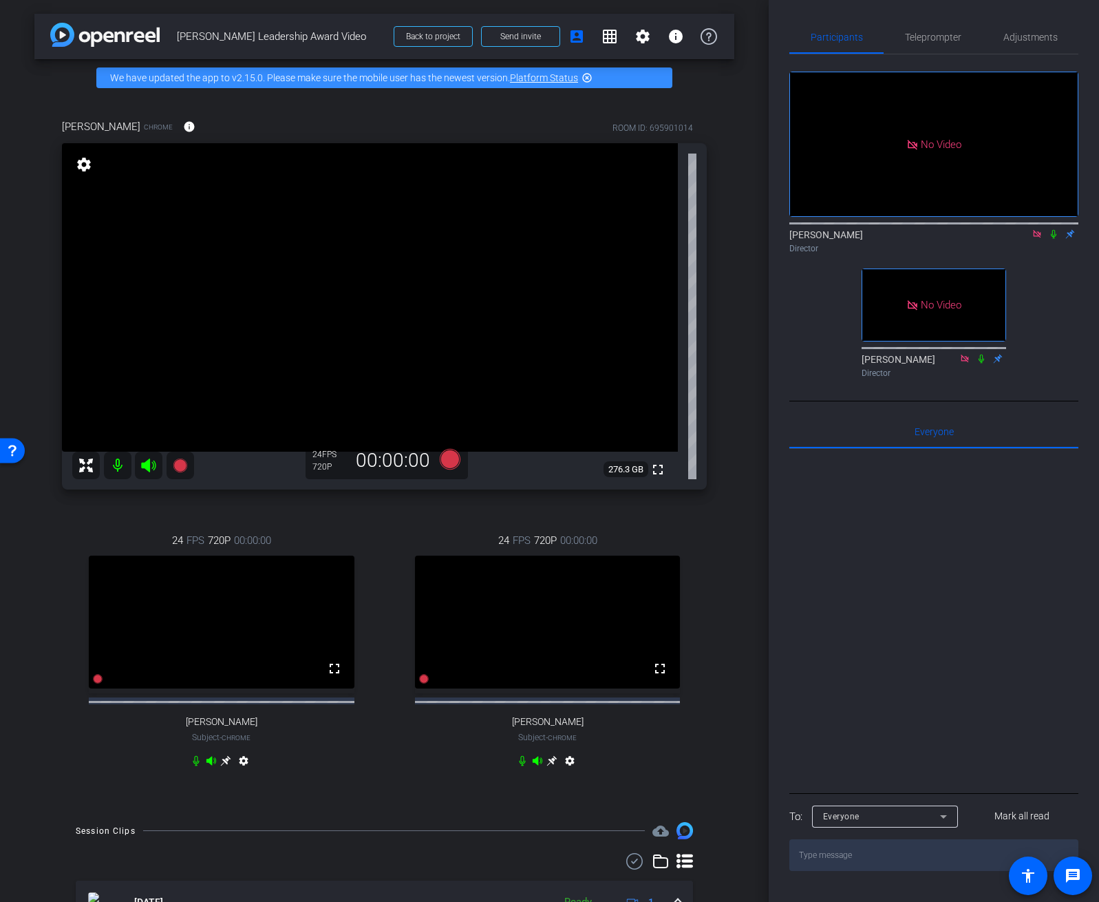
click at [569, 771] on mat-icon "settings" at bounding box center [570, 763] width 17 height 17
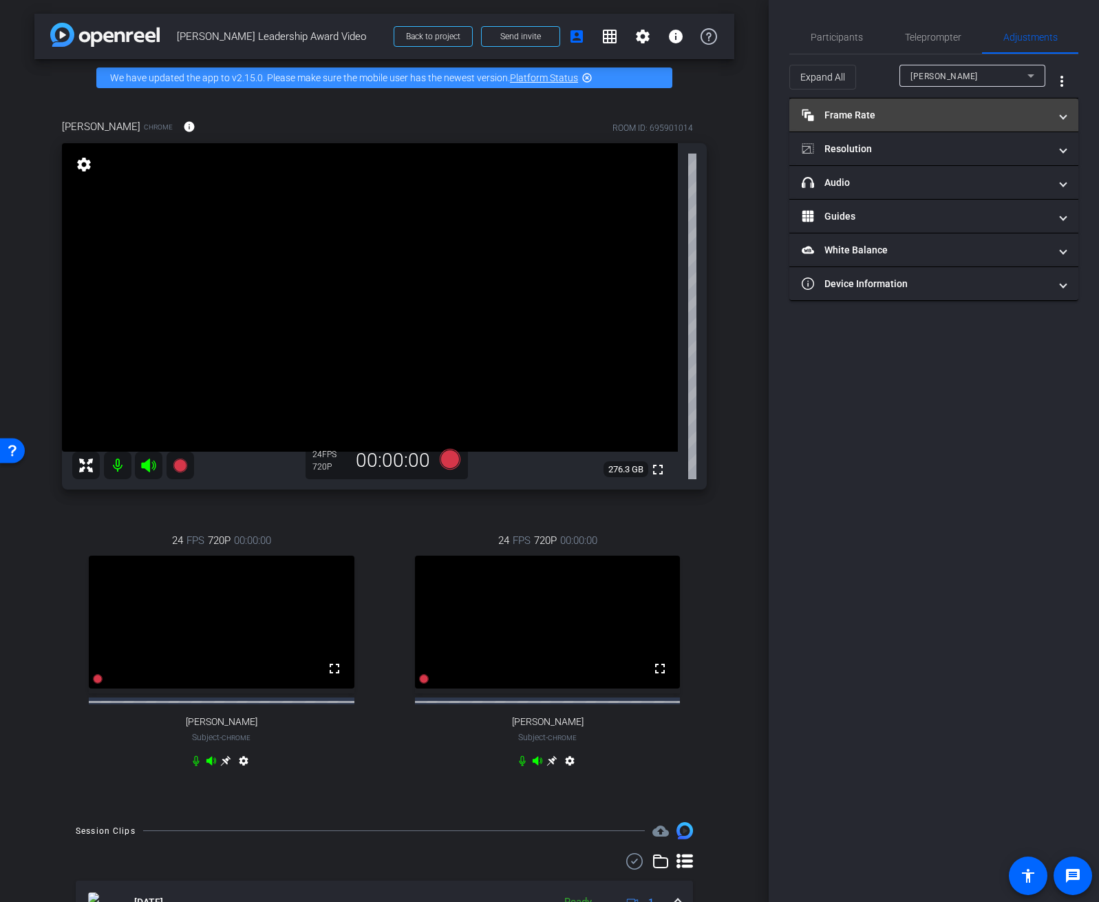
click at [1004, 118] on mat-panel-title "Frame Rate Frame Rate" at bounding box center [926, 115] width 248 height 14
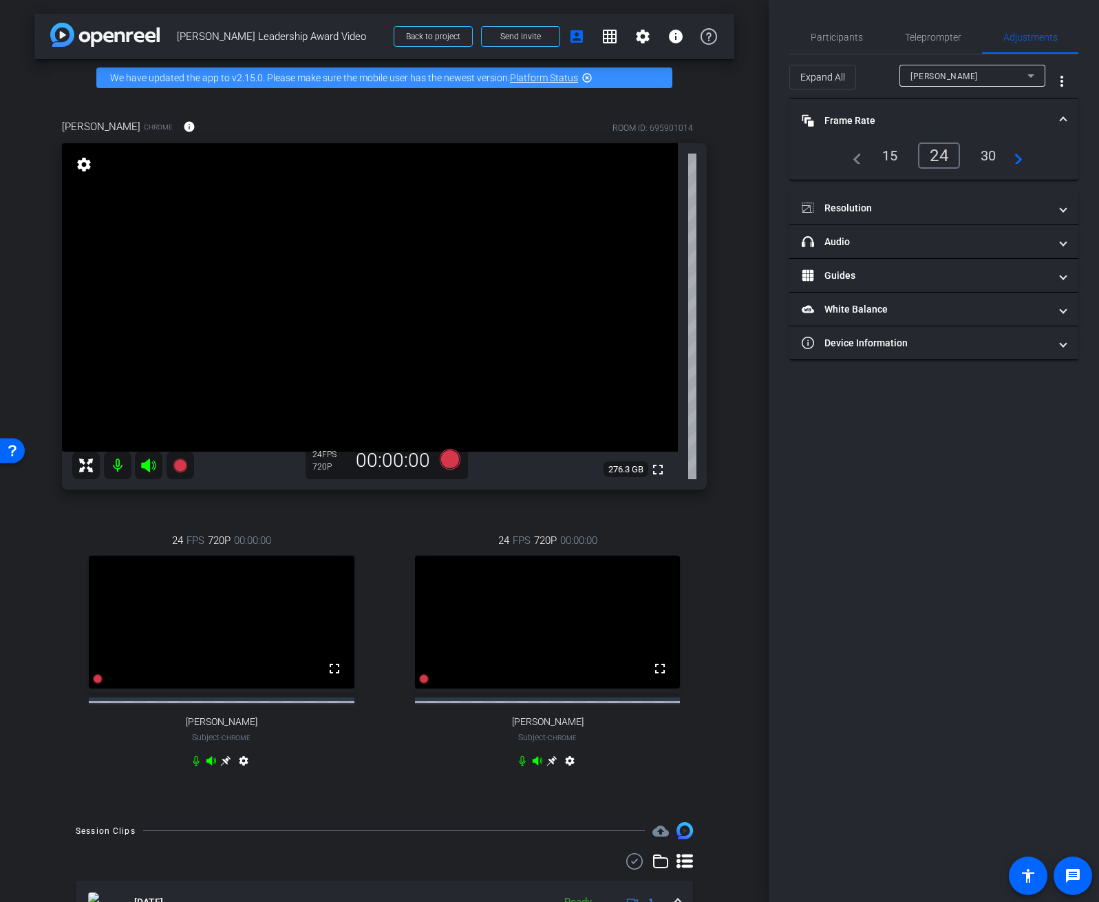
click at [988, 161] on div "30" at bounding box center [989, 155] width 36 height 23
click at [949, 215] on mat-expansion-panel-header "Resolution" at bounding box center [934, 207] width 289 height 33
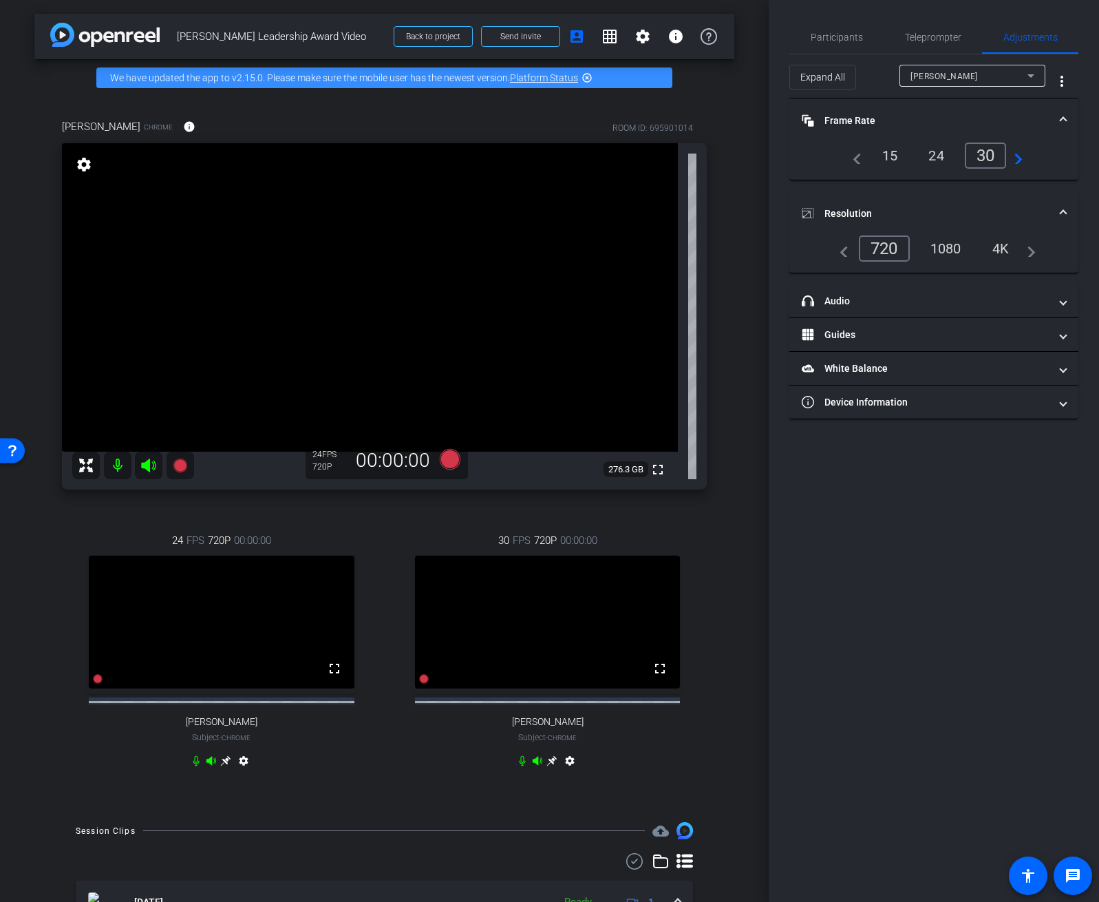
click at [940, 254] on div "1080" at bounding box center [946, 248] width 52 height 23
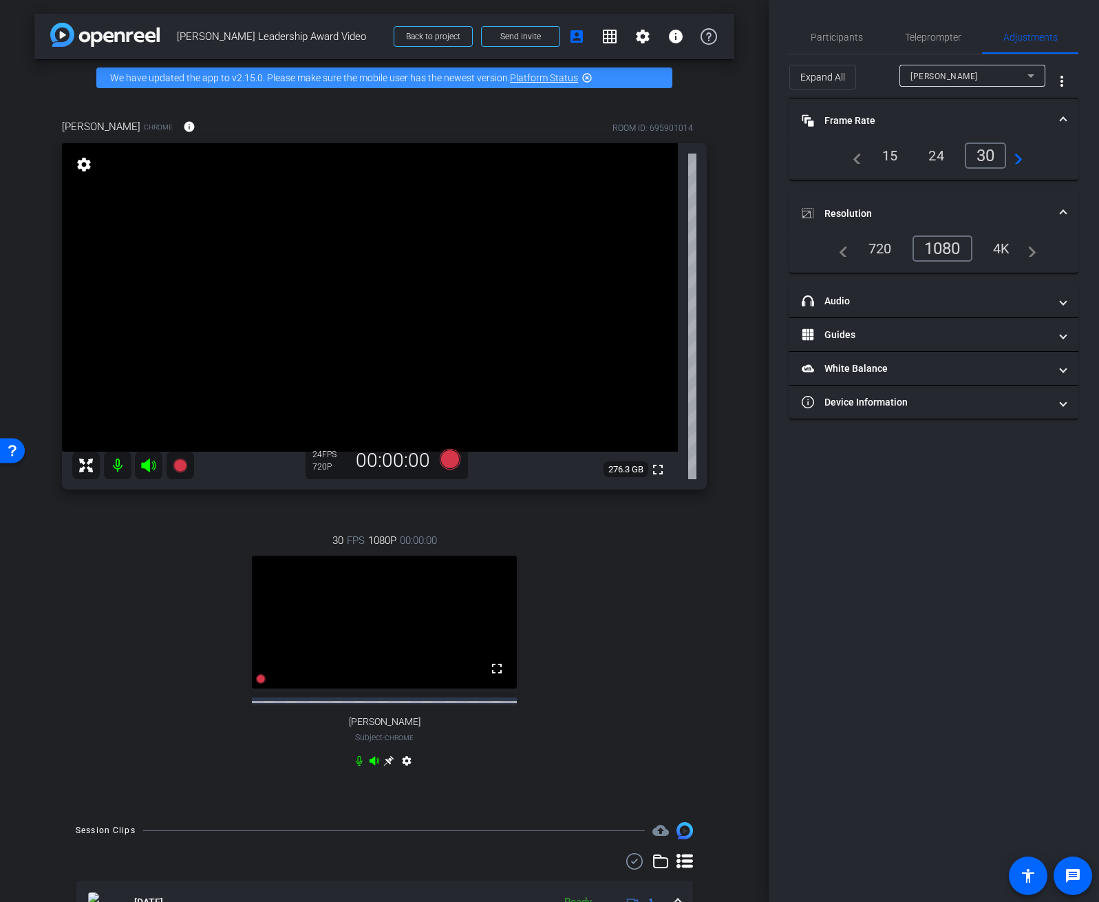
click at [387, 766] on icon at bounding box center [389, 761] width 10 height 10
click at [834, 40] on span "Participants" at bounding box center [837, 37] width 52 height 10
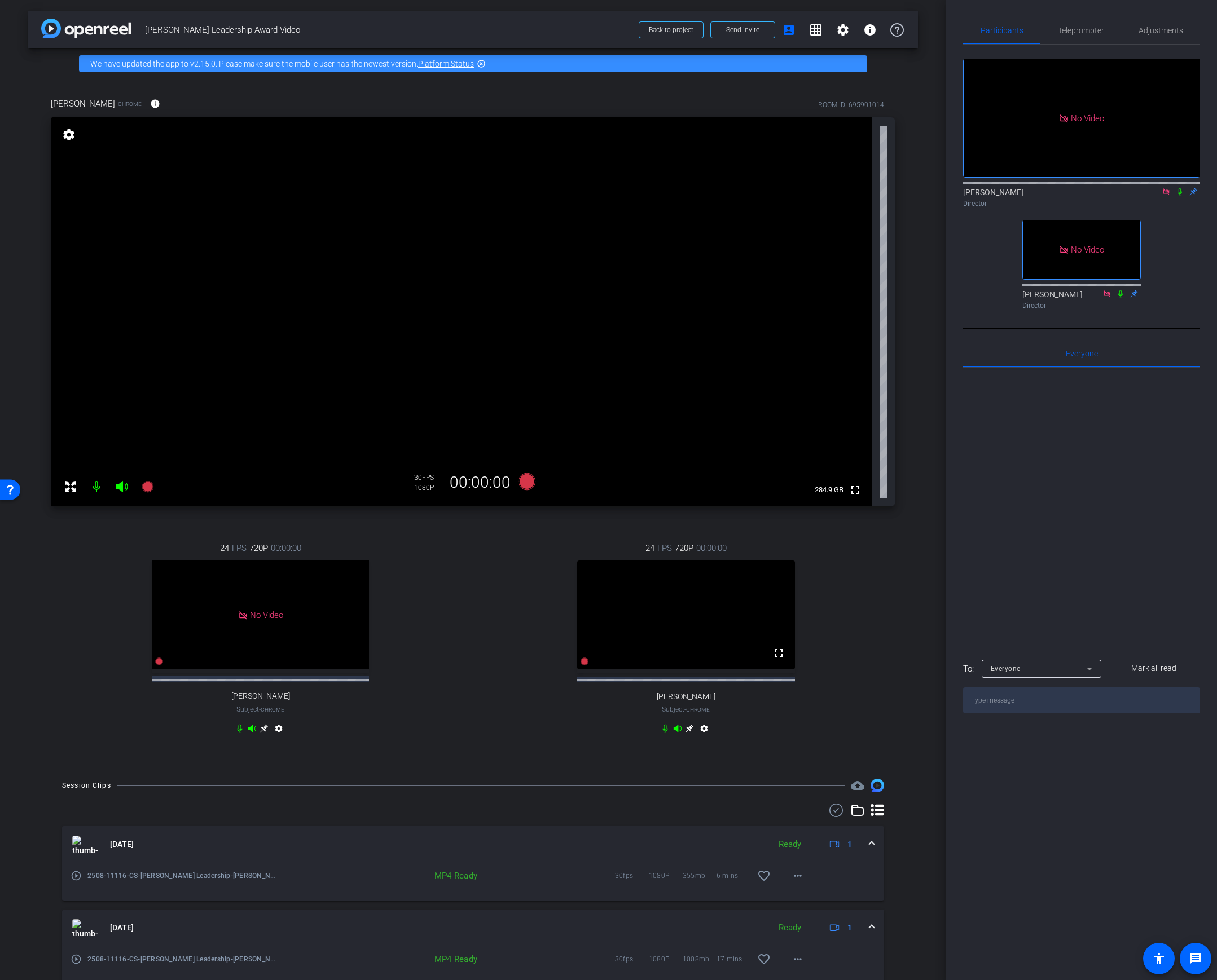
click at [901, 219] on div "arrow_back Clayton Baker Leadership Award Video Back to project Send invite acc…" at bounding box center [473, 490] width 946 height 980
click at [57, 622] on div "24 FPS 720P 00:00:00 No Video Andrew Penziner Subject - Chrome settings" at bounding box center [260, 640] width 419 height 233
click at [471, 581] on div "24 FPS 720P 00:00:00 No Video Andrew Penziner Subject - Chrome settings 24 FPS …" at bounding box center [473, 640] width 844 height 233
click at [145, 486] on icon at bounding box center [148, 487] width 11 height 11
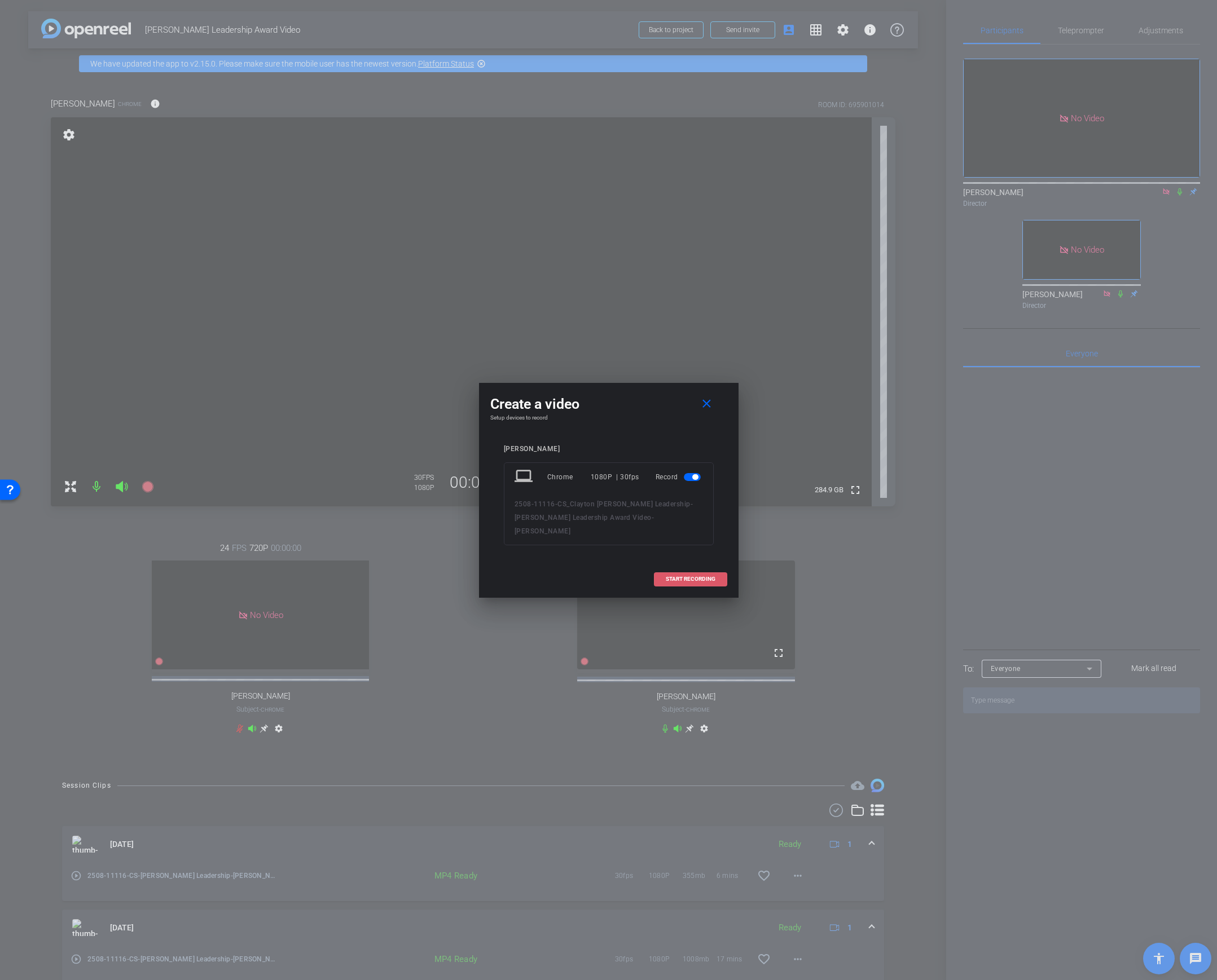
click at [690, 576] on span "START RECORDING" at bounding box center [690, 578] width 50 height 6
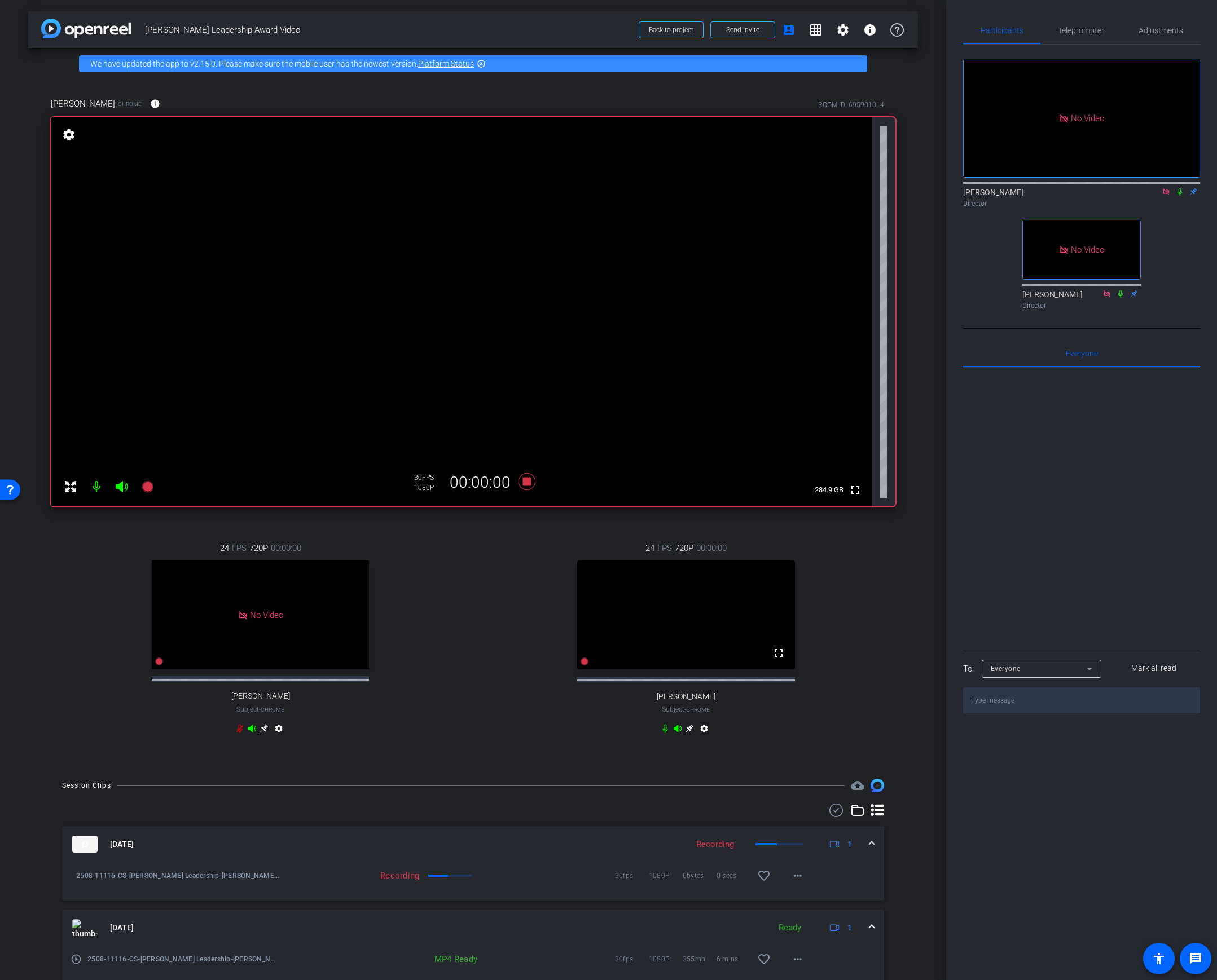
click at [901, 188] on icon at bounding box center [1179, 192] width 9 height 8
click at [901, 185] on div "No Video Lalo Moreno Director No Video Rob Thomas Director" at bounding box center [1081, 179] width 237 height 270
drag, startPoint x: 51, startPoint y: 104, endPoint x: 97, endPoint y: 103, distance: 46.0
click at [97, 103] on div "Justin Hallet Chrome info" at bounding box center [110, 103] width 118 height 27
copy span "Justin Hallet"
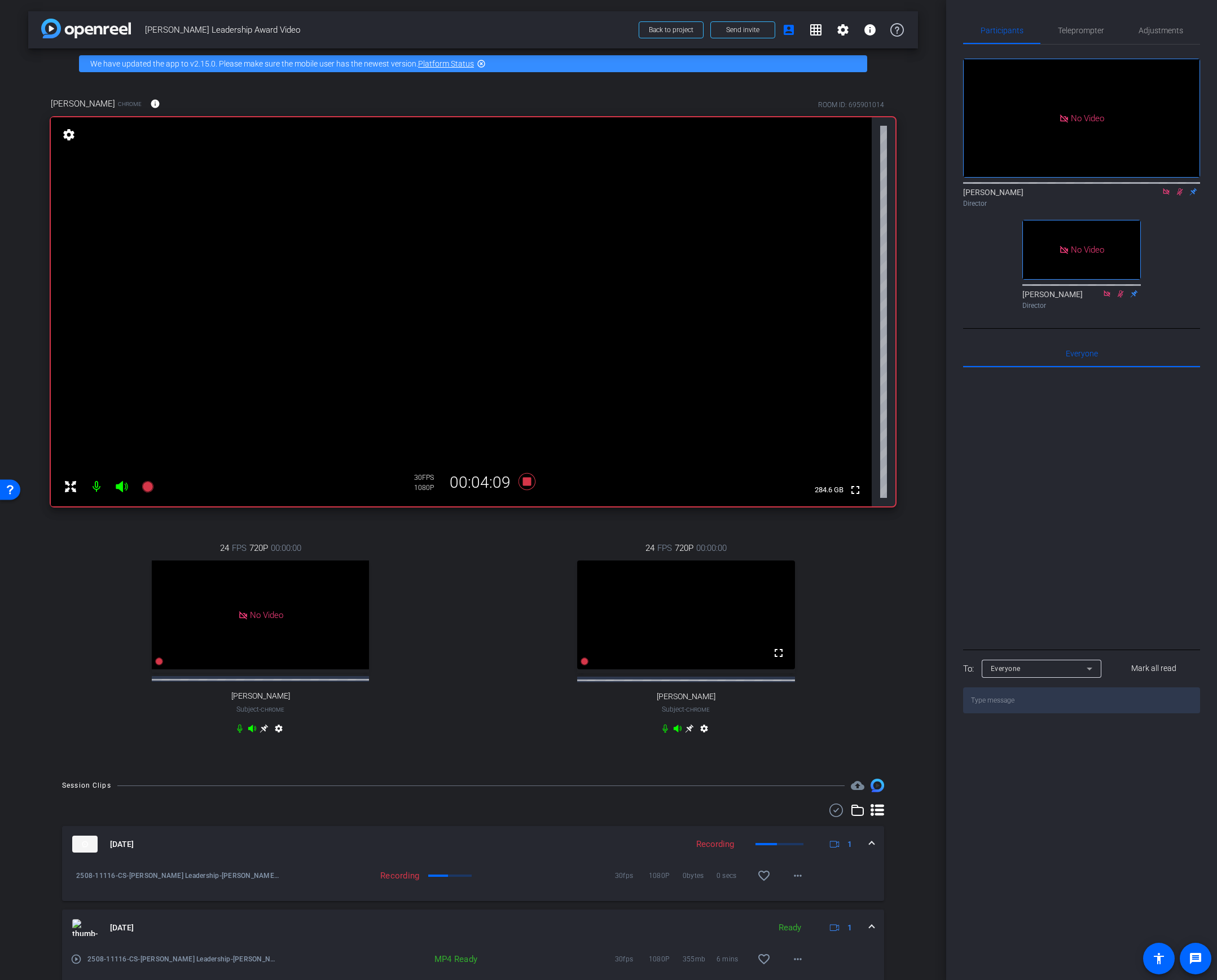
click at [845, 650] on div "24 FPS 720P 00:00:00 fullscreen Laurel Leone Subject - Chrome settings" at bounding box center [685, 640] width 419 height 233
click at [901, 179] on div "Lalo Moreno Director" at bounding box center [1081, 195] width 237 height 34
click at [901, 188] on icon at bounding box center [1179, 192] width 9 height 8
click at [452, 618] on div "24 FPS 720P 00:00:00 No Video Andrew Penziner Subject - Chrome settings" at bounding box center [260, 640] width 419 height 233
click at [901, 188] on icon at bounding box center [1179, 192] width 9 height 8
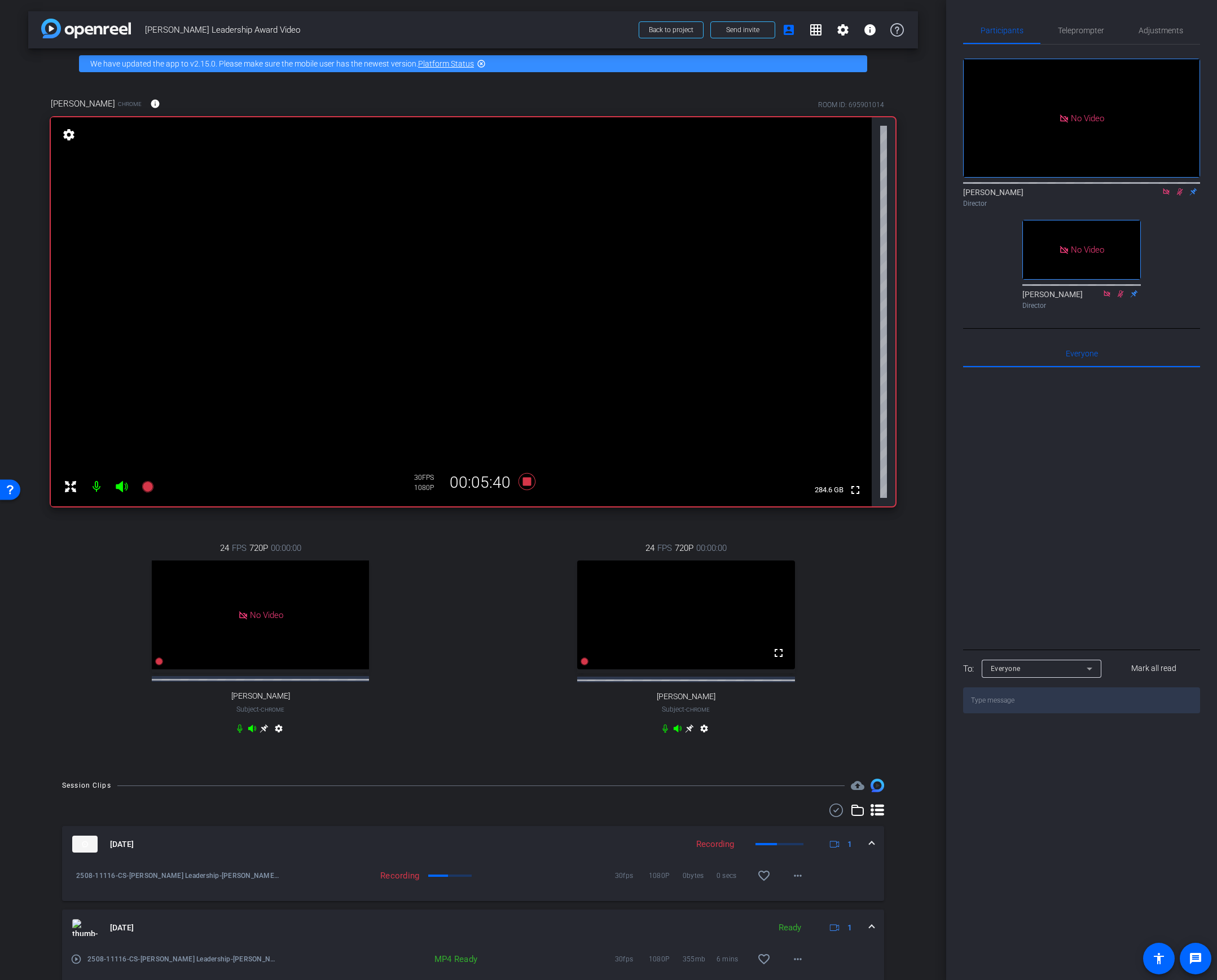
click at [901, 429] on div "Justin Hallet Chrome info ROOM ID: 695901014 fullscreen settings 284.6 GB 30 FP…" at bounding box center [473, 423] width 890 height 688
click at [527, 483] on icon at bounding box center [526, 482] width 17 height 17
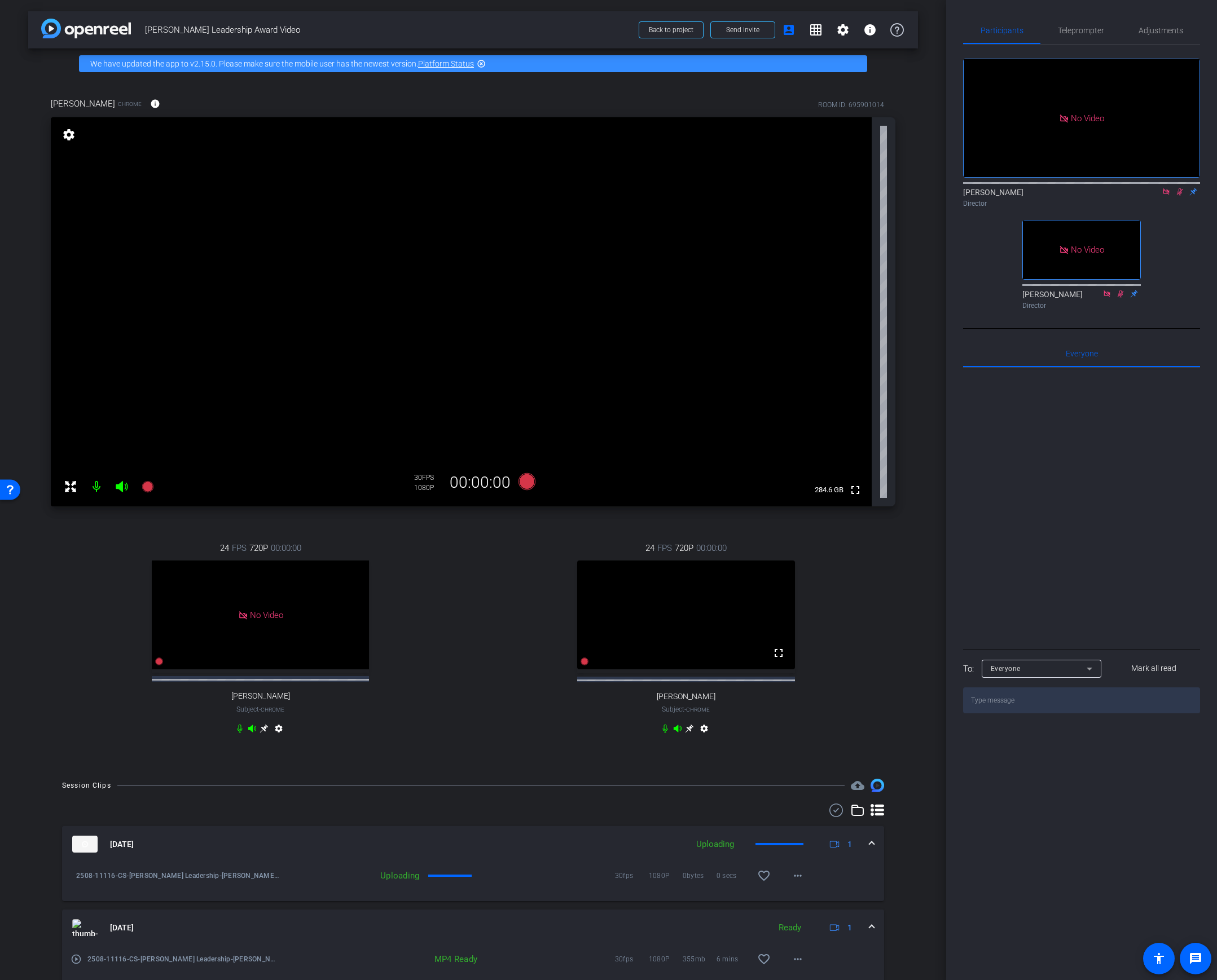
click at [901, 188] on icon at bounding box center [1179, 192] width 9 height 8
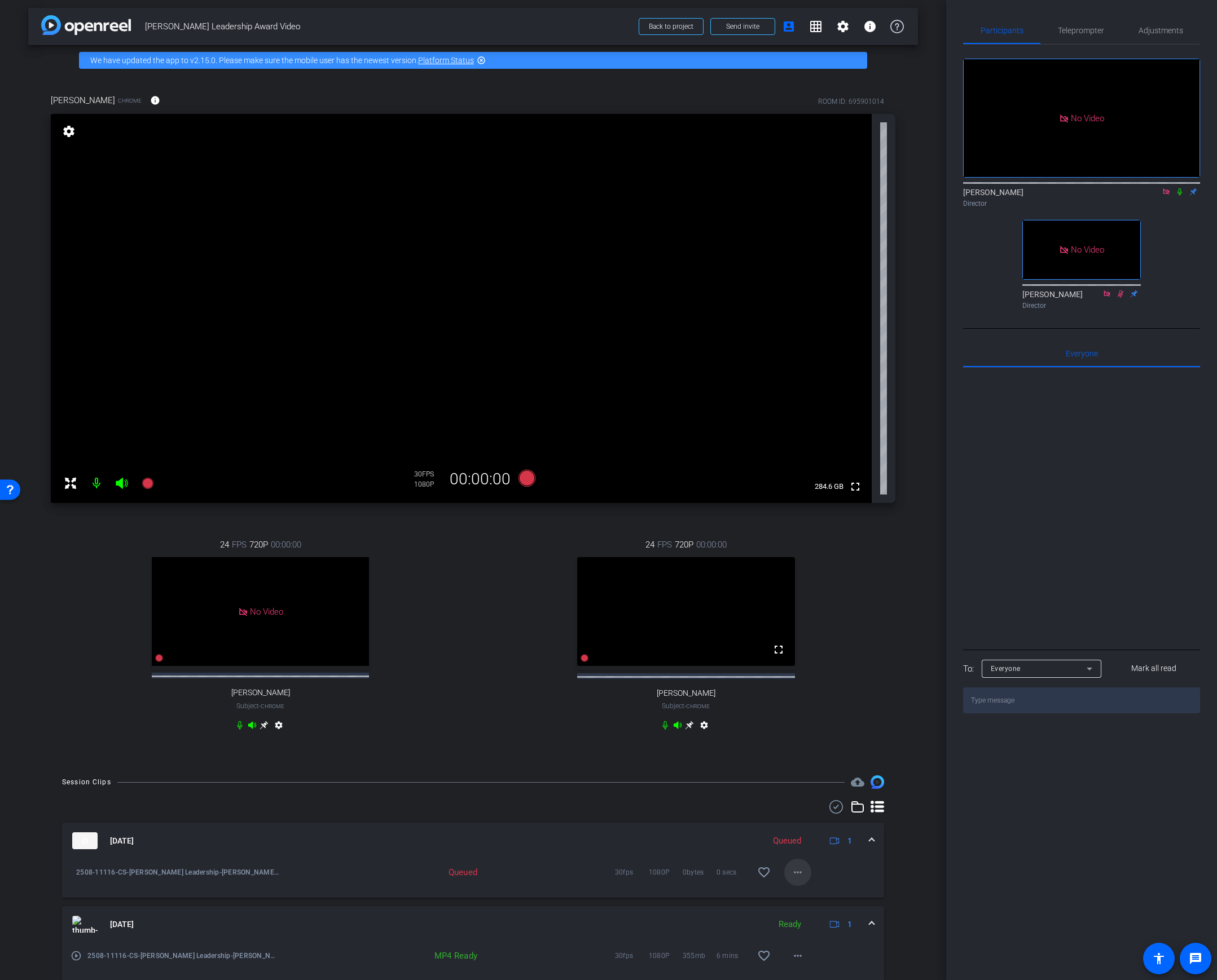
click at [797, 738] on span at bounding box center [797, 872] width 27 height 27
click at [894, 688] on div at bounding box center [608, 490] width 1217 height 980
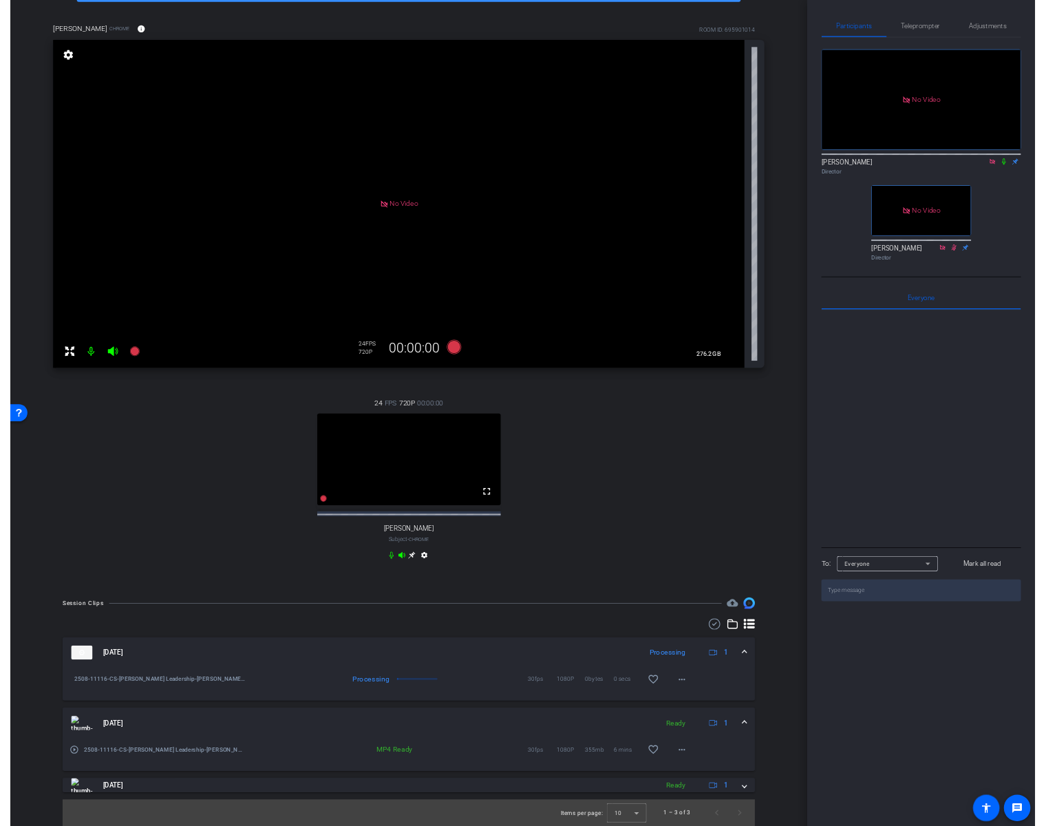
scroll to position [0, 0]
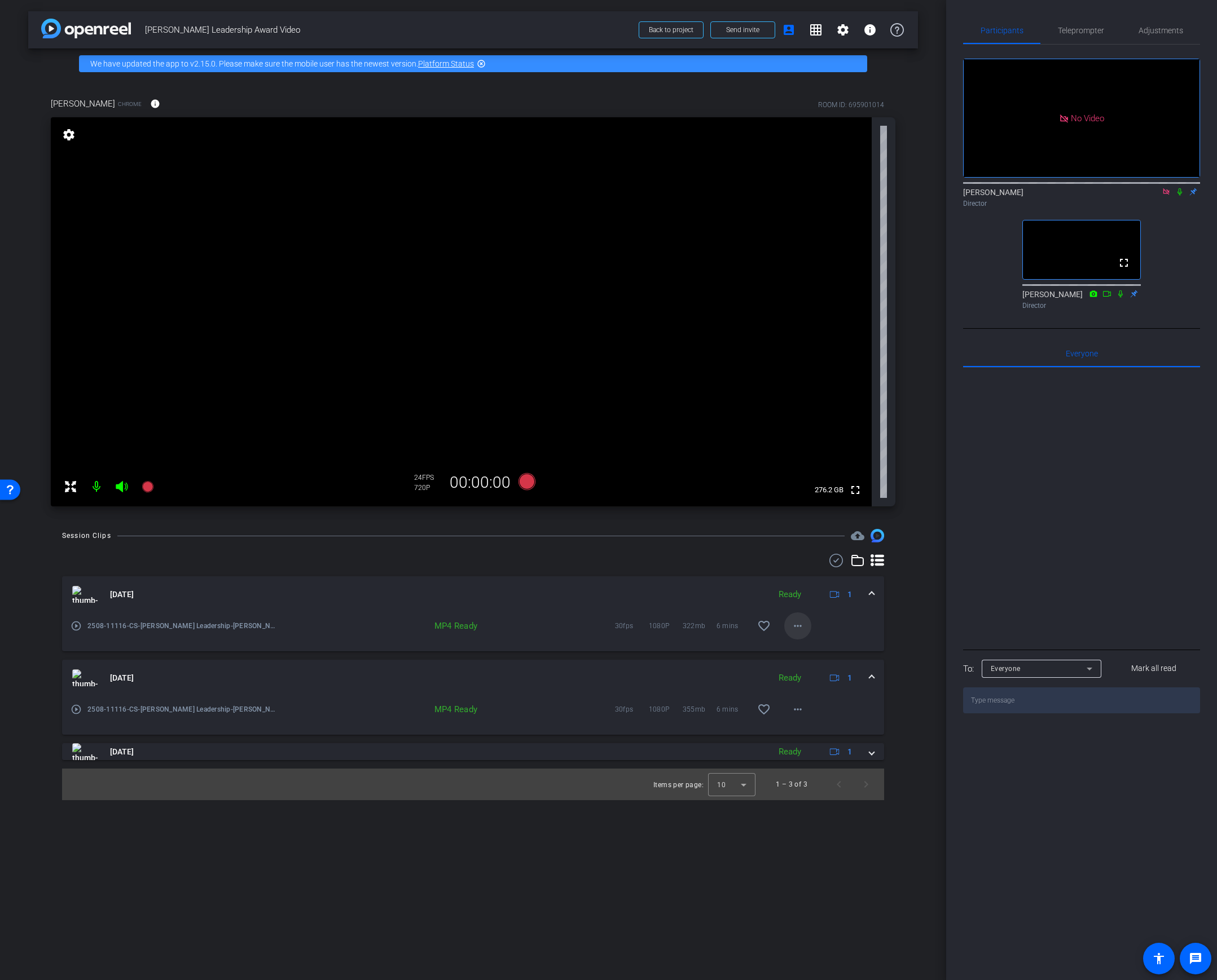
click at [799, 626] on mat-icon "more_horiz" at bounding box center [797, 626] width 14 height 14
click at [837, 676] on span "Download MP4" at bounding box center [827, 678] width 68 height 14
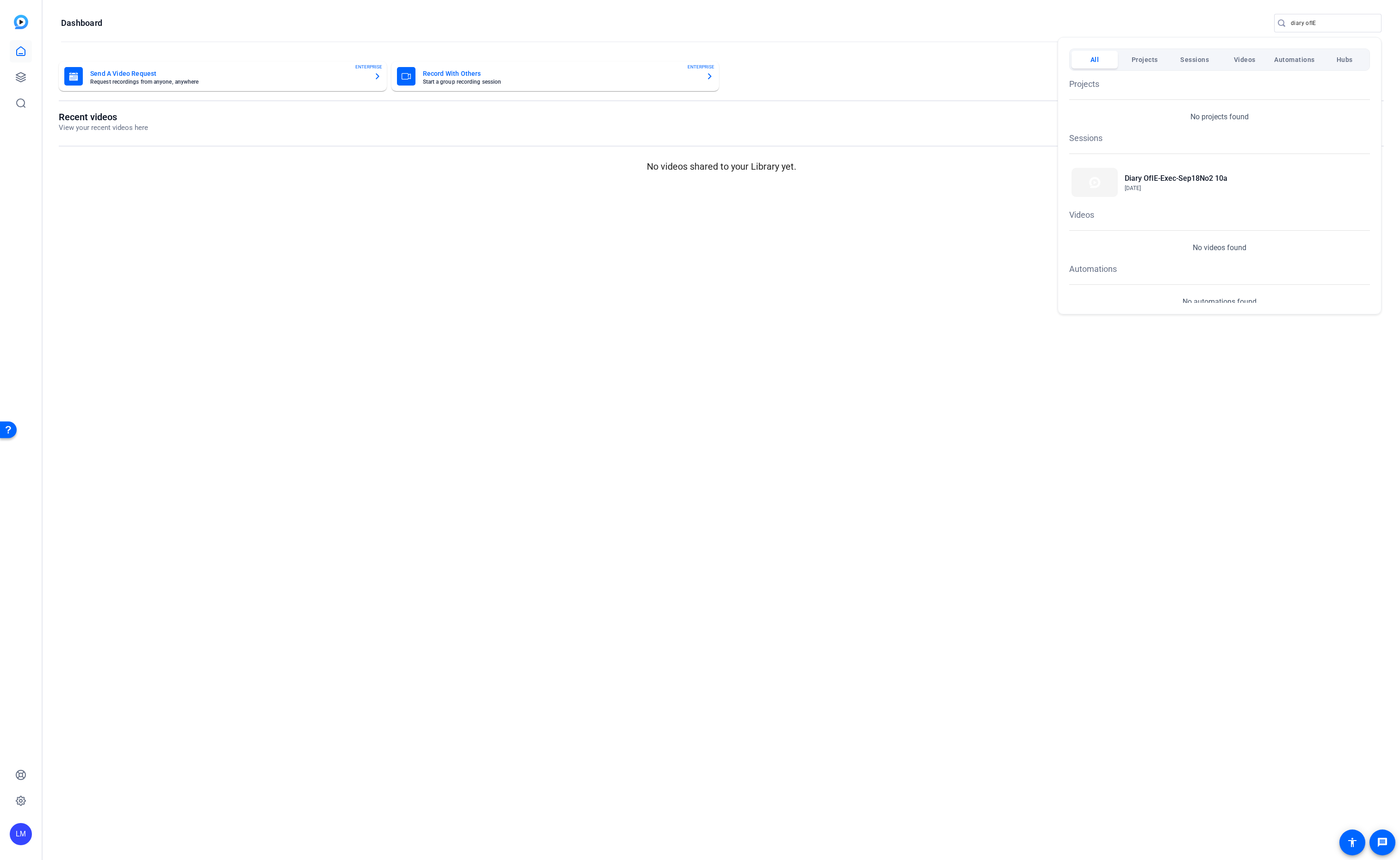
click at [823, 335] on div at bounding box center [700, 430] width 1400 height 860
